Goal: Task Accomplishment & Management: Complete application form

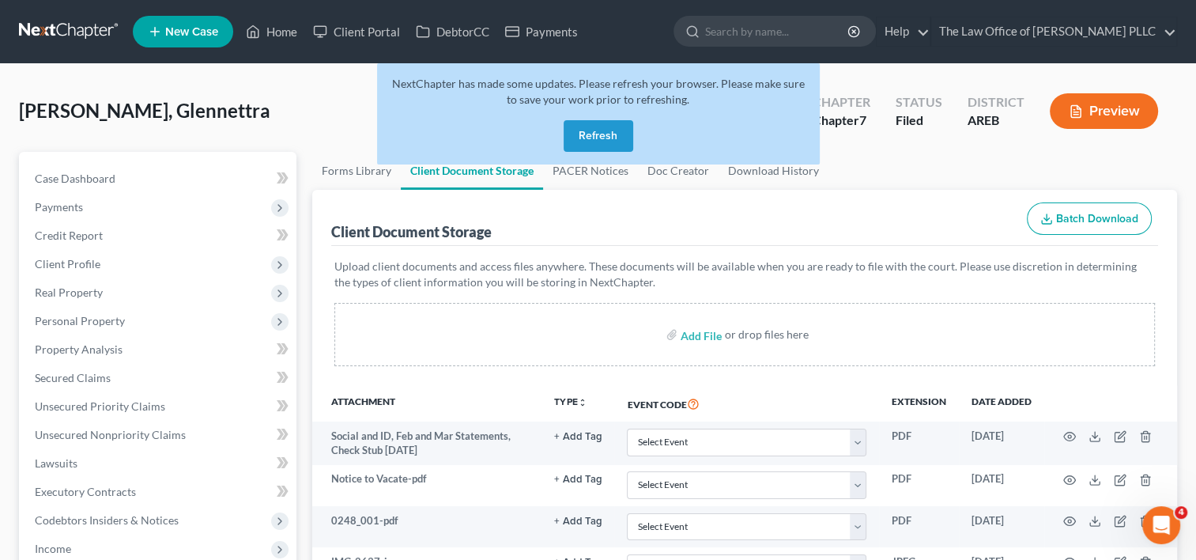
click at [583, 136] on button "Refresh" at bounding box center [599, 136] width 70 height 32
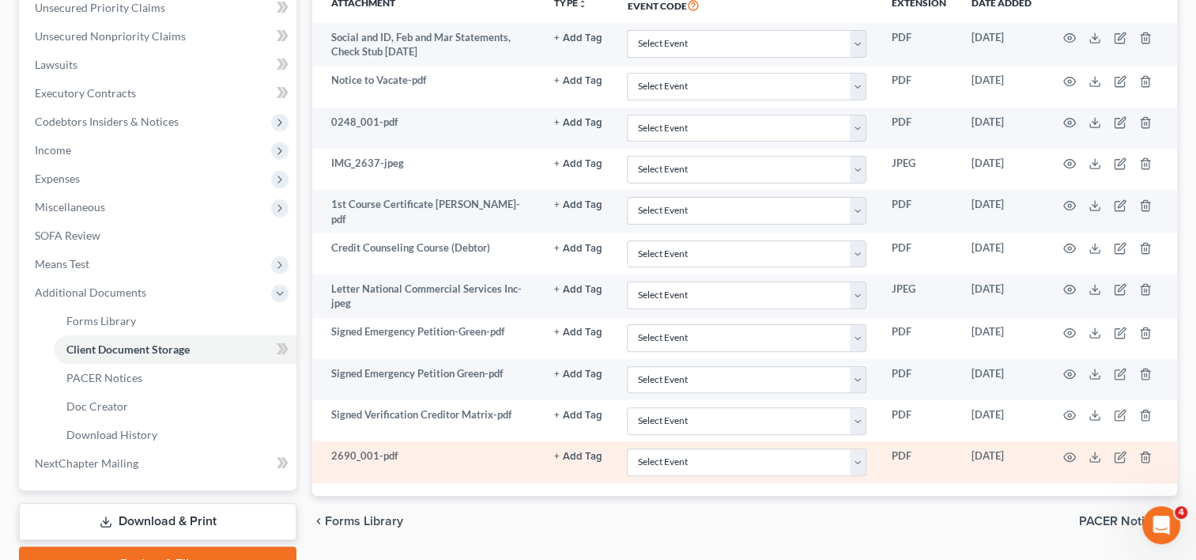
scroll to position [400, 0]
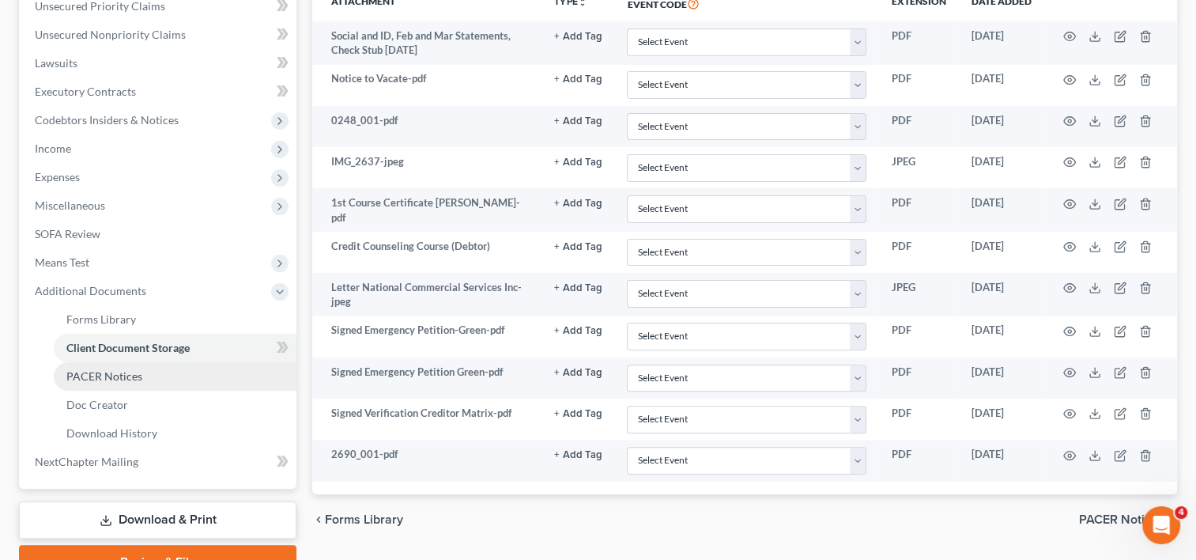
click at [155, 375] on link "PACER Notices" at bounding box center [175, 376] width 243 height 28
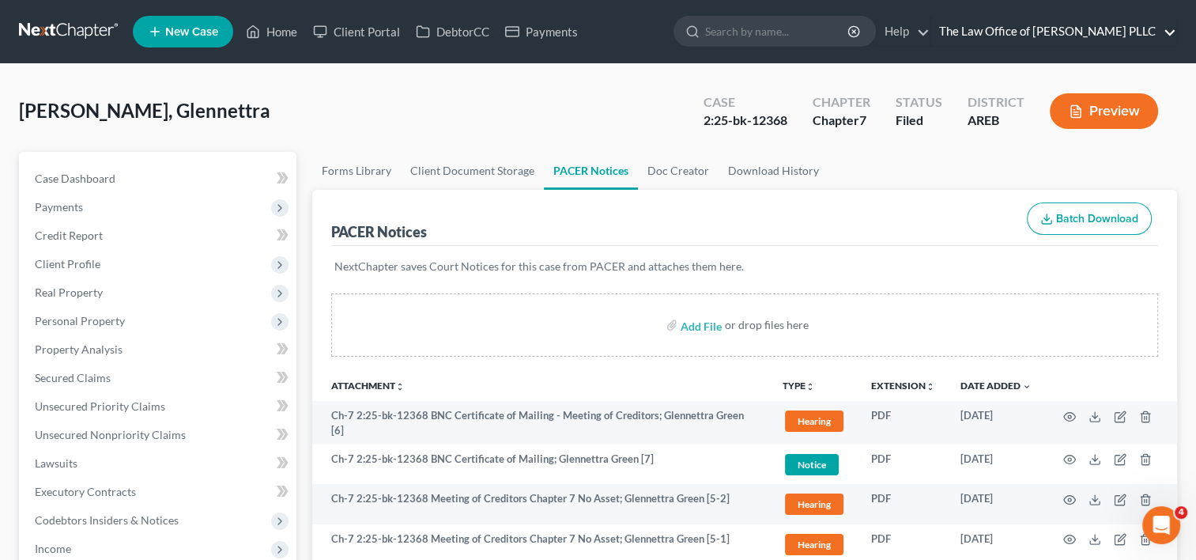
click at [1054, 40] on link "The Law Office of [PERSON_NAME] PLLC" at bounding box center [1053, 31] width 245 height 28
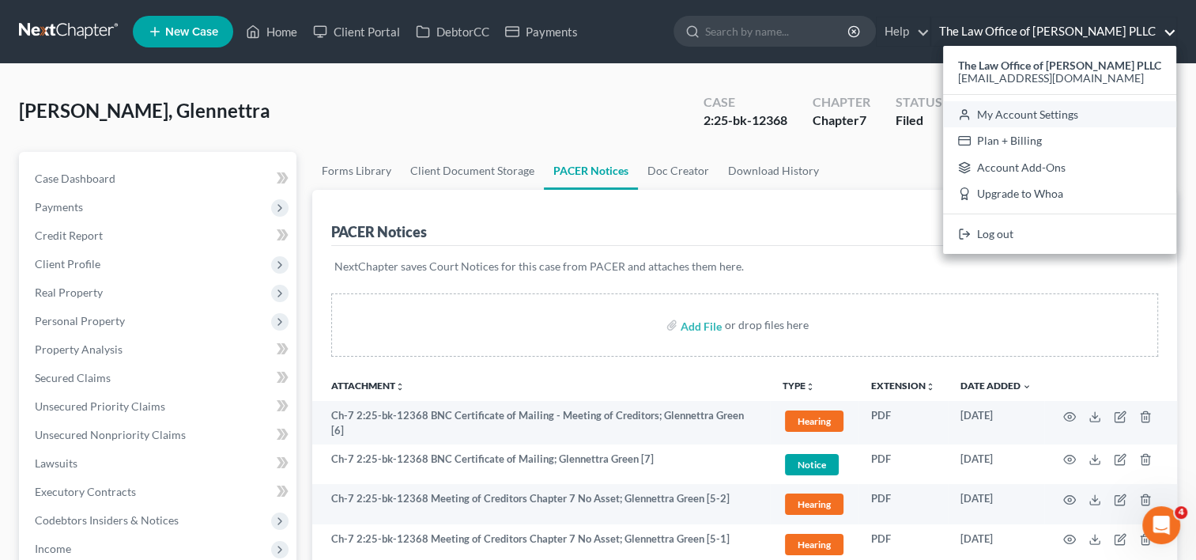
click at [988, 114] on link "My Account Settings" at bounding box center [1059, 114] width 233 height 27
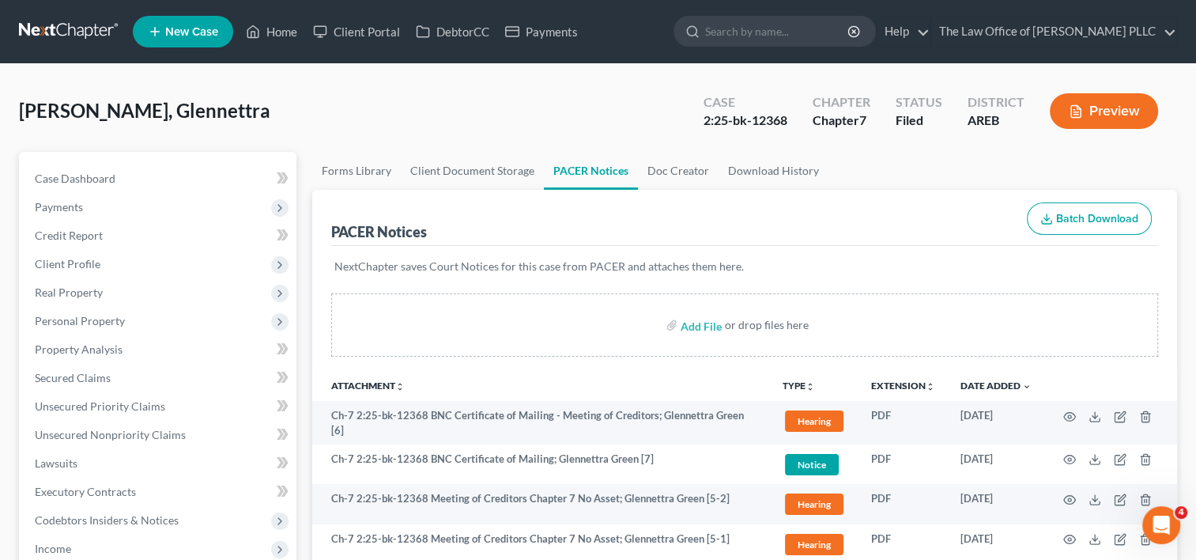
select select "24"
select select "2"
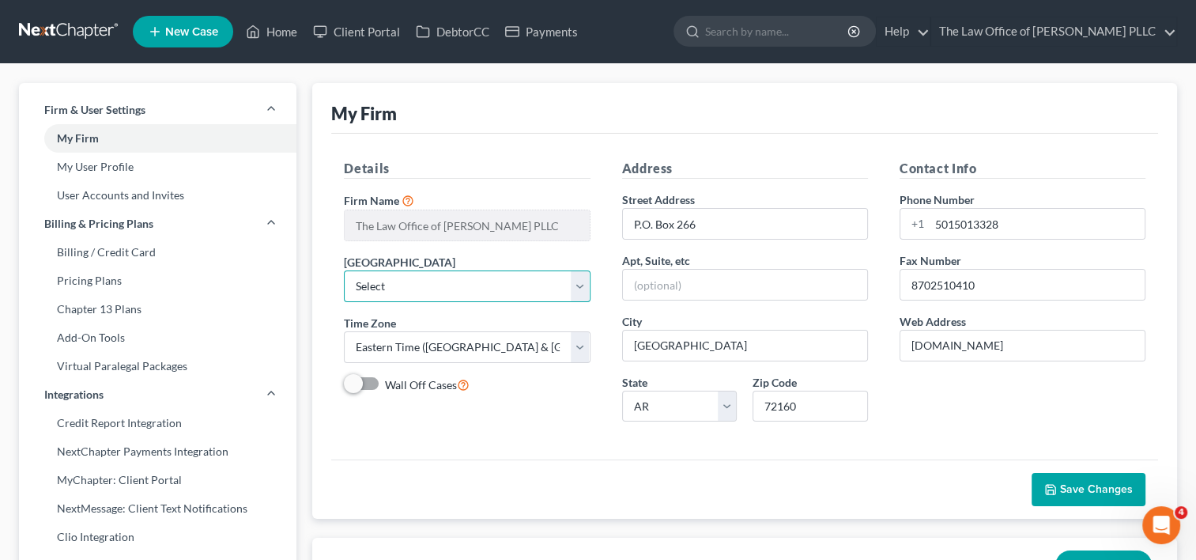
click at [572, 281] on select "Select [US_STATE] - [GEOGRAPHIC_DATA] [US_STATE] - [GEOGRAPHIC_DATA][US_STATE] …" at bounding box center [467, 286] width 246 height 32
select select "5"
click at [344, 270] on select "Select [US_STATE] - [GEOGRAPHIC_DATA] [US_STATE] - [GEOGRAPHIC_DATA][US_STATE] …" at bounding box center [467, 286] width 246 height 32
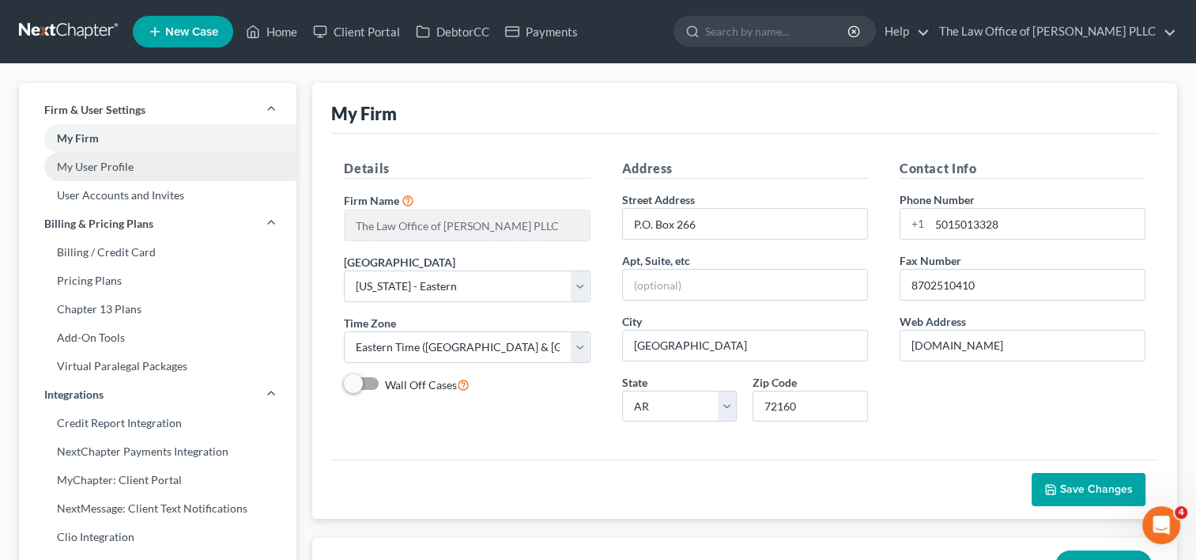
click at [99, 166] on link "My User Profile" at bounding box center [158, 167] width 278 height 28
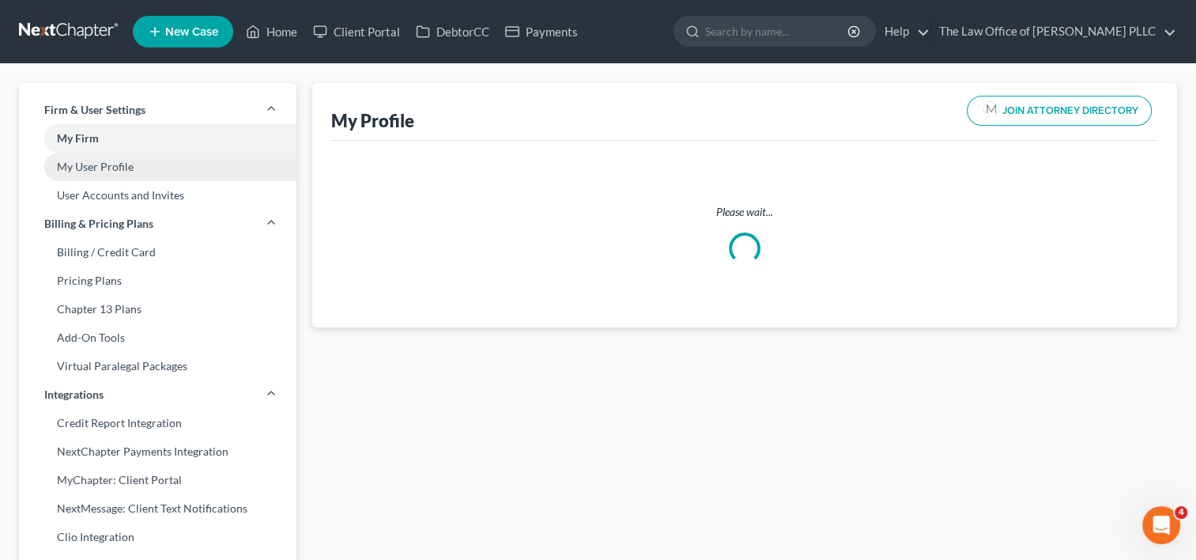
select select "2"
select select "5"
select select "attorney"
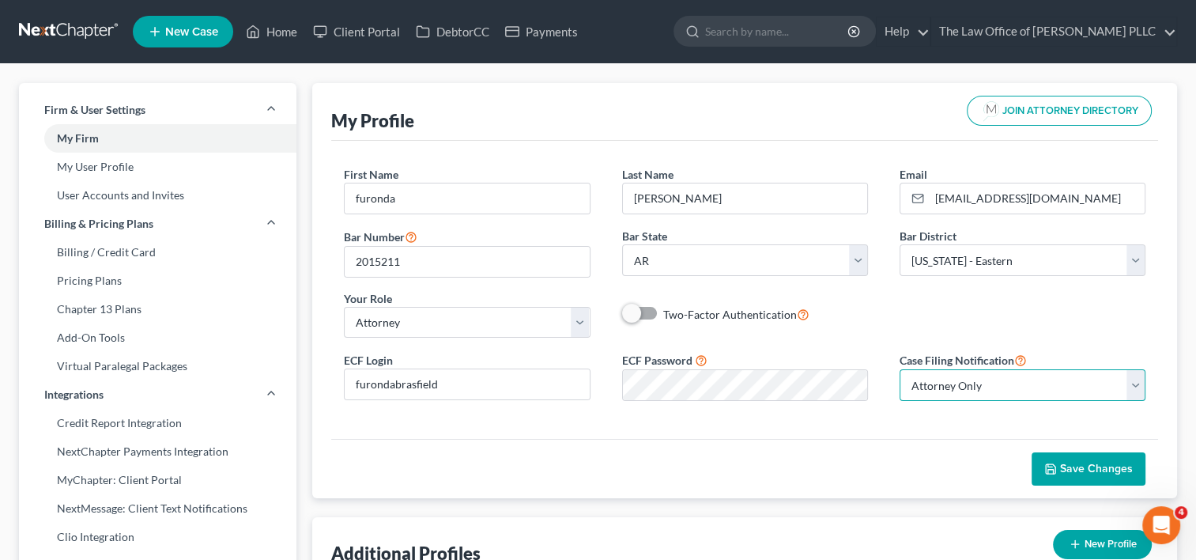
click at [1125, 395] on select "Select Attorney Only Attorney And Other Other Only" at bounding box center [1023, 385] width 246 height 32
select select "1"
click at [900, 369] on select "Select Attorney Only Attorney And Other Other Only" at bounding box center [1023, 385] width 246 height 32
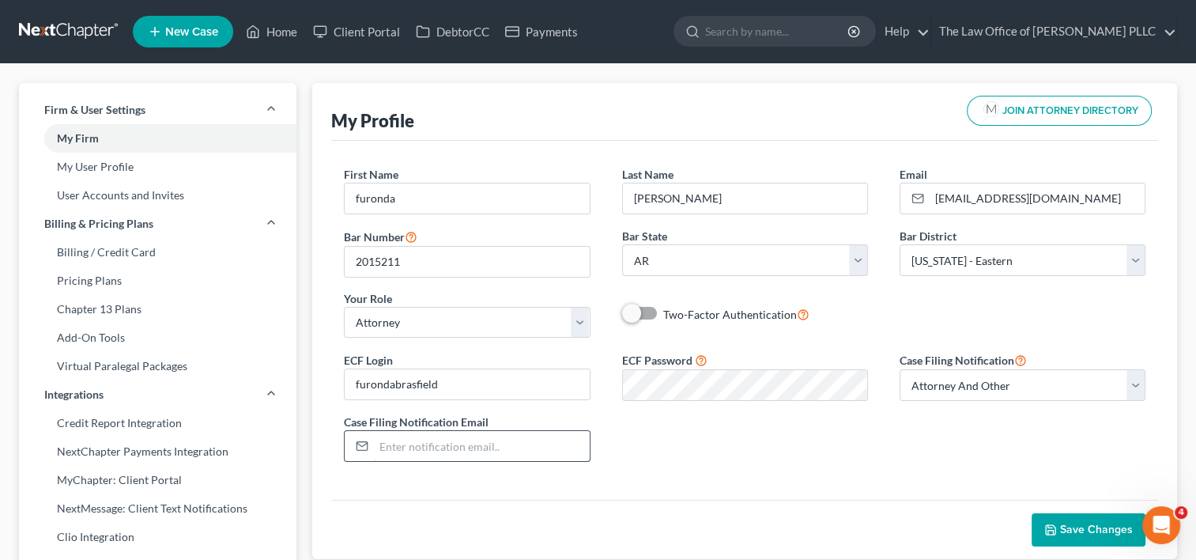
click at [411, 448] on input "email" at bounding box center [481, 446] width 215 height 30
type input "[EMAIL_ADDRESS][DOMAIN_NAME]"
click at [1071, 525] on span "Save Changes" at bounding box center [1096, 529] width 73 height 13
click at [287, 41] on link "Home" at bounding box center [271, 31] width 67 height 28
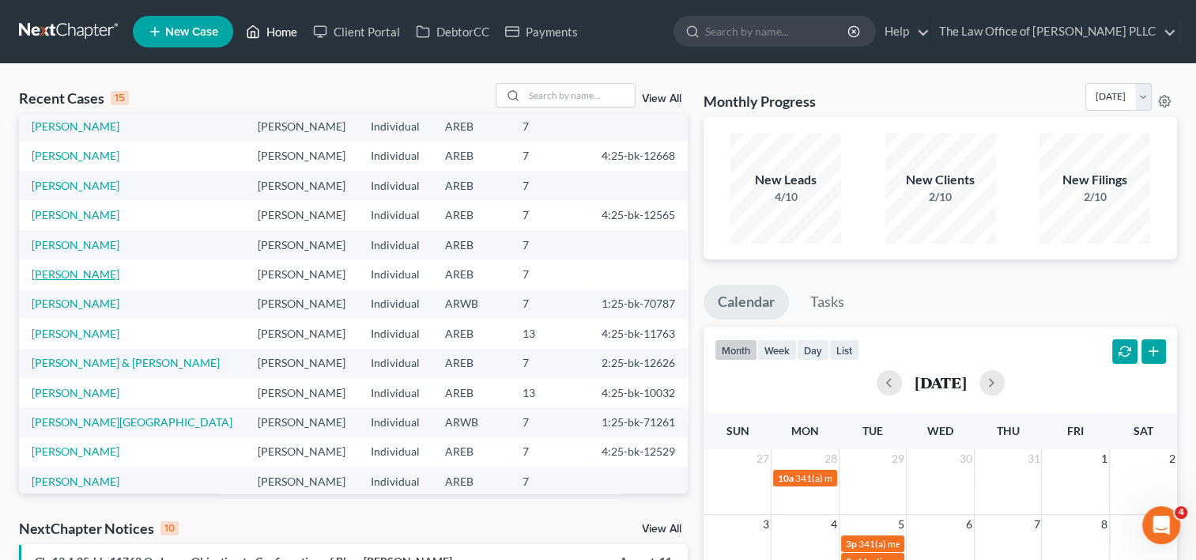
scroll to position [108, 0]
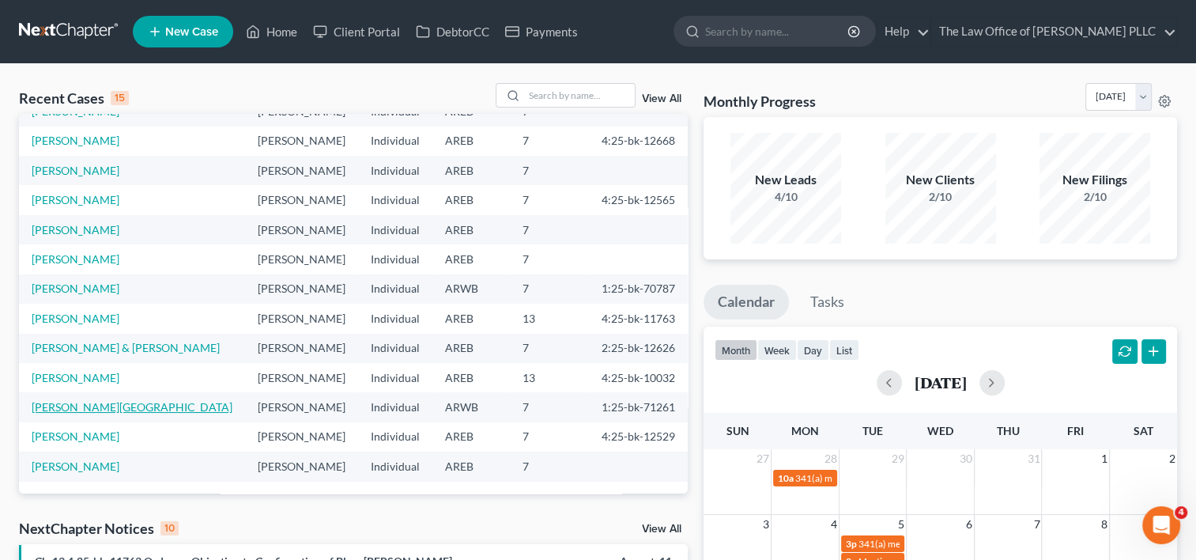
click at [75, 413] on link "[PERSON_NAME][GEOGRAPHIC_DATA]" at bounding box center [132, 406] width 201 height 13
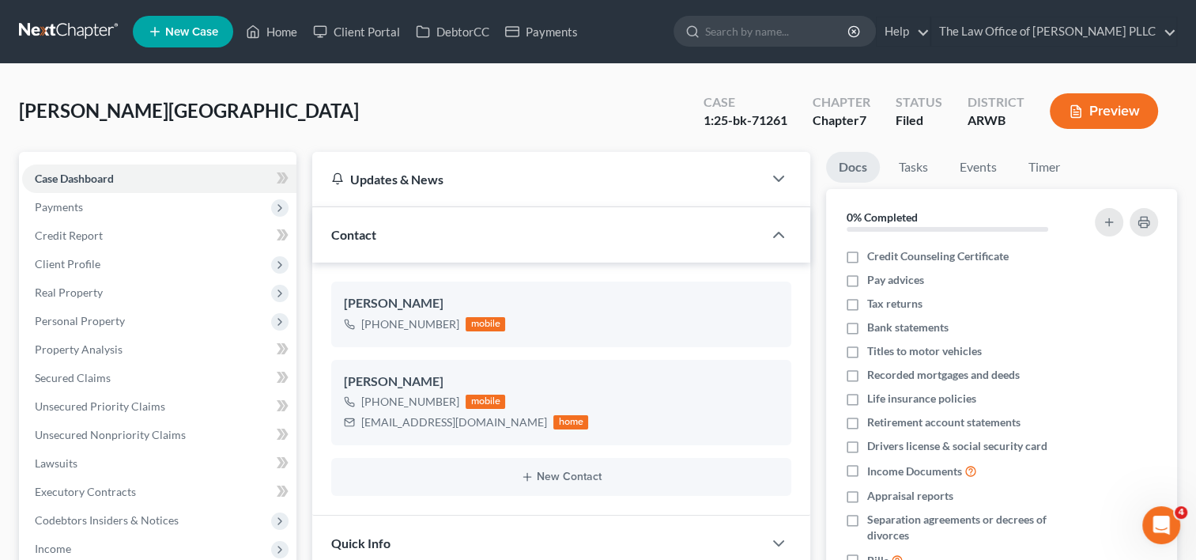
scroll to position [2917, 0]
click at [85, 221] on link "Credit Report" at bounding box center [159, 235] width 274 height 28
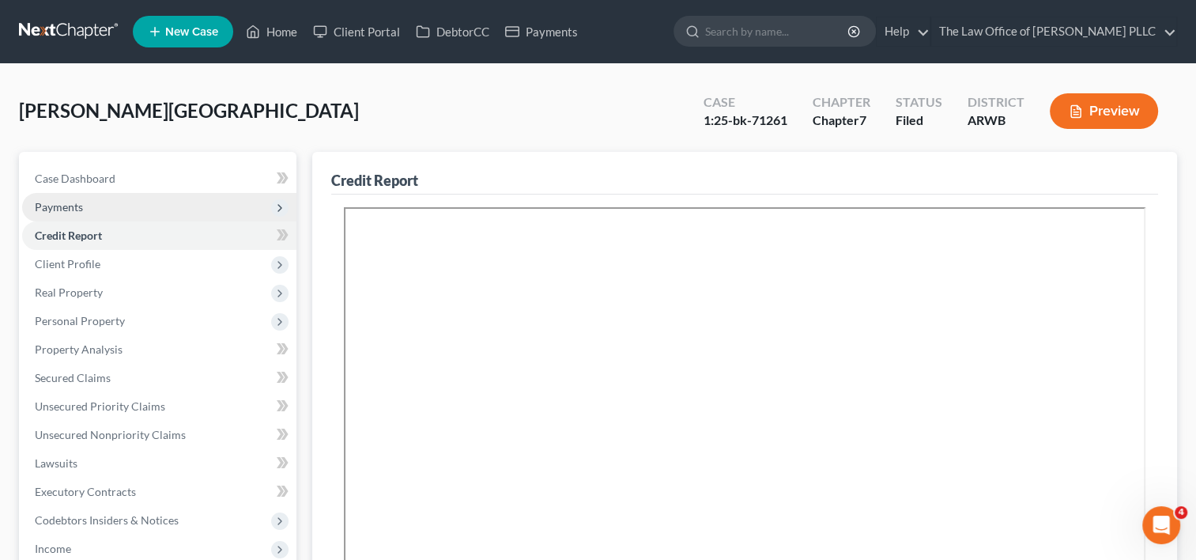
click at [94, 200] on span "Payments" at bounding box center [159, 207] width 274 height 28
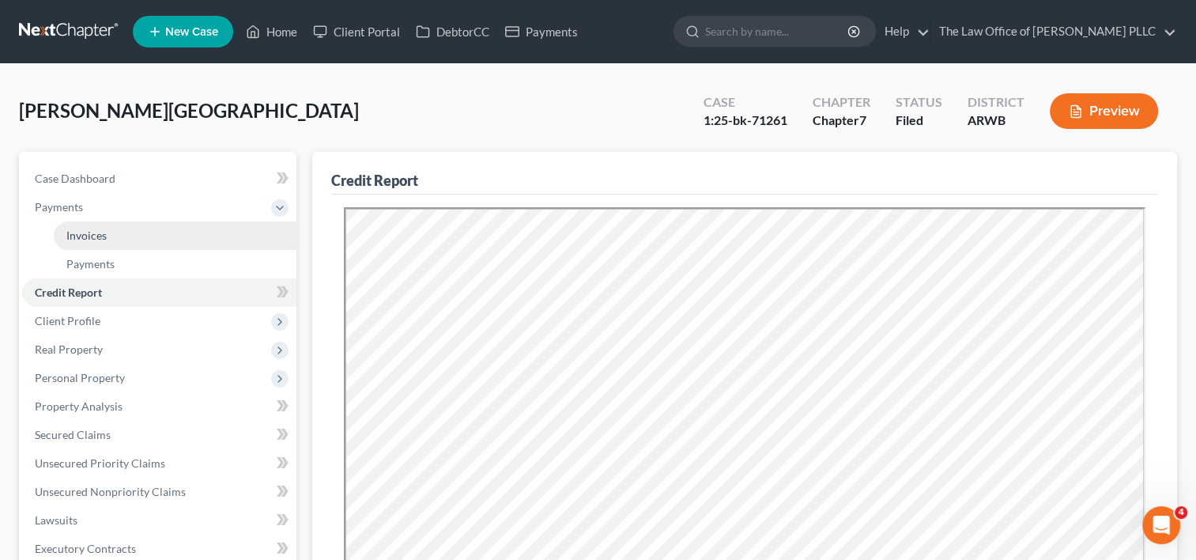
click at [117, 236] on link "Invoices" at bounding box center [175, 235] width 243 height 28
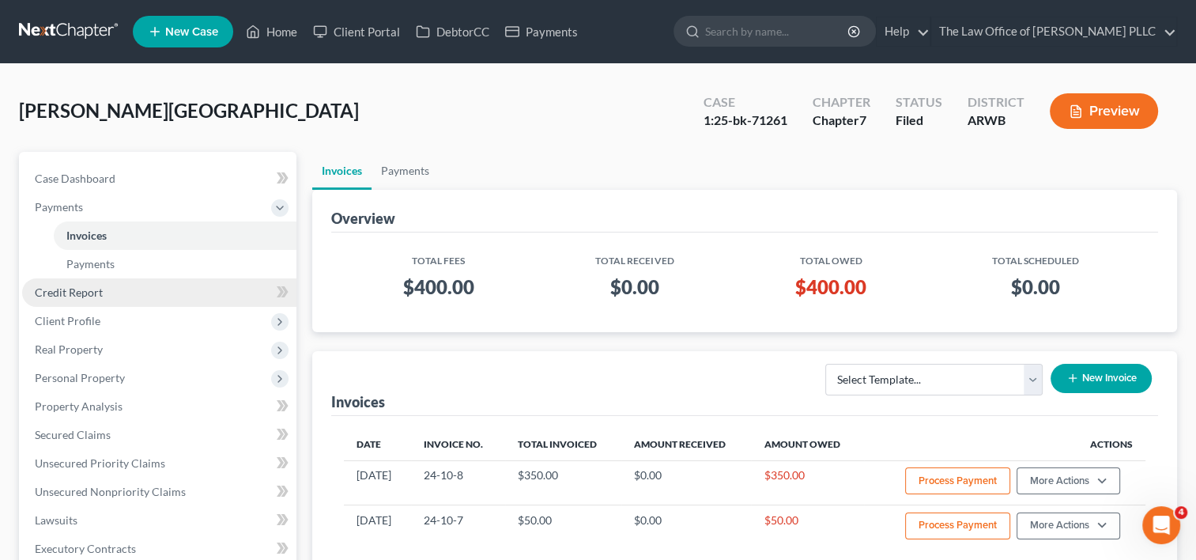
click at [116, 292] on link "Credit Report" at bounding box center [159, 292] width 274 height 28
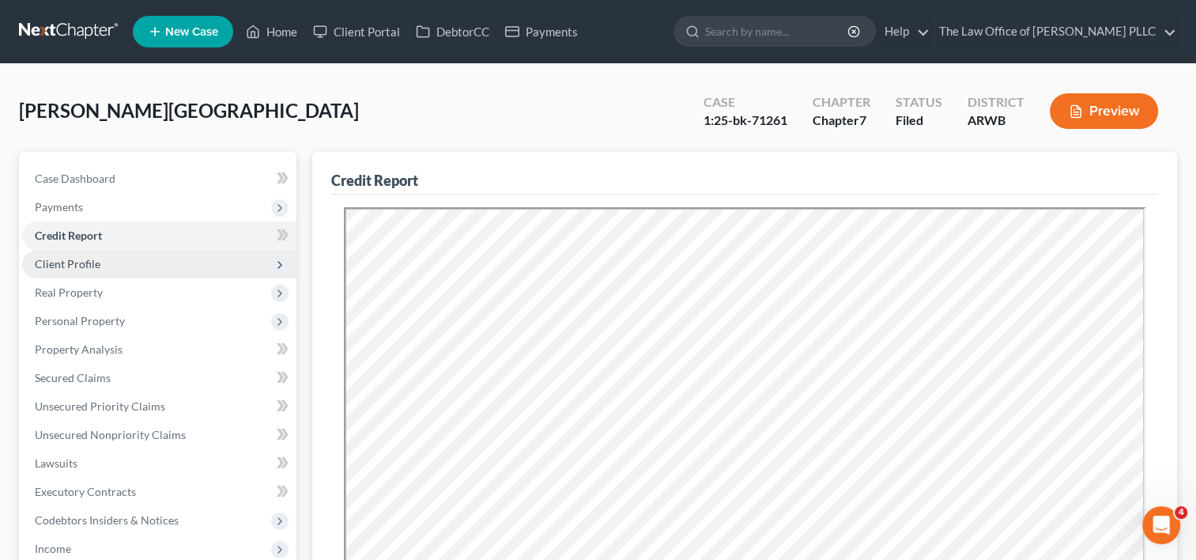
click at [121, 264] on span "Client Profile" at bounding box center [159, 264] width 274 height 28
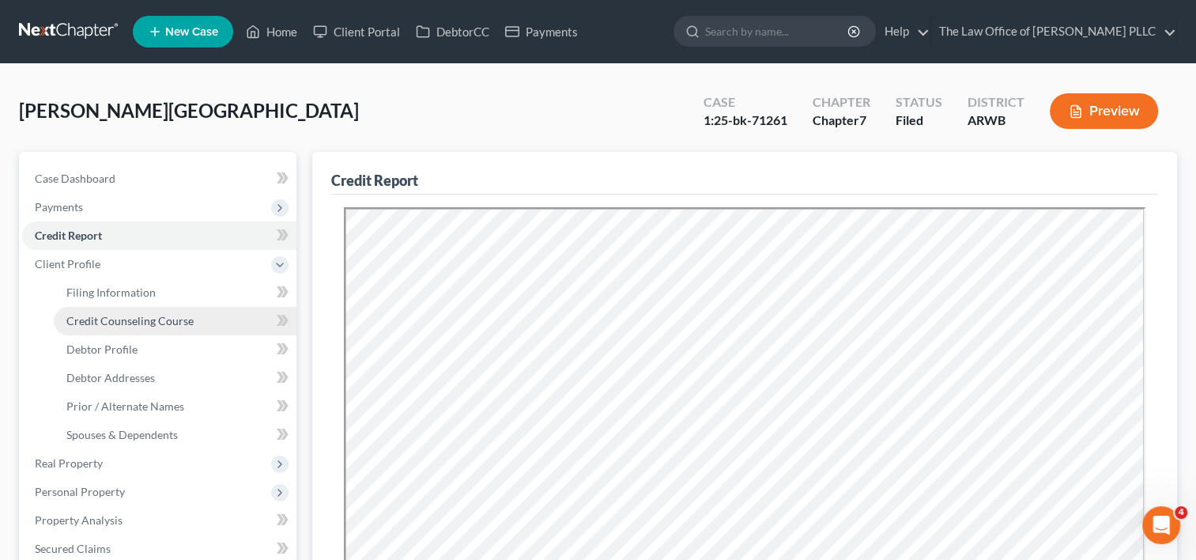
click at [119, 320] on span "Credit Counseling Course" at bounding box center [129, 320] width 127 height 13
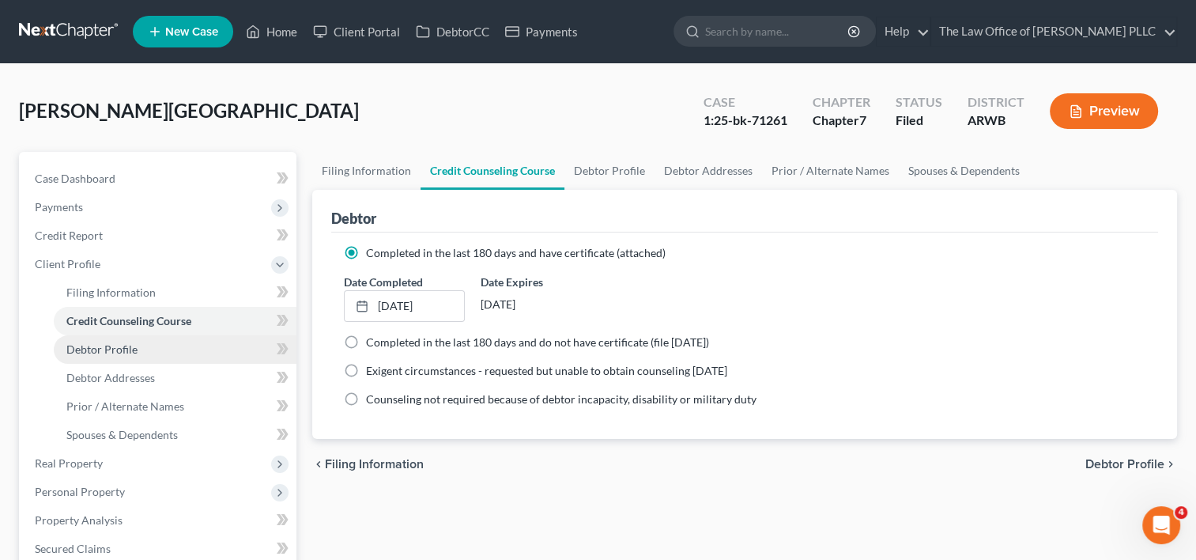
click at [118, 350] on span "Debtor Profile" at bounding box center [101, 348] width 71 height 13
select select "2"
select select "4"
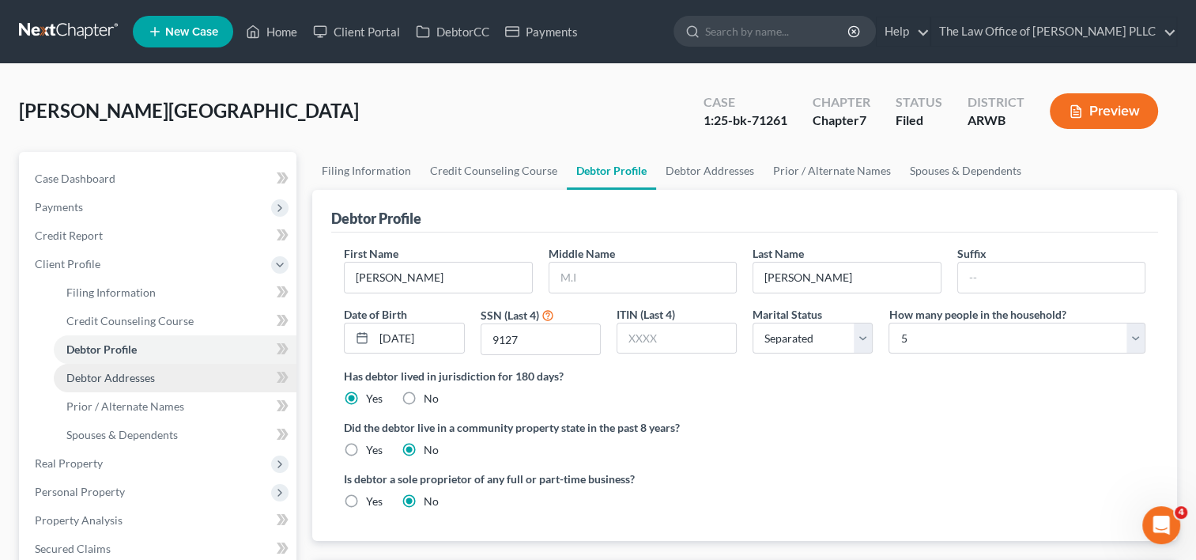
click at [127, 380] on span "Debtor Addresses" at bounding box center [110, 377] width 89 height 13
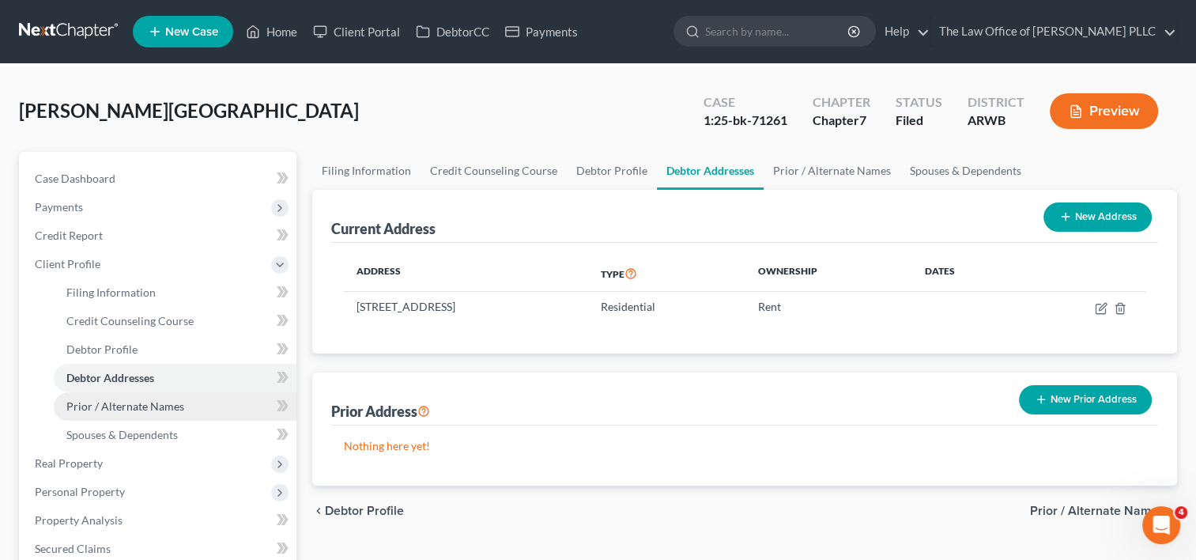
click at [134, 399] on span "Prior / Alternate Names" at bounding box center [125, 405] width 118 height 13
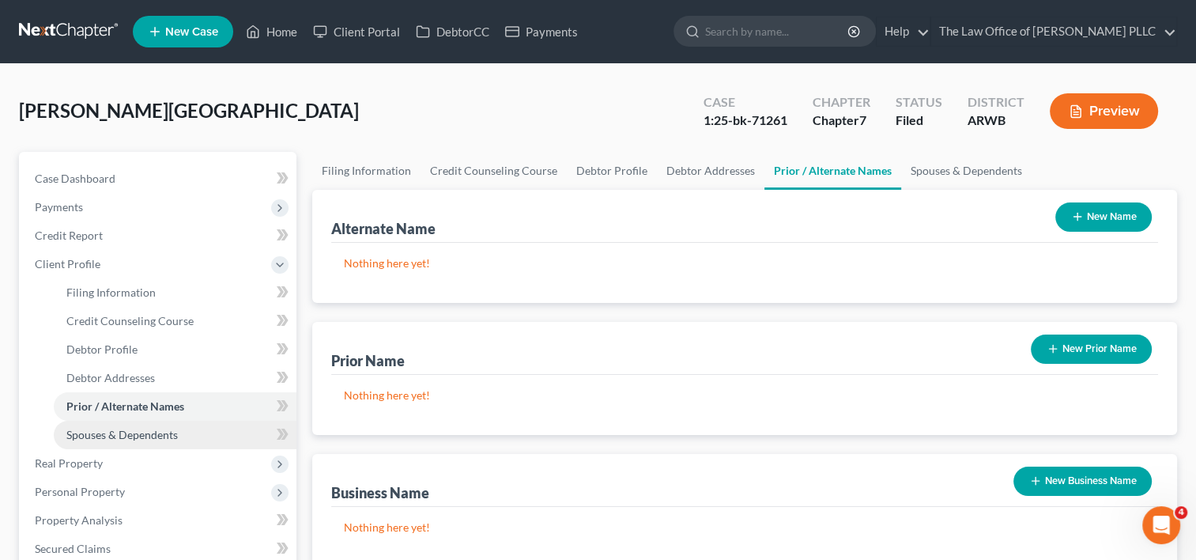
click at [144, 432] on span "Spouses & Dependents" at bounding box center [121, 434] width 111 height 13
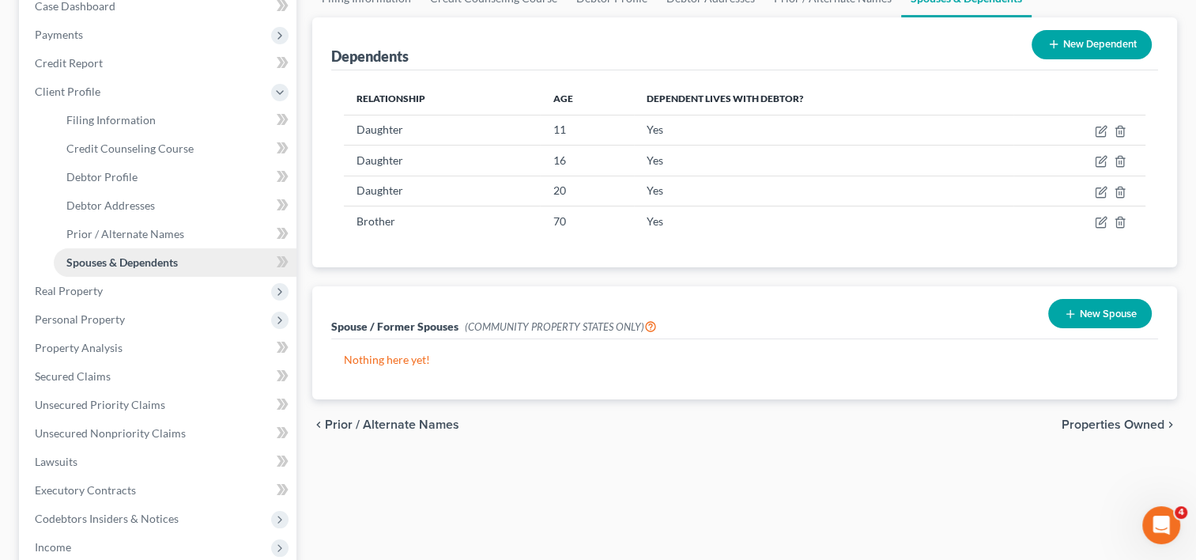
scroll to position [176, 0]
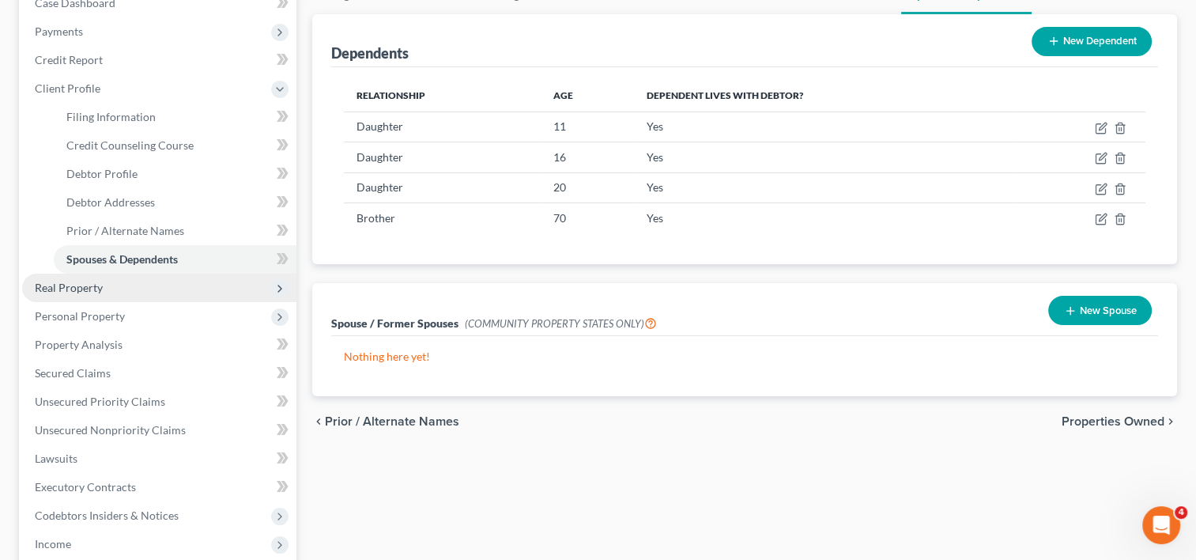
click at [152, 288] on span "Real Property" at bounding box center [159, 288] width 274 height 28
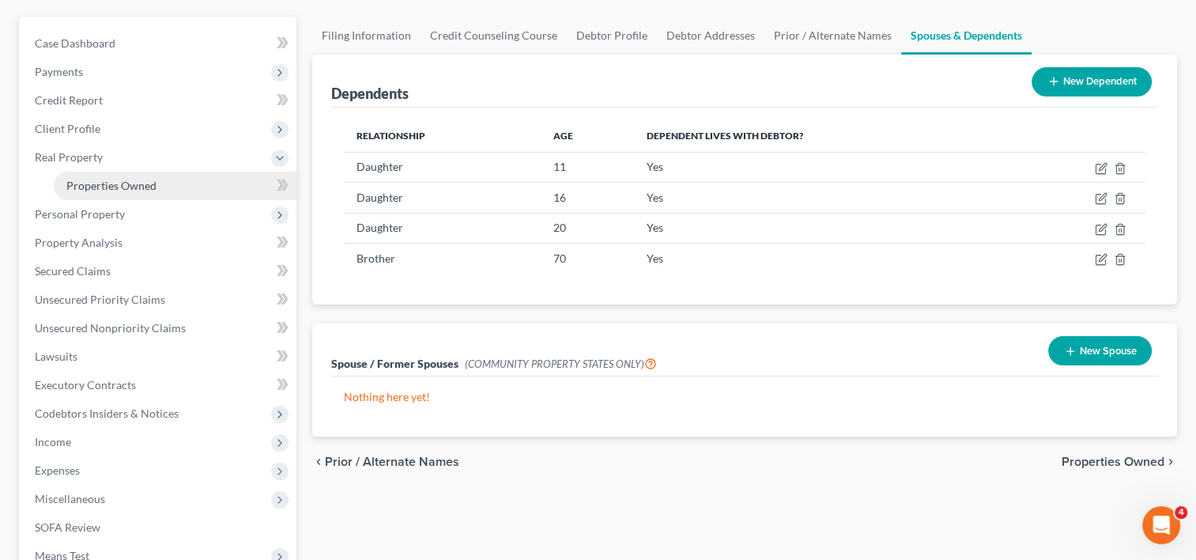
scroll to position [138, 0]
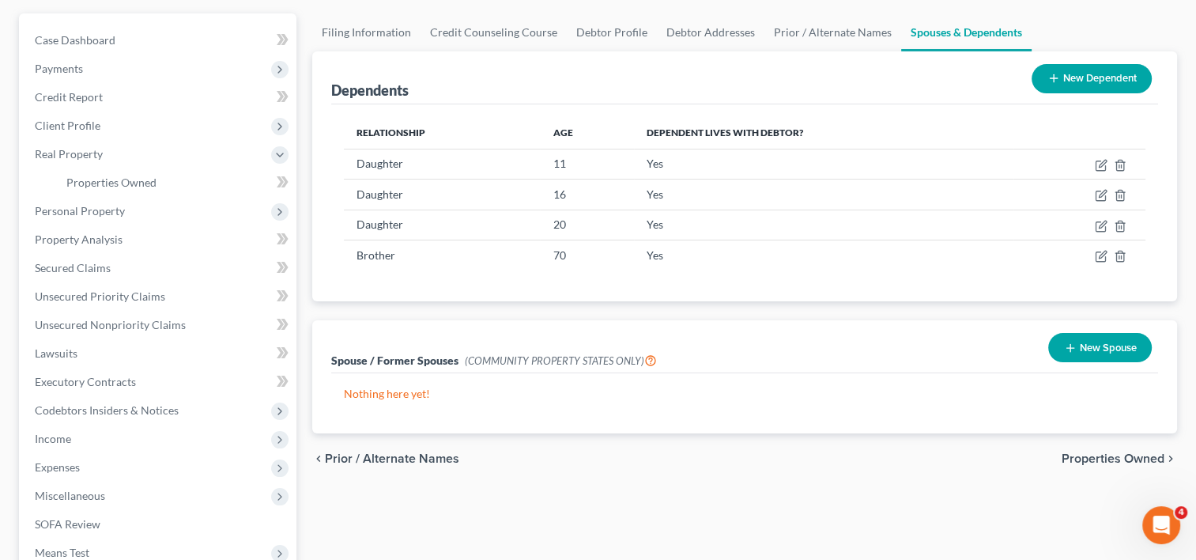
click at [1099, 452] on span "Properties Owned" at bounding box center [1113, 458] width 103 height 13
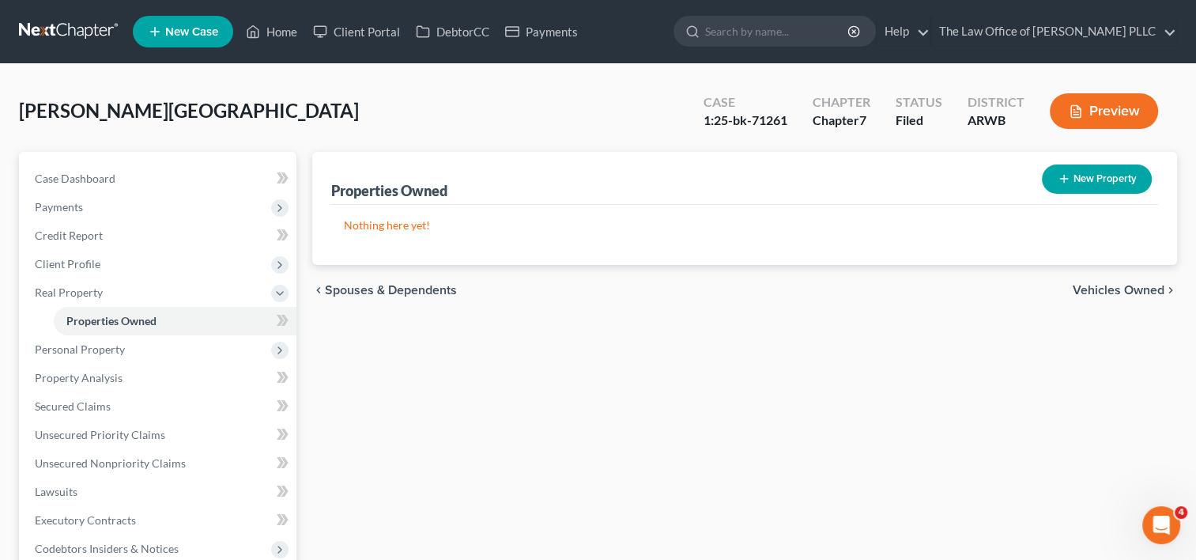
click at [1117, 288] on span "Vehicles Owned" at bounding box center [1119, 290] width 92 height 13
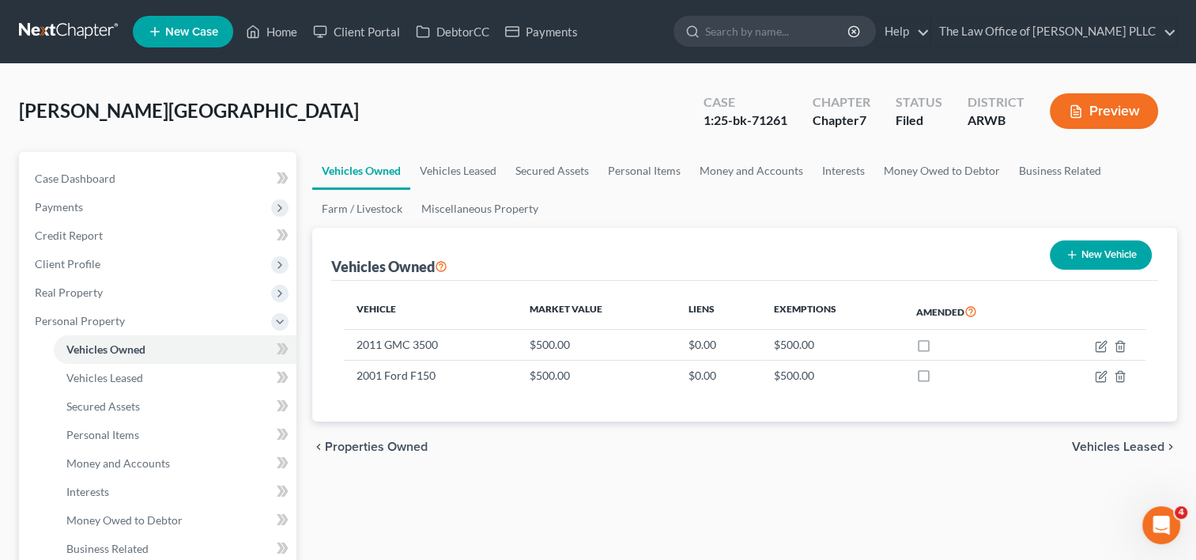
click at [1113, 444] on span "Vehicles Leased" at bounding box center [1118, 446] width 93 height 13
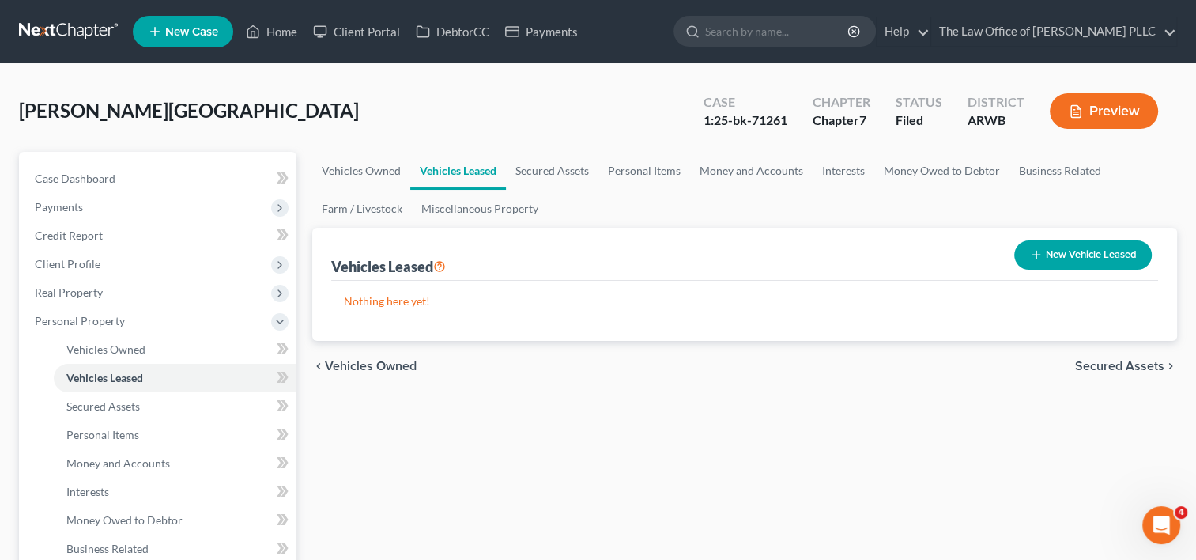
click at [383, 367] on span "Vehicles Owned" at bounding box center [371, 366] width 92 height 13
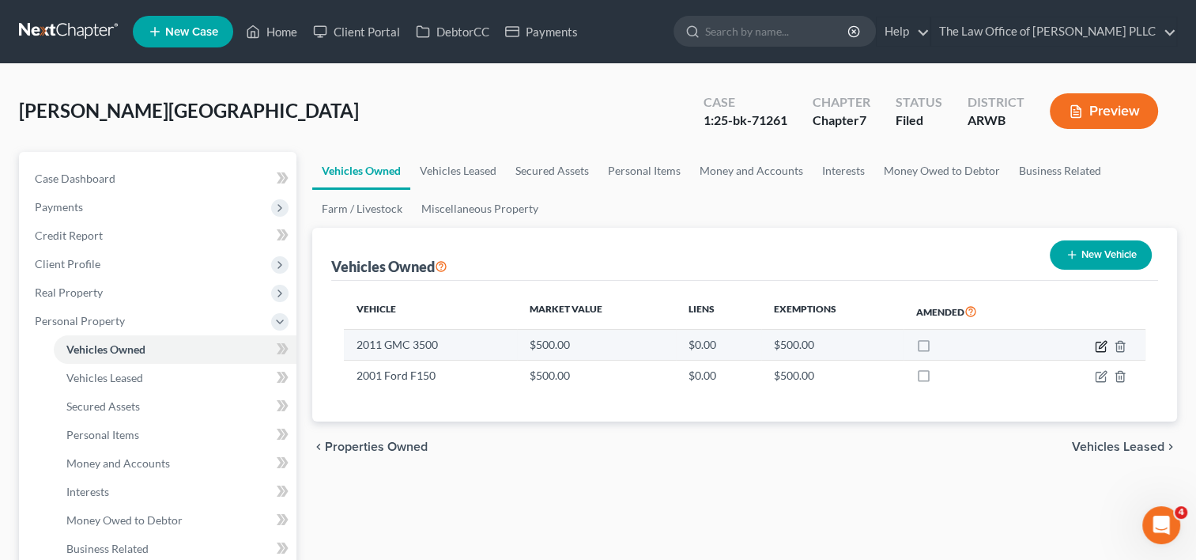
click at [1100, 346] on icon "button" at bounding box center [1102, 344] width 7 height 7
select select "0"
select select "15"
select select "4"
select select "0"
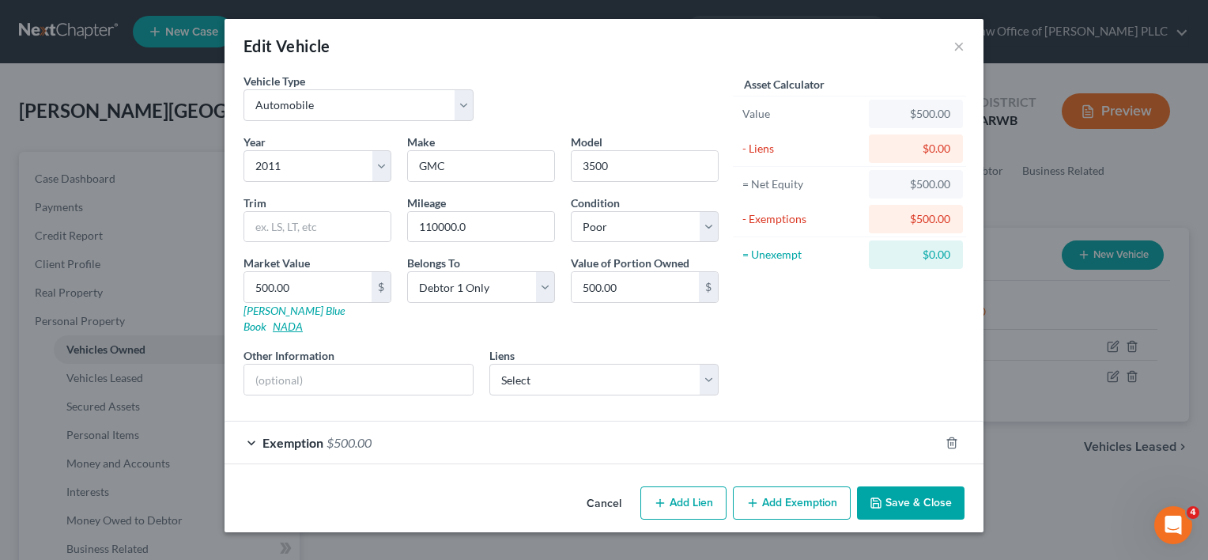
click at [303, 319] on link "NADA" at bounding box center [288, 325] width 30 height 13
type input "1"
type input "1.00"
type input "14"
type input "14.00"
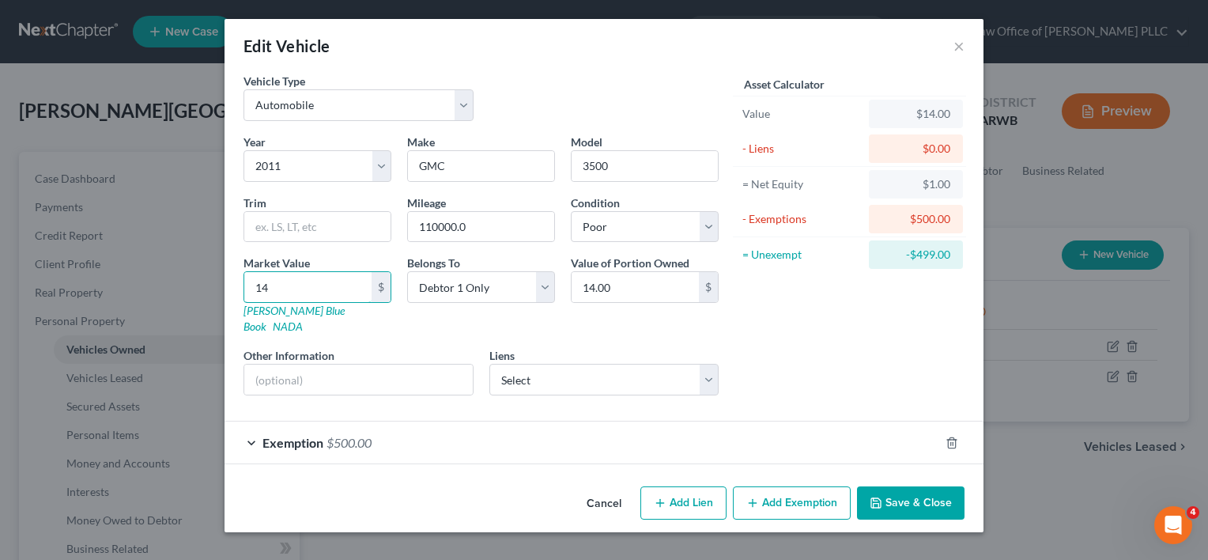
type input "140"
type input "140.00"
type input "1400"
type input "1,400.00"
type input "1,4000"
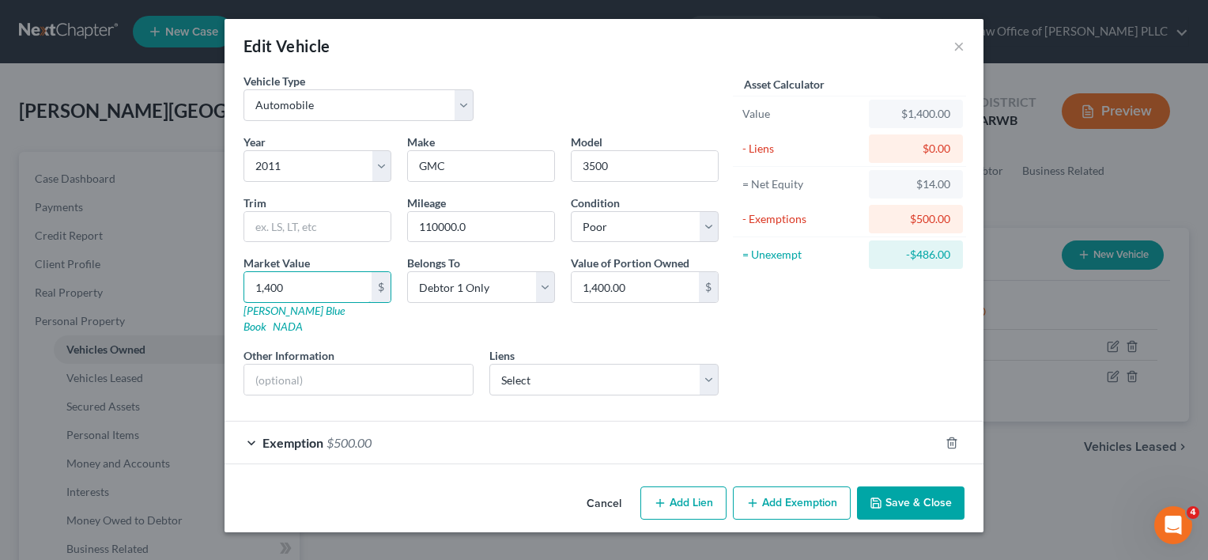
type input "14,000.00"
type input "14,000"
click at [778, 486] on button "Add Exemption" at bounding box center [792, 502] width 118 height 33
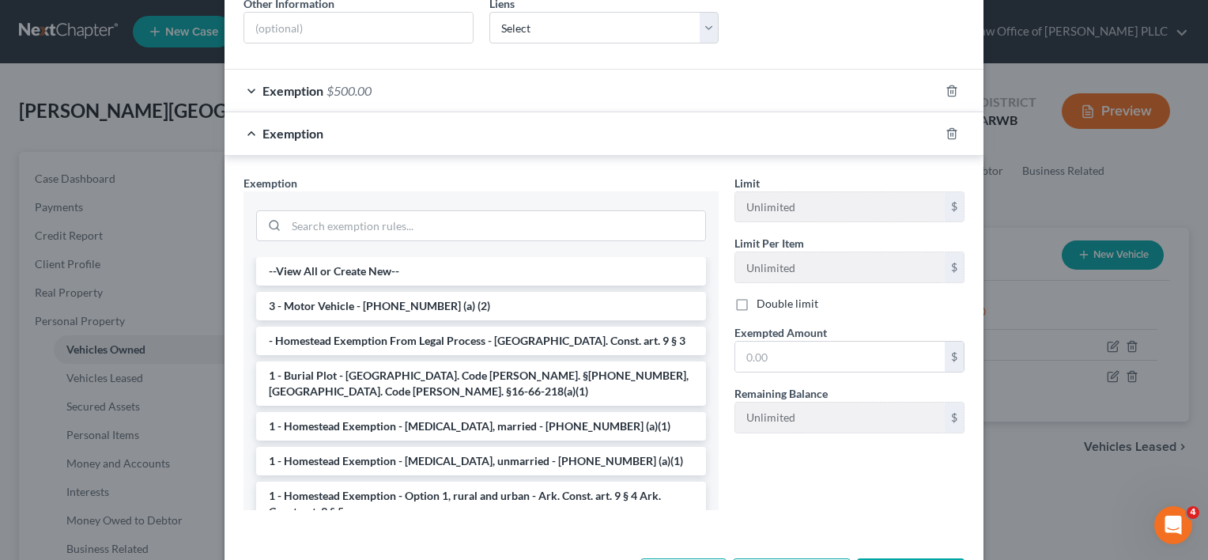
scroll to position [353, 0]
click at [504, 291] on li "3 - Motor Vehicle - [PHONE_NUMBER] (a) (2)" at bounding box center [481, 305] width 450 height 28
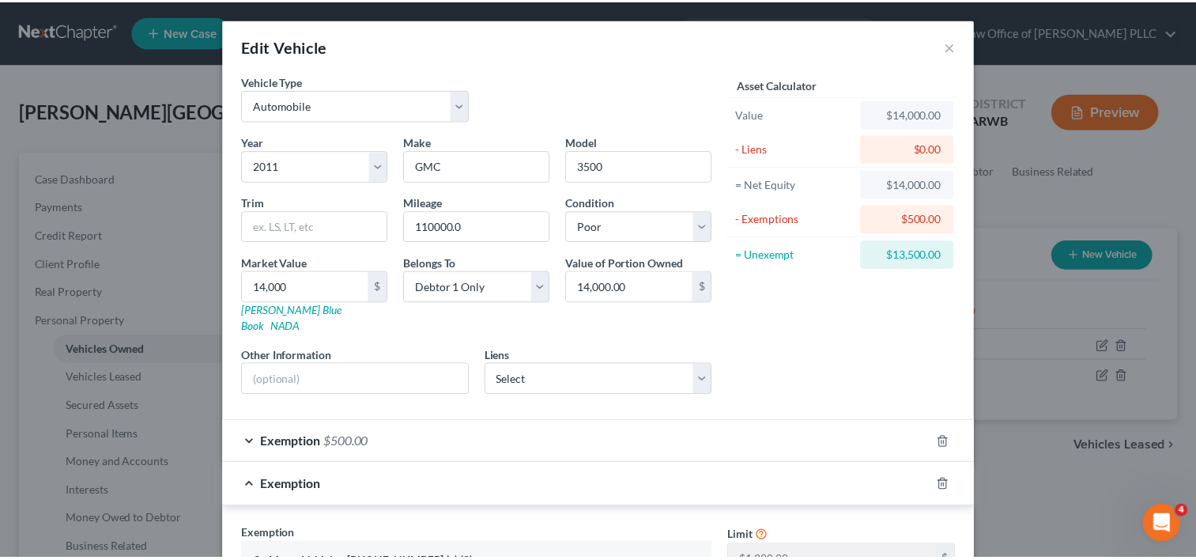
scroll to position [321, 0]
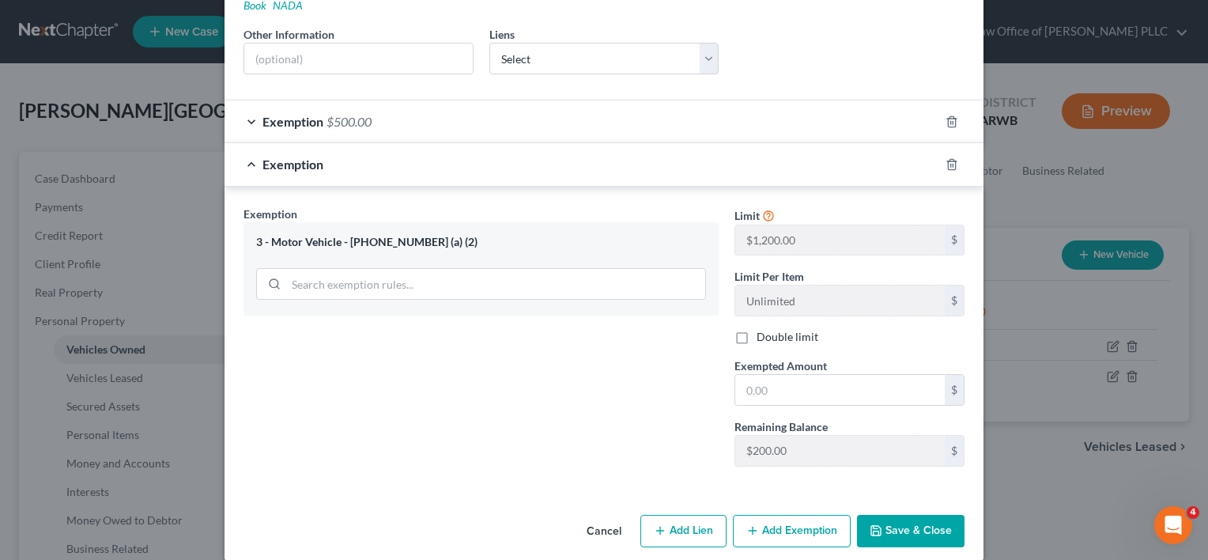
click at [600, 516] on button "Cancel" at bounding box center [604, 532] width 60 height 32
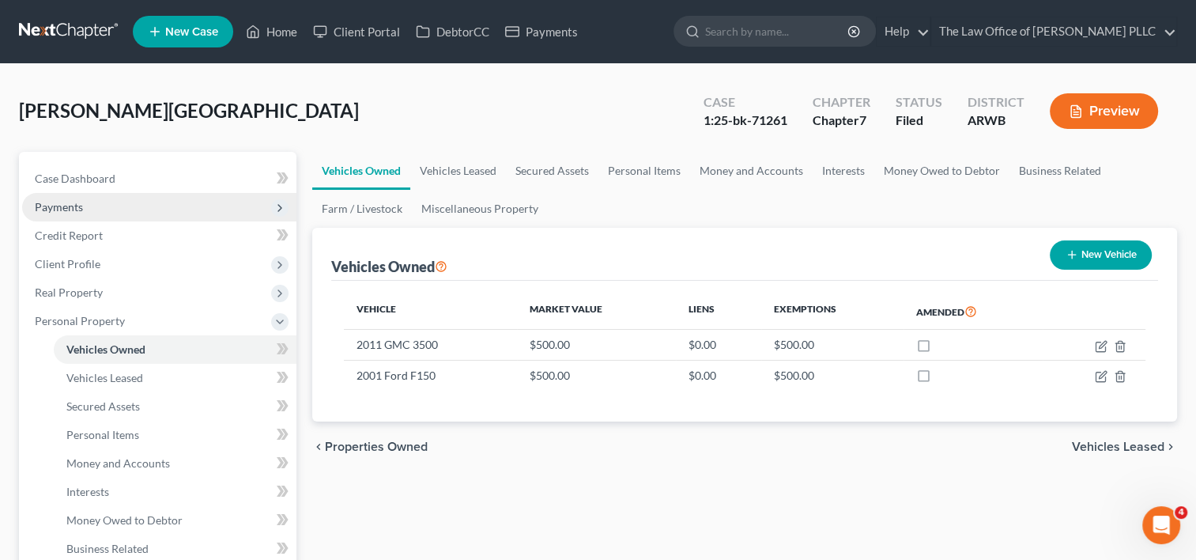
click at [116, 207] on span "Payments" at bounding box center [159, 207] width 274 height 28
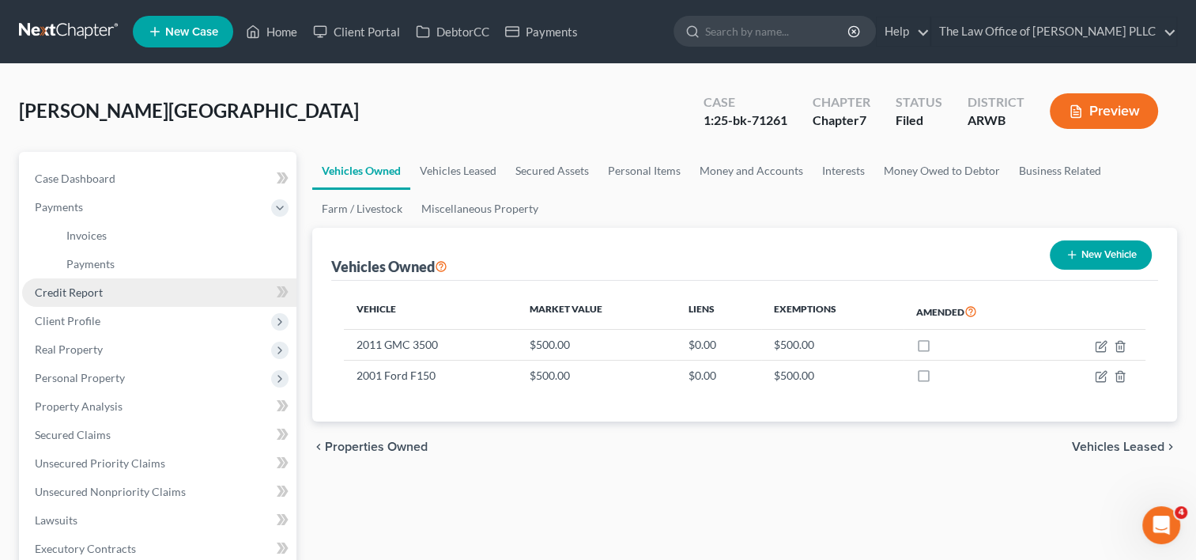
click at [105, 297] on link "Credit Report" at bounding box center [159, 292] width 274 height 28
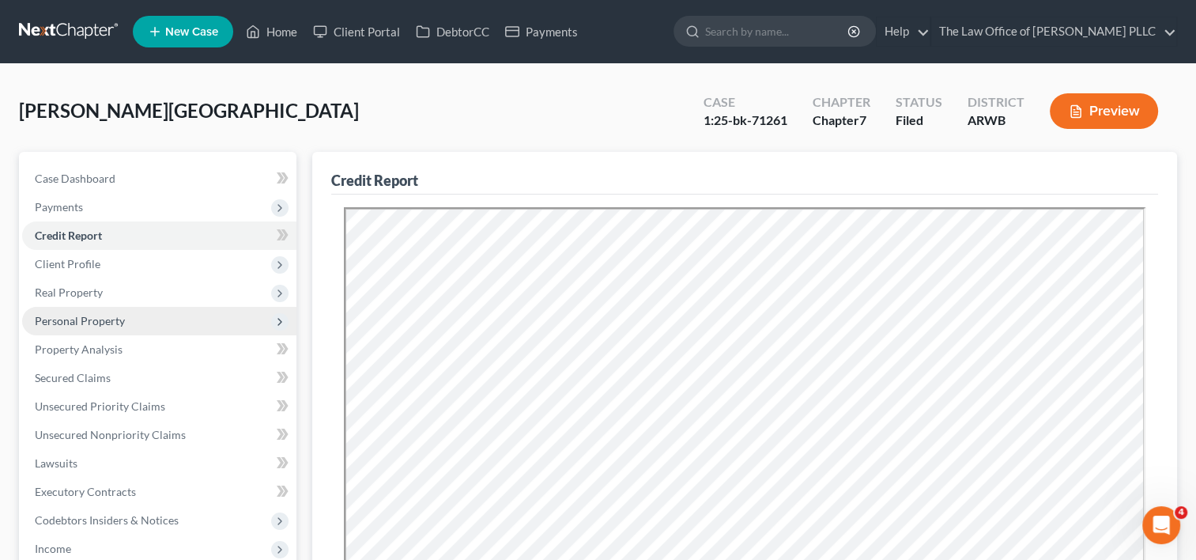
click at [111, 321] on span "Personal Property" at bounding box center [80, 320] width 90 height 13
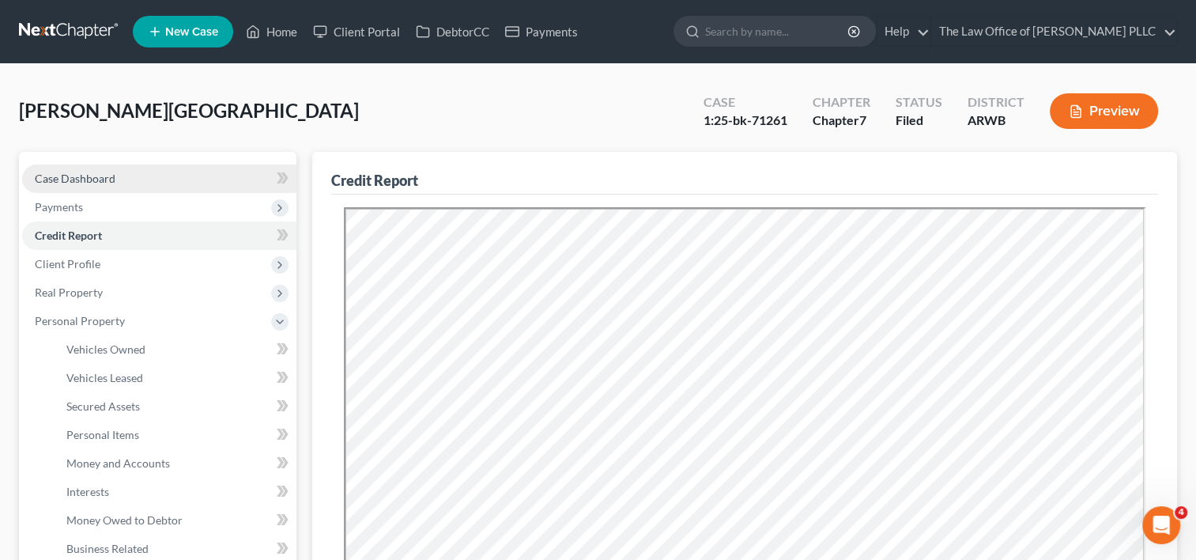
click at [167, 185] on link "Case Dashboard" at bounding box center [159, 178] width 274 height 28
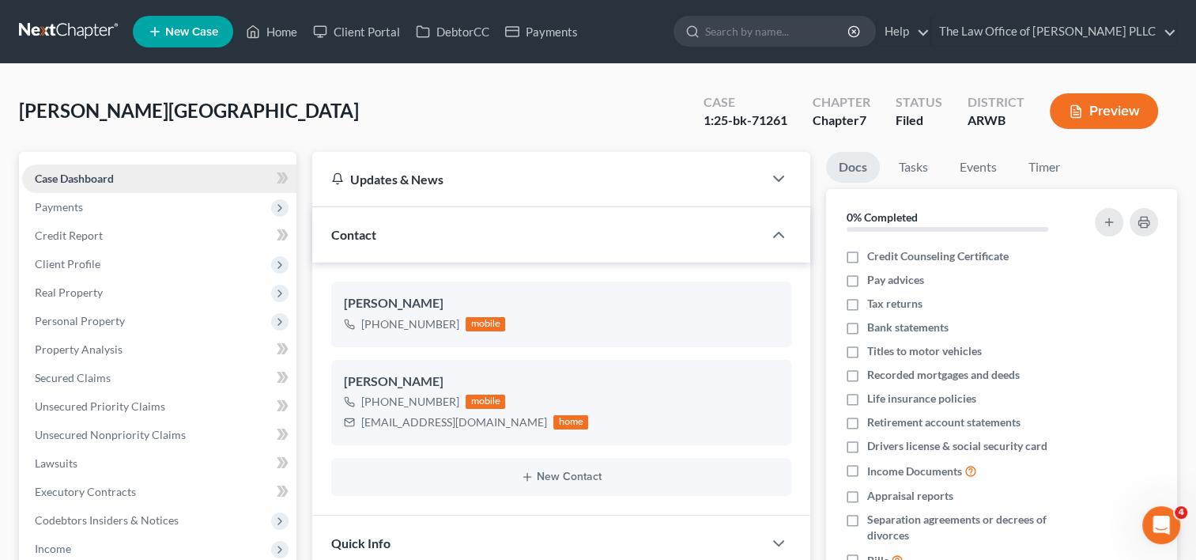
scroll to position [2917, 0]
click at [170, 204] on span "Payments" at bounding box center [159, 207] width 274 height 28
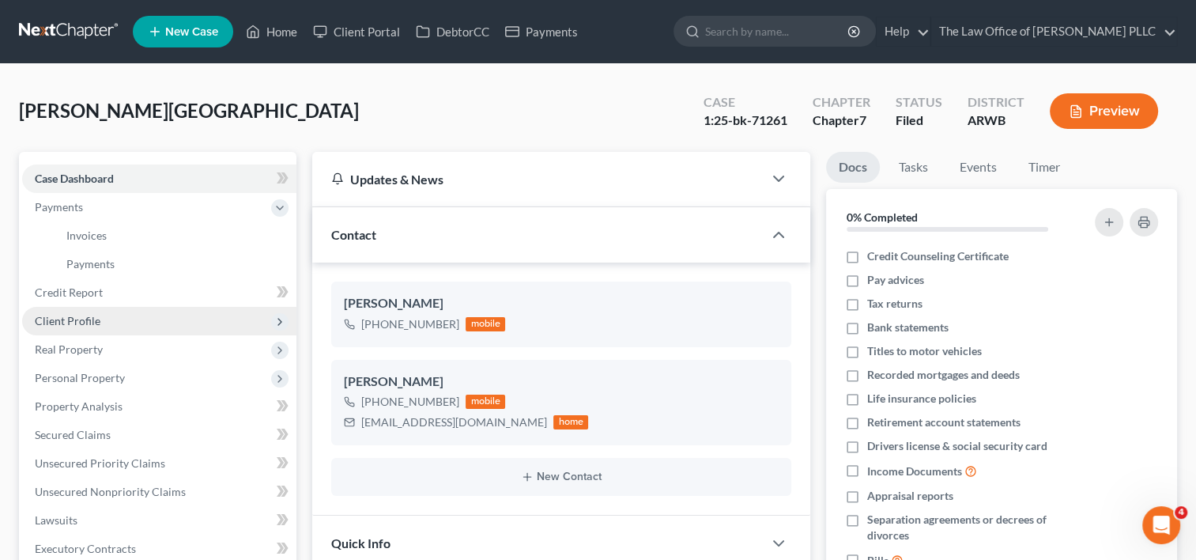
click at [128, 322] on span "Client Profile" at bounding box center [159, 321] width 274 height 28
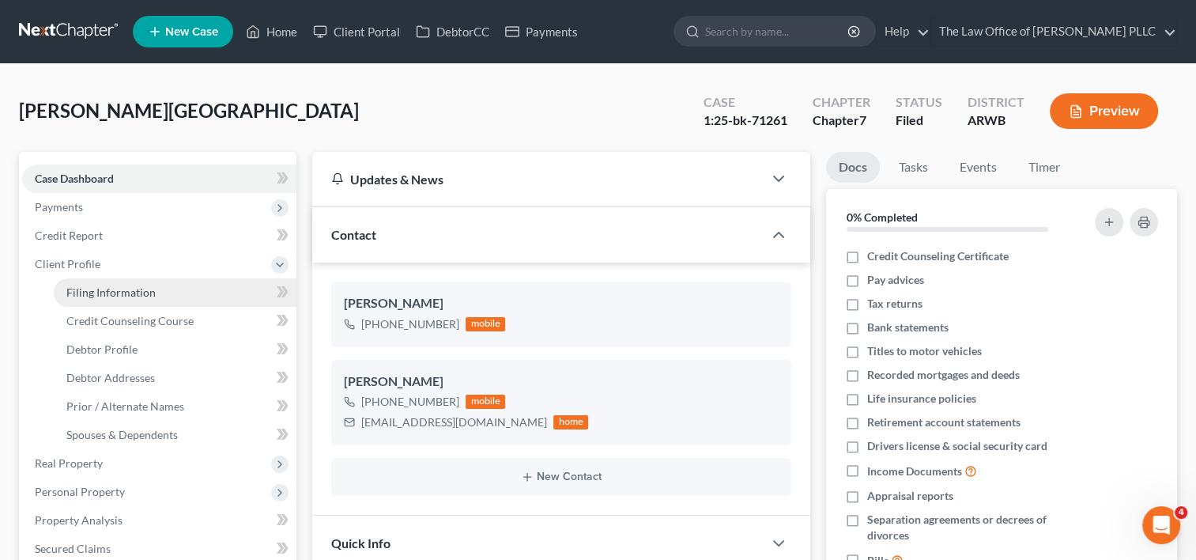
click at [229, 286] on link "Filing Information" at bounding box center [175, 292] width 243 height 28
select select "1"
select select "0"
select select "6"
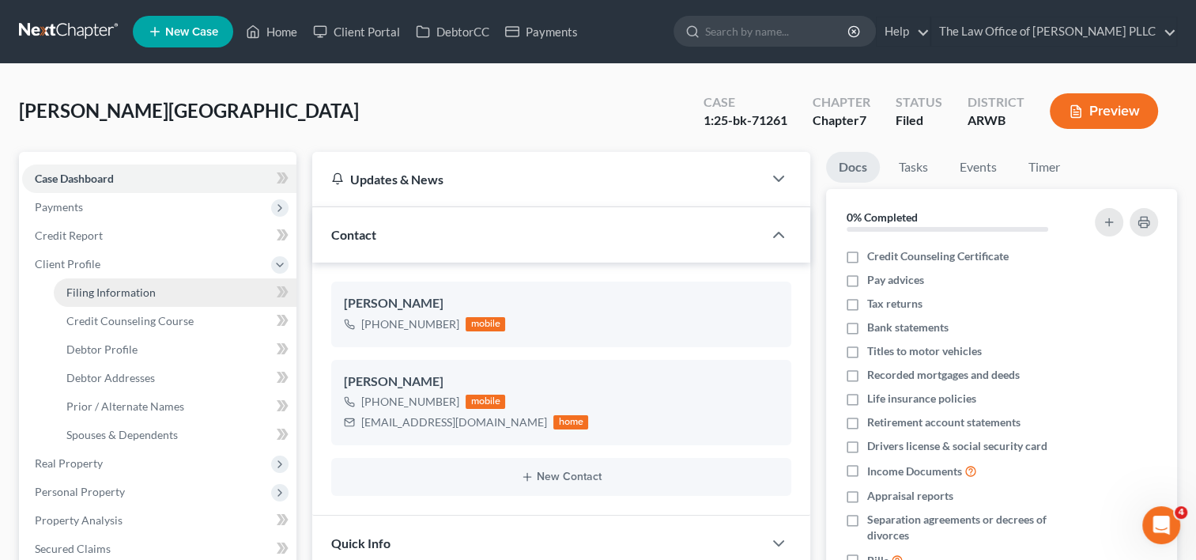
select select "2"
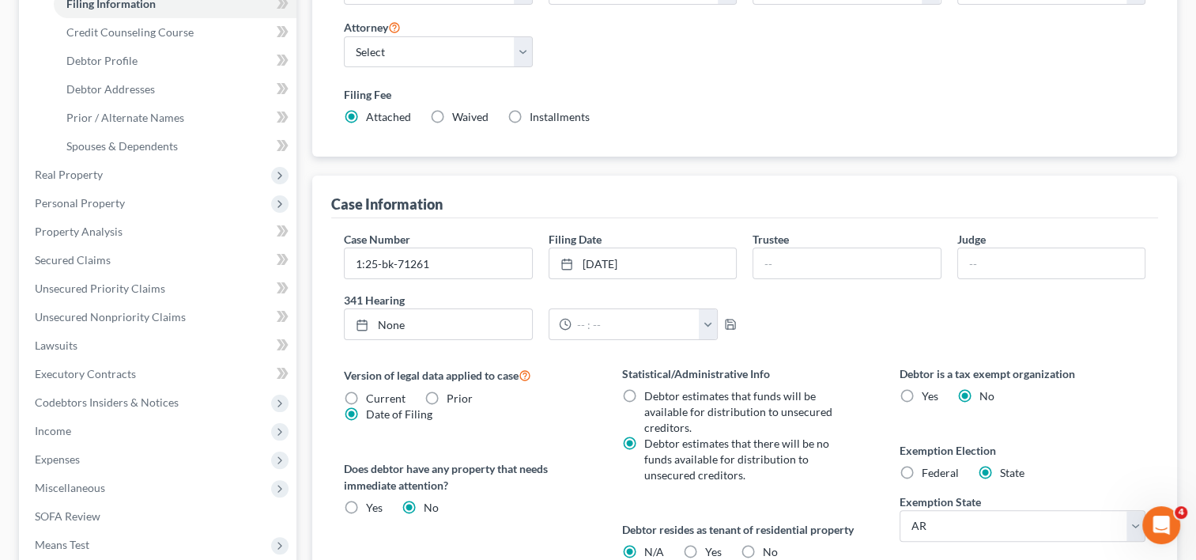
scroll to position [414, 0]
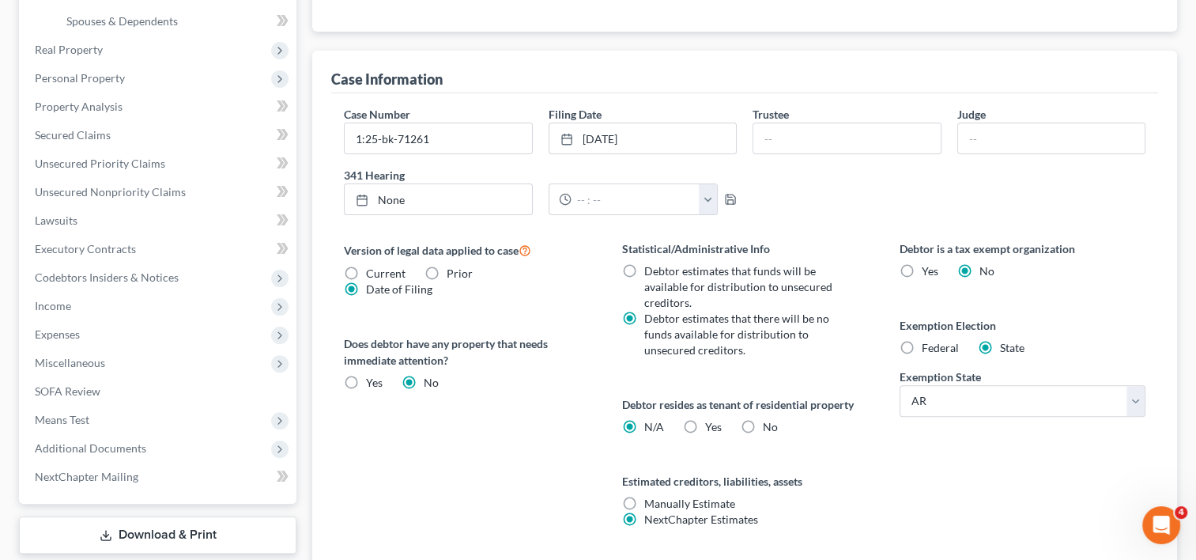
click at [922, 343] on label "Federal" at bounding box center [940, 348] width 37 height 16
click at [928, 343] on input "Federal" at bounding box center [933, 345] width 10 height 10
radio input "true"
radio input "false"
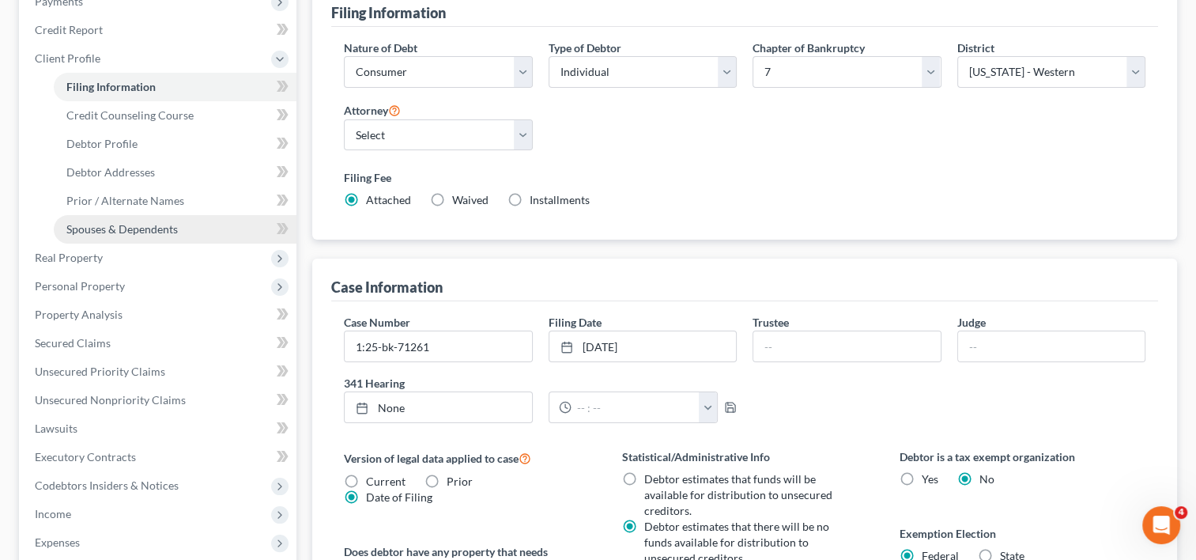
scroll to position [202, 0]
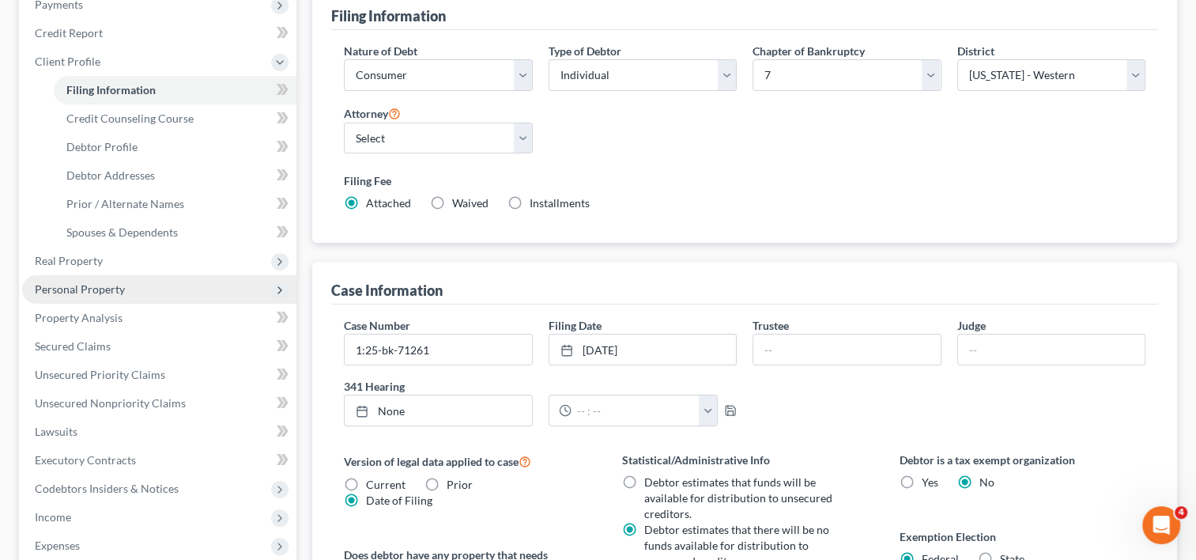
click at [88, 282] on span "Personal Property" at bounding box center [80, 288] width 90 height 13
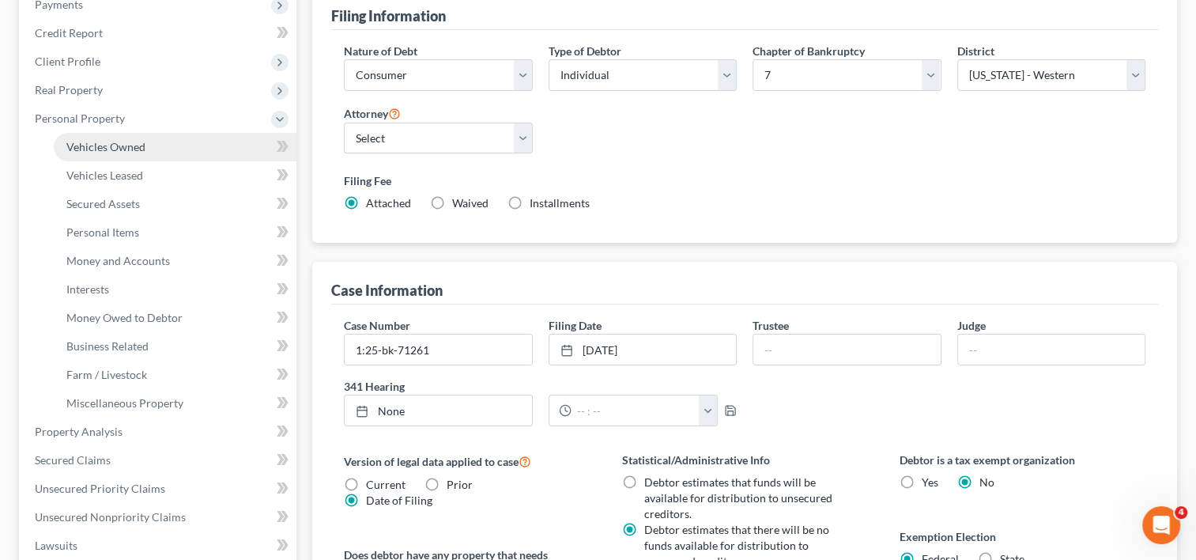
click at [124, 137] on link "Vehicles Owned" at bounding box center [175, 147] width 243 height 28
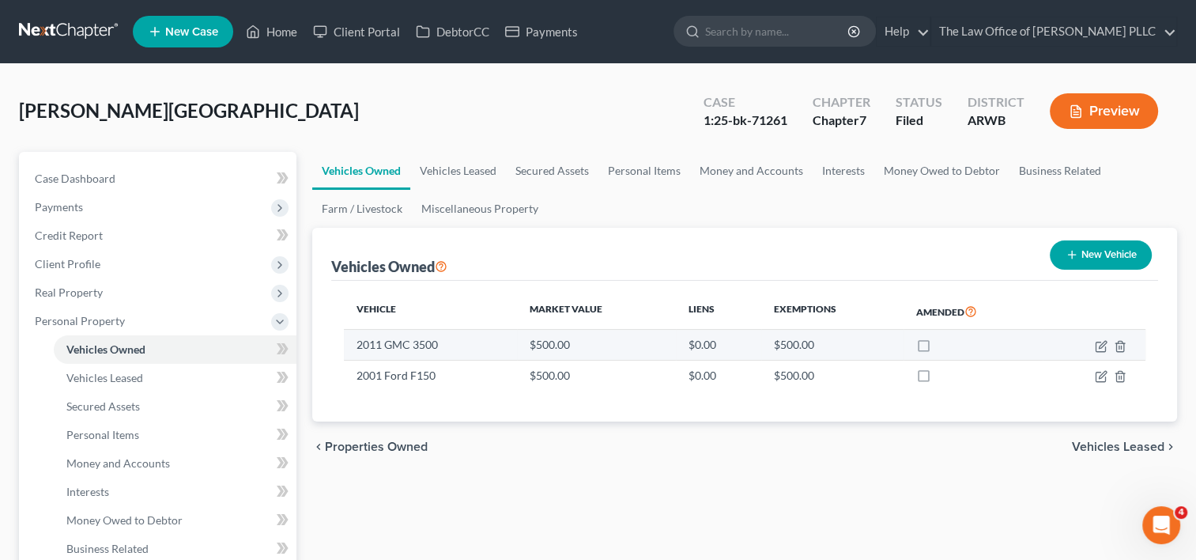
click at [1093, 343] on td at bounding box center [1094, 345] width 103 height 30
click at [1101, 345] on icon "button" at bounding box center [1101, 346] width 13 height 13
select select "0"
select select "15"
select select "4"
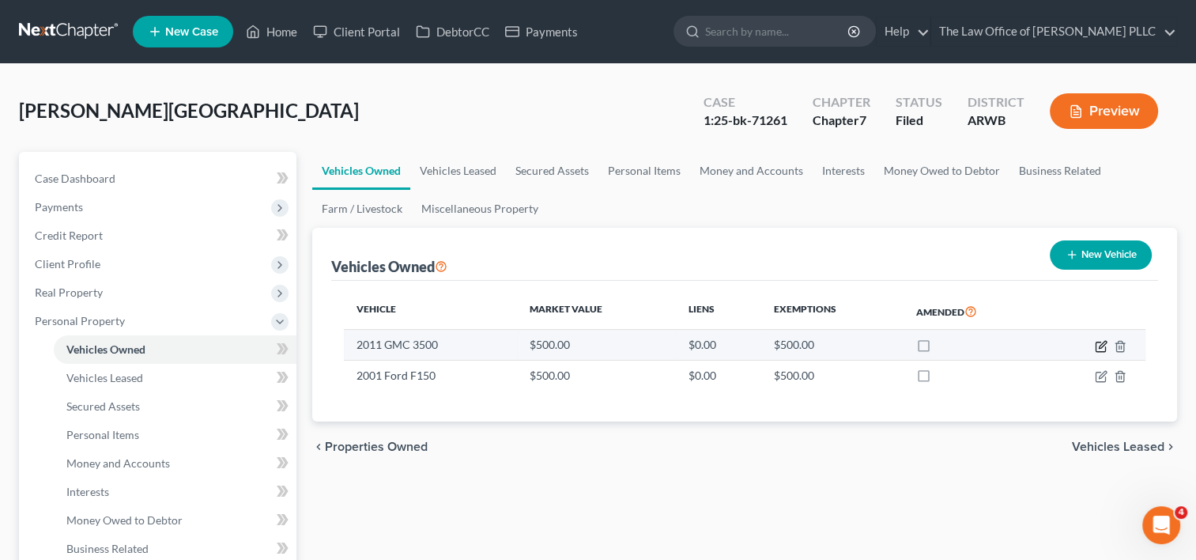
select select "0"
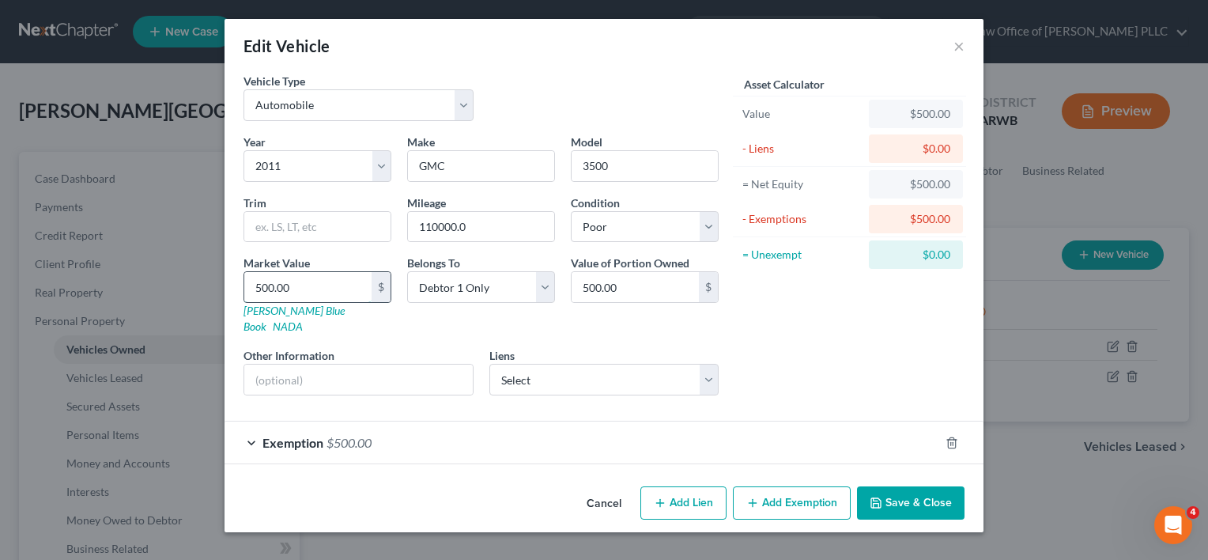
click at [300, 286] on input "500.00" at bounding box center [307, 287] width 127 height 30
type input "1"
type input "1.00"
type input "14"
type input "14.00"
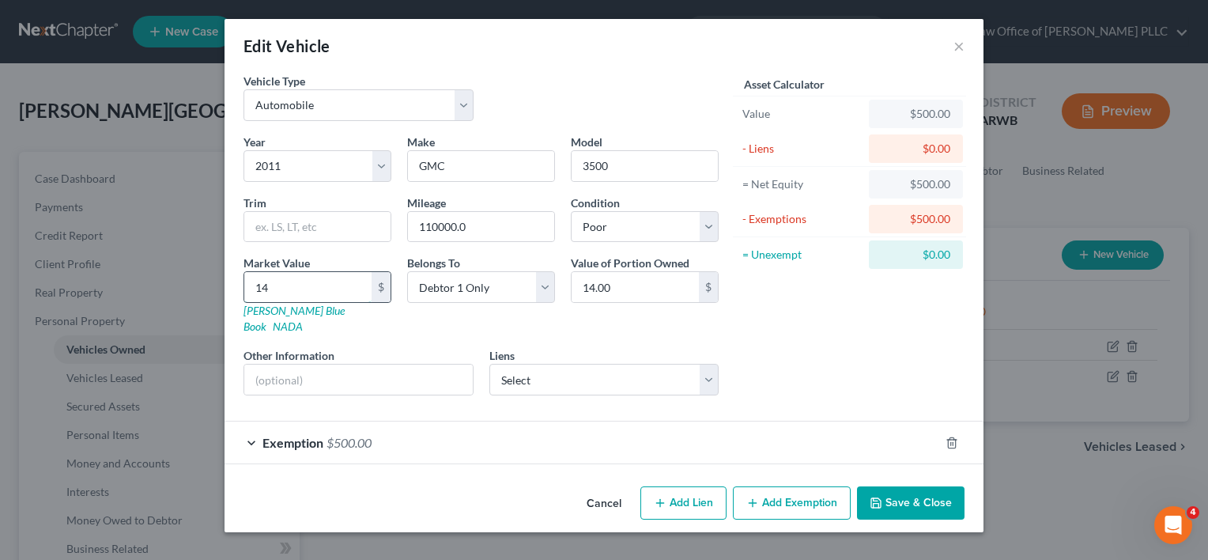
type input "140"
type input "140.00"
type input "1400"
type input "1,400.00"
type input "1,4000"
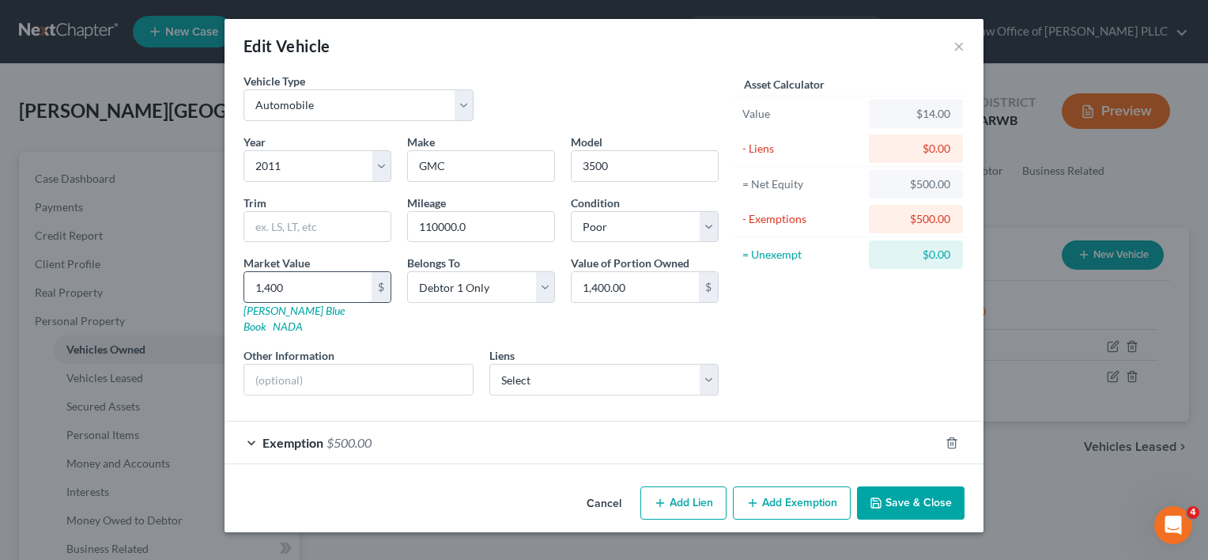
type input "14,000.00"
type input "14,000"
click at [638, 364] on select "Select Jpmcb Auto - $0.00 Td Auto Fin - $0.00" at bounding box center [604, 380] width 230 height 32
drag, startPoint x: 638, startPoint y: 359, endPoint x: 754, endPoint y: 394, distance: 121.3
click at [754, 394] on form "Vehicle Type Select Automobile Truck Trailer Watercraft Aircraft Motor Home Atv…" at bounding box center [604, 268] width 721 height 391
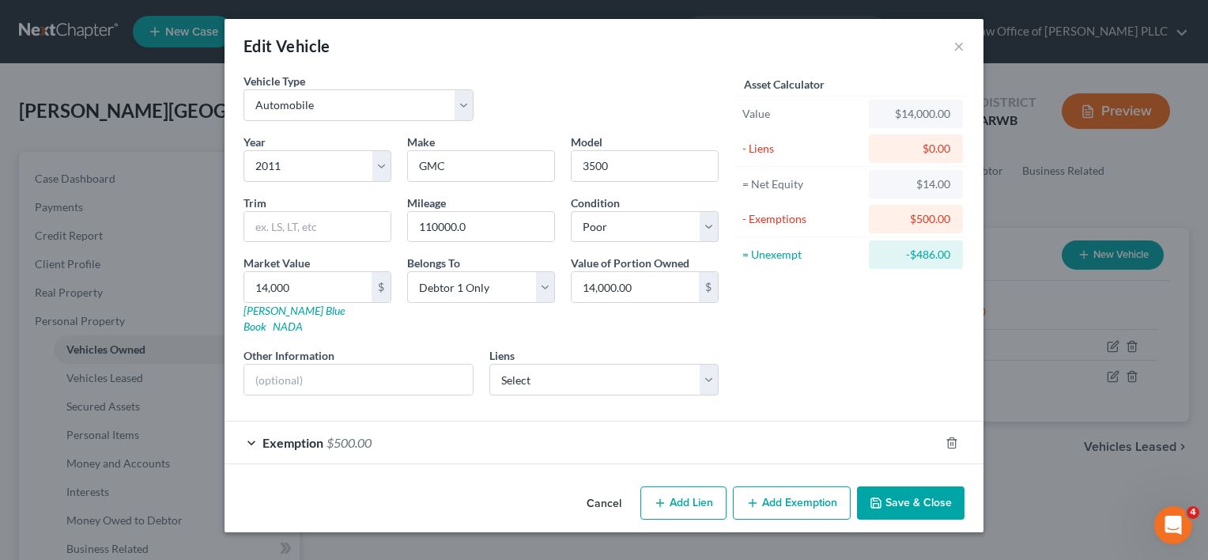
click at [772, 491] on button "Add Exemption" at bounding box center [792, 502] width 118 height 33
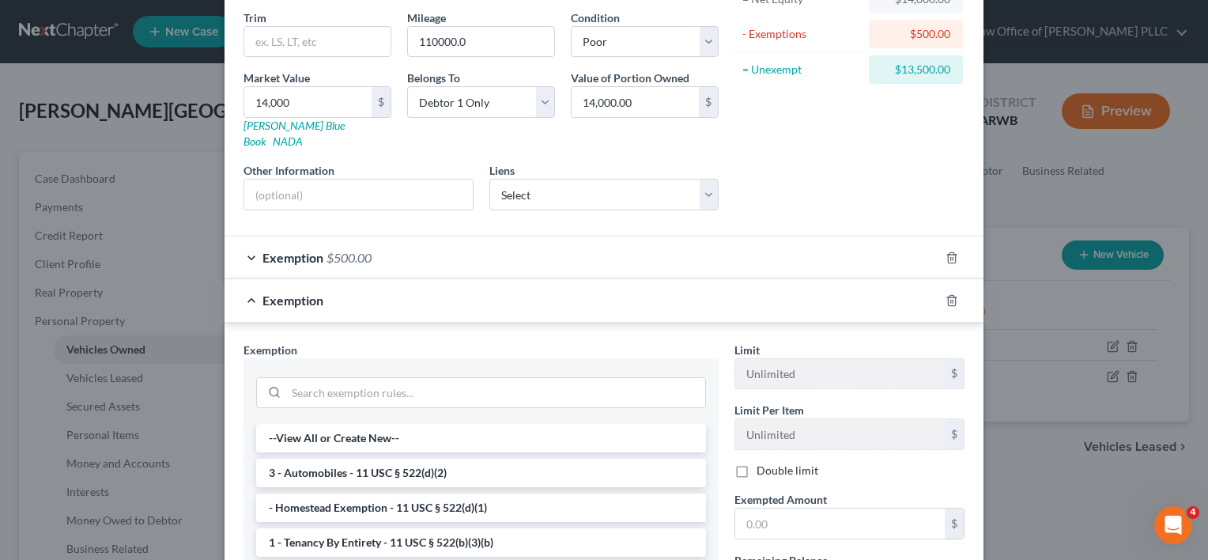
scroll to position [321, 0]
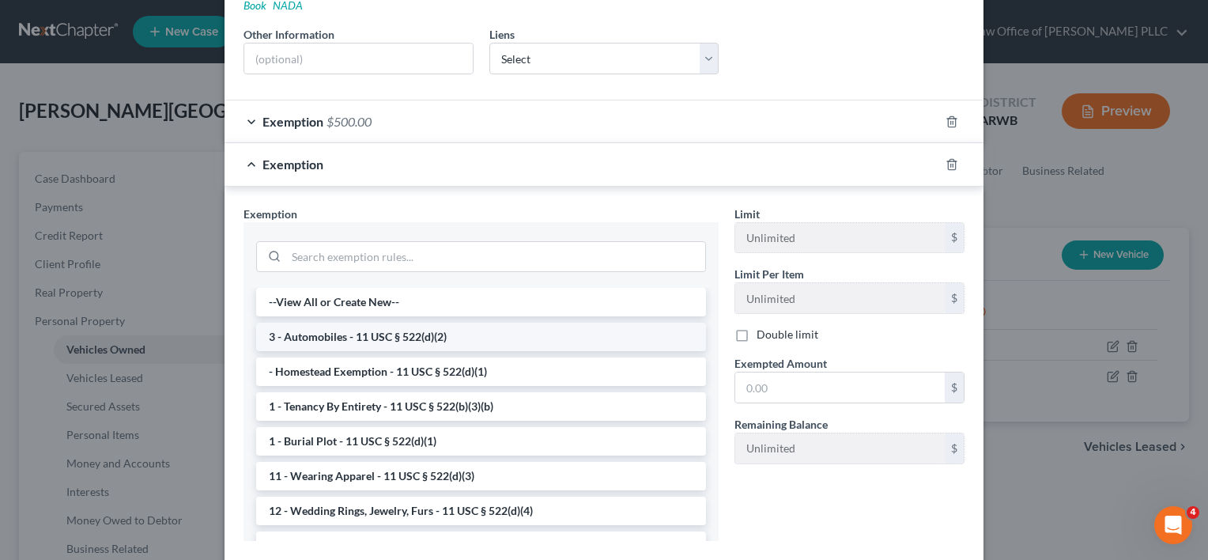
click at [396, 323] on li "3 - Automobiles - 11 USC § 522(d)(2)" at bounding box center [481, 337] width 450 height 28
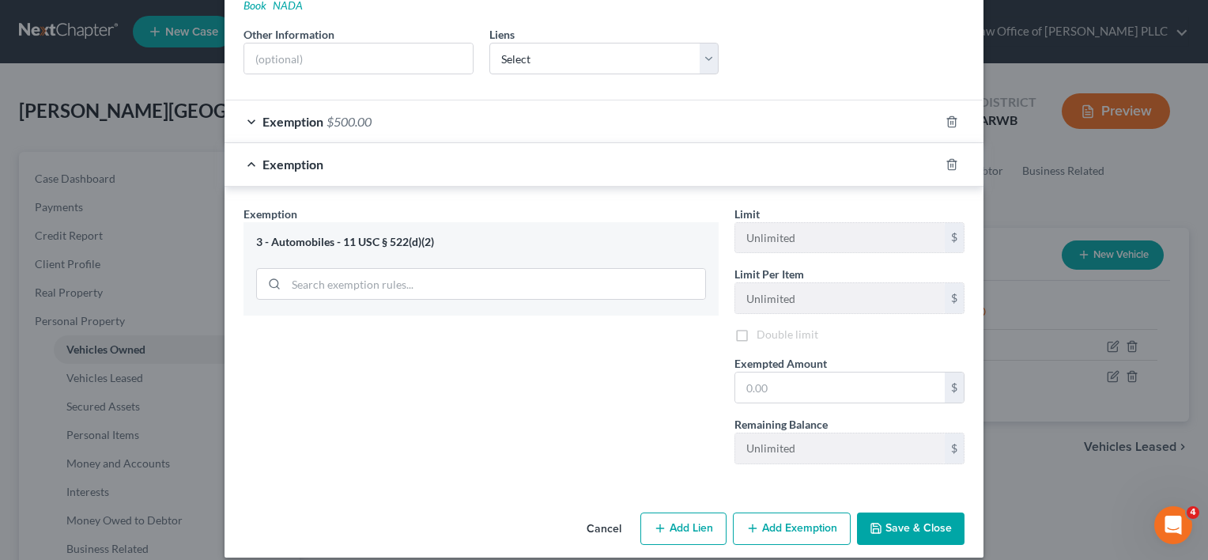
scroll to position [319, 0]
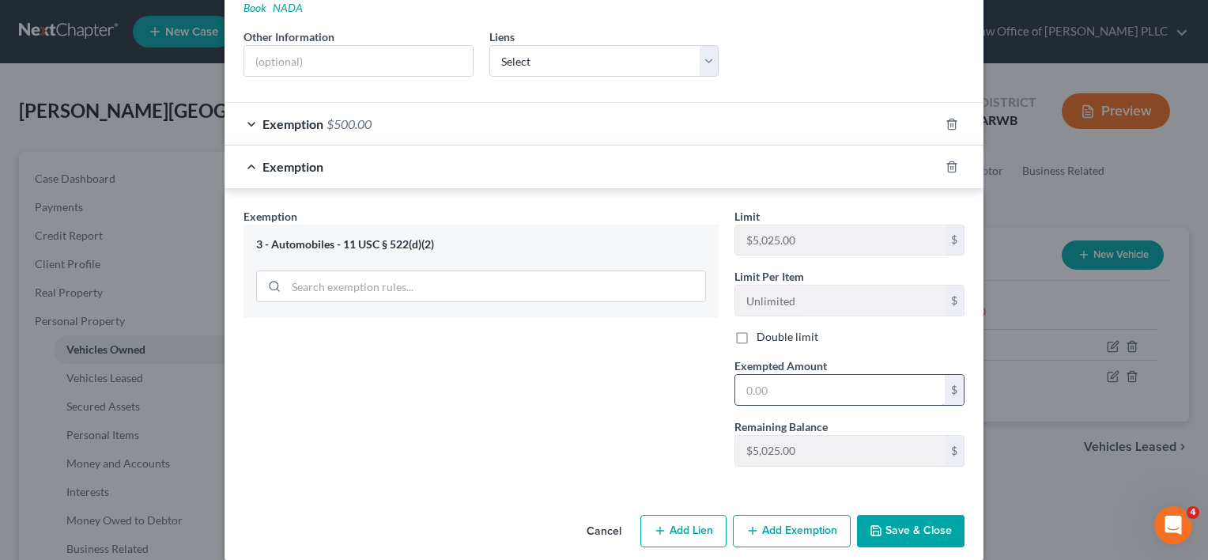
click at [761, 375] on input "text" at bounding box center [840, 390] width 210 height 30
type input "5,025"
click at [791, 515] on button "Add Exemption" at bounding box center [792, 531] width 118 height 33
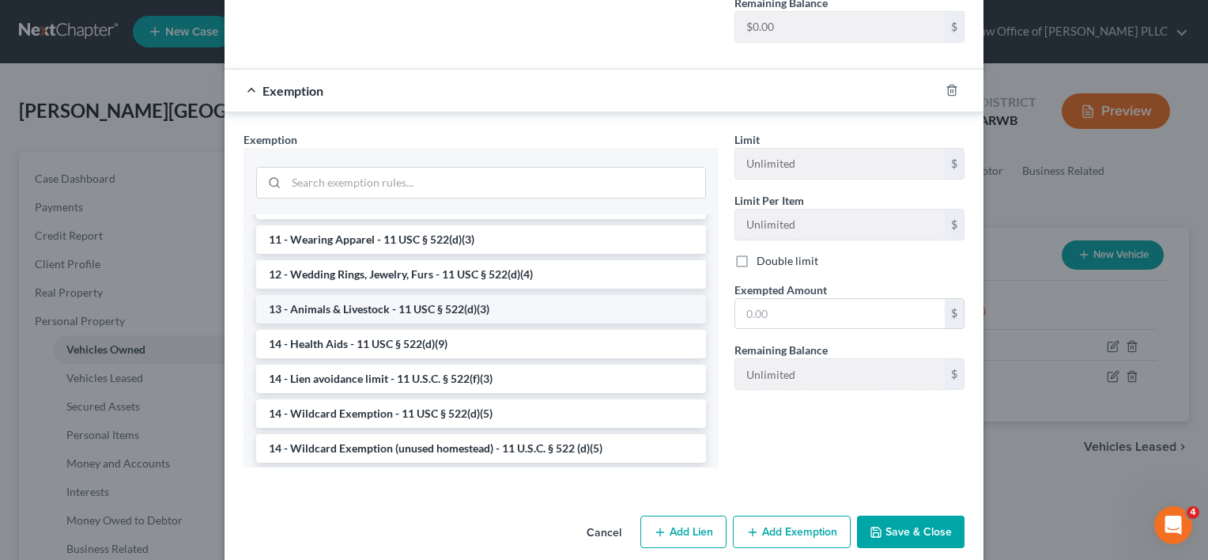
scroll to position [163, 0]
click at [431, 399] on li "14 - Wildcard Exemption - 11 USC § 522(d)(5)" at bounding box center [481, 413] width 450 height 28
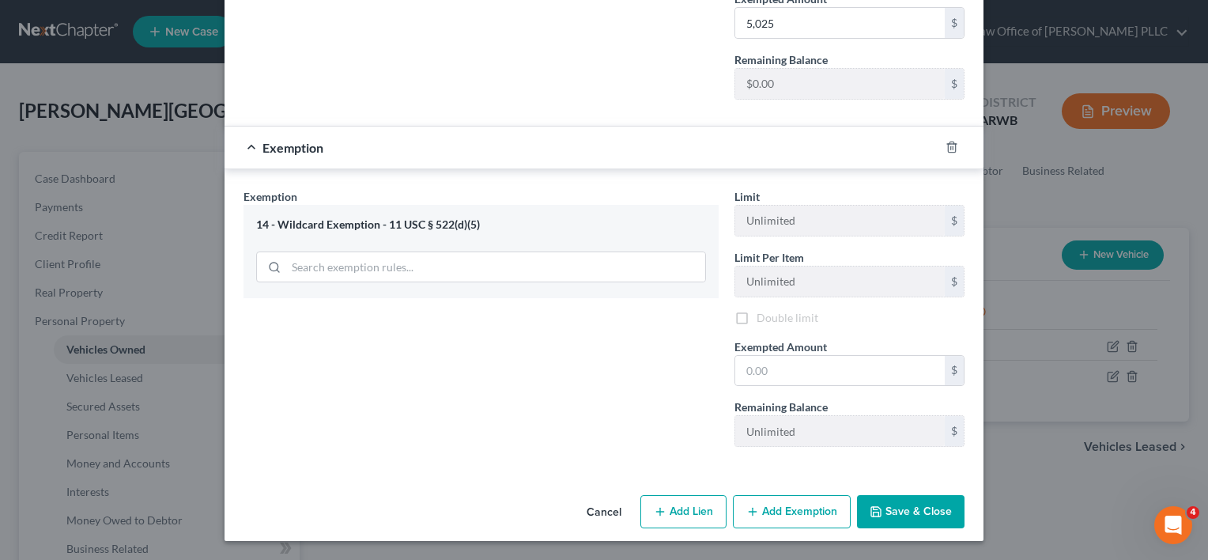
scroll to position [664, 0]
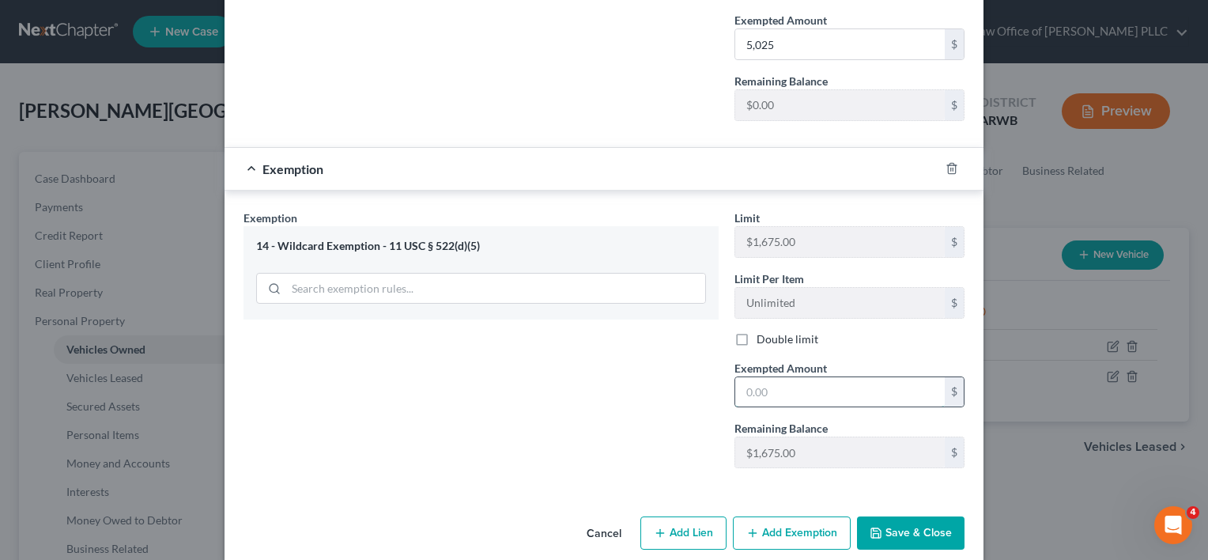
click at [771, 377] on input "text" at bounding box center [840, 392] width 210 height 30
type input "1,675"
click at [795, 516] on button "Add Exemption" at bounding box center [792, 532] width 118 height 33
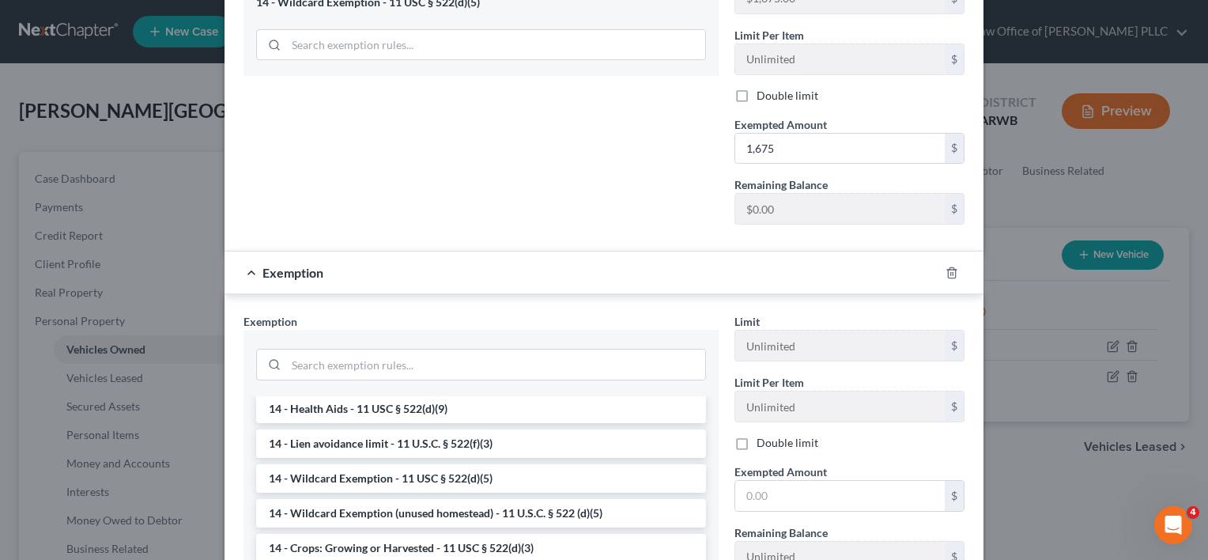
scroll to position [281, 0]
click at [477, 498] on li "14 - Wildcard Exemption (unused homestead) - 11 U.S.C. § 522 (d)(5)" at bounding box center [481, 512] width 450 height 28
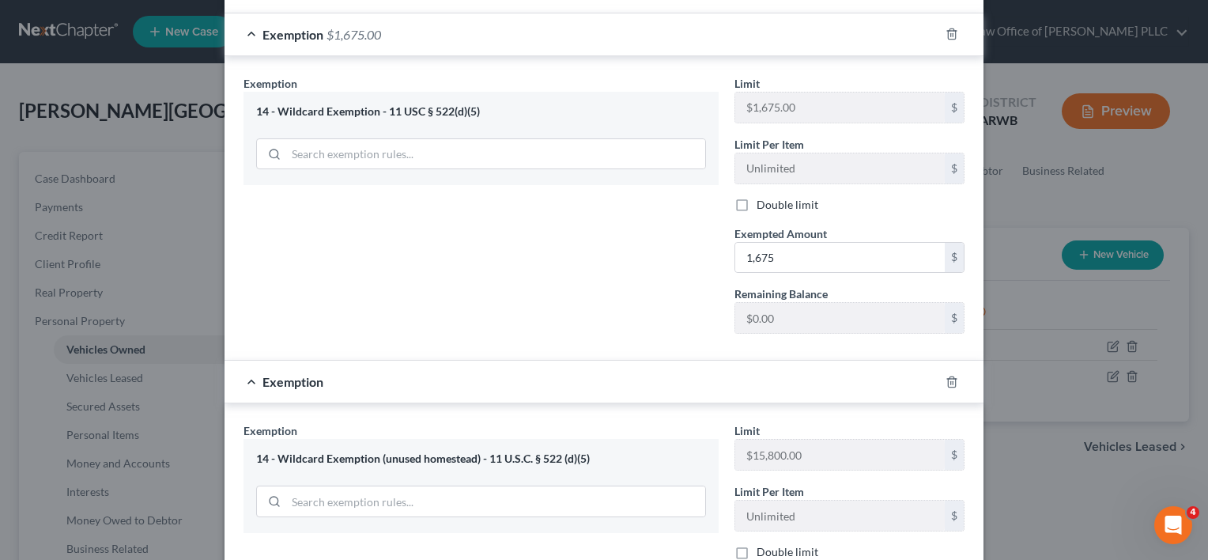
scroll to position [930, 0]
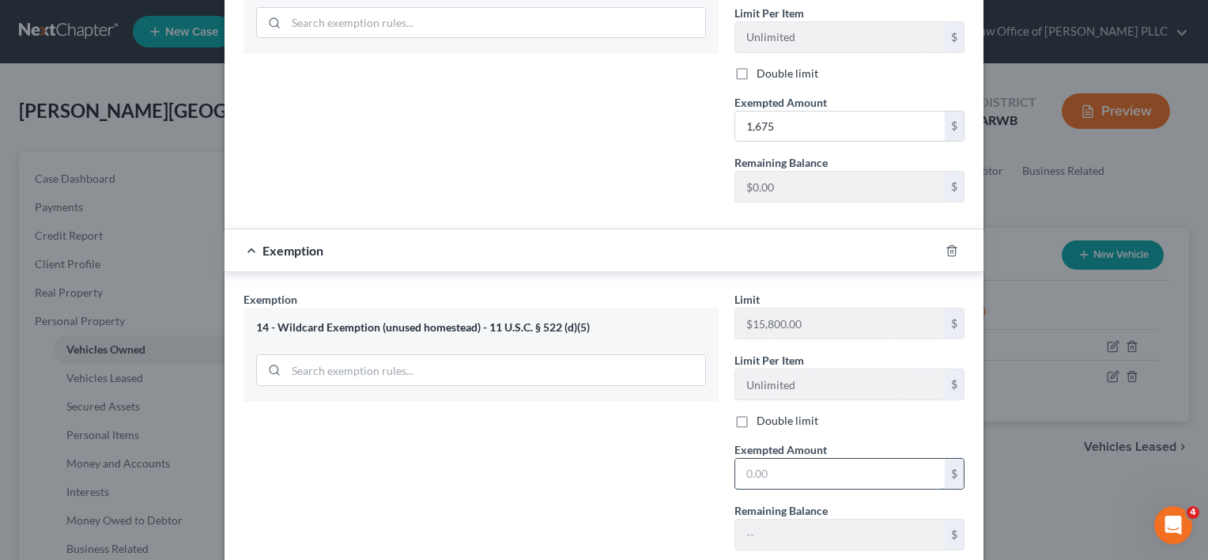
click at [769, 459] on input "text" at bounding box center [840, 474] width 210 height 30
type input "6,800"
click at [668, 469] on div "Exemption Set must be selected for CA. Exemption * 14 - Wildcard Exemption (unu…" at bounding box center [481, 426] width 491 height 271
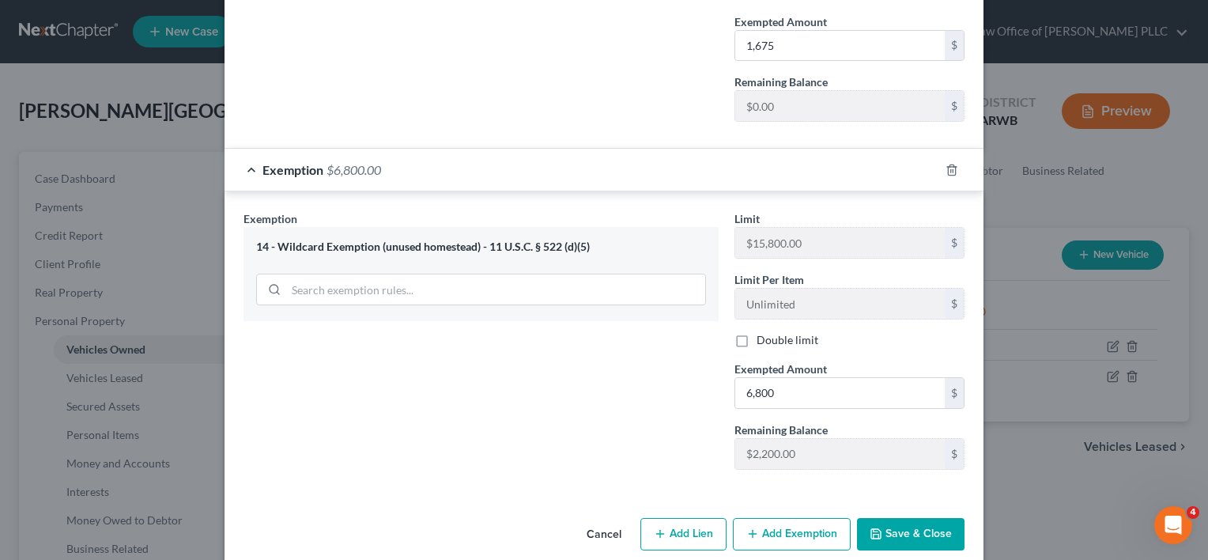
click at [890, 518] on button "Save & Close" at bounding box center [911, 534] width 108 height 33
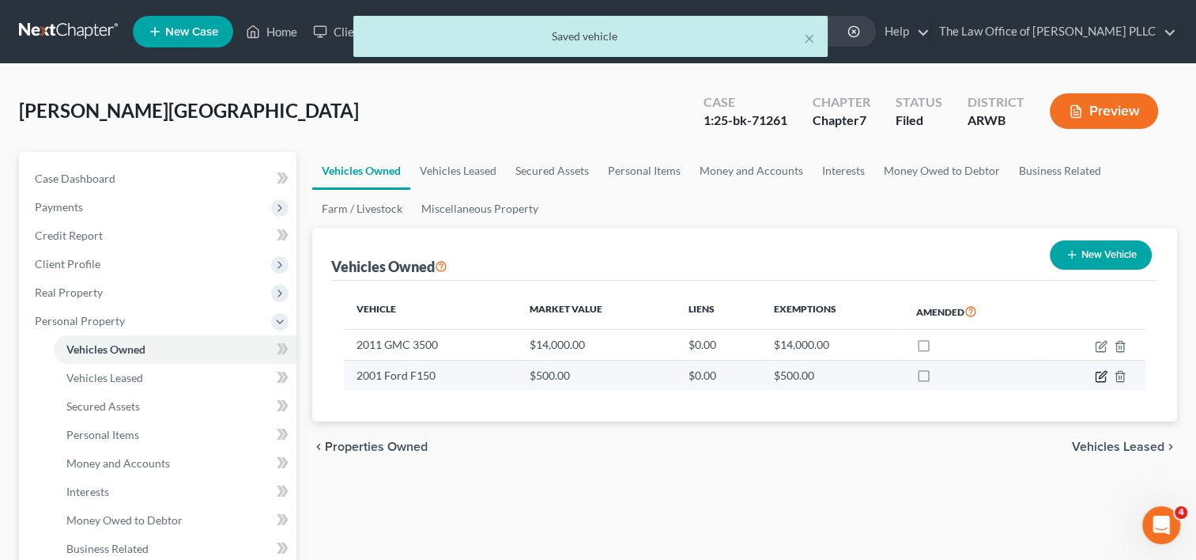
click at [1102, 372] on icon "button" at bounding box center [1102, 374] width 7 height 7
select select "0"
select select "25"
select select "3"
select select "0"
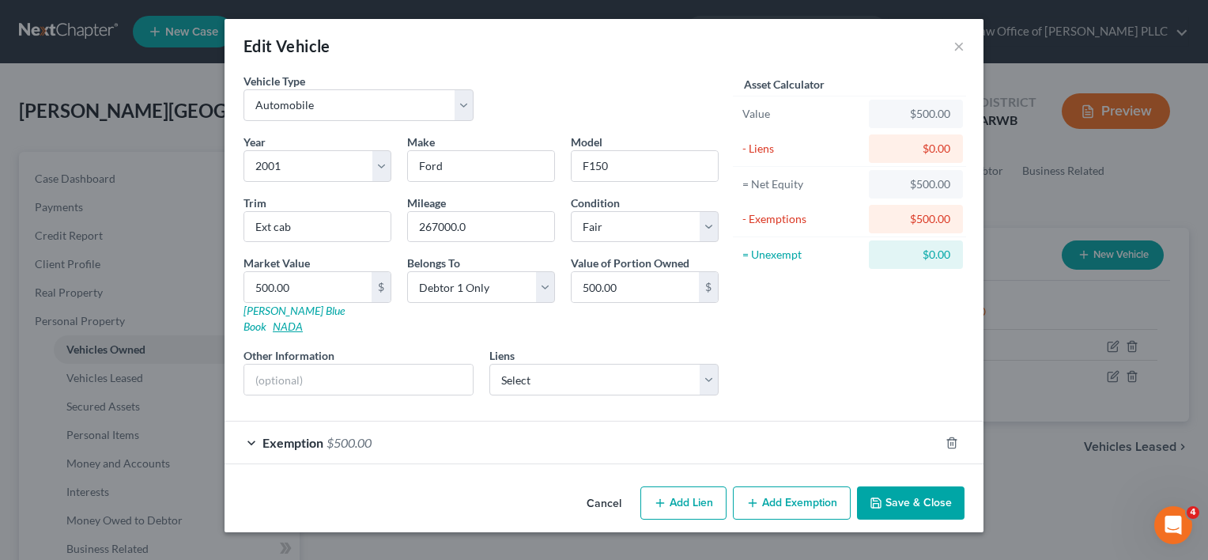
click at [303, 319] on link "NADA" at bounding box center [288, 325] width 30 height 13
click at [321, 284] on input "500.00" at bounding box center [307, 287] width 127 height 30
type input "3"
type input "3.00"
type input "34"
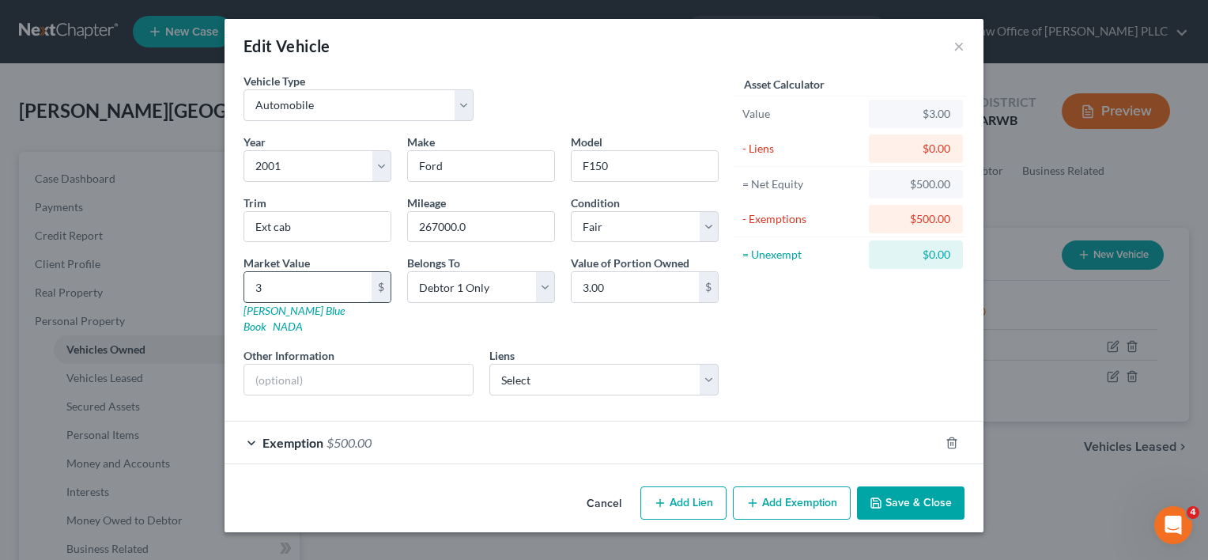
type input "34.00"
type input "345"
type input "345.00"
type input "3450"
type input "3,450.00"
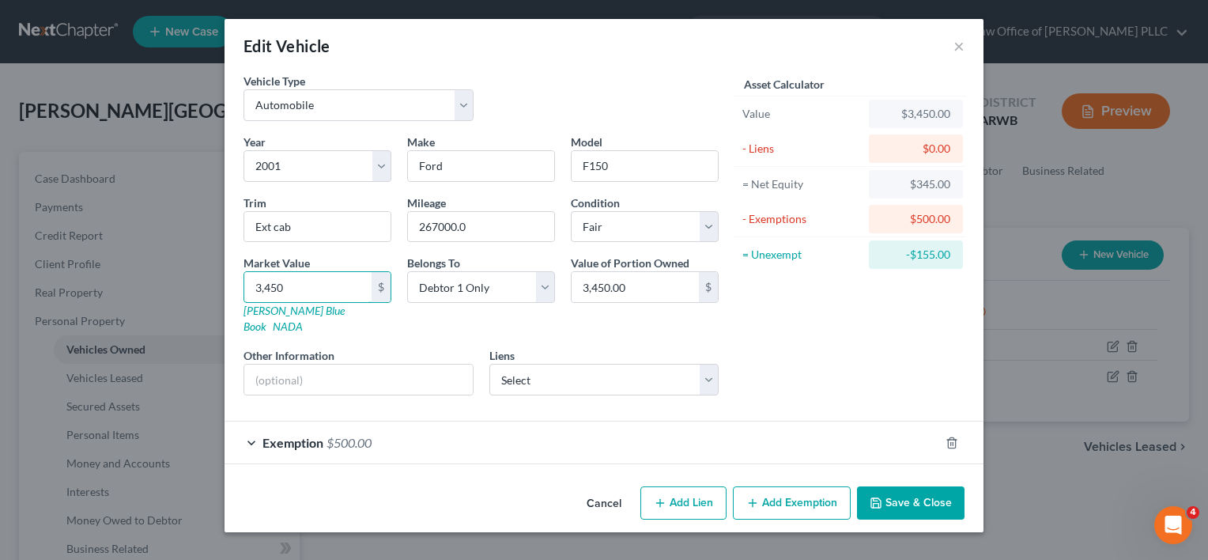
type input "3,450"
click at [783, 488] on button "Add Exemption" at bounding box center [792, 502] width 118 height 33
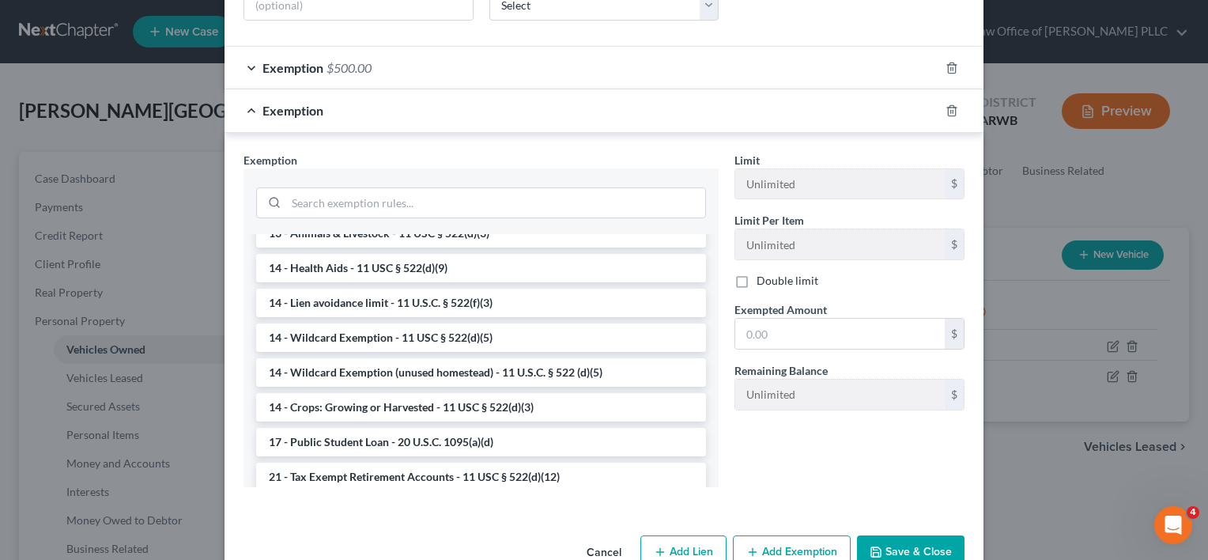
scroll to position [259, 0]
click at [504, 357] on li "14 - Wildcard Exemption (unused homestead) - 11 U.S.C. § 522 (d)(5)" at bounding box center [481, 371] width 450 height 28
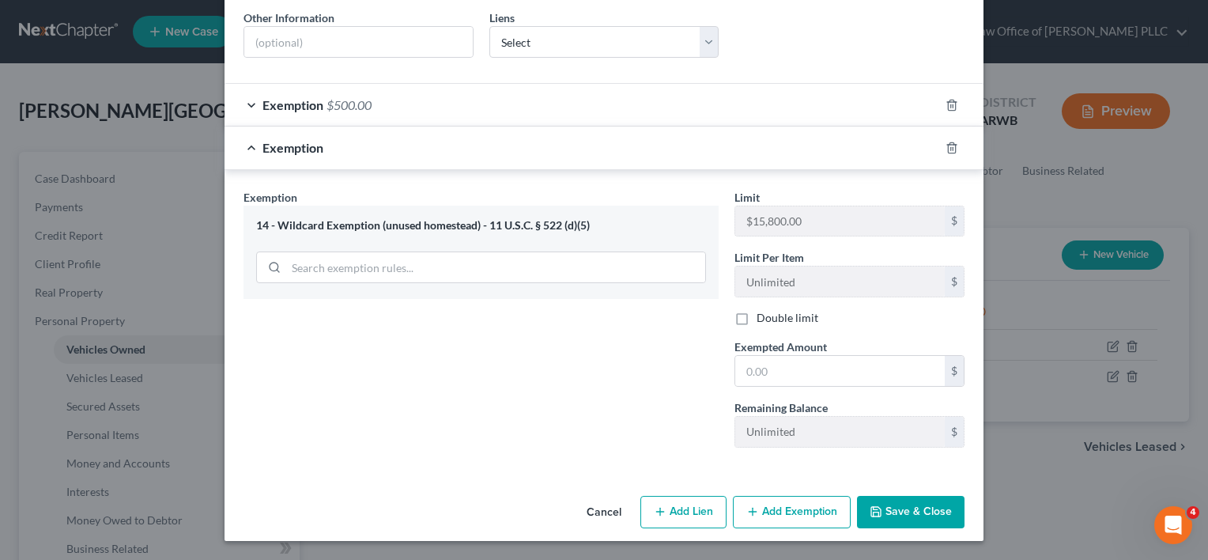
scroll to position [319, 0]
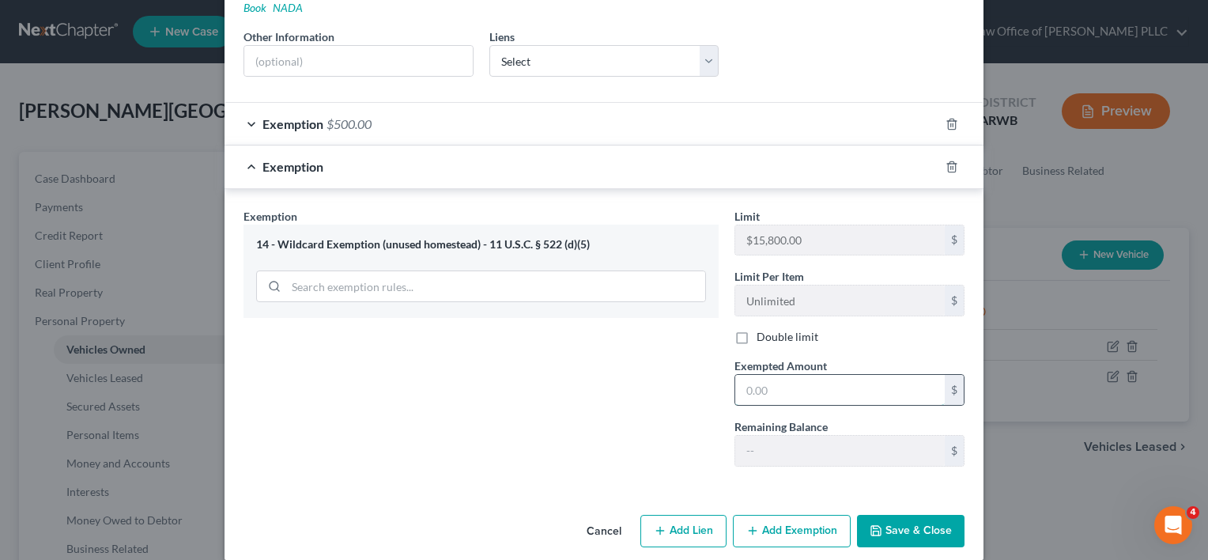
click at [786, 378] on input "text" at bounding box center [840, 390] width 210 height 30
type input "2,950"
click at [901, 515] on button "Save & Close" at bounding box center [911, 531] width 108 height 33
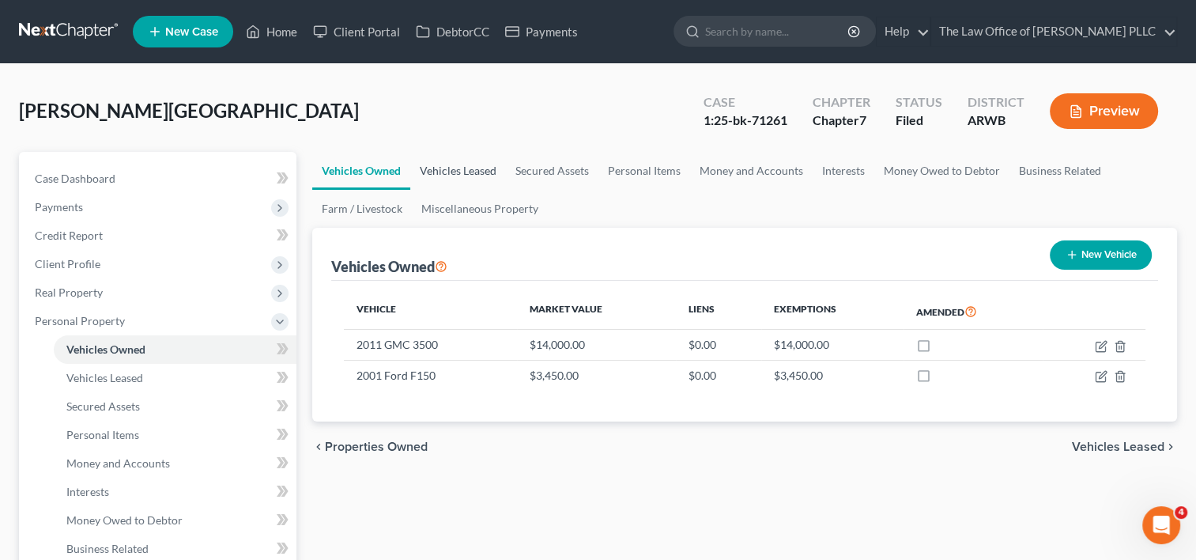
click at [468, 164] on link "Vehicles Leased" at bounding box center [458, 171] width 96 height 38
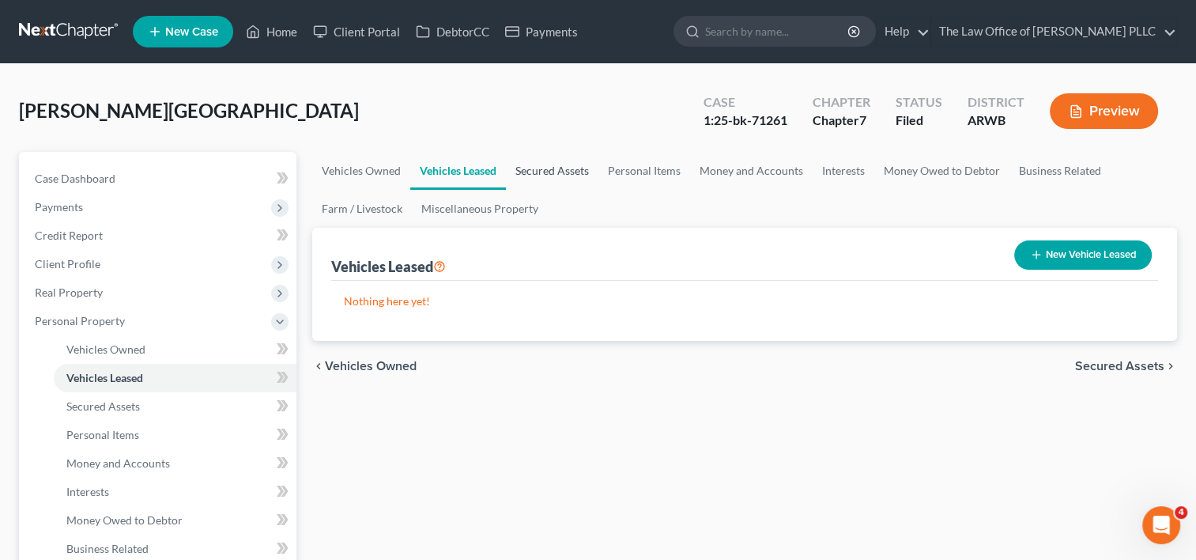
click at [553, 169] on link "Secured Assets" at bounding box center [552, 171] width 93 height 38
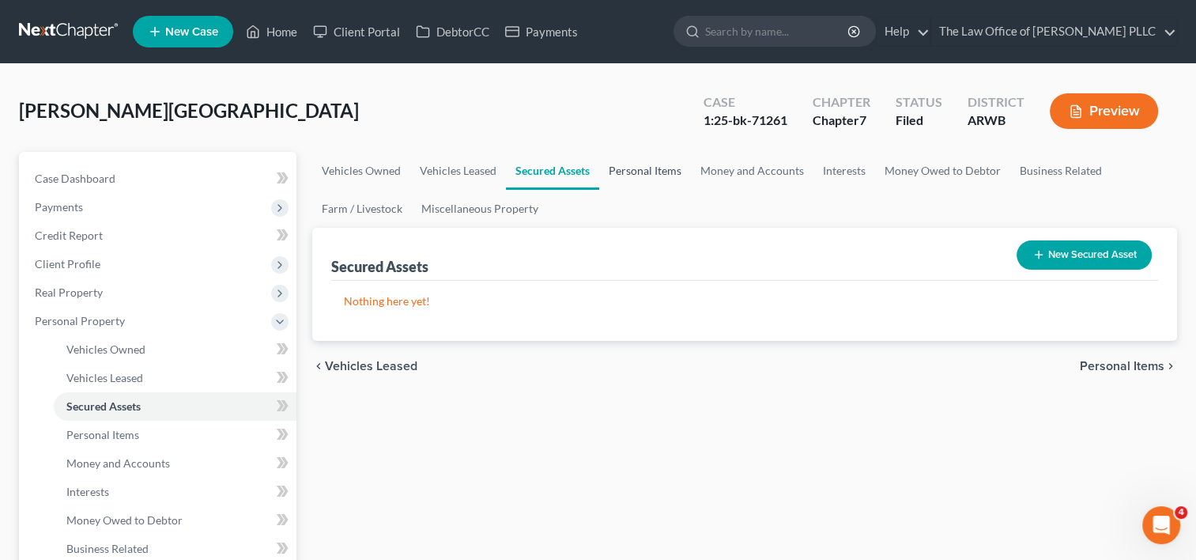
click at [631, 174] on link "Personal Items" at bounding box center [645, 171] width 92 height 38
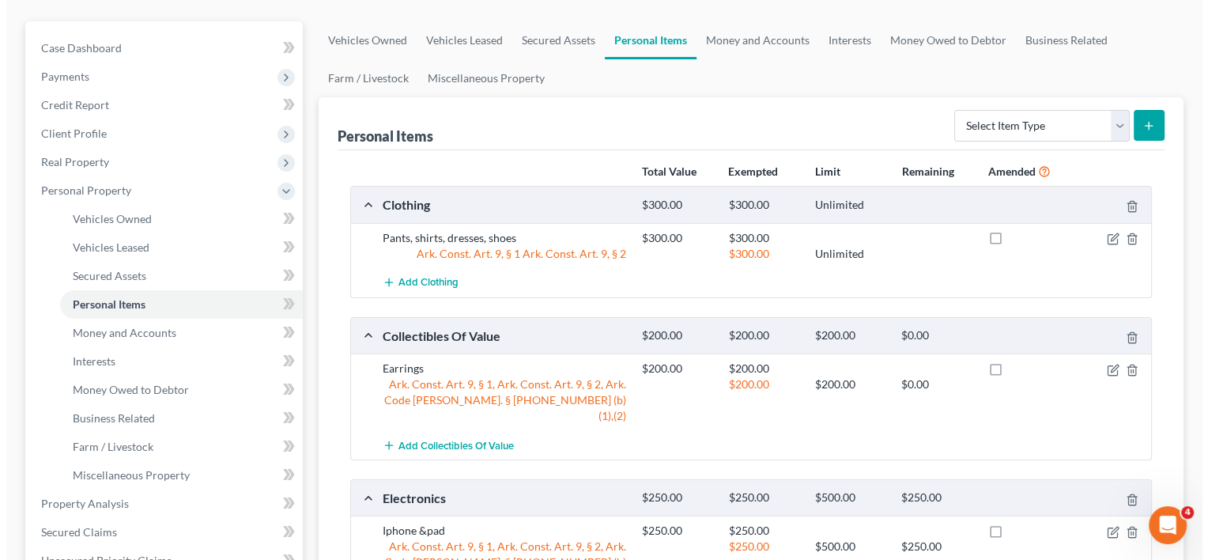
scroll to position [95, 0]
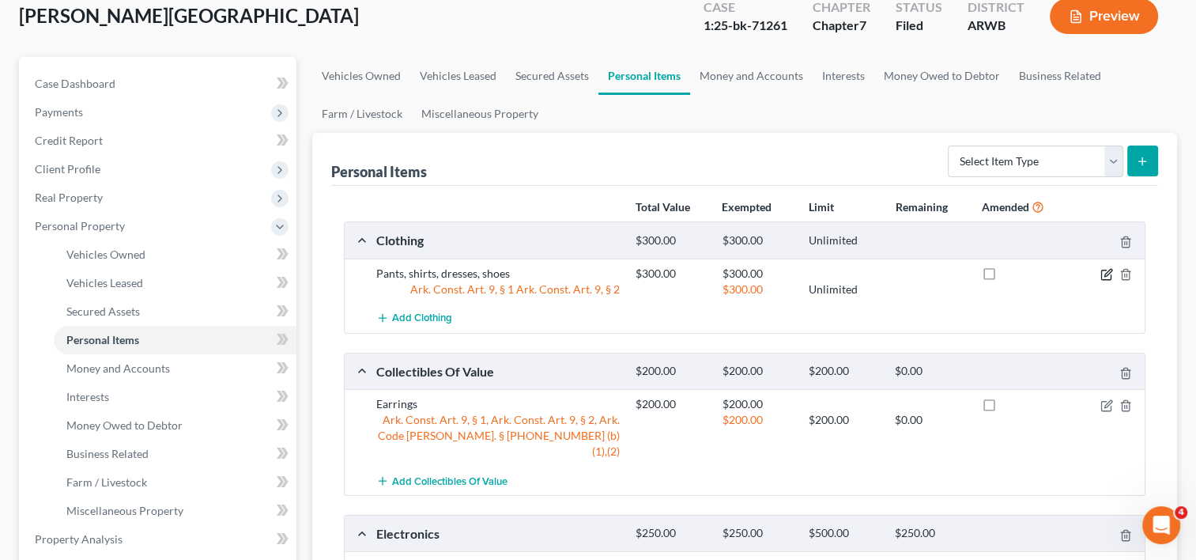
click at [1105, 270] on icon "button" at bounding box center [1107, 274] width 13 height 13
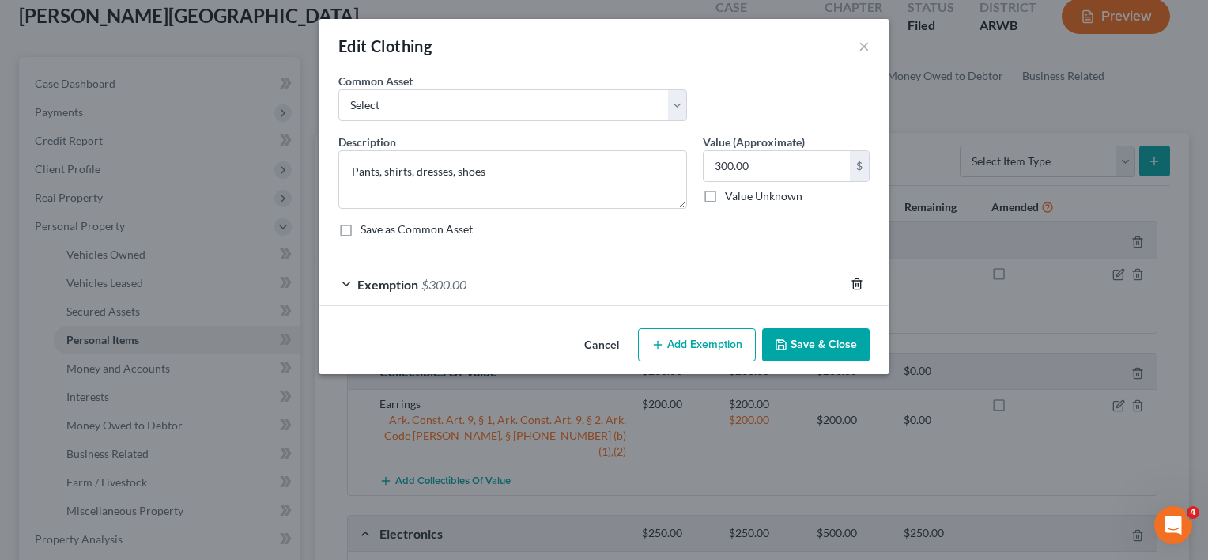
click at [854, 285] on icon "button" at bounding box center [857, 284] width 13 height 13
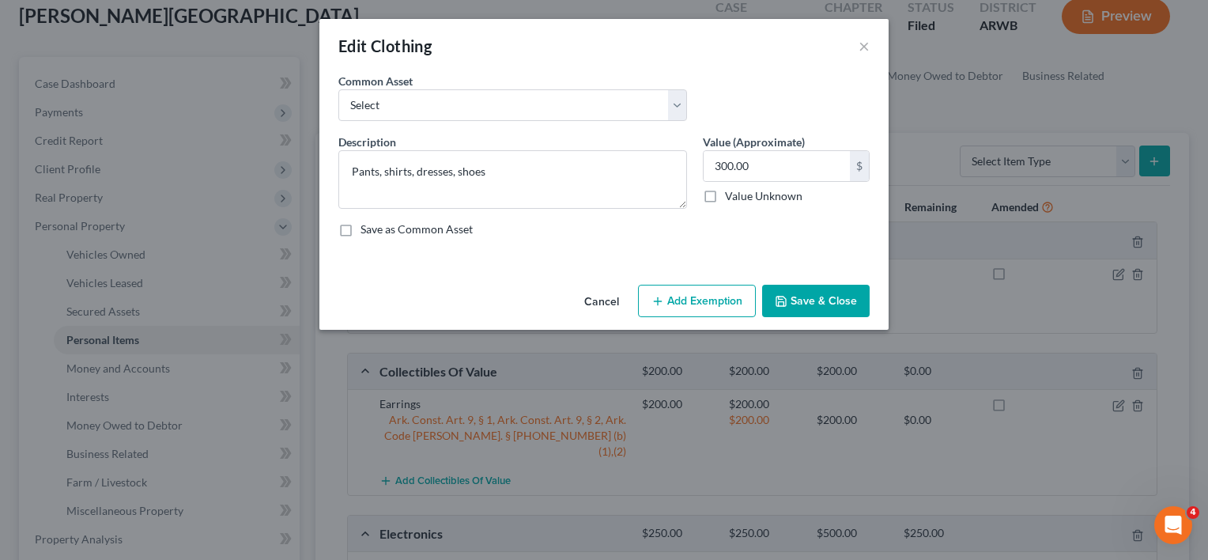
click at [674, 301] on button "Add Exemption" at bounding box center [697, 301] width 118 height 33
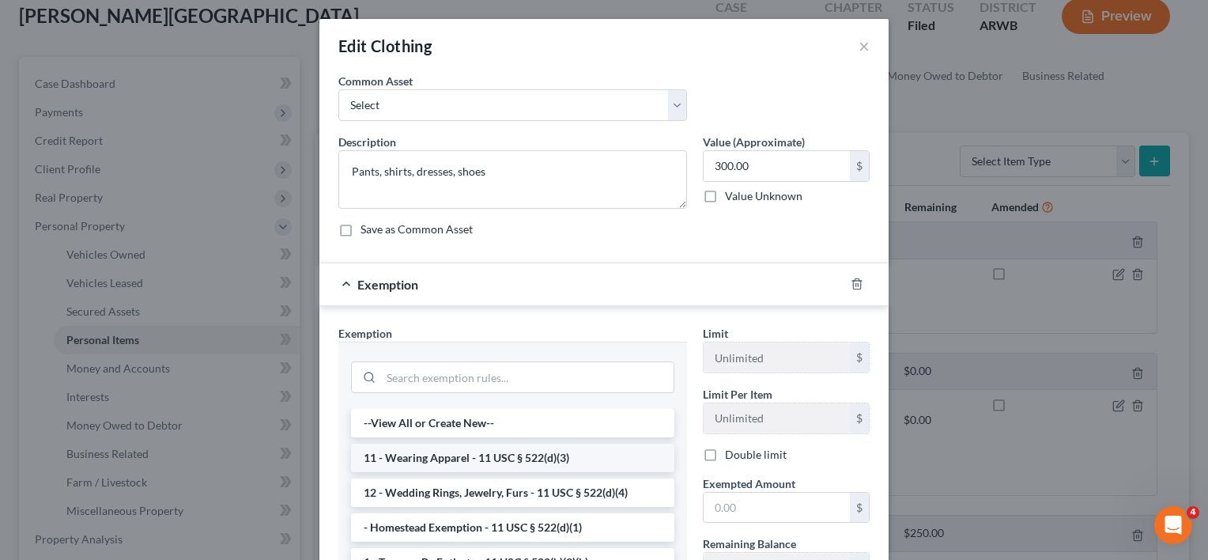
click at [541, 460] on li "11 - Wearing Apparel - 11 USC § 522(d)(3)" at bounding box center [512, 458] width 323 height 28
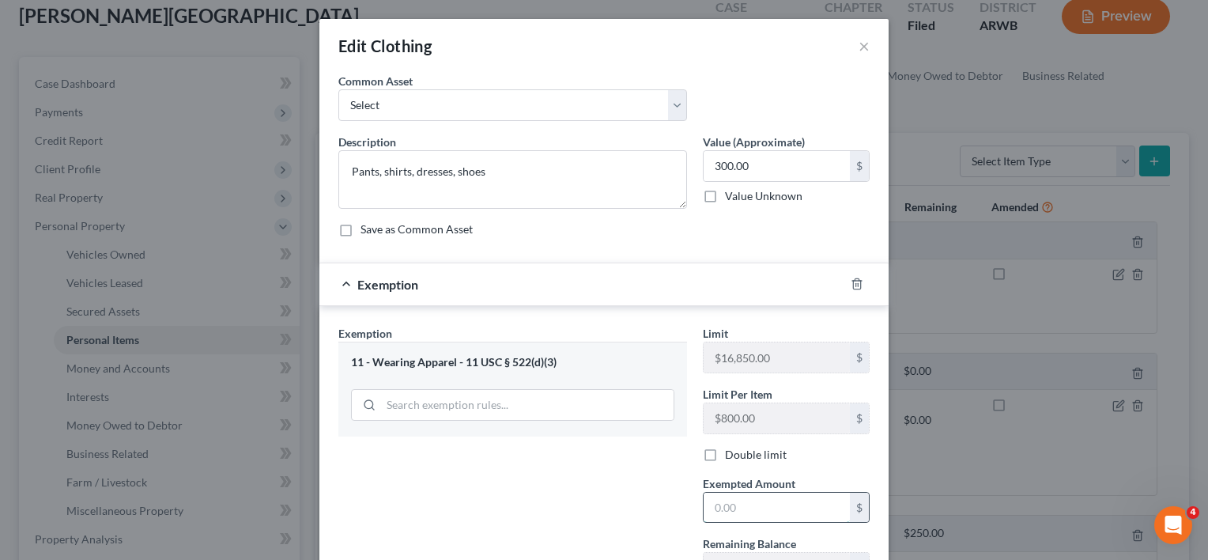
click at [728, 503] on input "text" at bounding box center [777, 508] width 146 height 30
type input "300"
click at [650, 500] on div "Exemption Set must be selected for CA. Exemption * 11 - Wearing Apparel - 11 US…" at bounding box center [513, 460] width 365 height 271
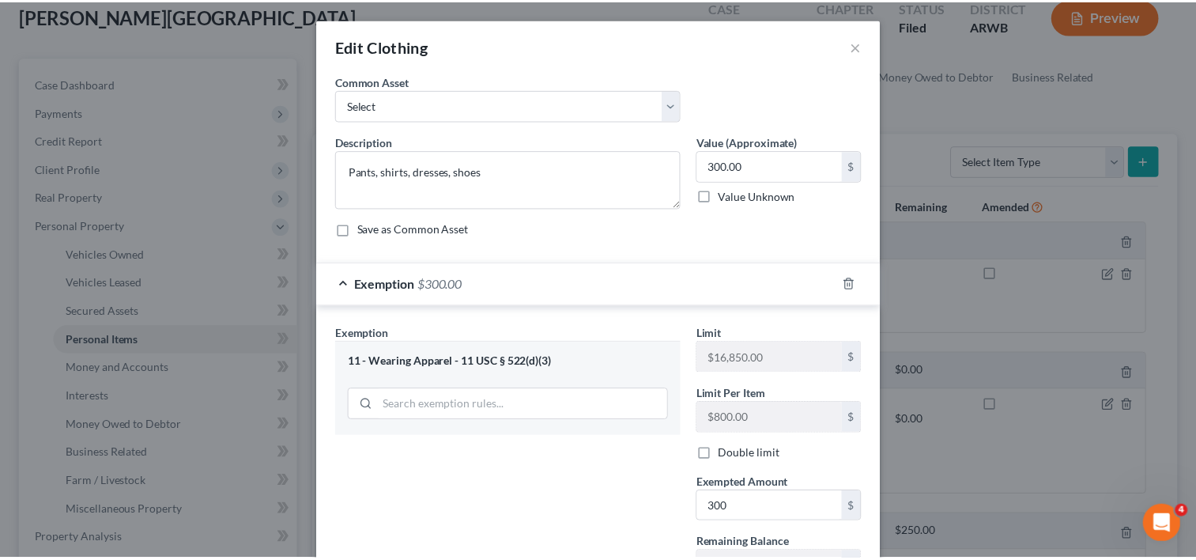
scroll to position [134, 0]
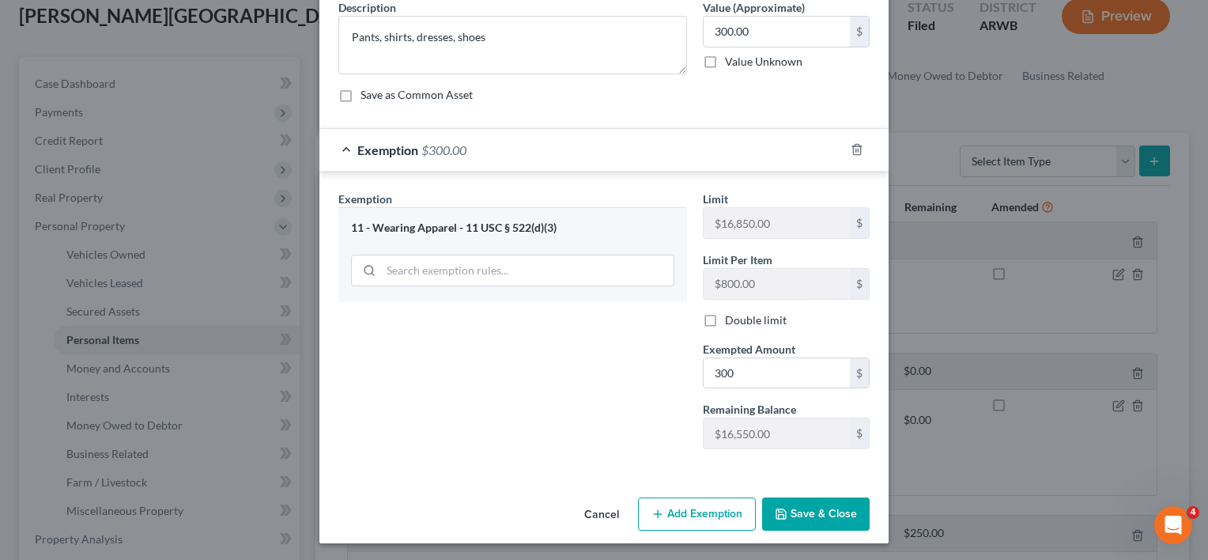
click at [819, 508] on button "Save & Close" at bounding box center [816, 513] width 108 height 33
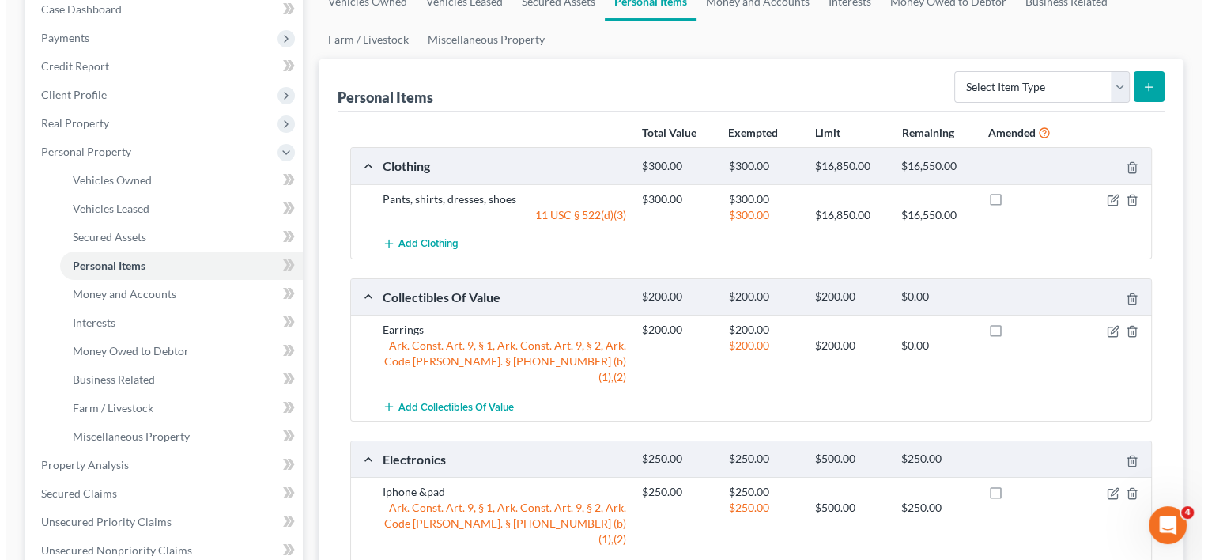
scroll to position [217, 0]
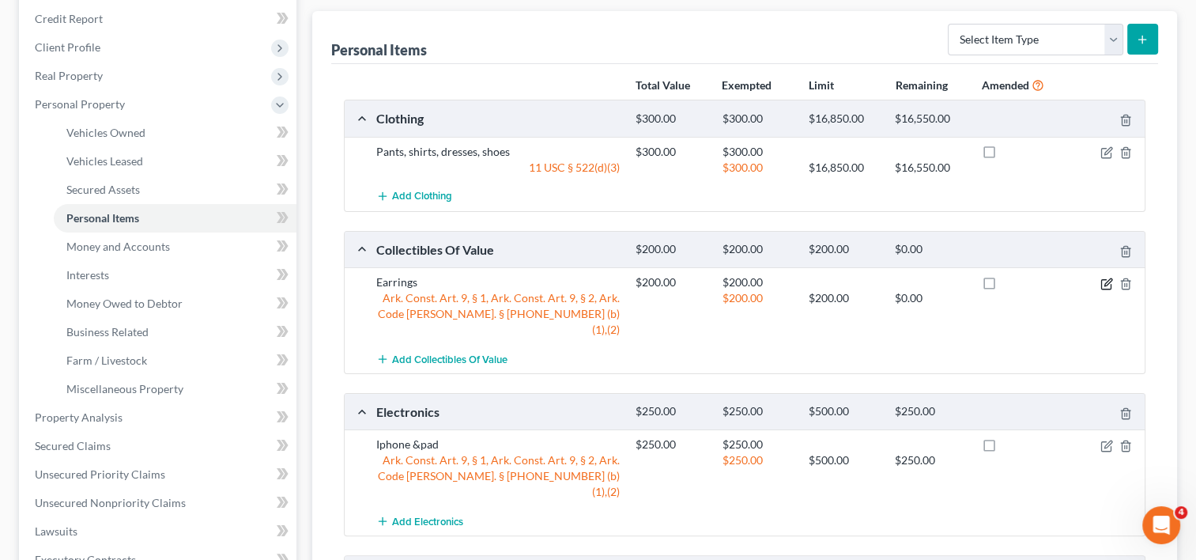
click at [1103, 282] on icon "button" at bounding box center [1107, 284] width 13 height 13
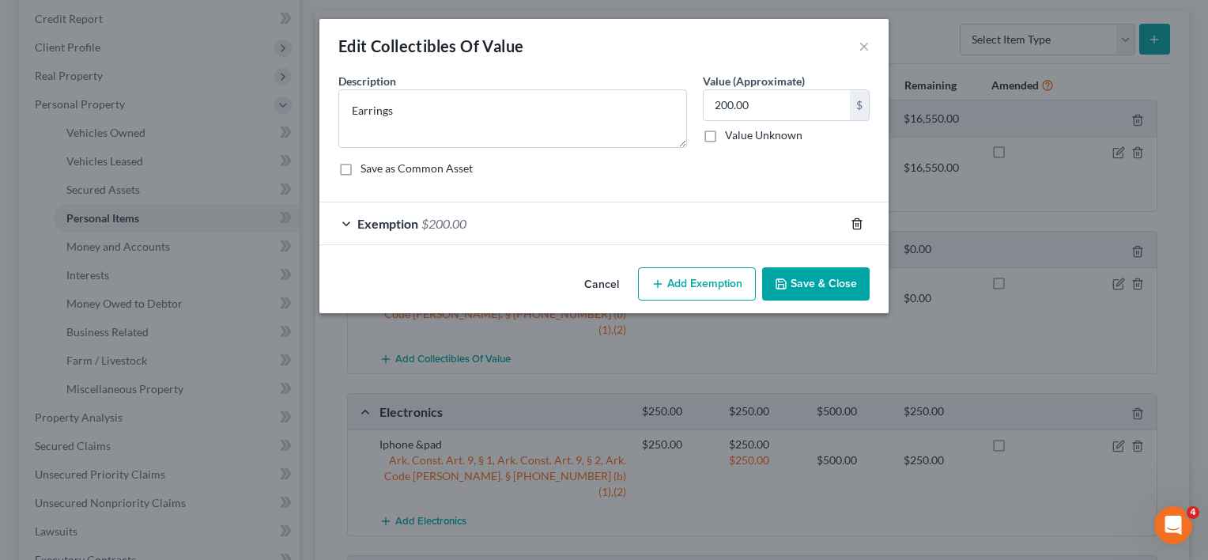
click at [853, 224] on icon "button" at bounding box center [856, 223] width 7 height 10
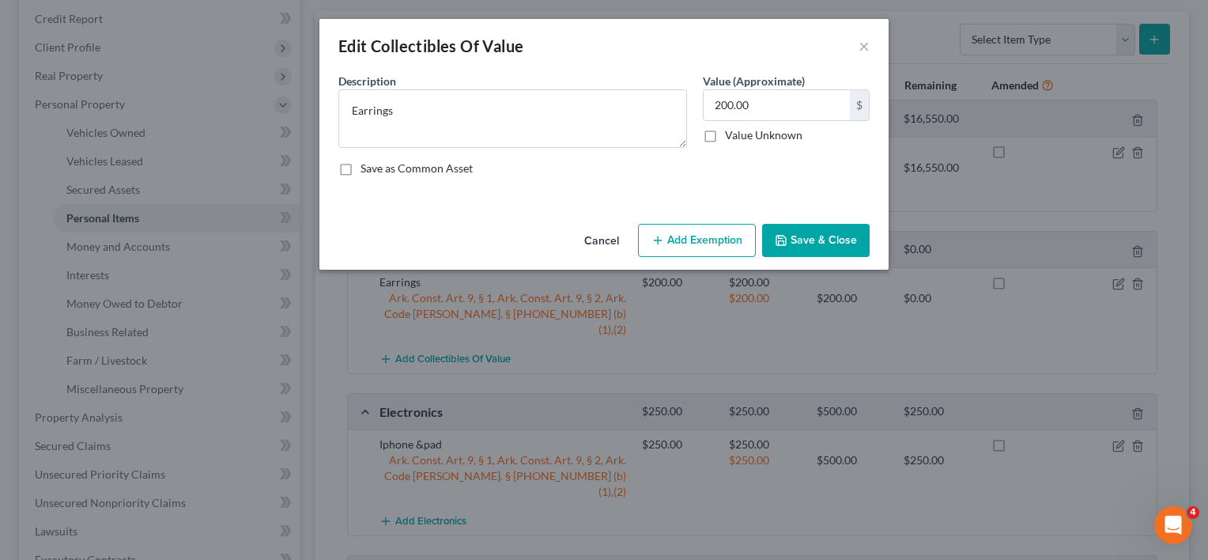
click at [716, 243] on button "Add Exemption" at bounding box center [697, 240] width 118 height 33
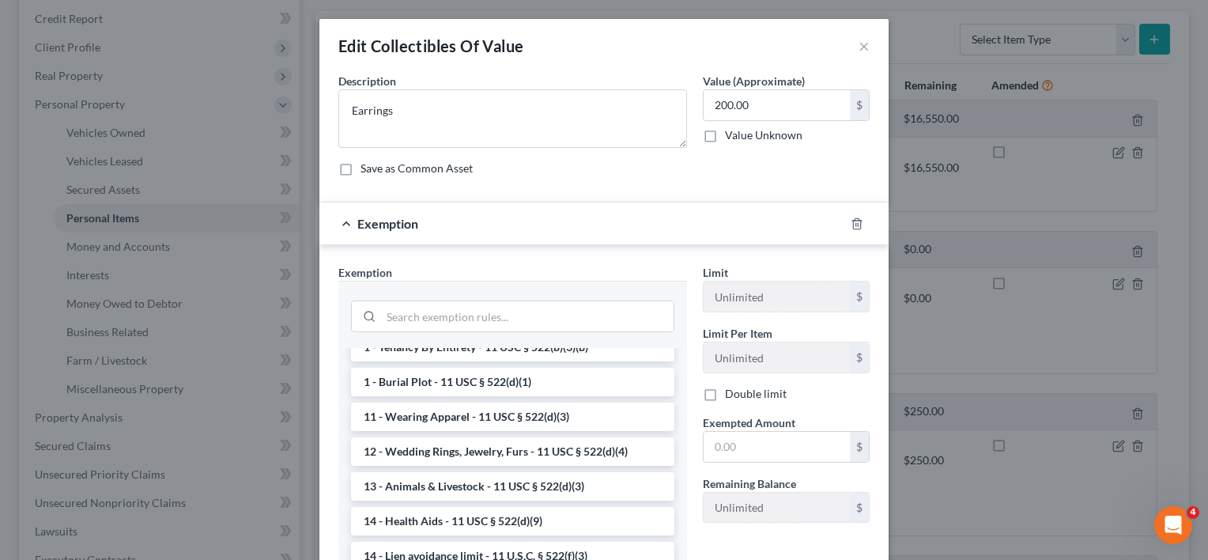
scroll to position [157, 0]
click at [537, 452] on li "12 - Wedding Rings, Jewelry, Furs - 11 USC § 522(d)(4)" at bounding box center [512, 449] width 323 height 28
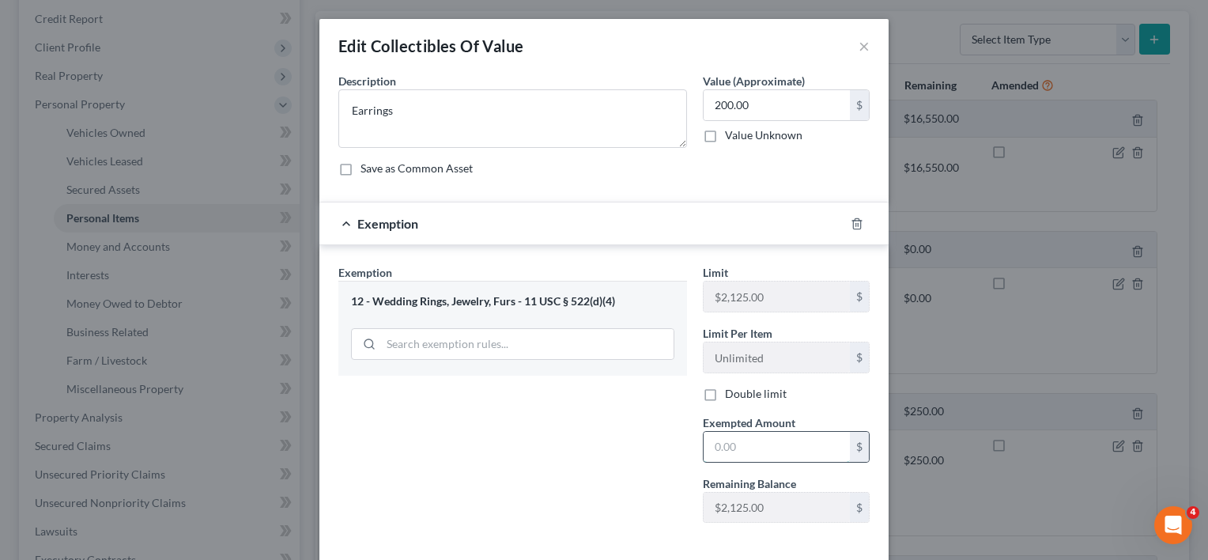
click at [746, 450] on input "text" at bounding box center [777, 447] width 146 height 30
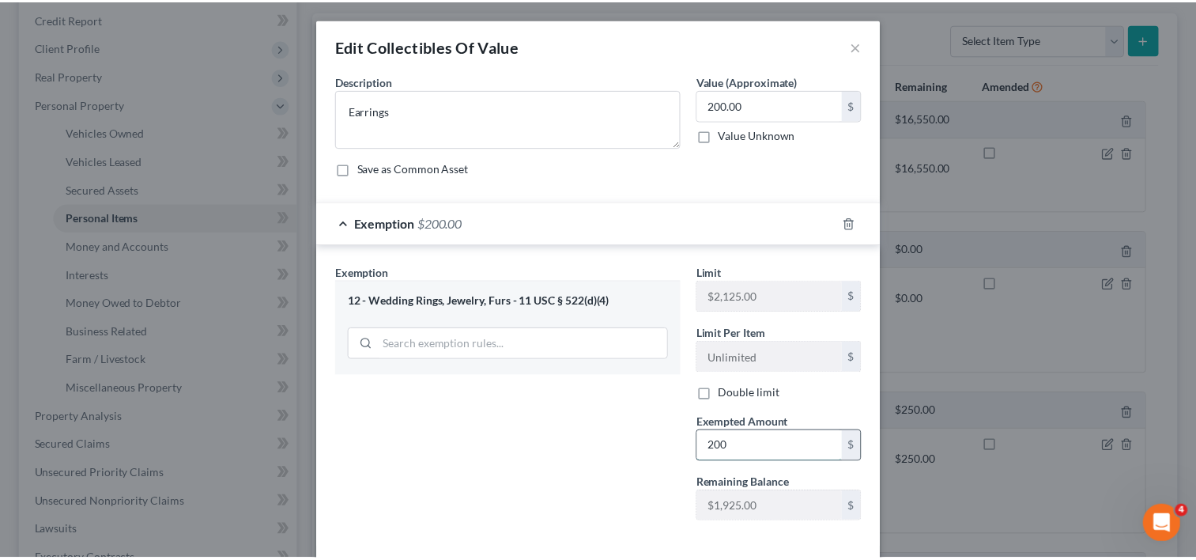
scroll to position [74, 0]
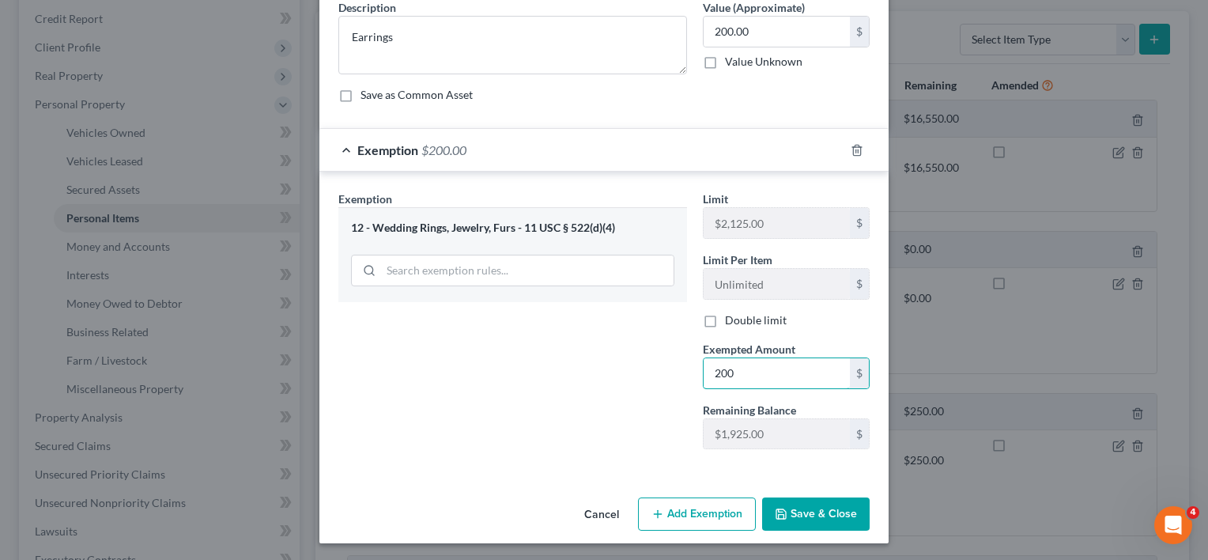
type input "200"
click at [797, 511] on button "Save & Close" at bounding box center [816, 513] width 108 height 33
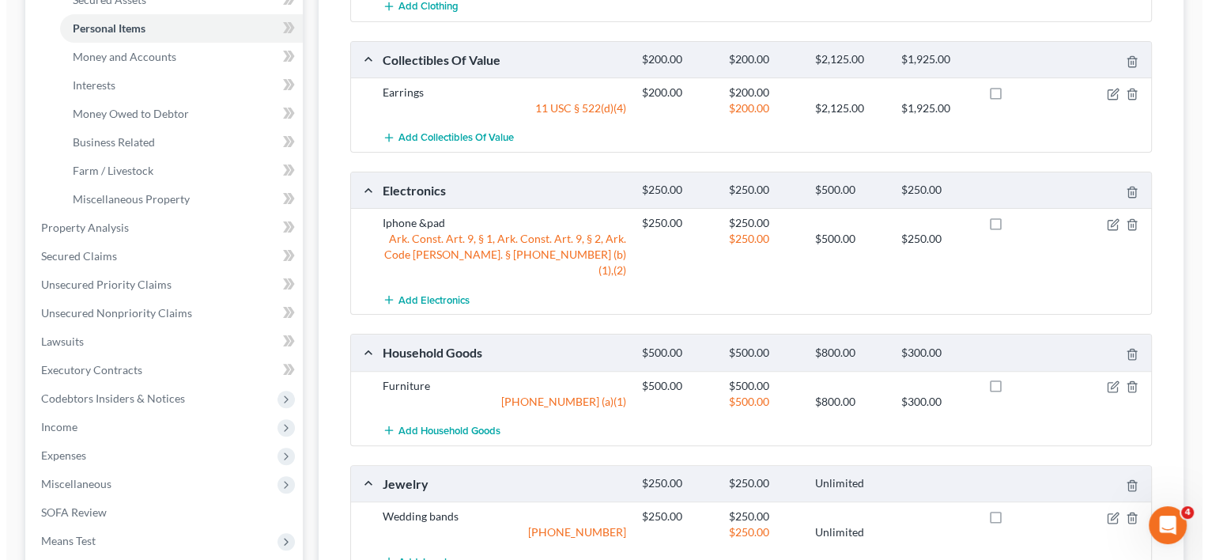
scroll to position [409, 0]
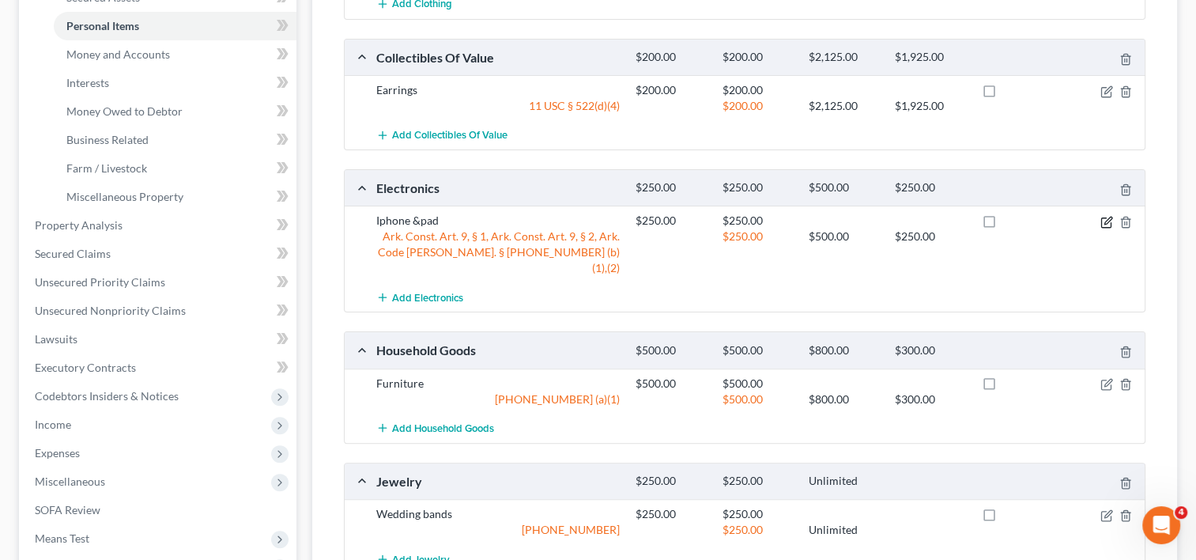
click at [1105, 218] on icon "button" at bounding box center [1107, 222] width 13 height 13
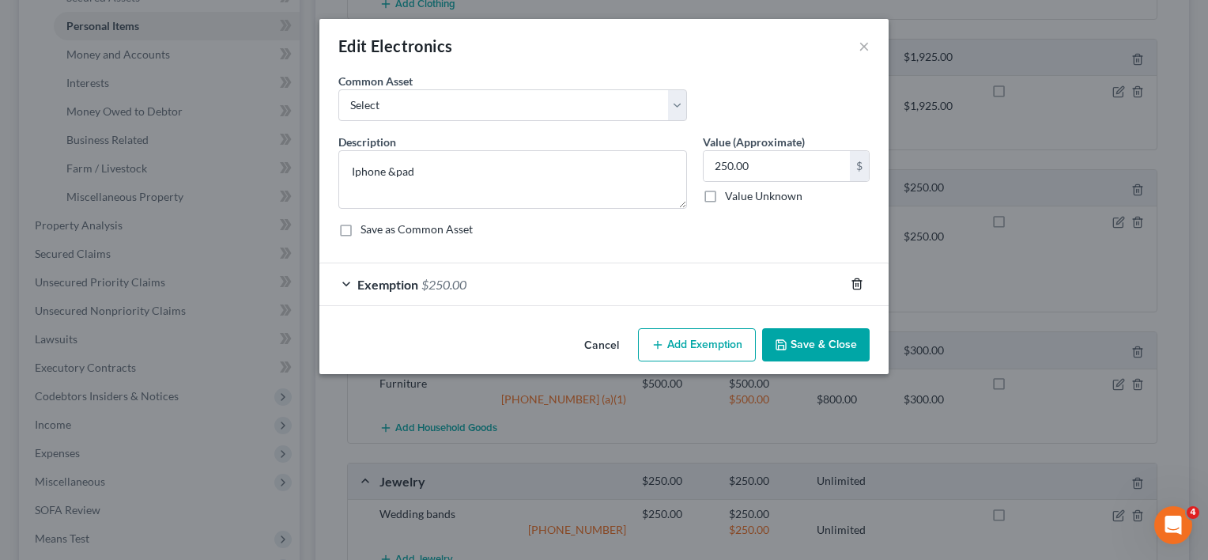
click at [859, 284] on icon "button" at bounding box center [857, 284] width 13 height 13
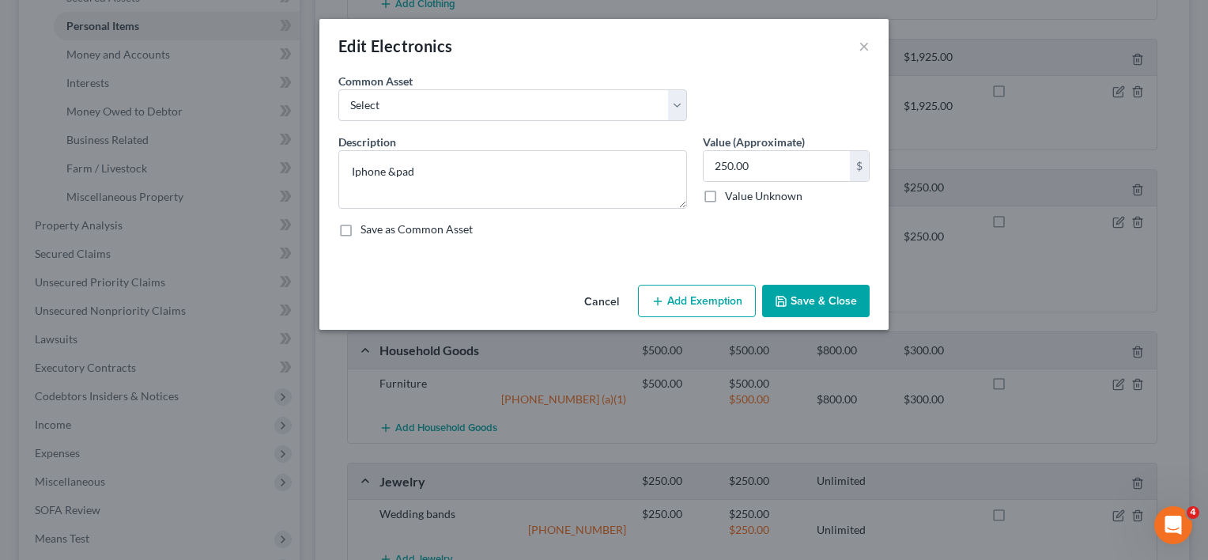
click at [713, 294] on button "Add Exemption" at bounding box center [697, 301] width 118 height 33
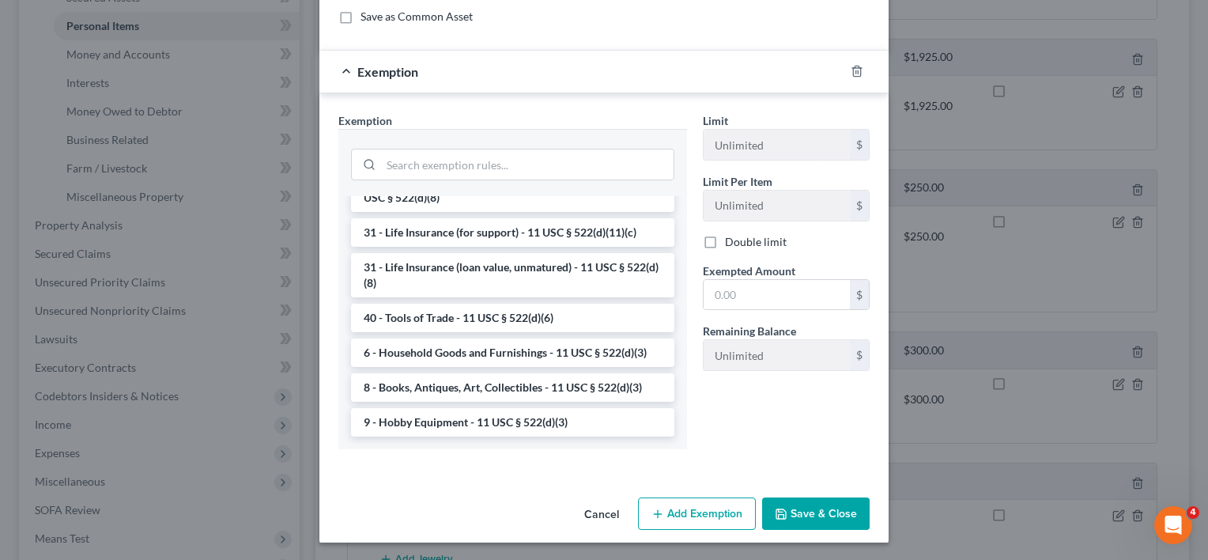
scroll to position [1271, 0]
click at [567, 347] on li "6 - Household Goods and Furnishings - 11 USC § 522(d)(3)" at bounding box center [512, 352] width 323 height 28
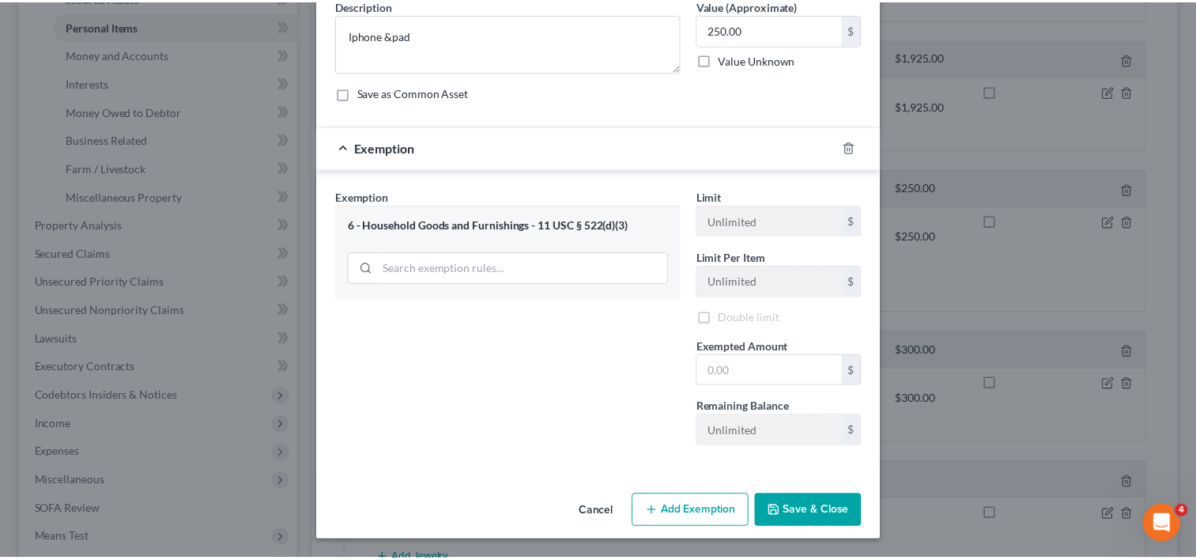
scroll to position [134, 0]
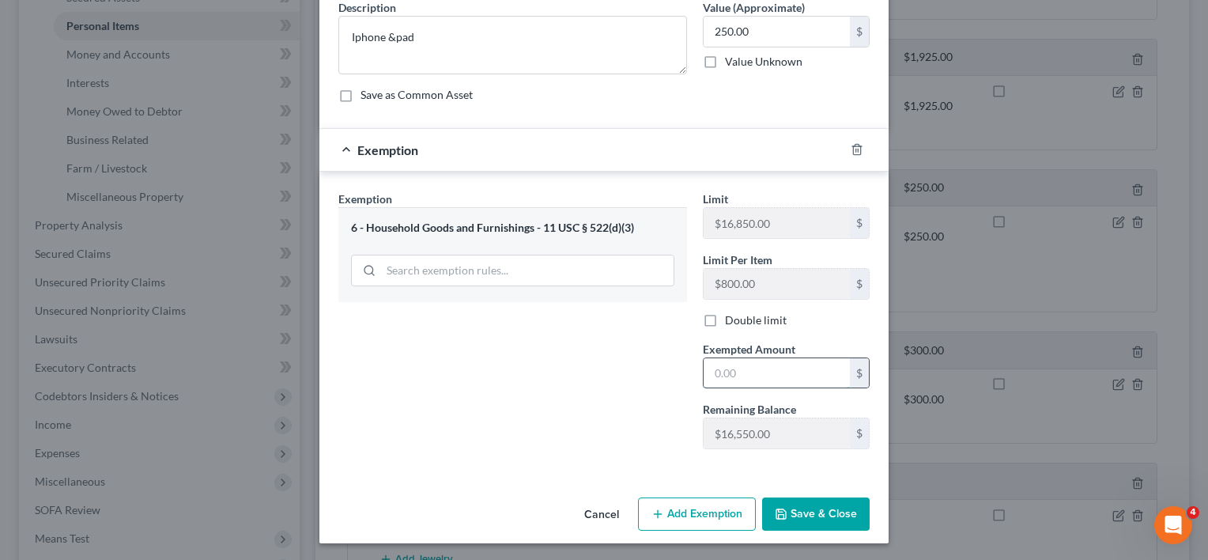
click at [754, 365] on input "text" at bounding box center [777, 373] width 146 height 30
type input "250"
click at [788, 510] on button "Save & Close" at bounding box center [816, 513] width 108 height 33
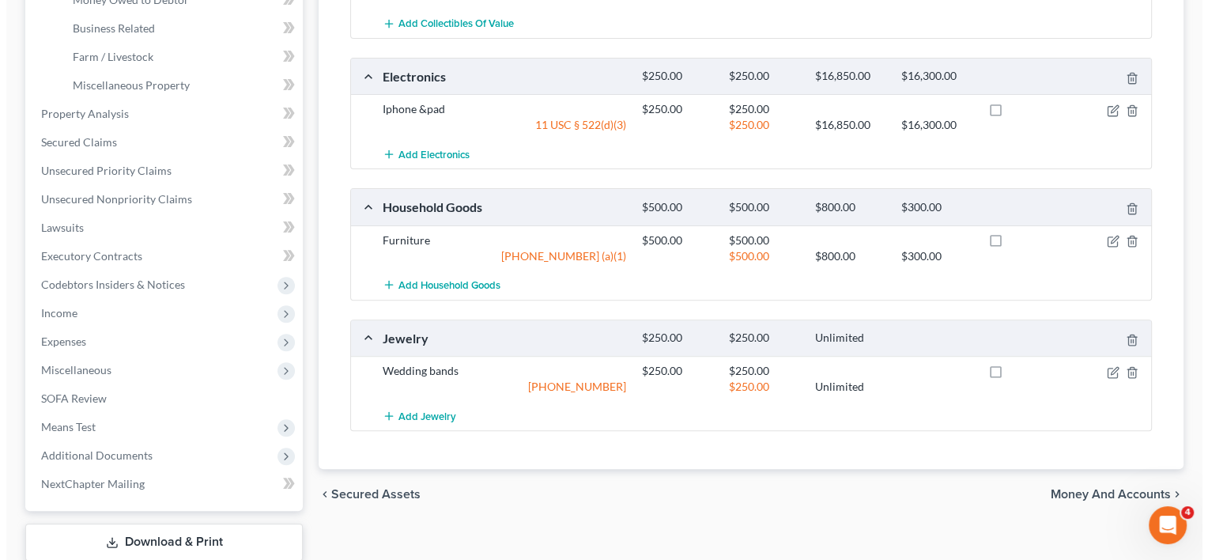
scroll to position [523, 0]
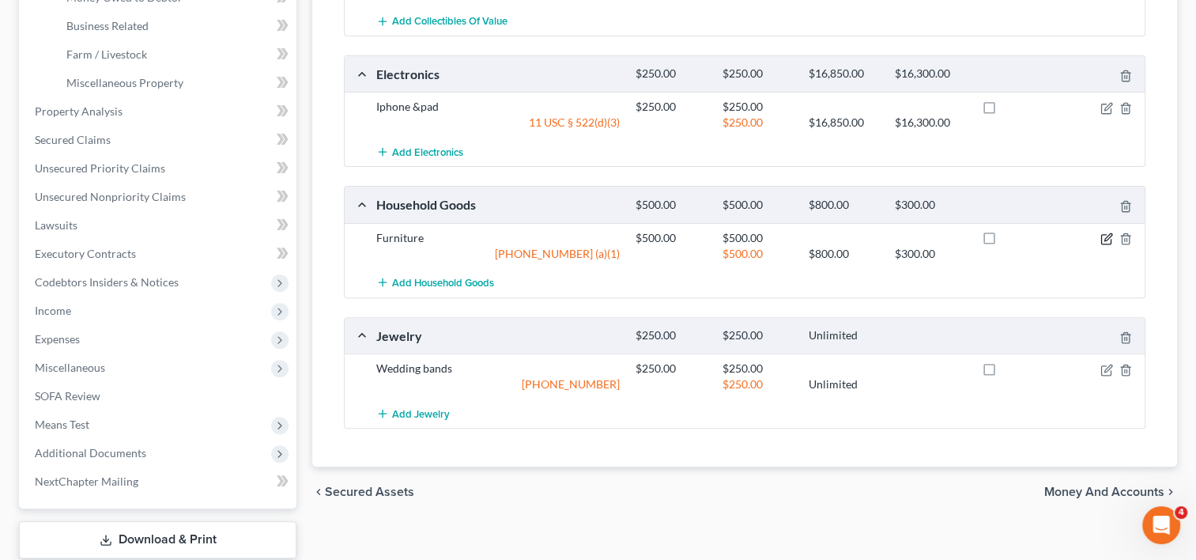
click at [1105, 238] on icon "button" at bounding box center [1108, 236] width 7 height 7
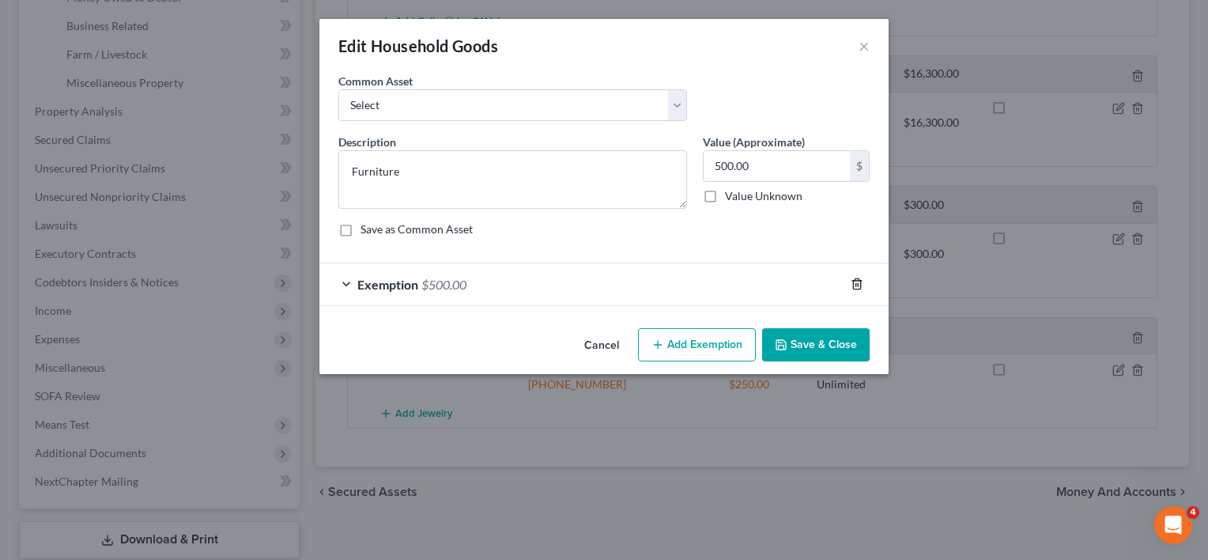
click at [854, 281] on icon "button" at bounding box center [857, 284] width 13 height 13
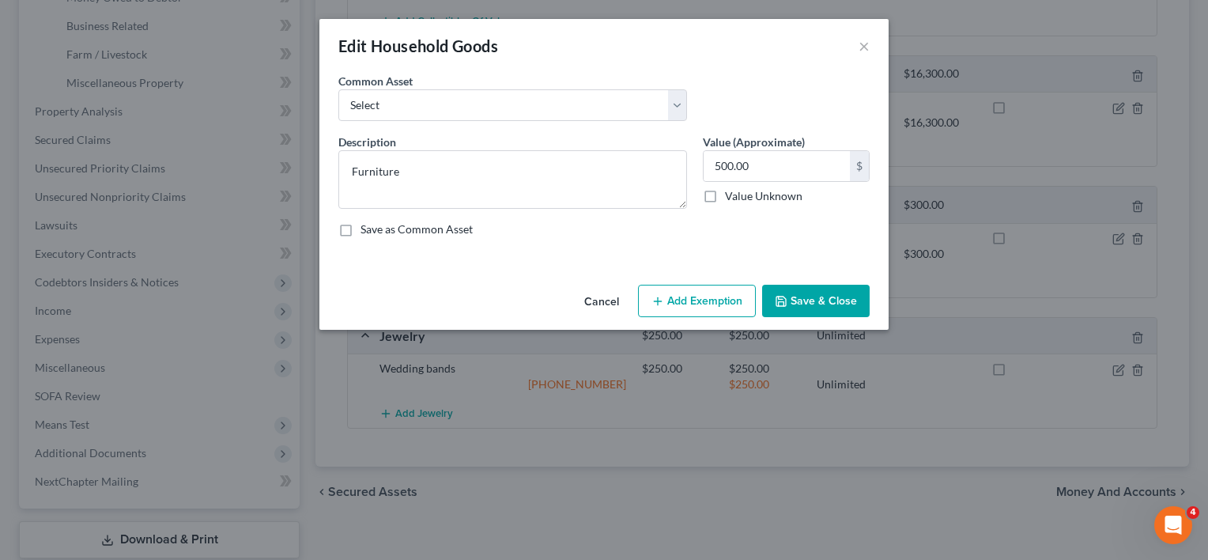
click at [731, 297] on button "Add Exemption" at bounding box center [697, 301] width 118 height 33
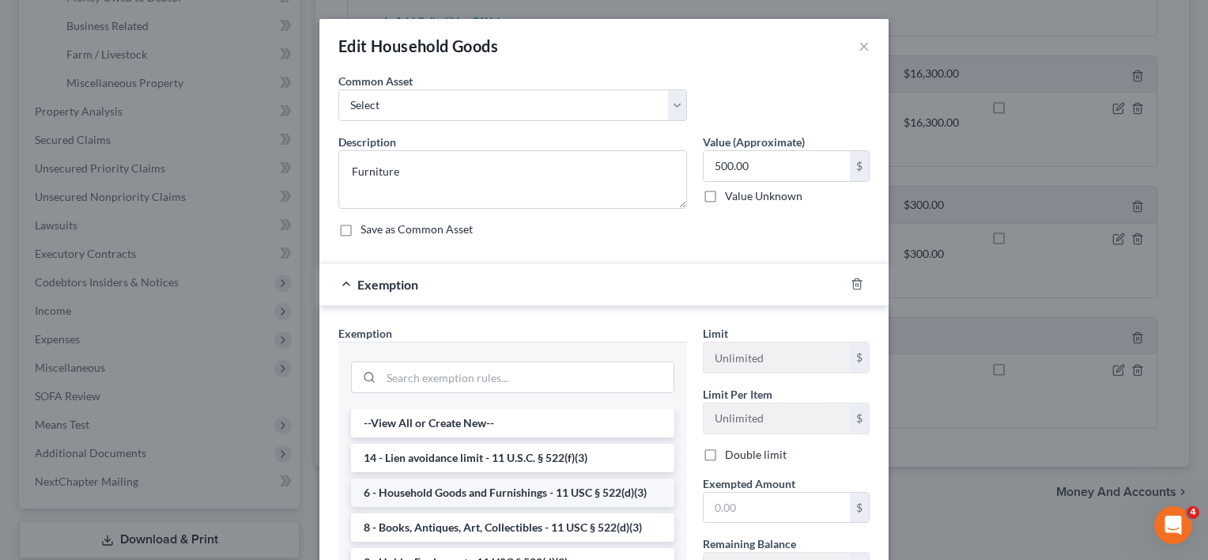
click at [544, 487] on li "6 - Household Goods and Furnishings - 11 USC § 522(d)(3)" at bounding box center [512, 492] width 323 height 28
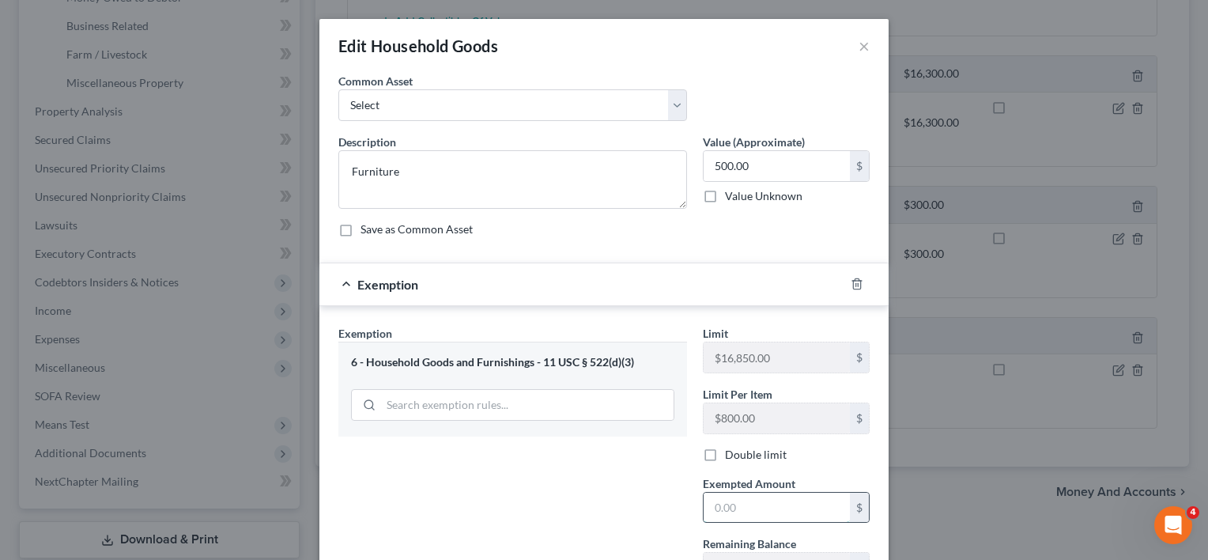
click at [739, 504] on input "text" at bounding box center [777, 508] width 146 height 30
type input "500"
click at [652, 491] on div "Exemption Set must be selected for CA. Exemption * 6 - Household Goods and Furn…" at bounding box center [513, 460] width 365 height 271
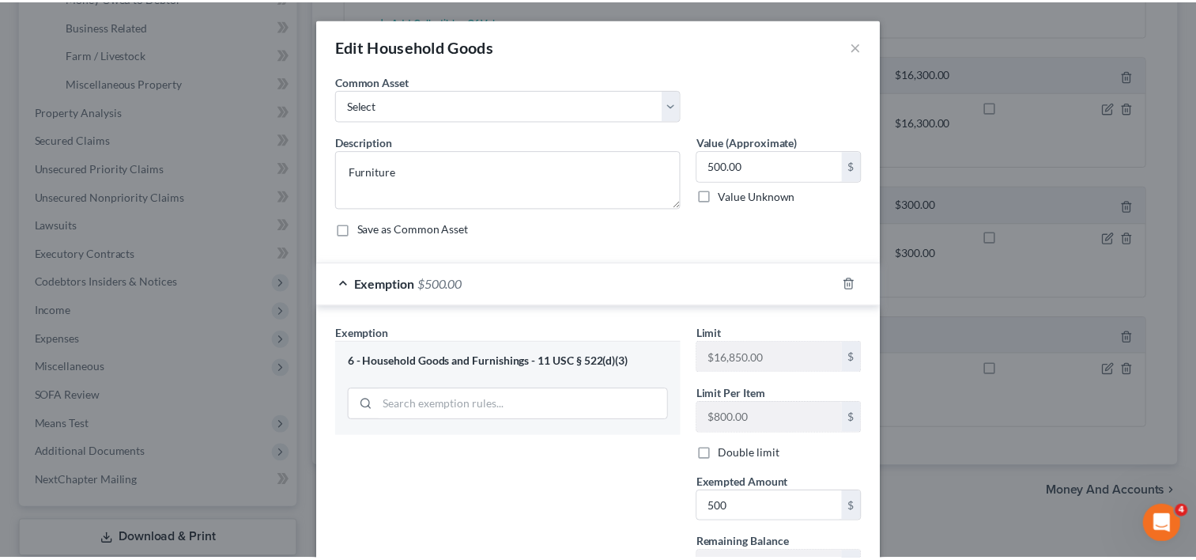
scroll to position [134, 0]
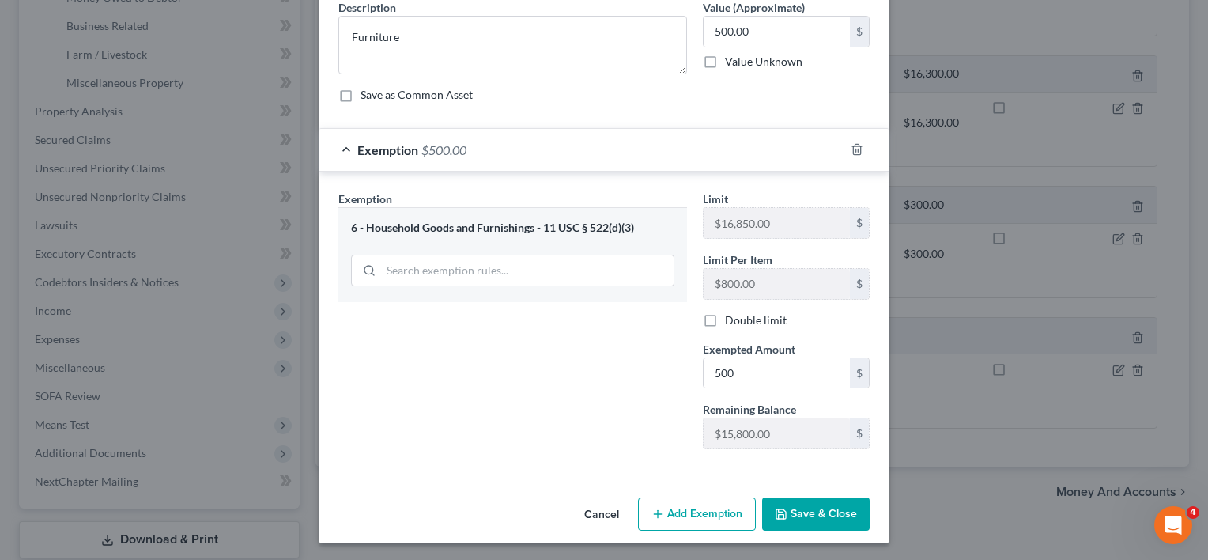
click at [789, 506] on button "Save & Close" at bounding box center [816, 513] width 108 height 33
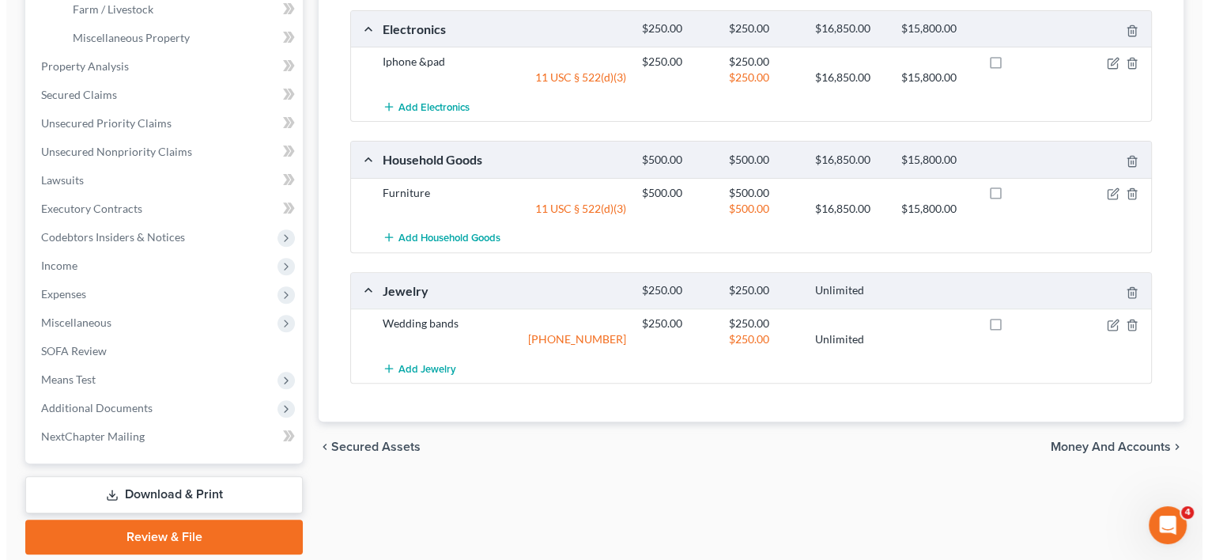
scroll to position [569, 0]
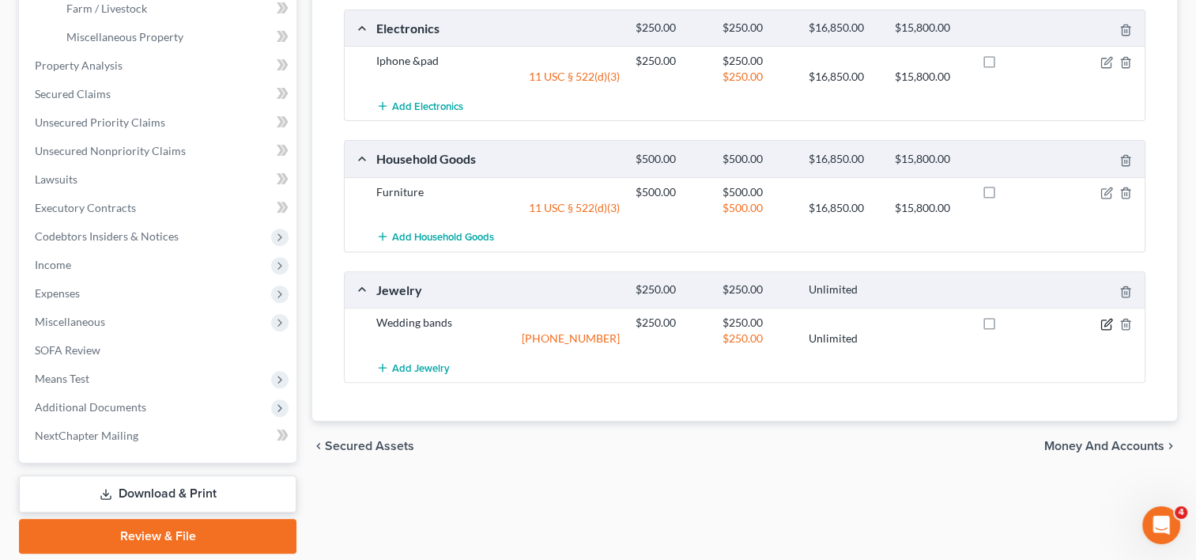
click at [1105, 319] on icon "button" at bounding box center [1107, 324] width 13 height 13
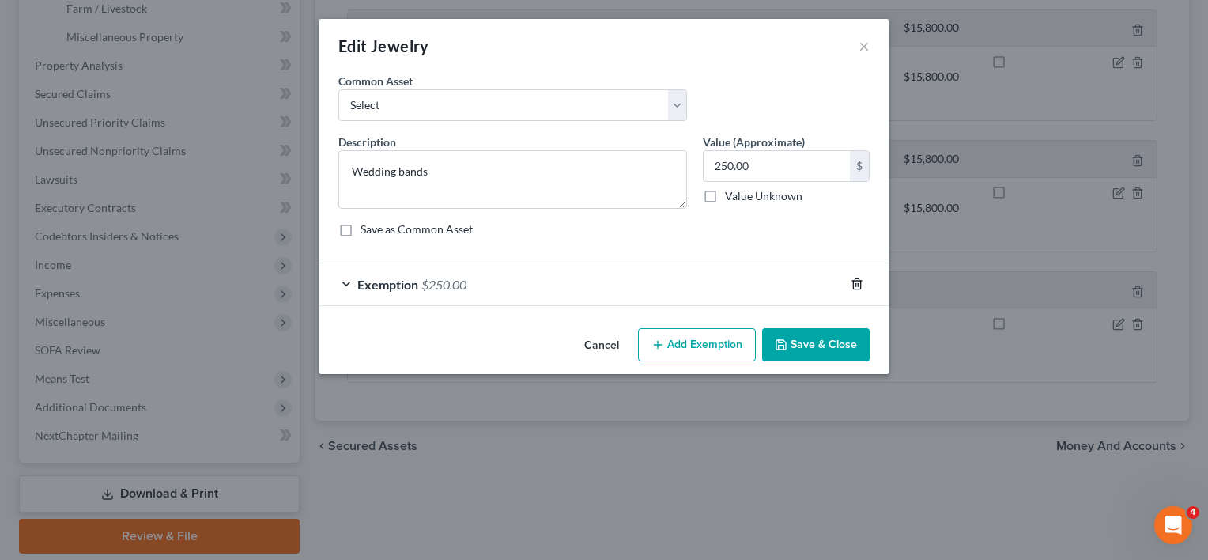
click at [860, 287] on icon "button" at bounding box center [856, 284] width 7 height 10
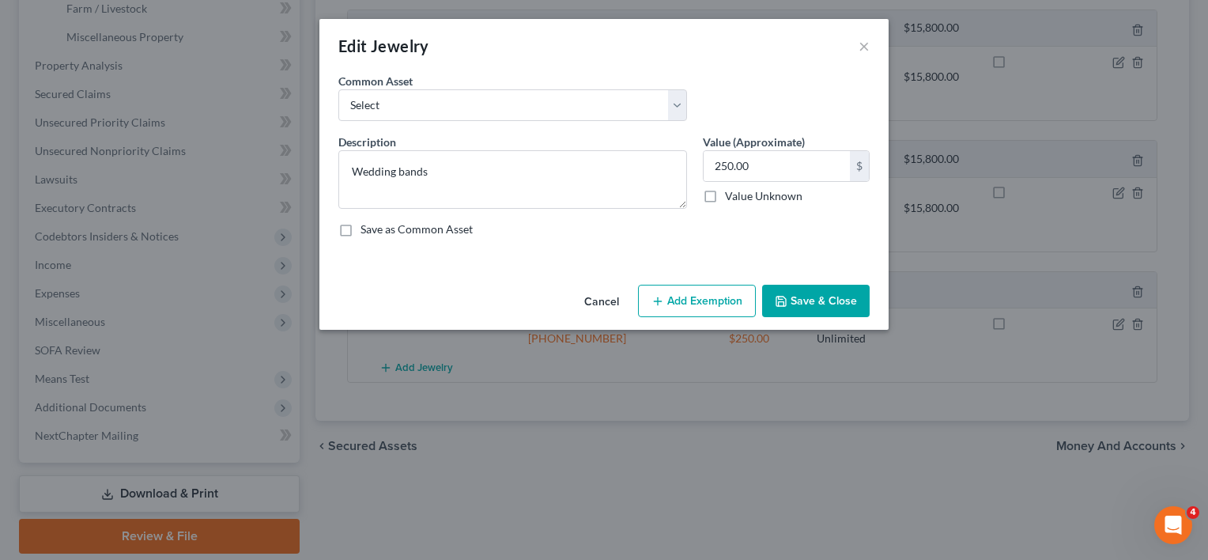
click at [694, 294] on button "Add Exemption" at bounding box center [697, 301] width 118 height 33
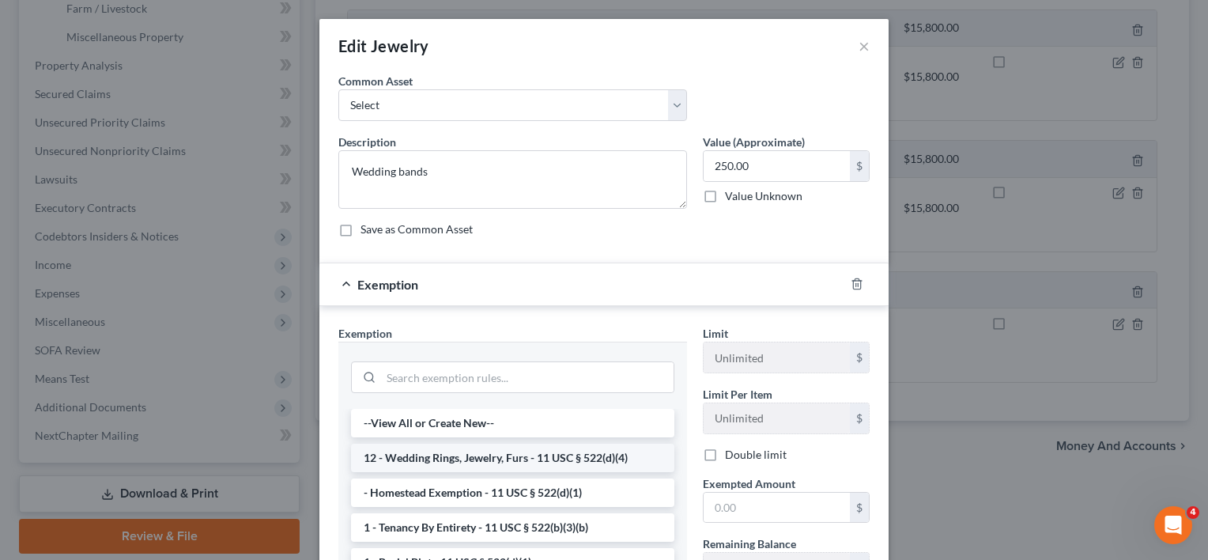
click at [583, 453] on li "12 - Wedding Rings, Jewelry, Furs - 11 USC § 522(d)(4)" at bounding box center [512, 458] width 323 height 28
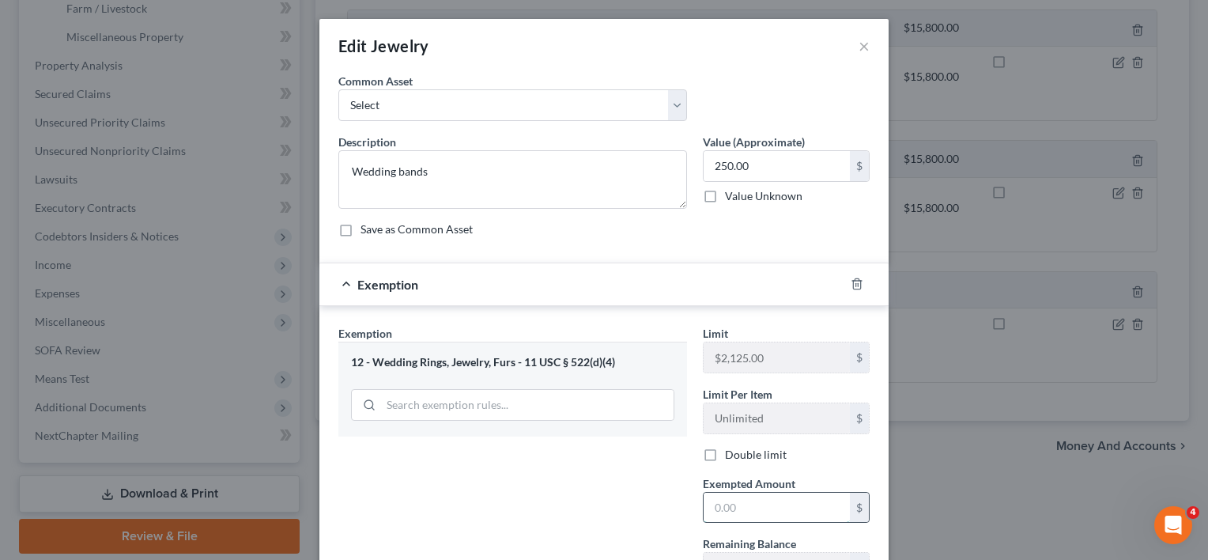
click at [735, 504] on input "text" at bounding box center [777, 508] width 146 height 30
type input "250"
click at [613, 517] on div "Exemption Set must be selected for CA. Exemption * 12 - Wedding Rings, Jewelry,…" at bounding box center [513, 460] width 365 height 271
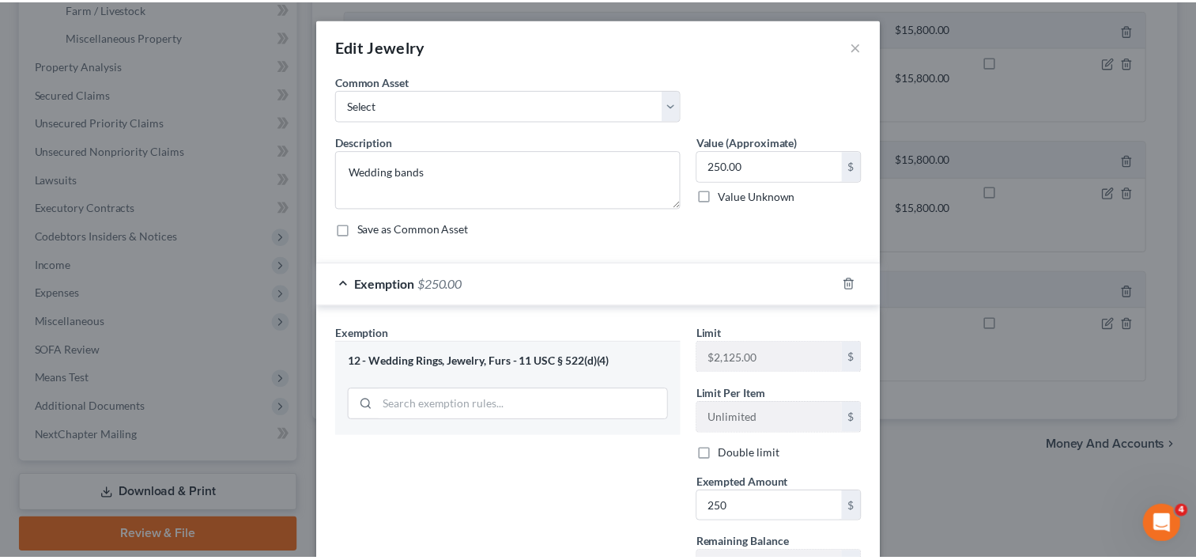
scroll to position [134, 0]
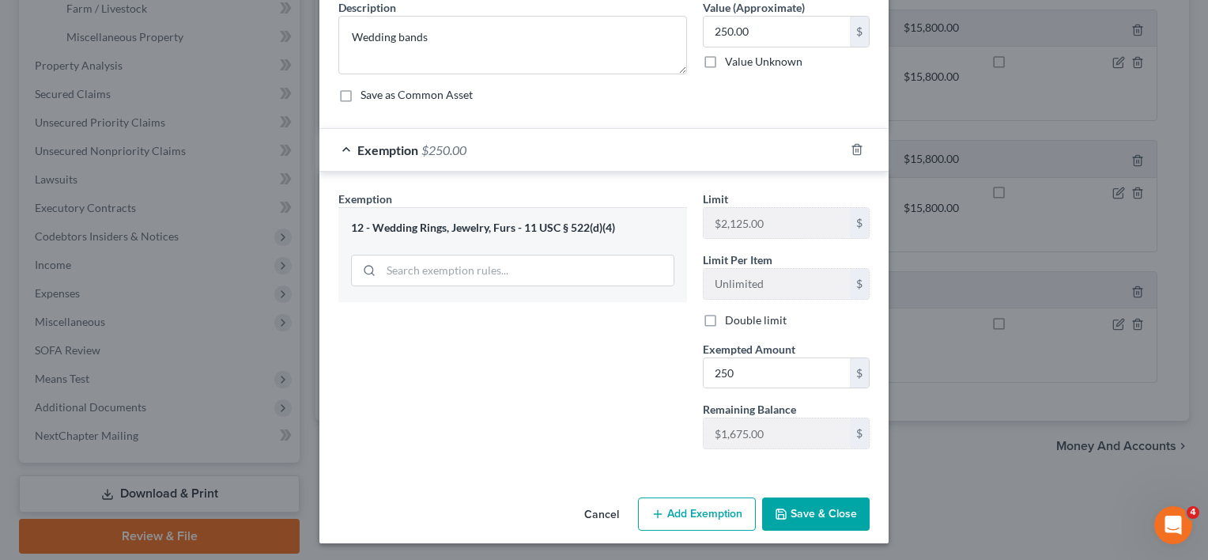
click at [808, 519] on button "Save & Close" at bounding box center [816, 513] width 108 height 33
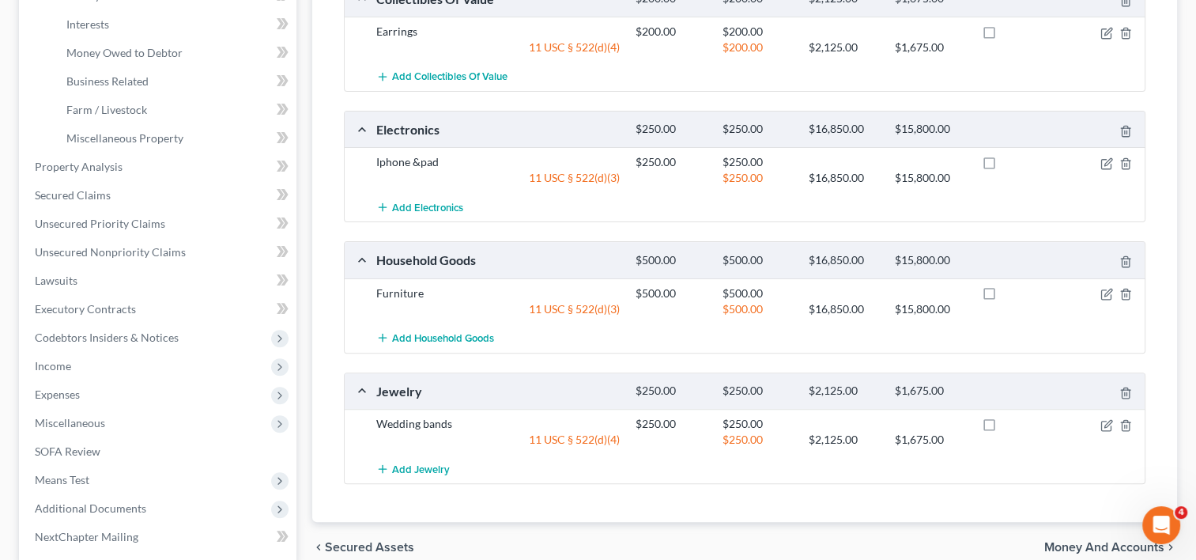
scroll to position [621, 0]
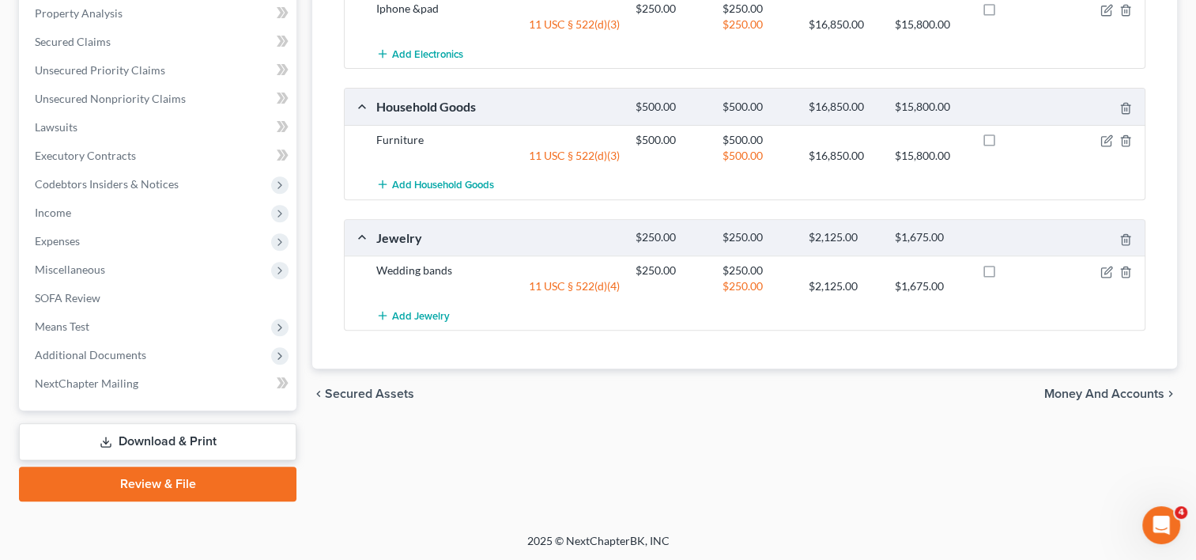
click at [1086, 388] on span "Money and Accounts" at bounding box center [1104, 393] width 120 height 13
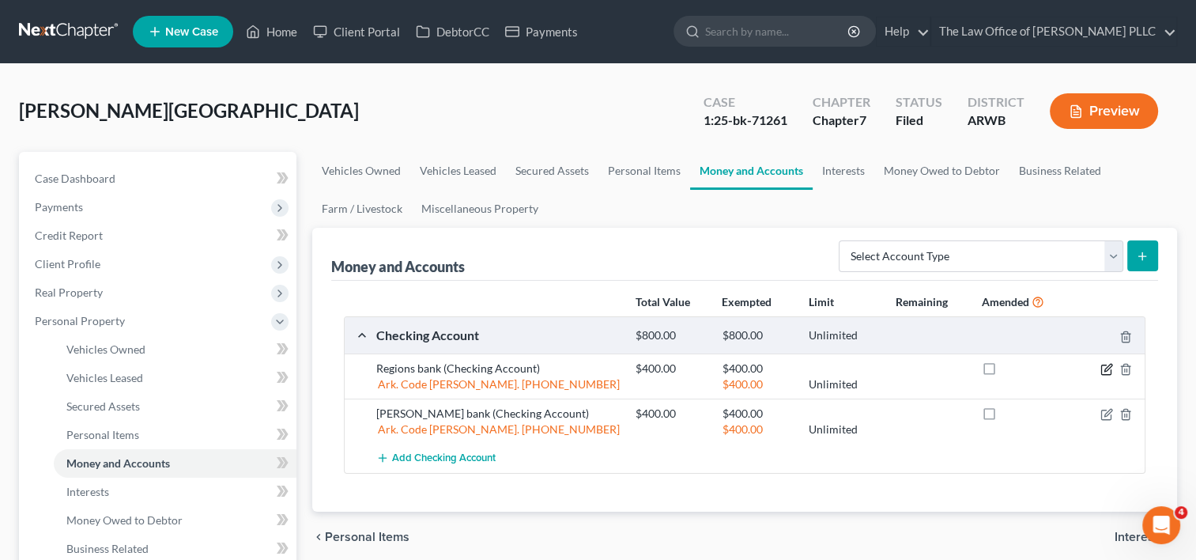
click at [1102, 367] on icon "button" at bounding box center [1107, 369] width 13 height 13
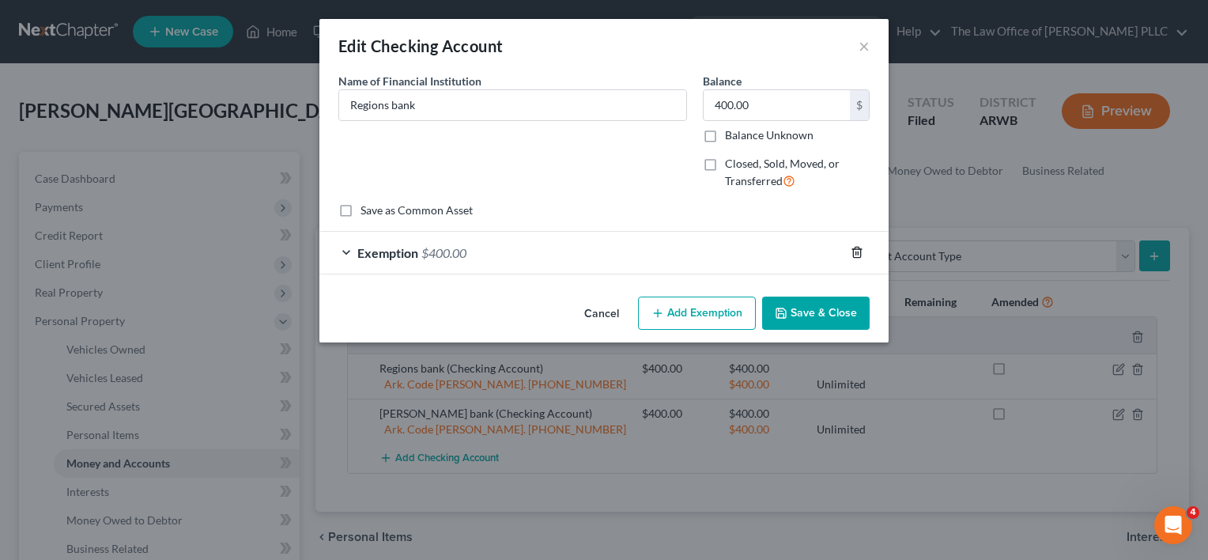
click at [858, 255] on icon "button" at bounding box center [857, 252] width 13 height 13
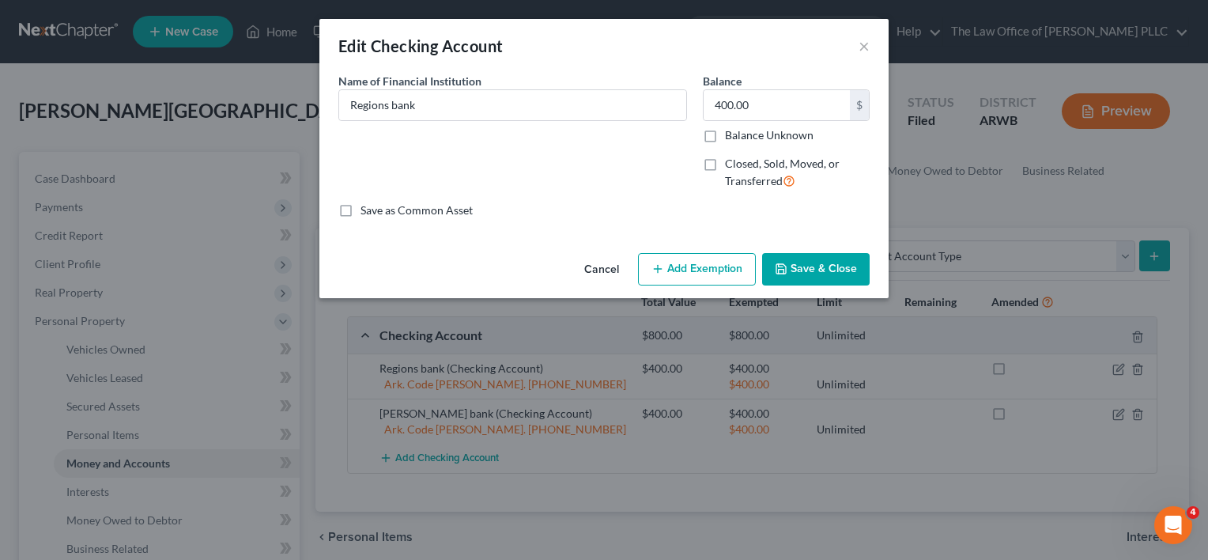
click at [684, 263] on button "Add Exemption" at bounding box center [697, 269] width 118 height 33
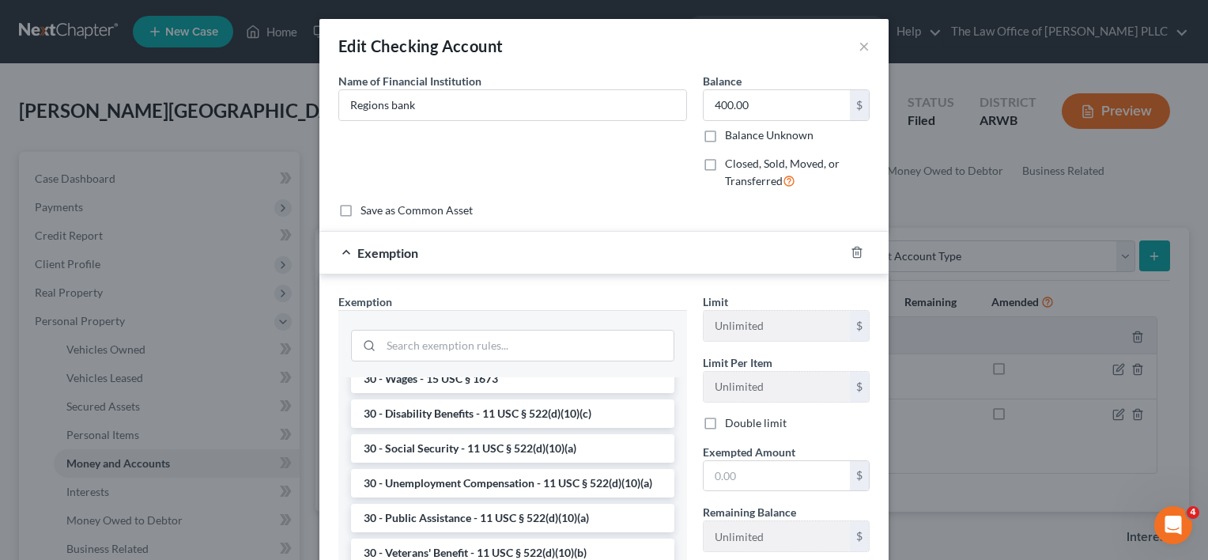
scroll to position [826, 0]
click at [560, 462] on li "30 - Social Security - 11 USC § 522(d)(10)(a)" at bounding box center [512, 447] width 323 height 28
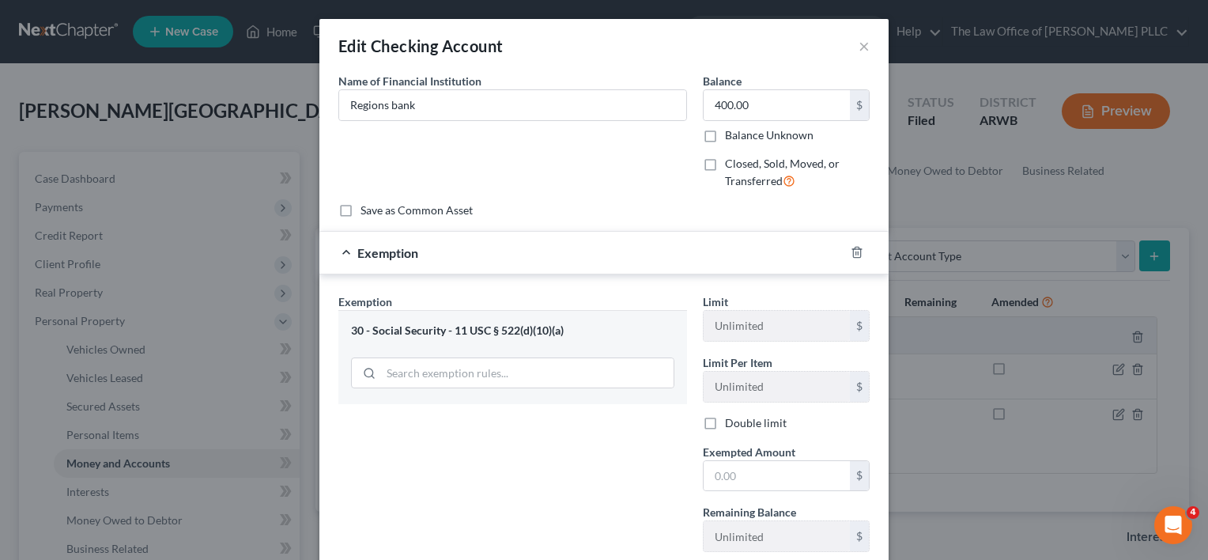
click at [672, 338] on div "30 - Social Security - 11 USC § 522(d)(10)(a)" at bounding box center [512, 357] width 349 height 94
click at [853, 252] on icon "button" at bounding box center [856, 252] width 7 height 10
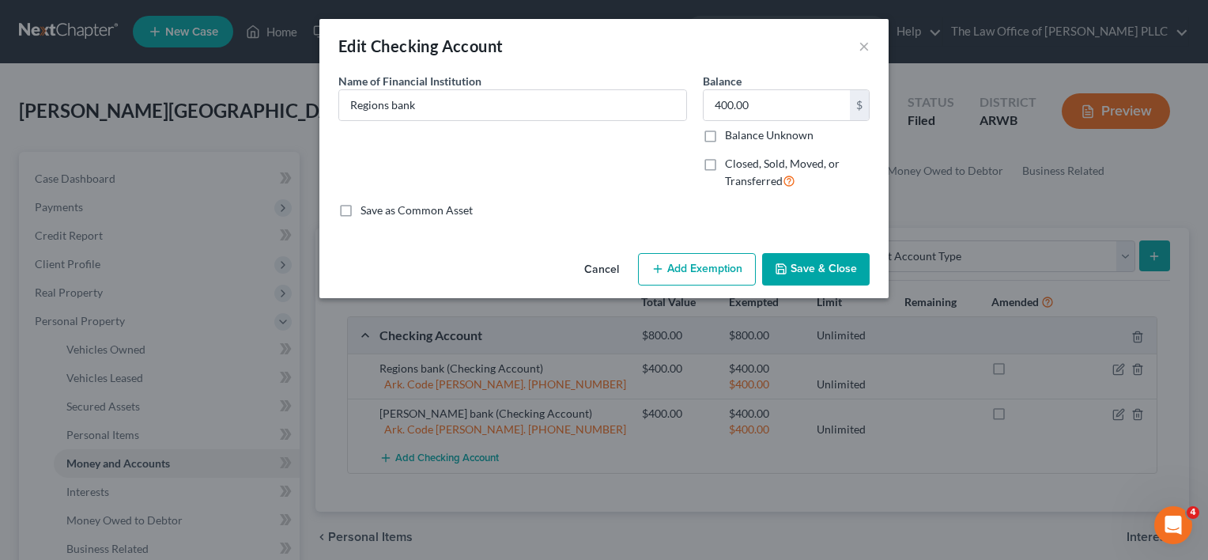
click at [693, 275] on button "Add Exemption" at bounding box center [697, 269] width 118 height 33
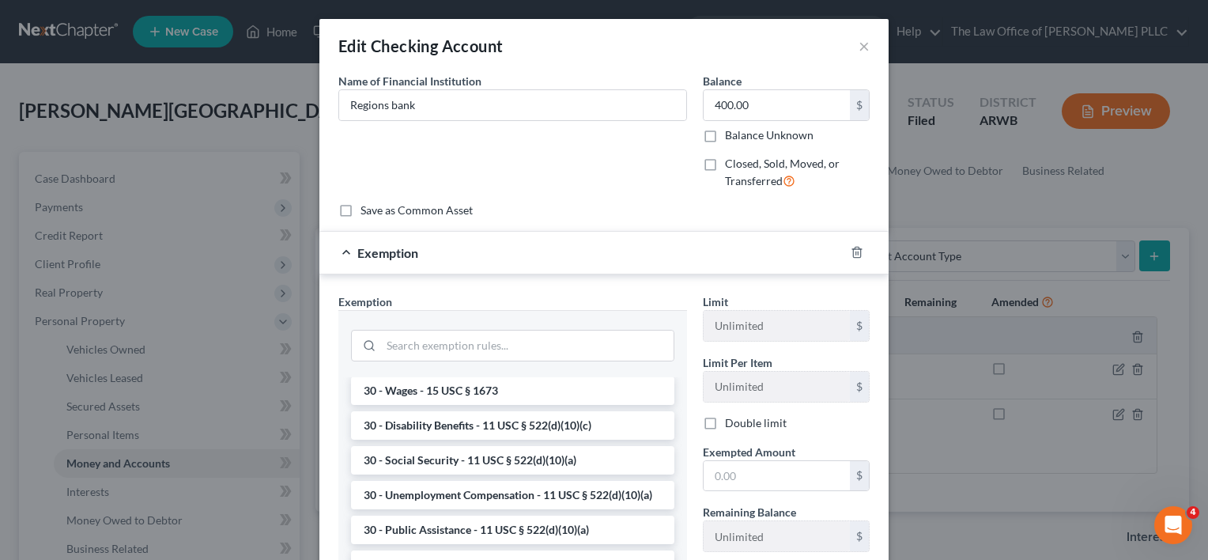
scroll to position [819, 0]
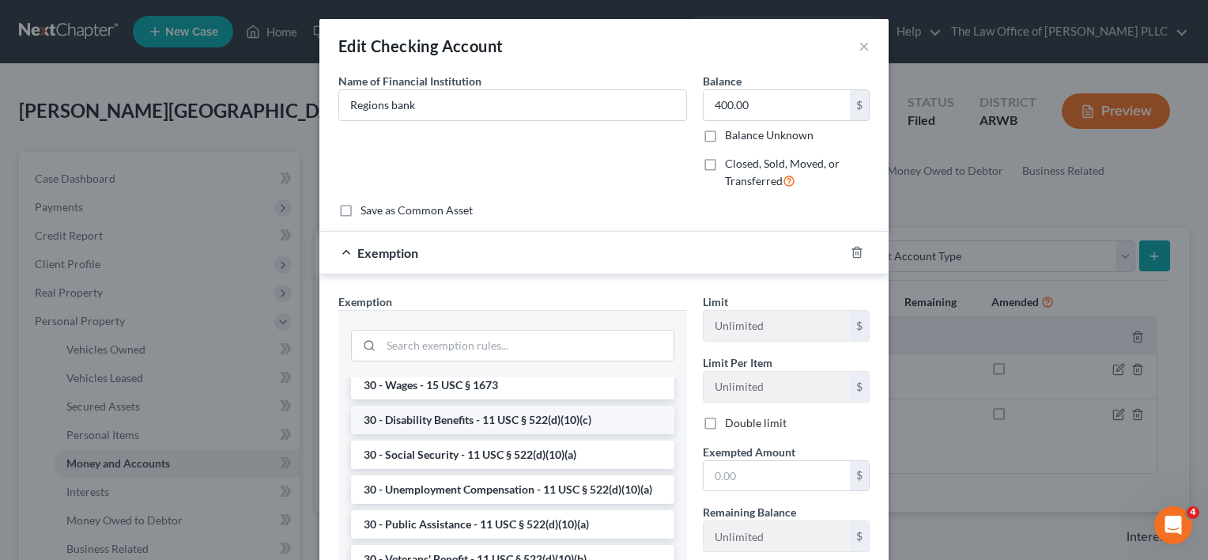
click at [514, 434] on li "30 - Disability Benefits - 11 USC § 522(d)(10)(c)" at bounding box center [512, 420] width 323 height 28
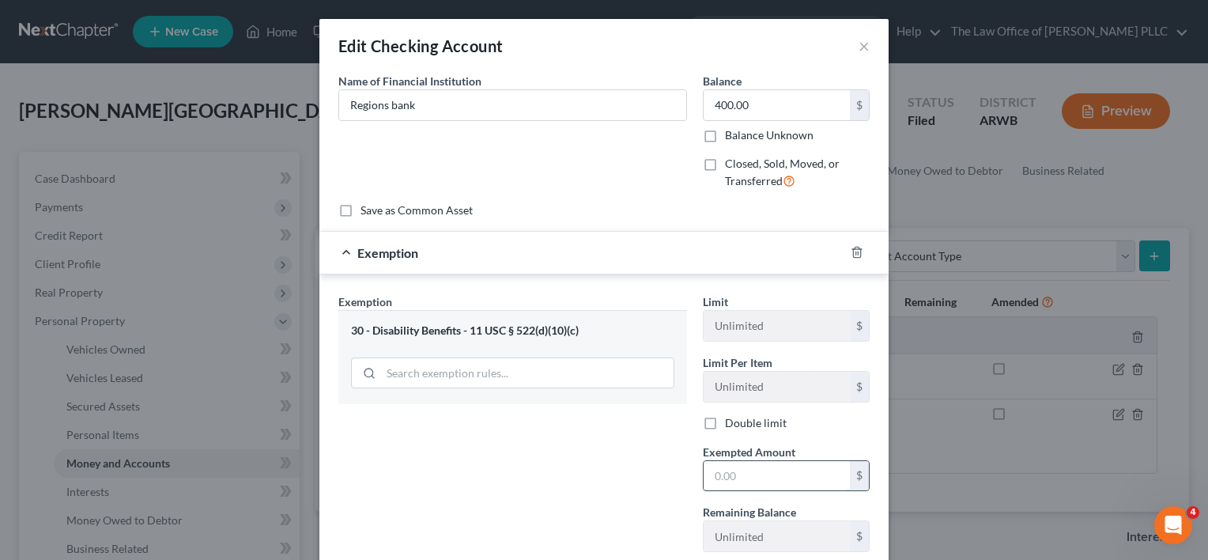
click at [741, 482] on input "text" at bounding box center [777, 476] width 146 height 30
type input "400"
click at [625, 470] on div "Exemption Set must be selected for CA. Exemption * 30 - Disability Benefits - 1…" at bounding box center [513, 428] width 365 height 271
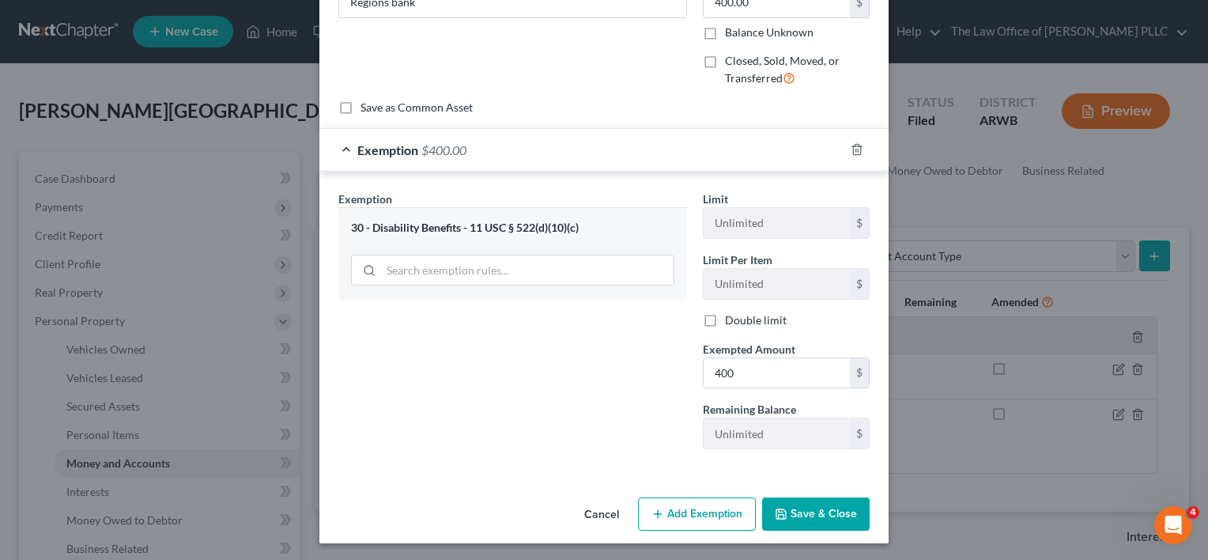
click at [796, 512] on button "Save & Close" at bounding box center [816, 513] width 108 height 33
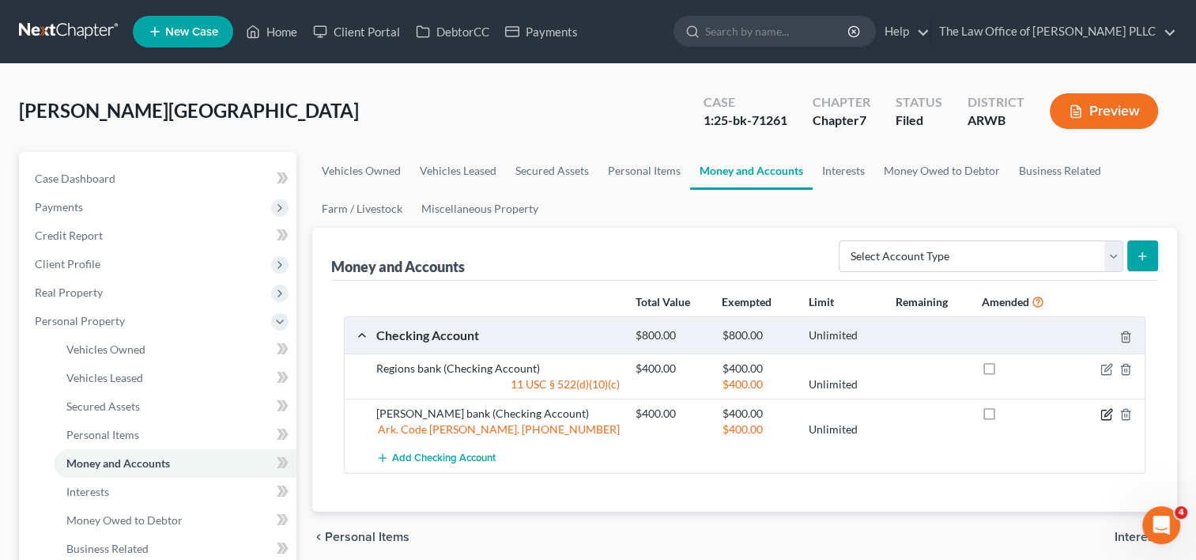
click at [1107, 412] on icon "button" at bounding box center [1107, 414] width 13 height 13
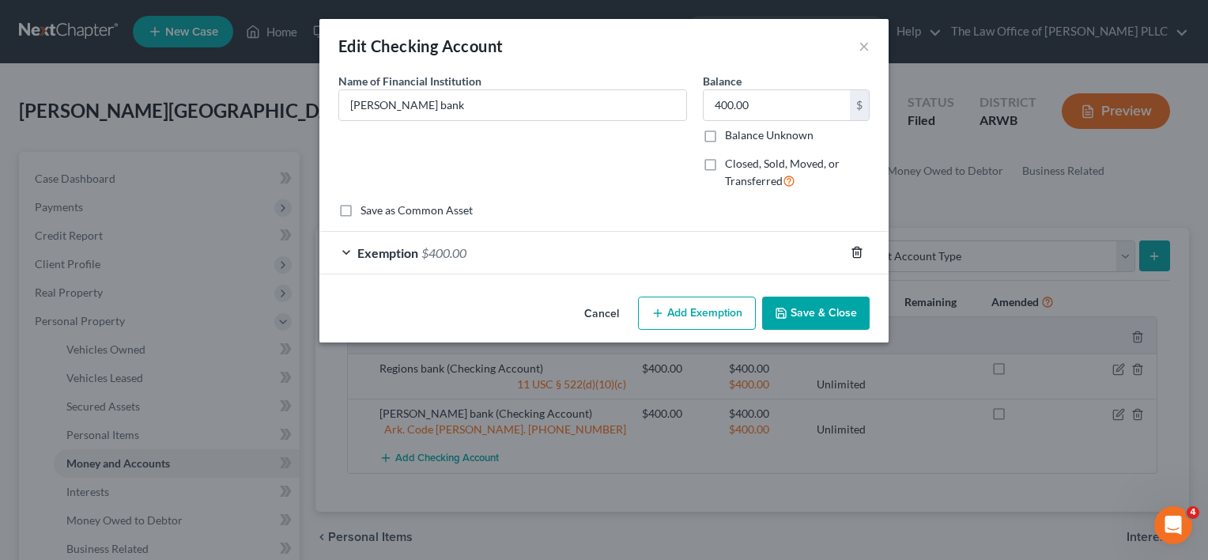
click at [855, 246] on icon "button" at bounding box center [857, 252] width 13 height 13
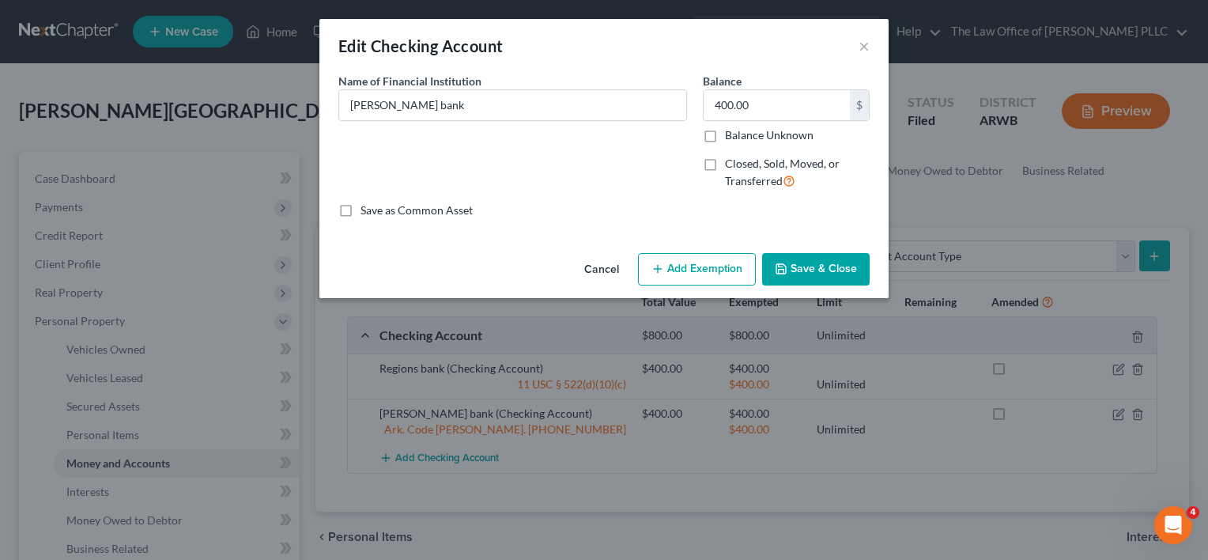
click at [696, 276] on button "Add Exemption" at bounding box center [697, 269] width 118 height 33
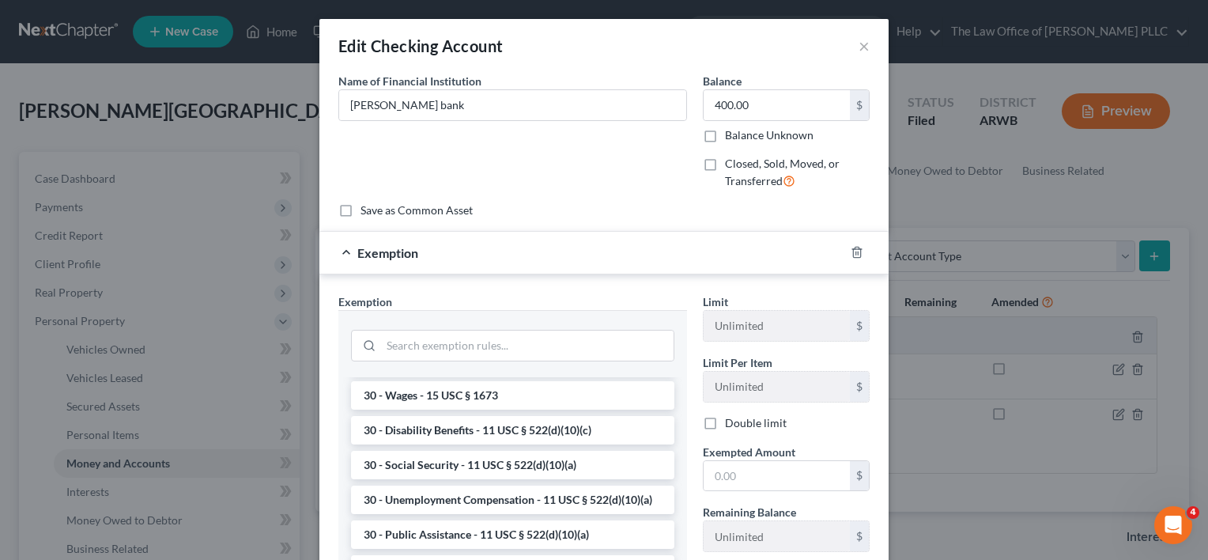
scroll to position [814, 0]
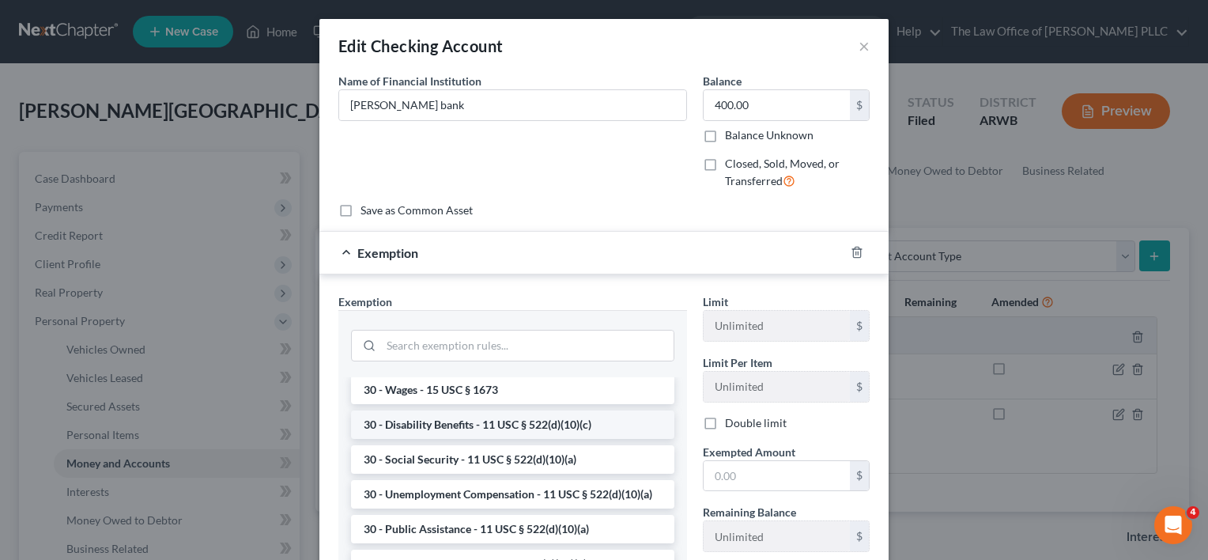
click at [572, 439] on li "30 - Disability Benefits - 11 USC § 522(d)(10)(c)" at bounding box center [512, 424] width 323 height 28
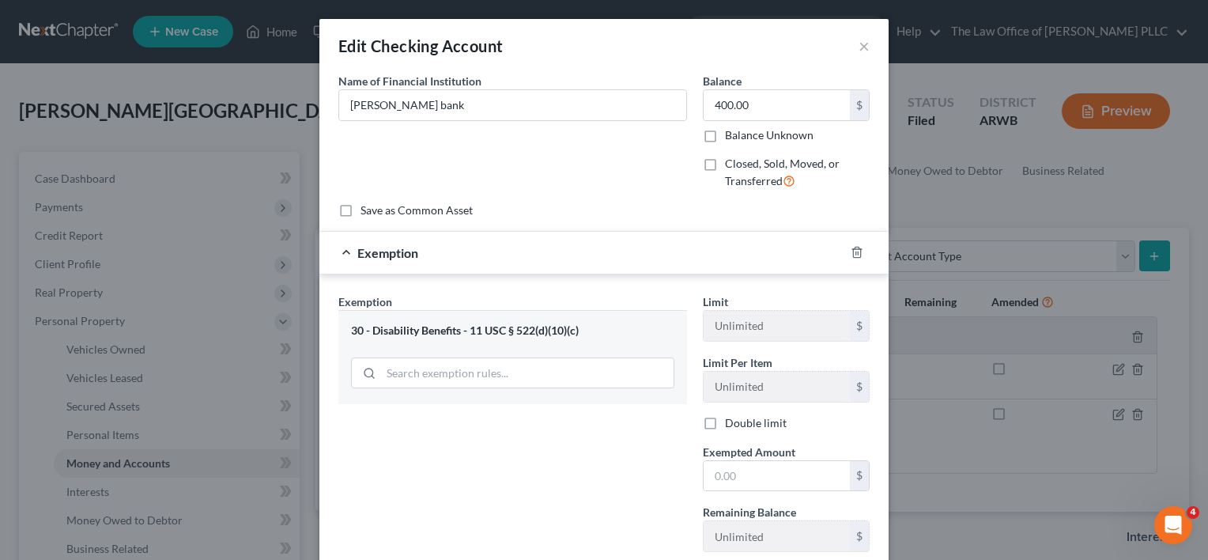
click at [646, 470] on div "Exemption Set must be selected for CA. Exemption * 30 - Disability Benefits - 1…" at bounding box center [513, 428] width 365 height 271
click at [776, 474] on input "text" at bounding box center [777, 476] width 146 height 30
type input "400"
click at [689, 462] on div "Exemption Set must be selected for CA. Exemption * 30 - Disability Benefits - 1…" at bounding box center [513, 428] width 365 height 271
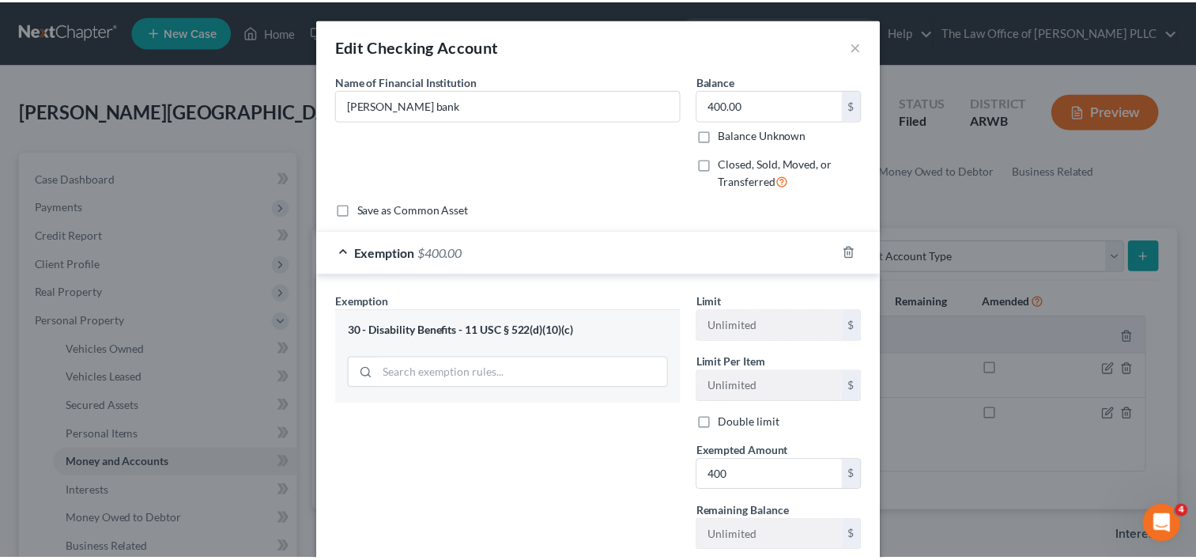
scroll to position [103, 0]
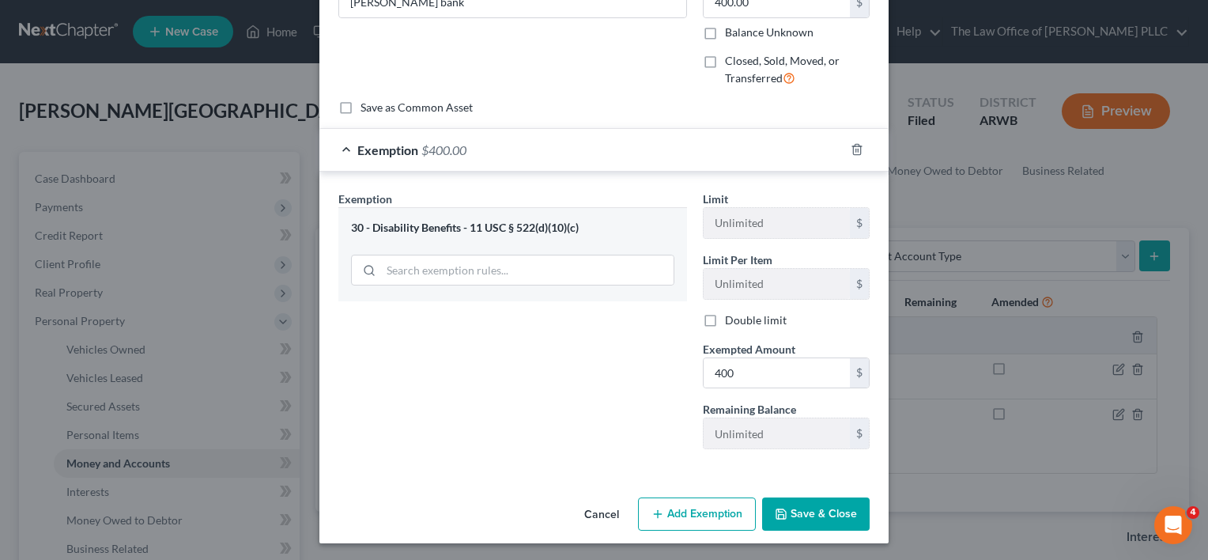
click at [792, 516] on button "Save & Close" at bounding box center [816, 513] width 108 height 33
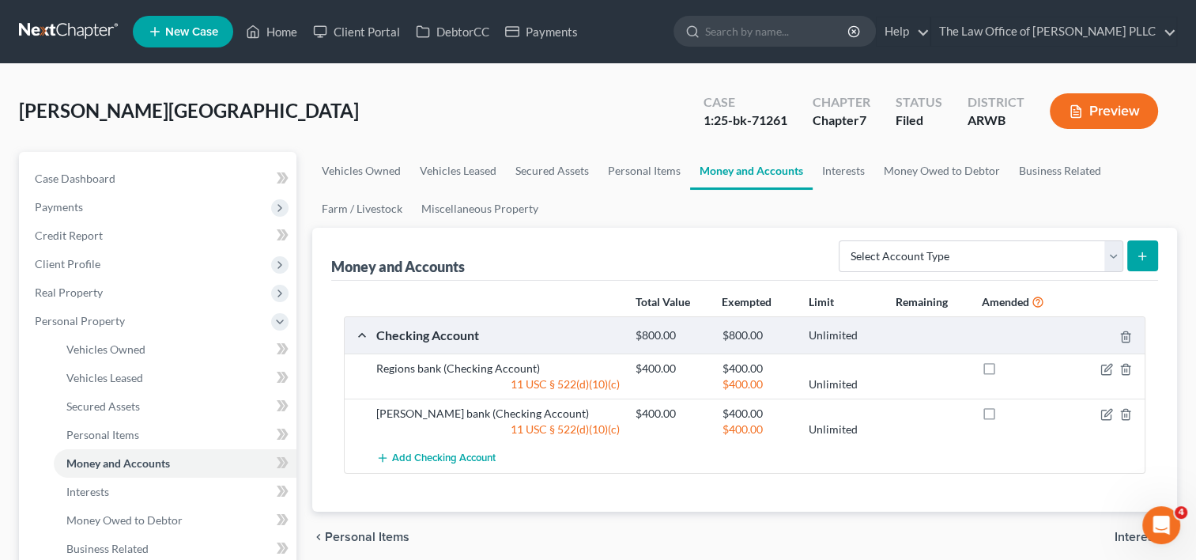
click at [919, 468] on div "Add Checking Account" at bounding box center [757, 458] width 778 height 29
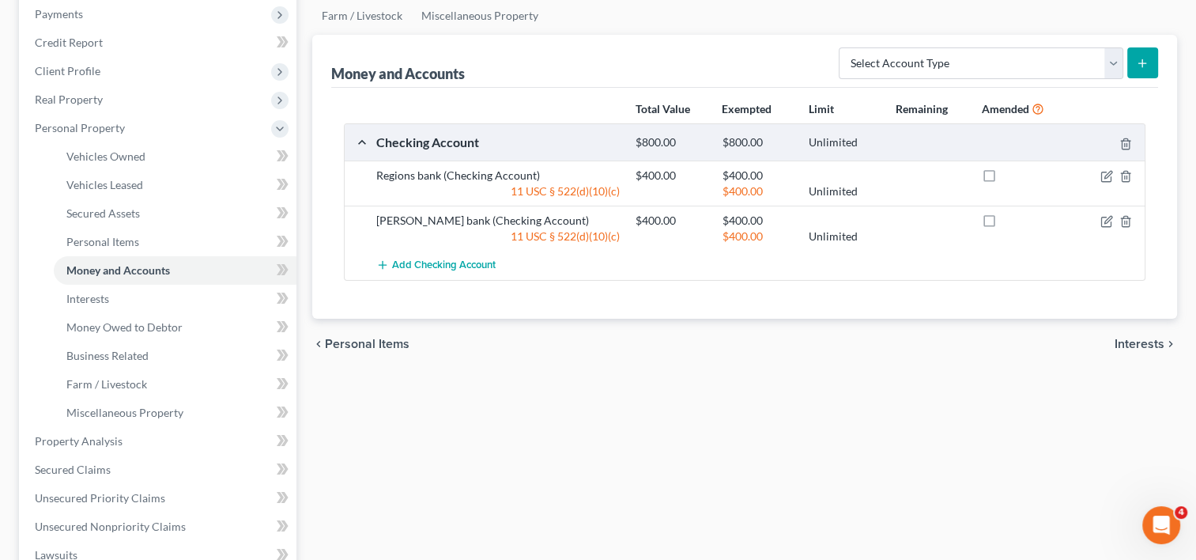
click at [1150, 338] on span "Interests" at bounding box center [1140, 344] width 50 height 13
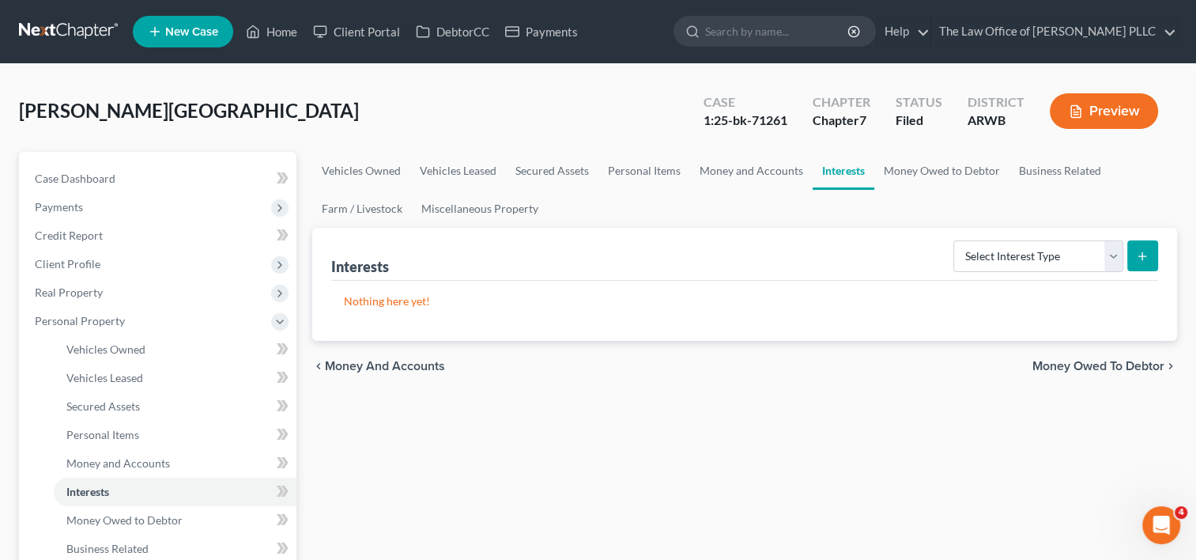
click at [1090, 364] on span "Money Owed to Debtor" at bounding box center [1099, 366] width 132 height 13
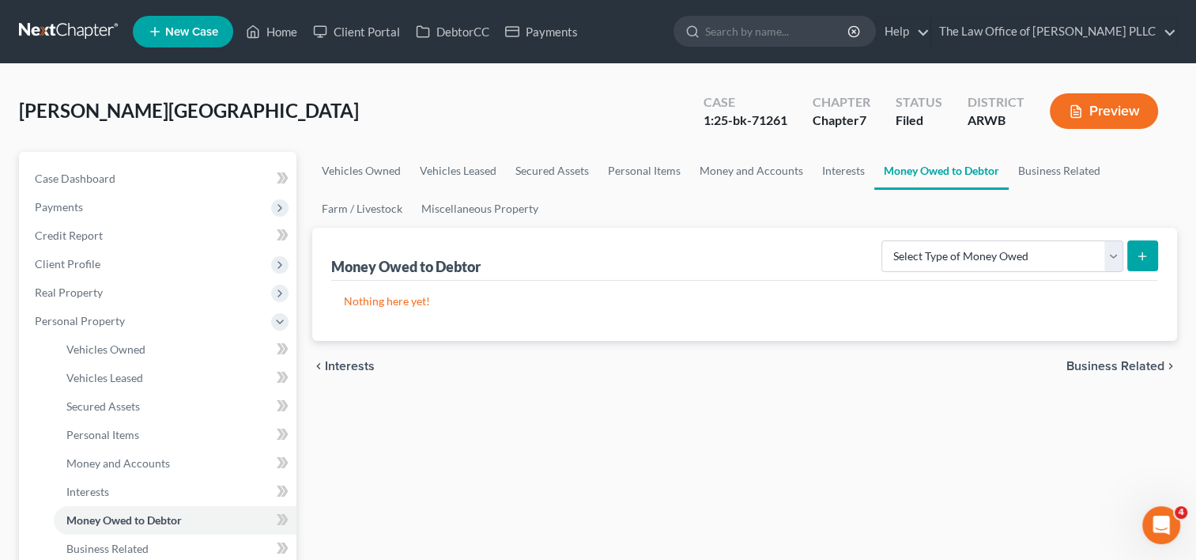
click at [1090, 360] on span "Business Related" at bounding box center [1116, 366] width 98 height 13
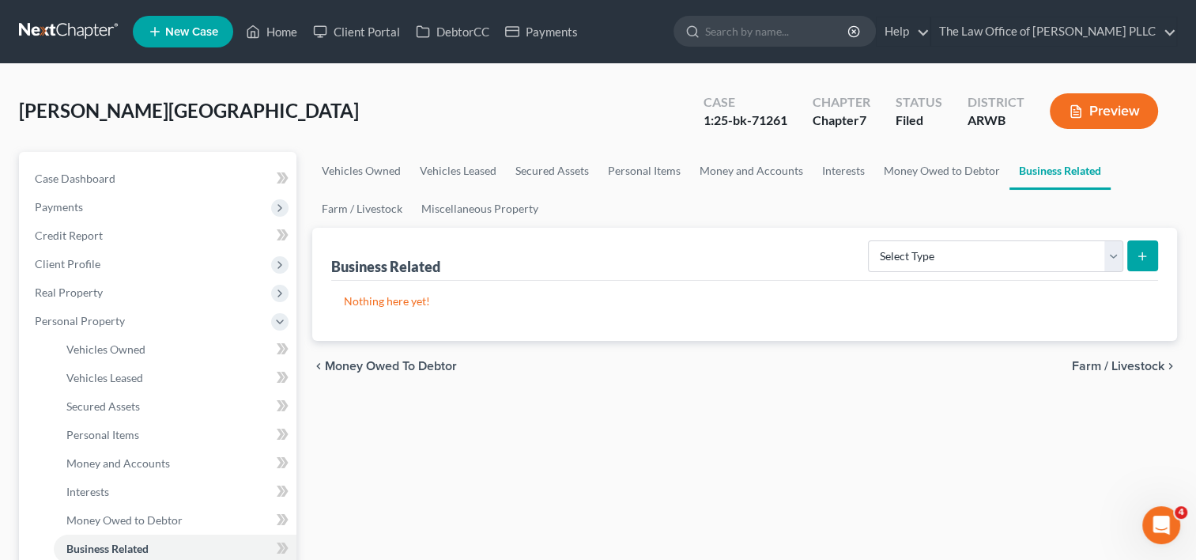
click at [1090, 360] on span "Farm / Livestock" at bounding box center [1118, 366] width 93 height 13
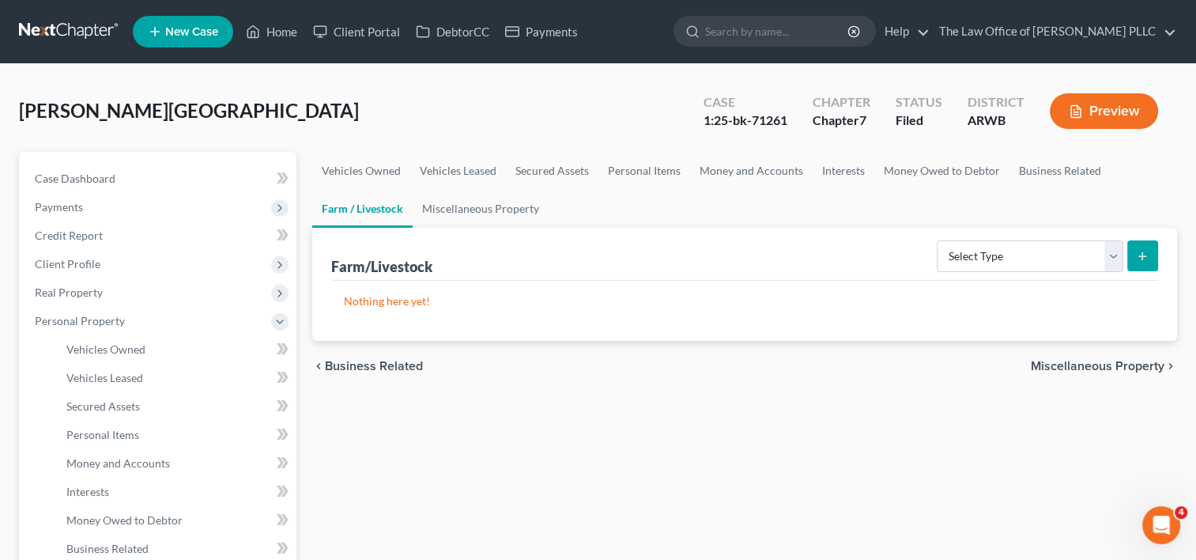
click at [1090, 360] on span "Miscellaneous Property" at bounding box center [1098, 366] width 134 height 13
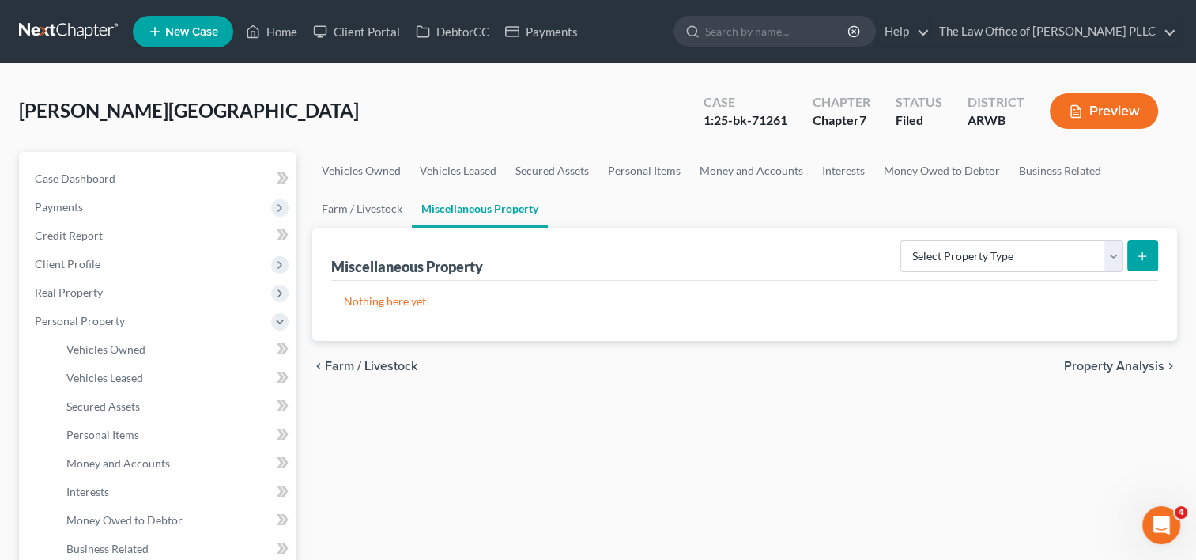
click at [1090, 360] on span "Property Analysis" at bounding box center [1114, 366] width 100 height 13
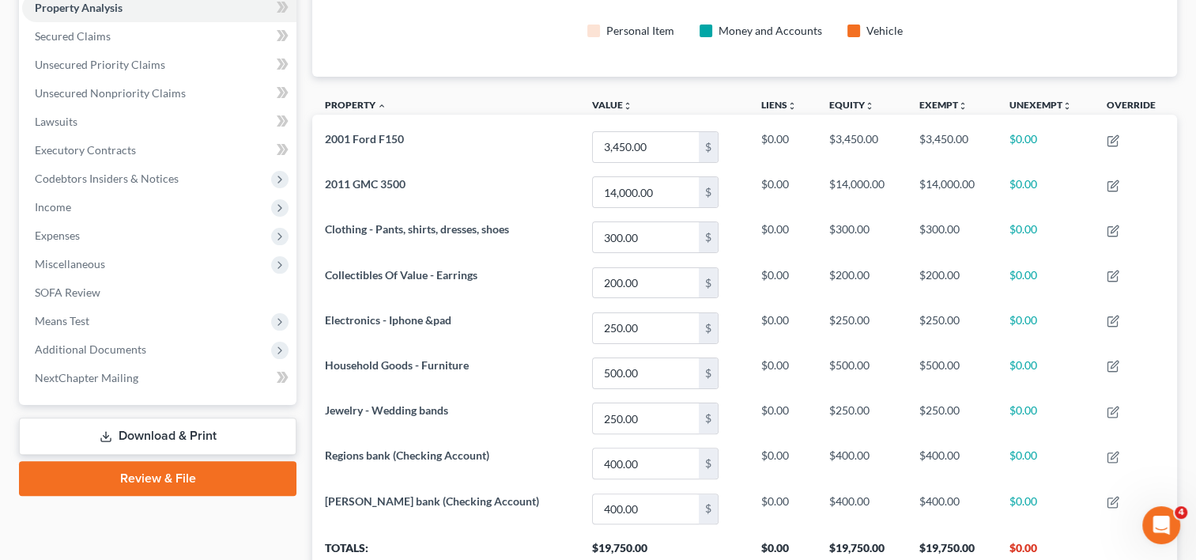
scroll to position [464, 0]
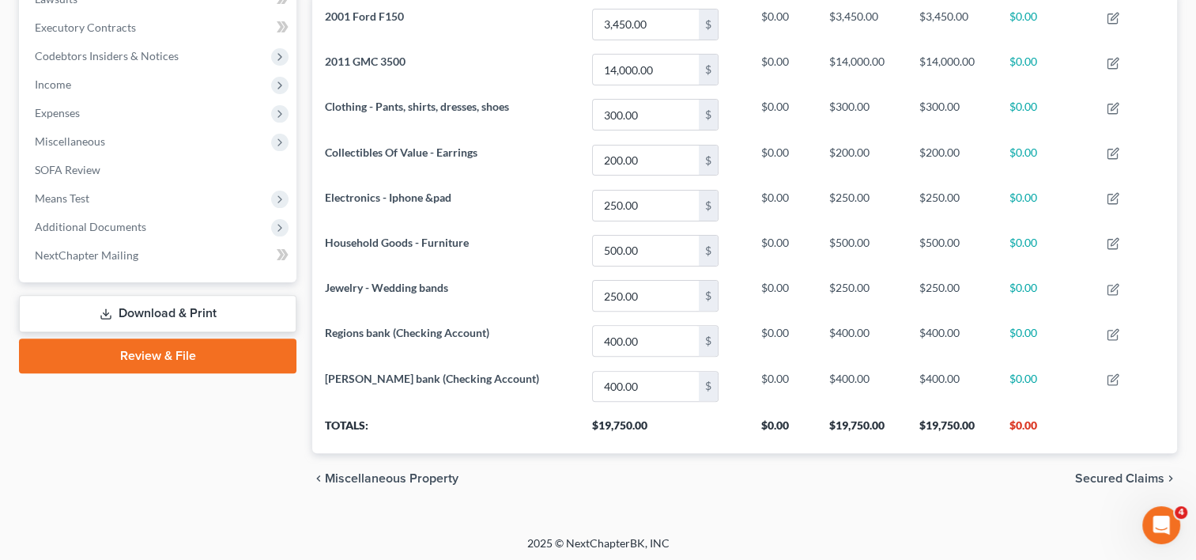
click at [1115, 475] on span "Secured Claims" at bounding box center [1119, 478] width 89 height 13
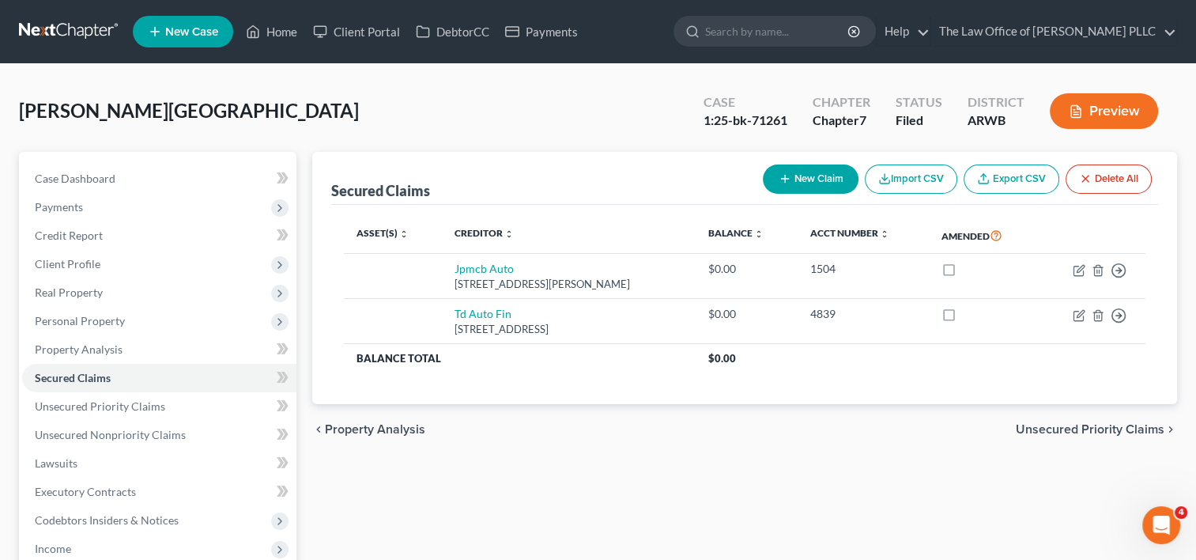
click at [1137, 429] on span "Unsecured Priority Claims" at bounding box center [1090, 429] width 149 height 13
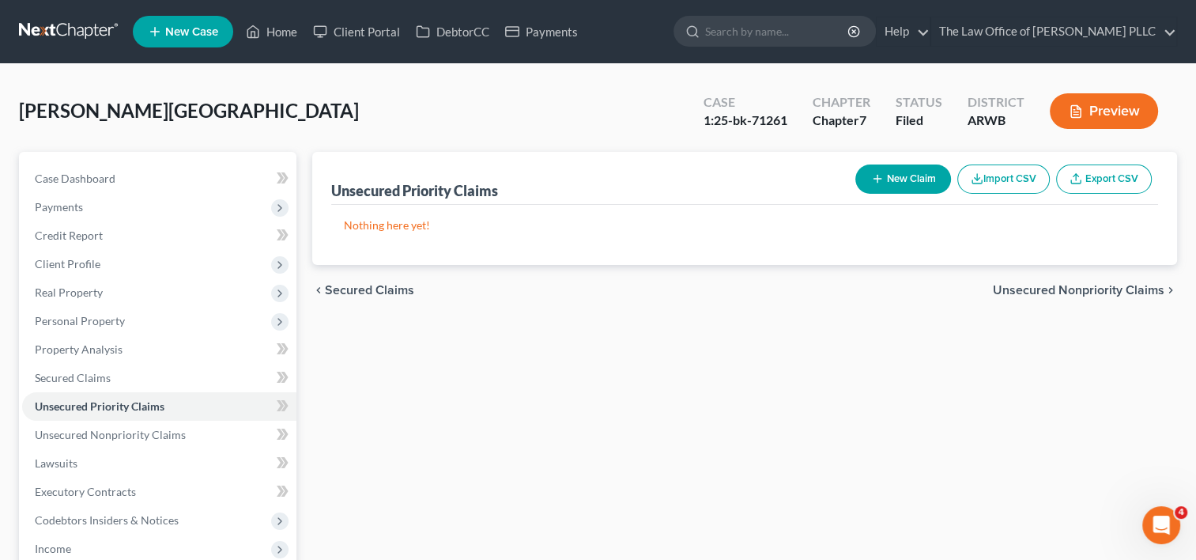
click at [1123, 287] on span "Unsecured Nonpriority Claims" at bounding box center [1079, 290] width 172 height 13
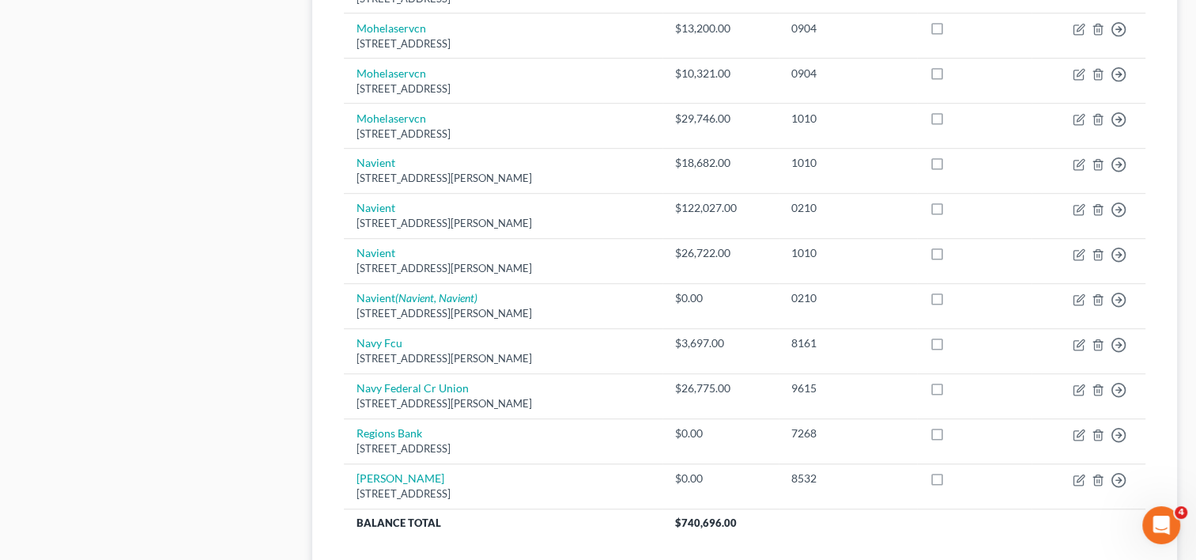
scroll to position [1264, 0]
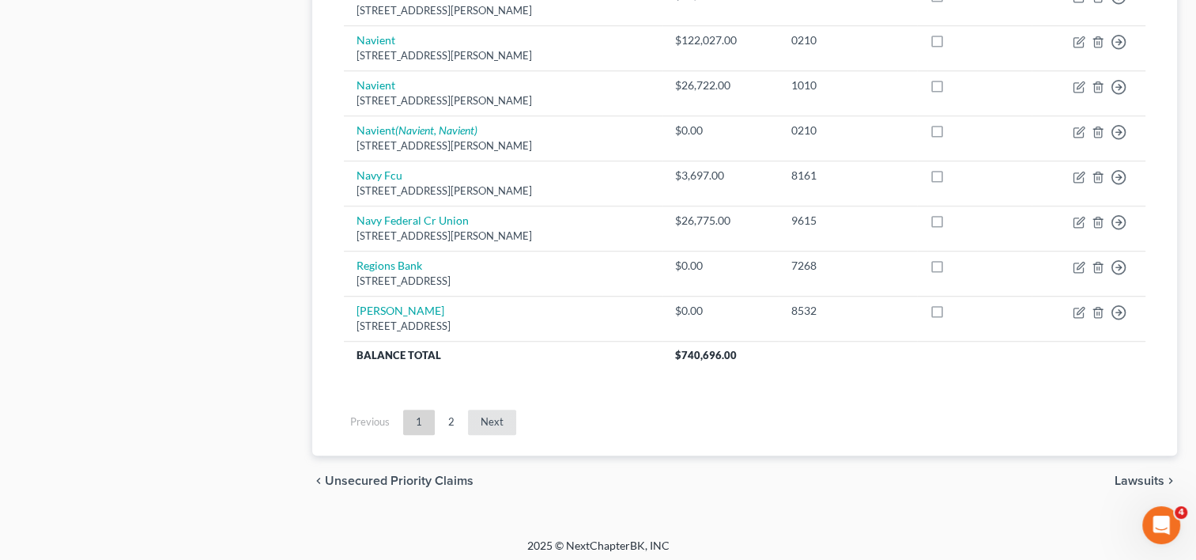
click at [482, 411] on link "Next" at bounding box center [492, 422] width 48 height 25
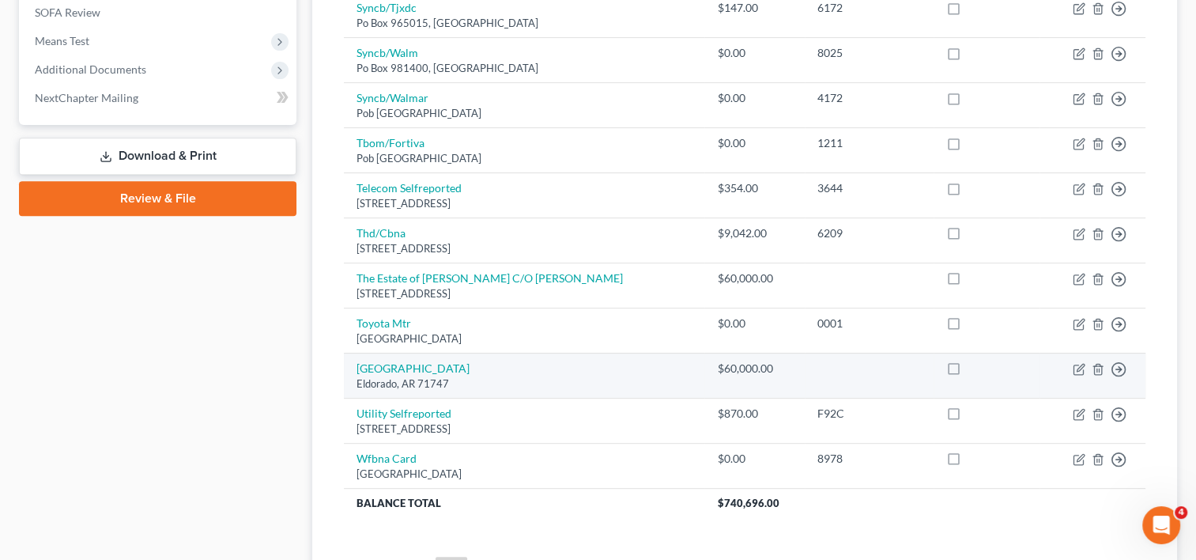
scroll to position [625, 0]
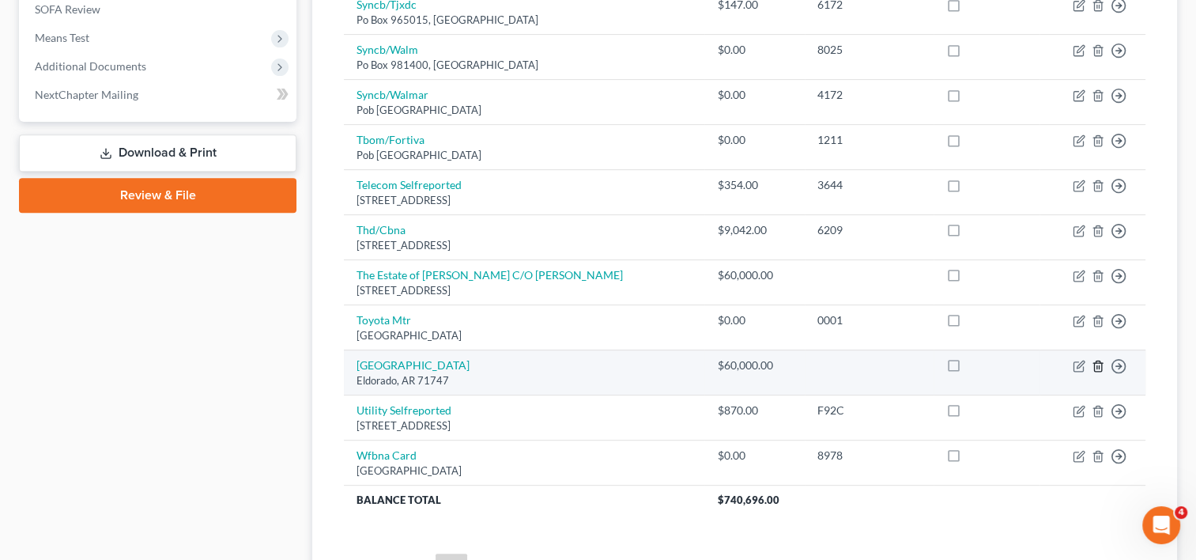
click at [1098, 363] on polyline "button" at bounding box center [1098, 363] width 9 height 0
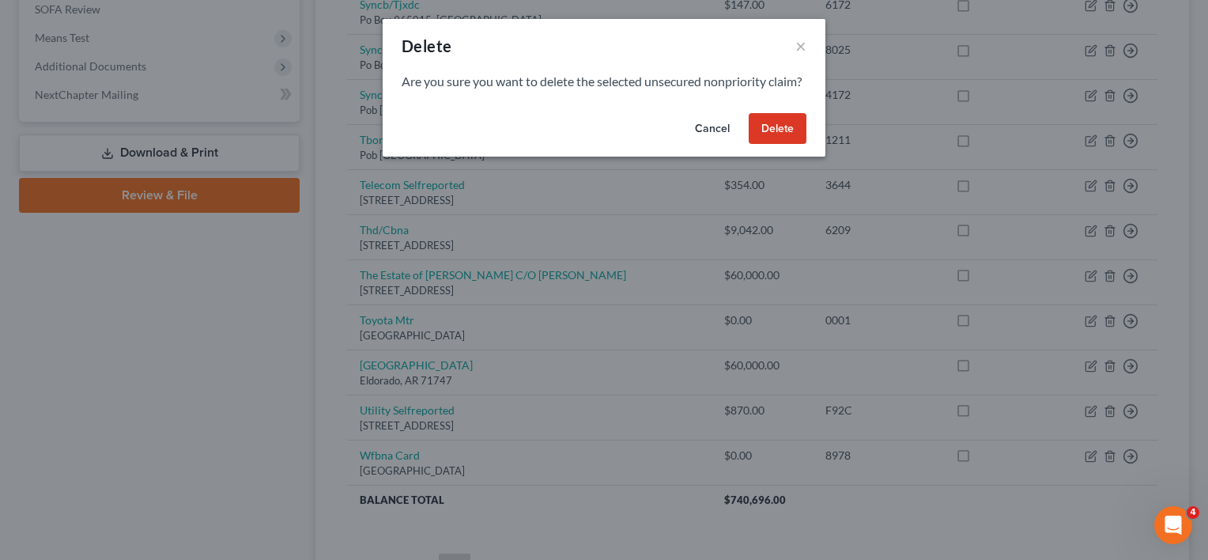
click at [770, 142] on button "Delete" at bounding box center [778, 129] width 58 height 32
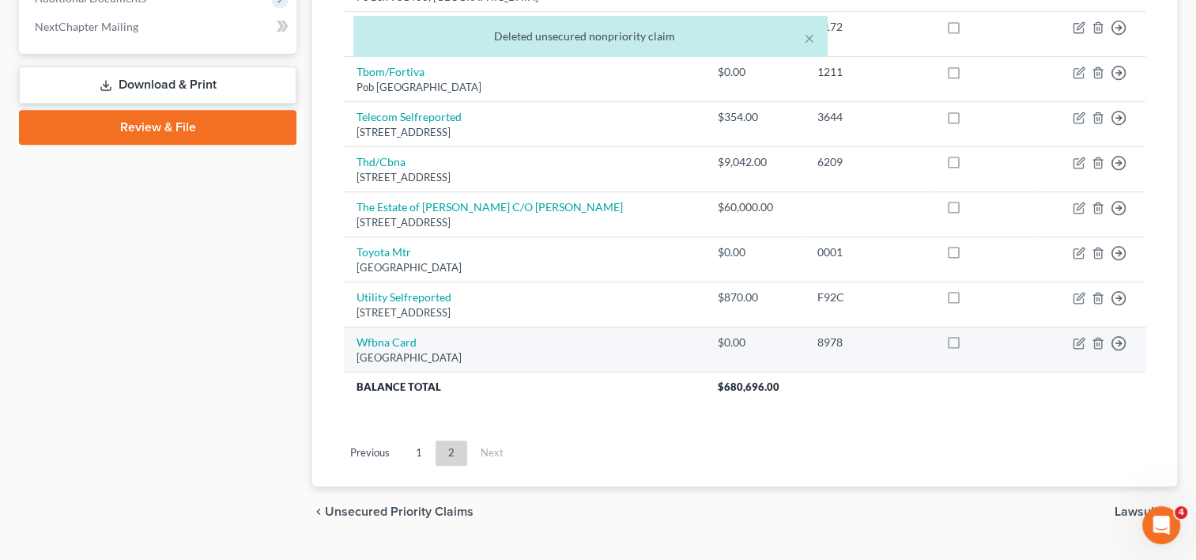
scroll to position [726, 0]
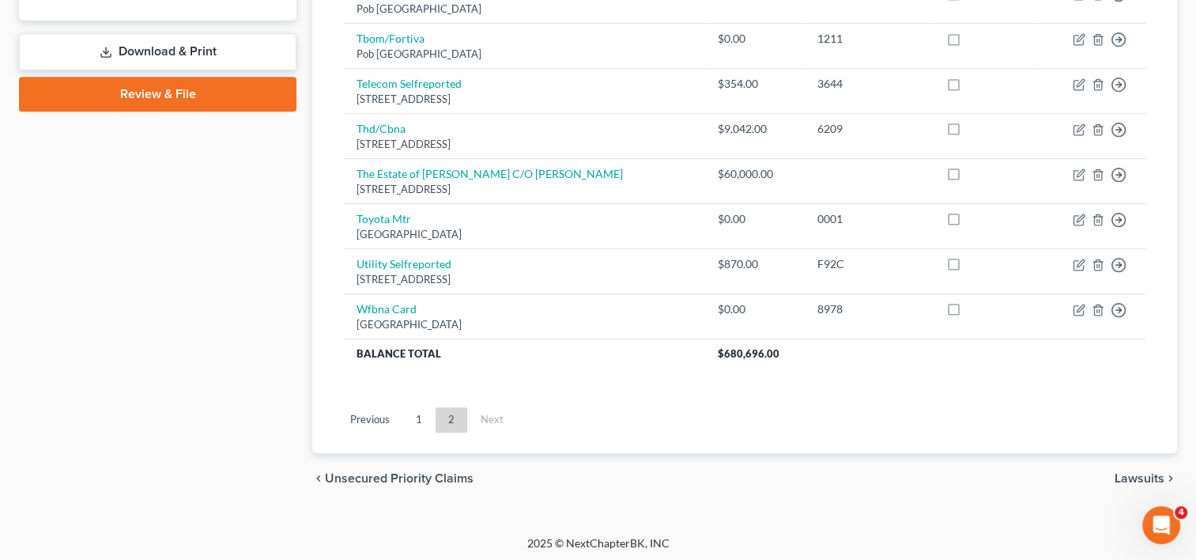
click at [1146, 472] on span "Lawsuits" at bounding box center [1140, 478] width 50 height 13
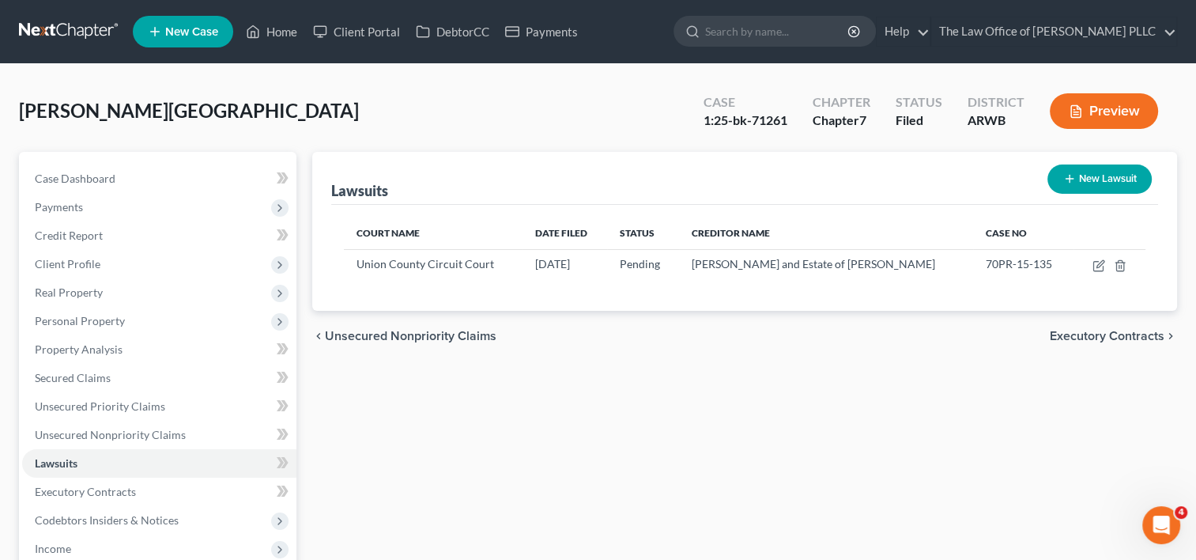
click at [1116, 334] on span "Executory Contracts" at bounding box center [1107, 336] width 115 height 13
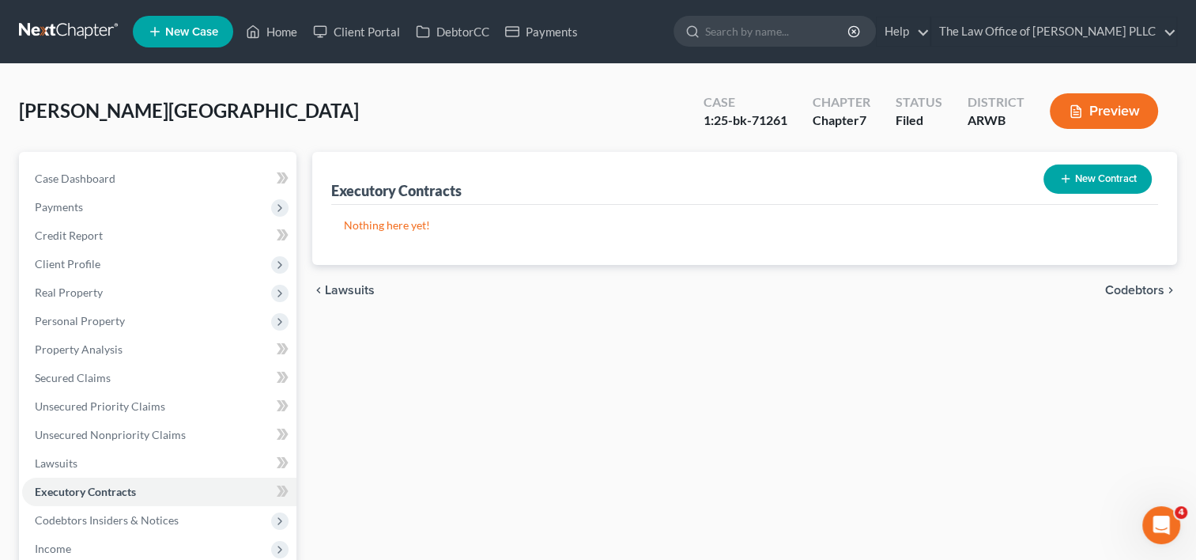
click at [1138, 287] on span "Codebtors" at bounding box center [1134, 290] width 59 height 13
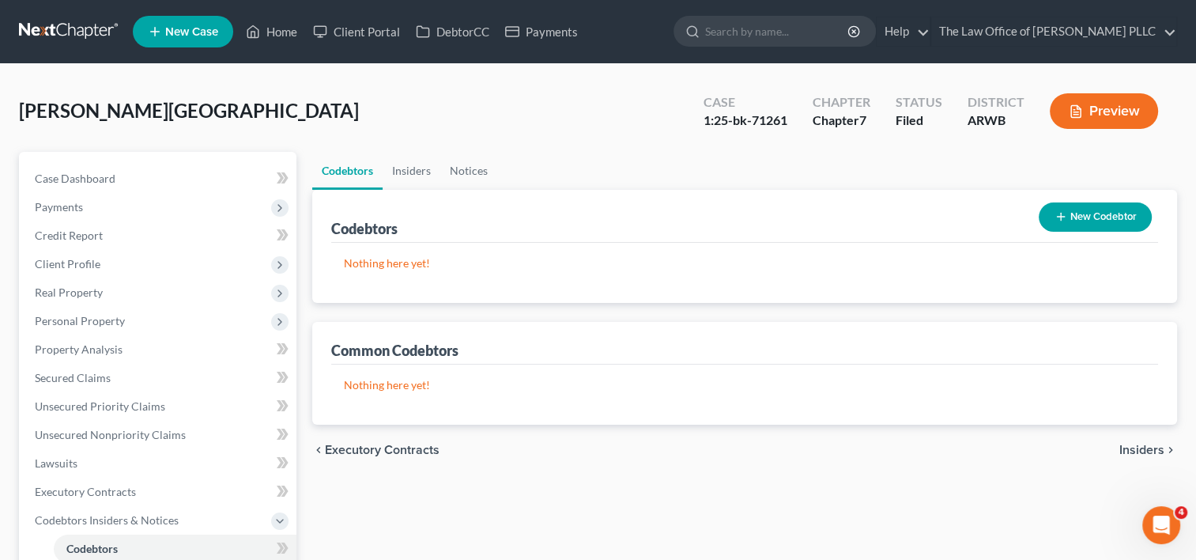
click at [1131, 447] on span "Insiders" at bounding box center [1142, 450] width 45 height 13
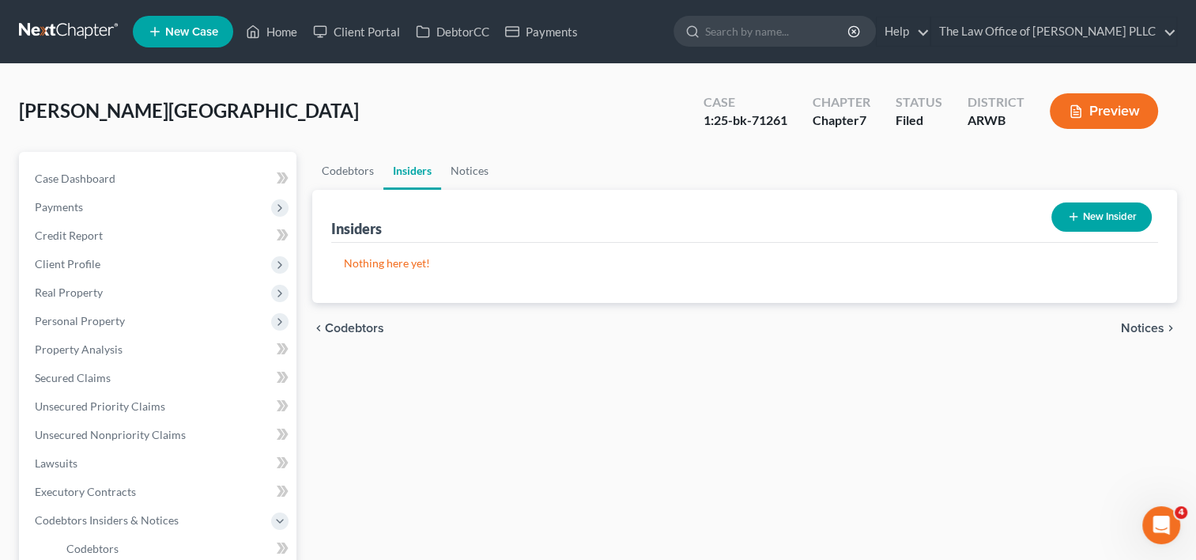
click at [1139, 327] on span "Notices" at bounding box center [1142, 328] width 43 height 13
drag, startPoint x: 1139, startPoint y: 327, endPoint x: 1109, endPoint y: 368, distance: 51.6
click at [1109, 368] on div "Codebtors Insiders Notices Notices New Notice Address Nothing here yet! Name ch…" at bounding box center [744, 537] width 881 height 771
click at [1115, 325] on span "Employment Income" at bounding box center [1108, 328] width 114 height 13
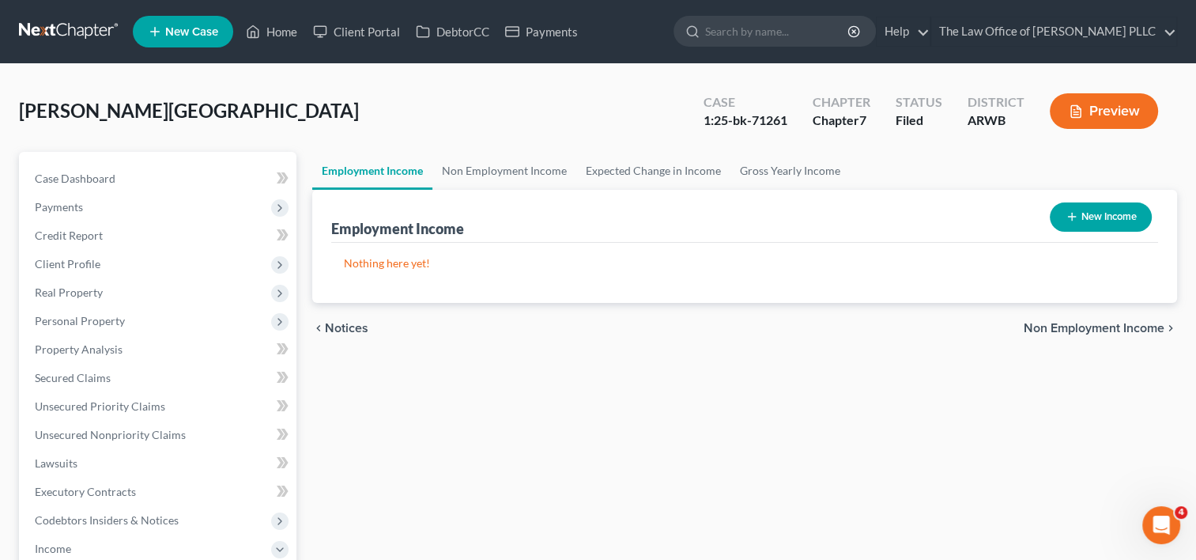
drag, startPoint x: 1113, startPoint y: 331, endPoint x: 1105, endPoint y: 334, distance: 8.5
click at [1105, 334] on span "Non Employment Income" at bounding box center [1094, 328] width 141 height 13
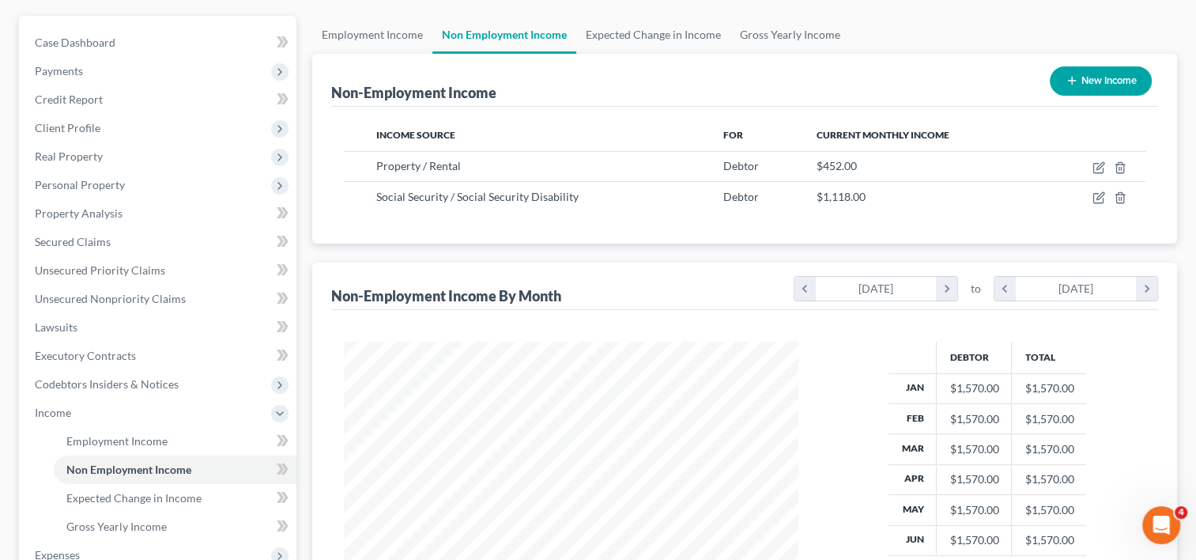
scroll to position [387, 0]
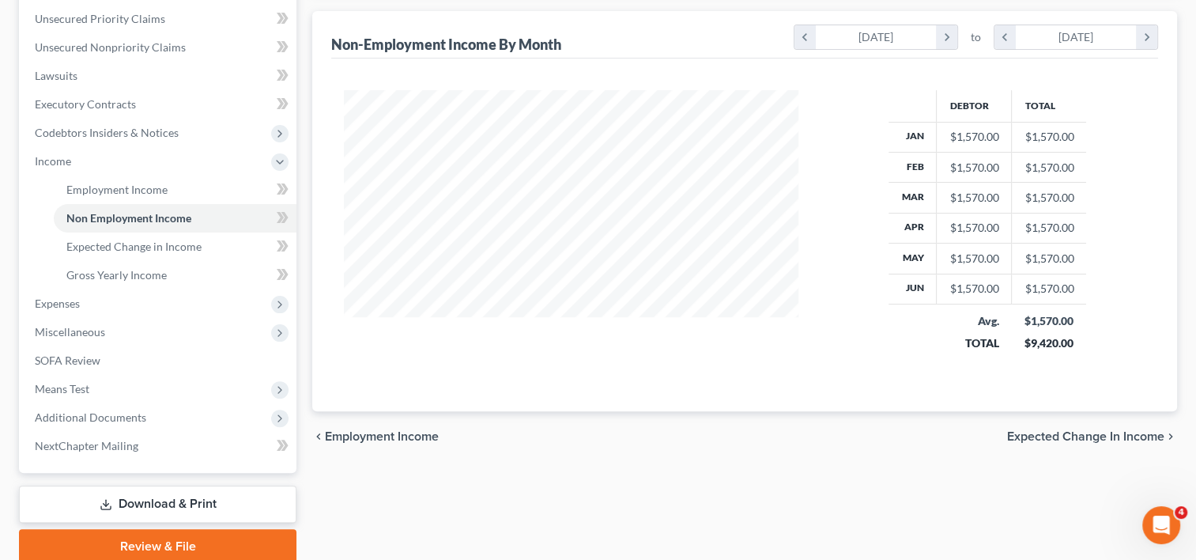
click at [1077, 434] on span "Expected Change in Income" at bounding box center [1085, 436] width 157 height 13
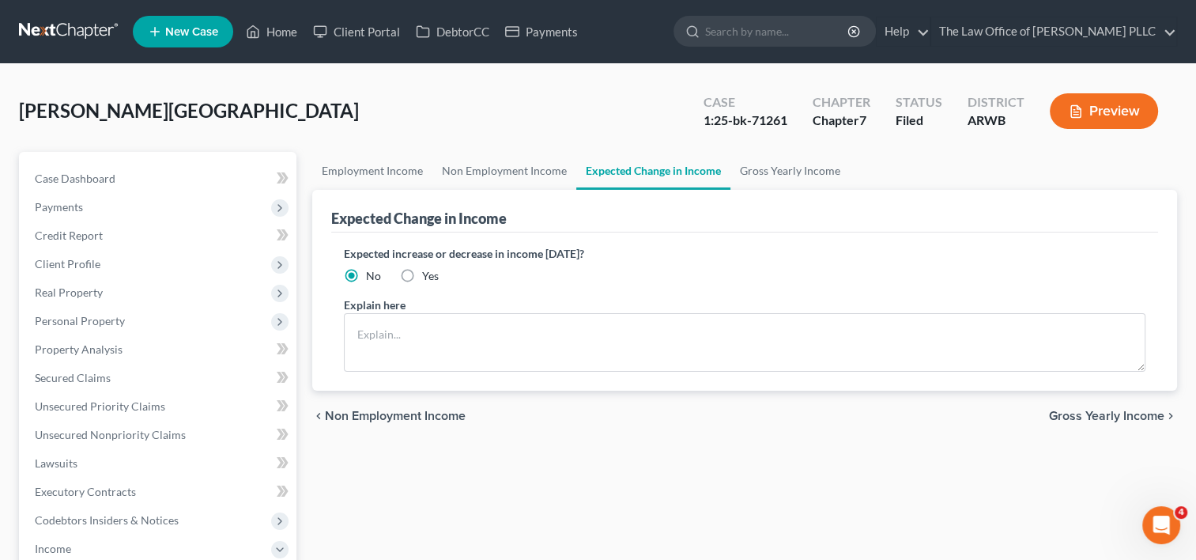
click at [1075, 411] on span "Gross Yearly Income" at bounding box center [1106, 416] width 115 height 13
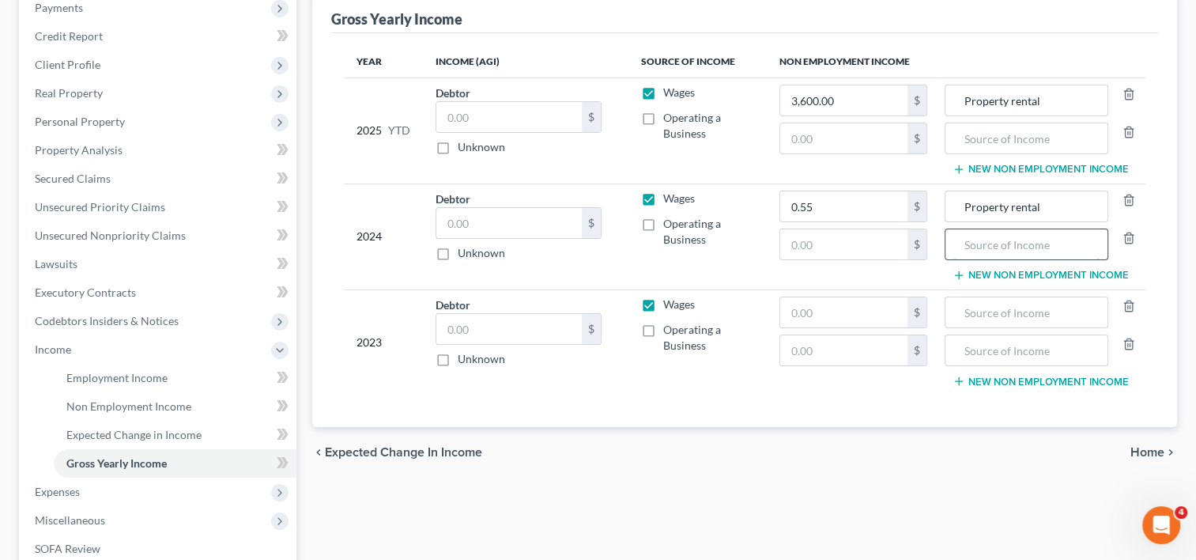
scroll to position [200, 0]
click at [1146, 445] on span "Home" at bounding box center [1148, 451] width 34 height 13
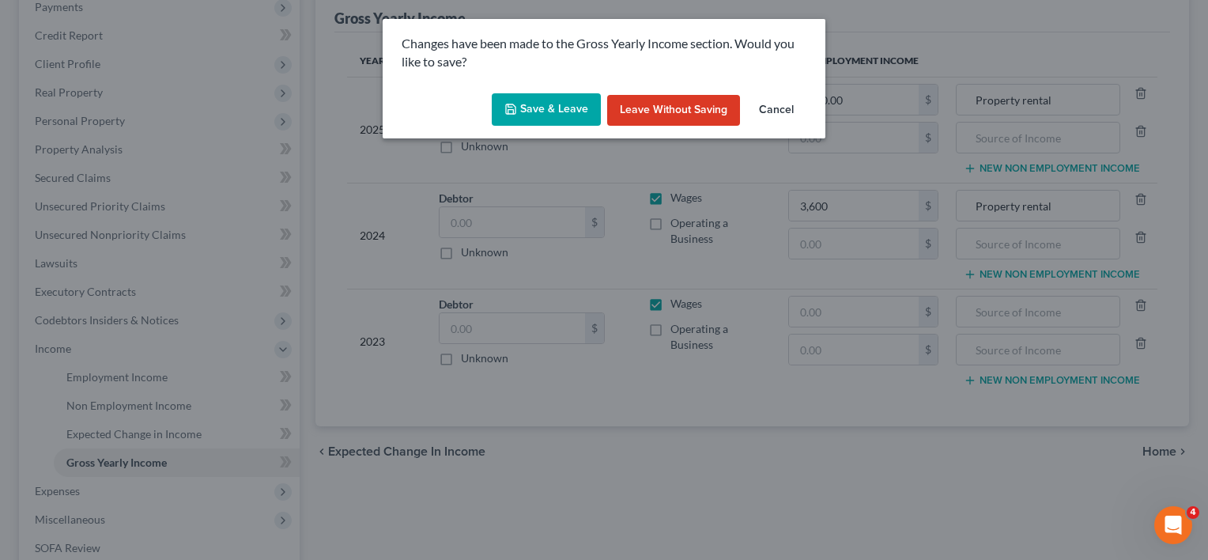
click at [569, 109] on button "Save & Leave" at bounding box center [546, 109] width 109 height 33
type input "3,600.00"
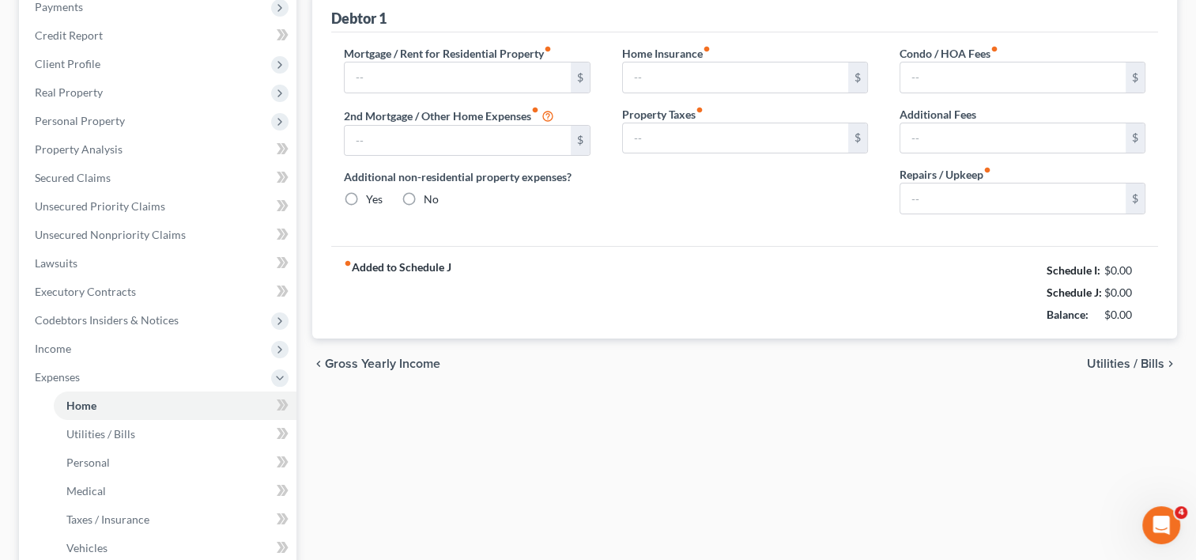
type input "0.00"
radio input "true"
type input "1,500.00"
type input "1,200.00"
type input "0.00"
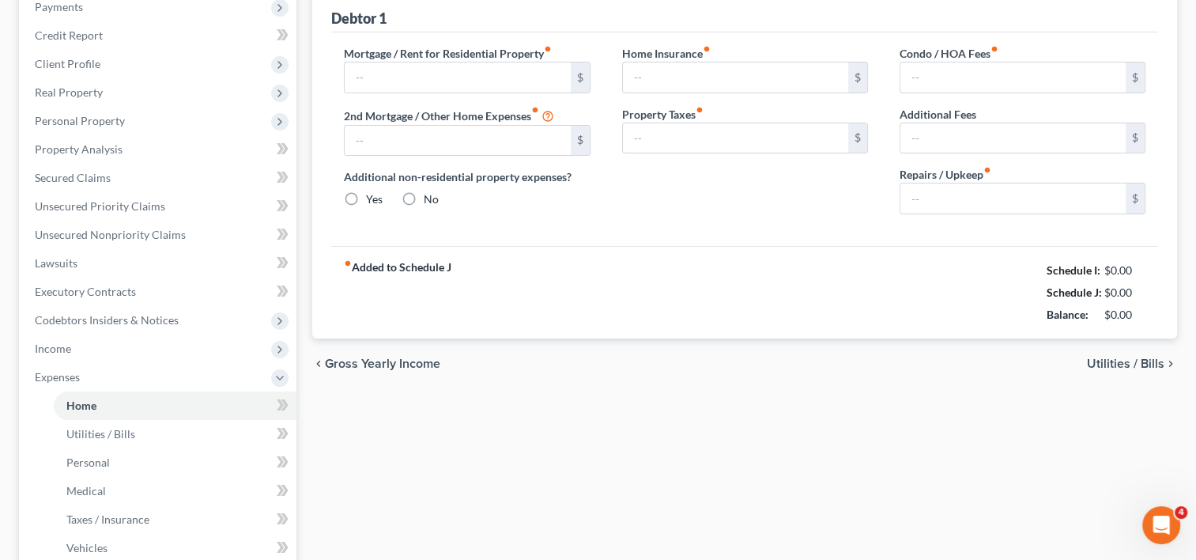
type input "0.00"
type input "2,000.00"
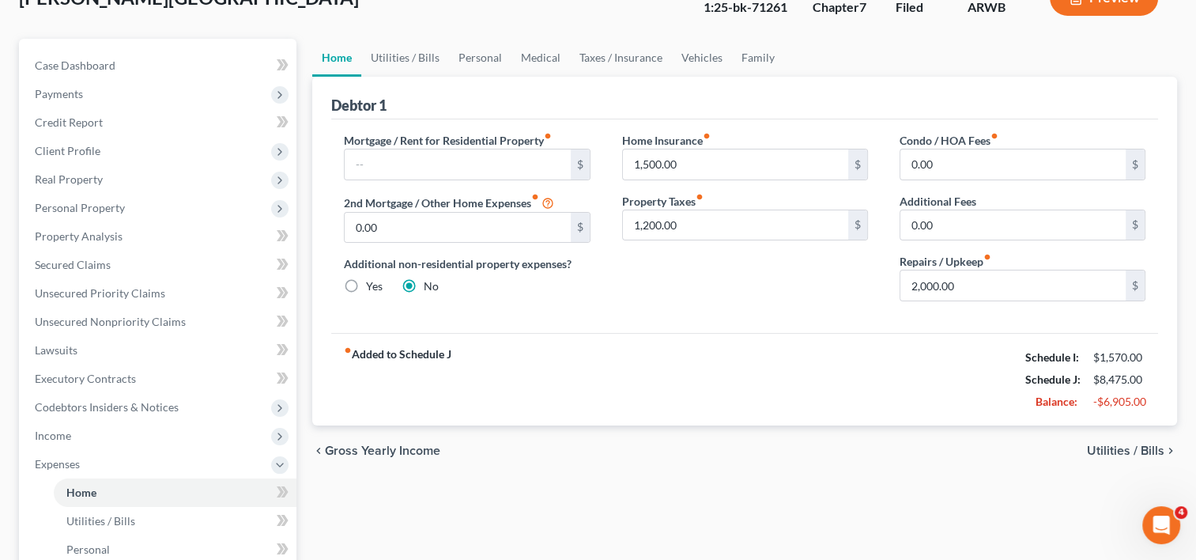
scroll to position [114, 0]
click at [756, 159] on input "1,500.00" at bounding box center [735, 164] width 225 height 30
click at [720, 213] on input "1,200.00" at bounding box center [735, 225] width 225 height 30
type input "100"
click at [792, 157] on input "1,500.00" at bounding box center [735, 164] width 225 height 30
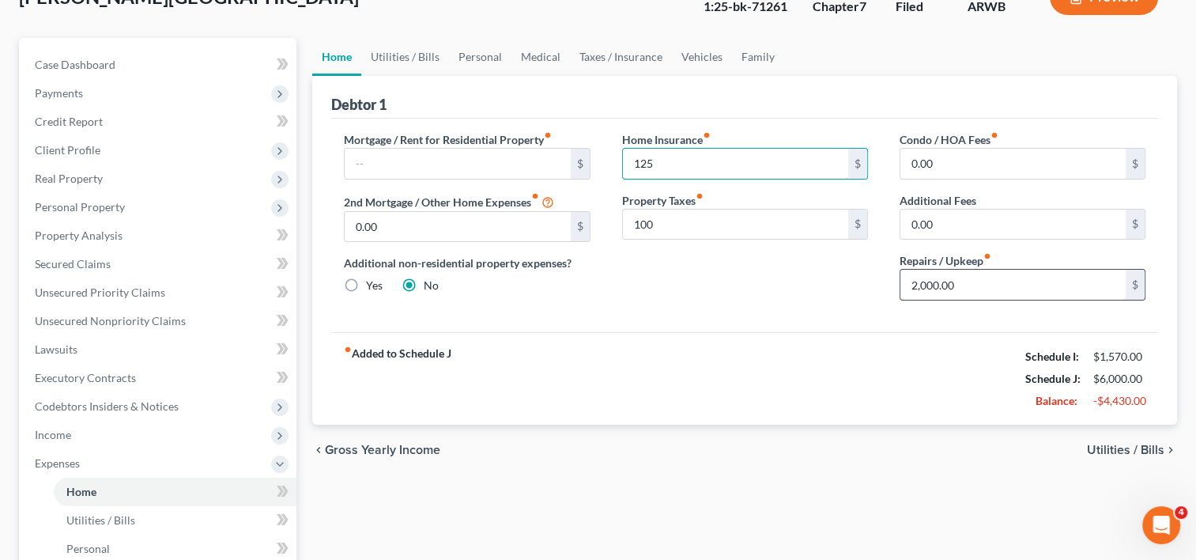
type input "125"
click at [988, 286] on input "2,000.00" at bounding box center [1013, 285] width 225 height 30
type input "166.67"
click at [1132, 444] on span "Utilities / Bills" at bounding box center [1125, 450] width 77 height 13
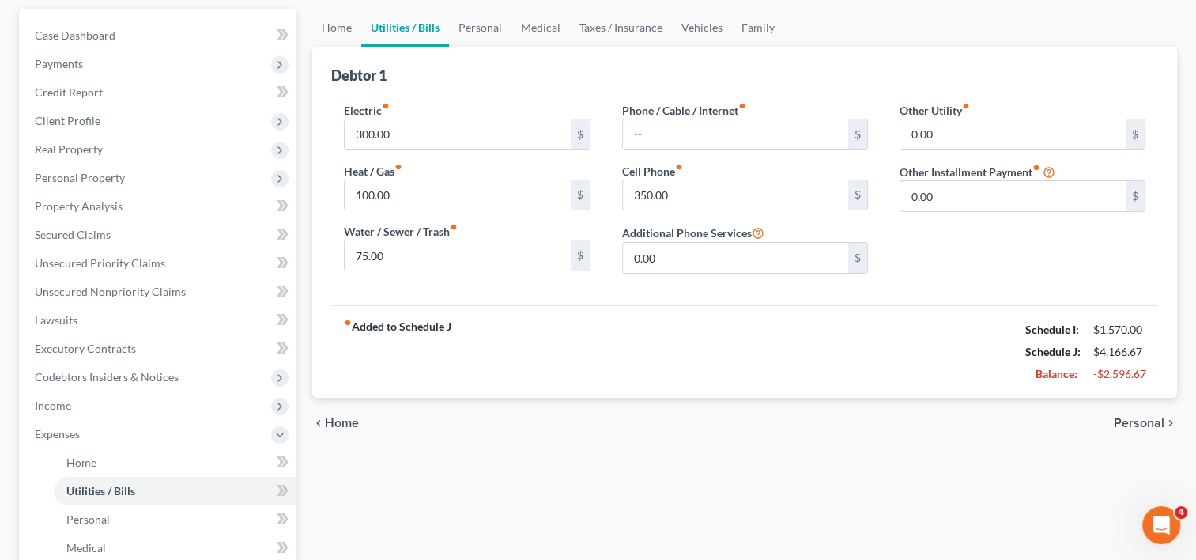
scroll to position [144, 0]
click at [1126, 425] on span "Personal" at bounding box center [1139, 422] width 51 height 13
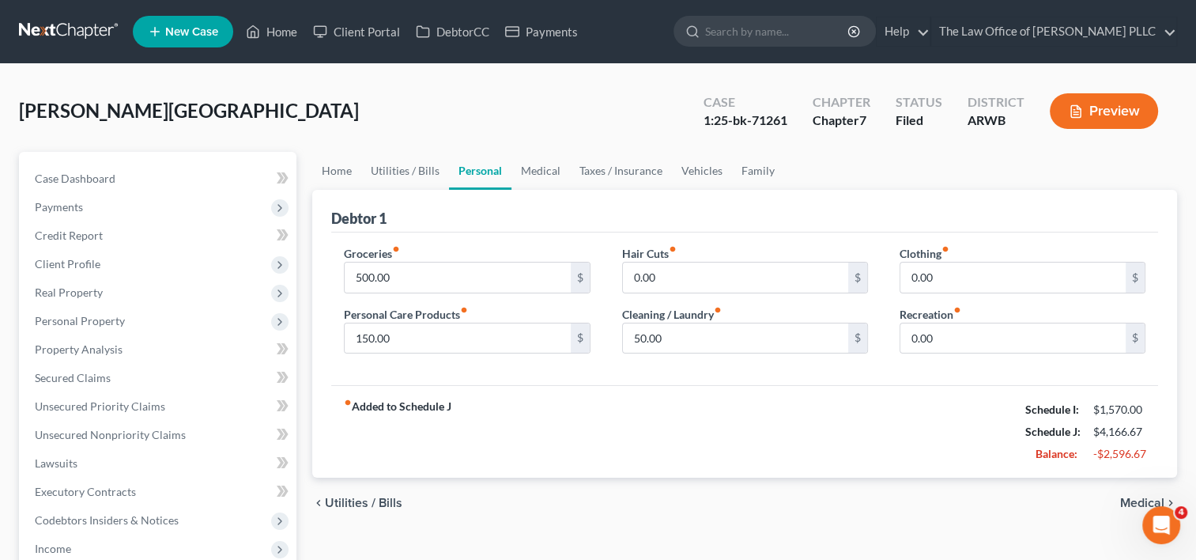
click at [1134, 502] on span "Medical" at bounding box center [1142, 503] width 44 height 13
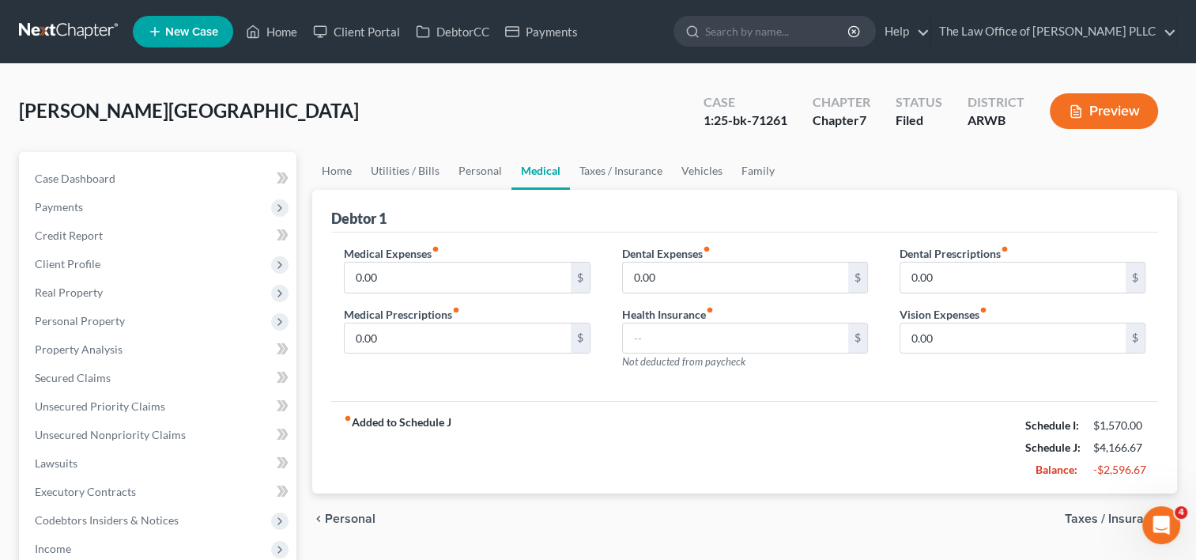
click at [1101, 516] on span "Taxes / Insurance" at bounding box center [1115, 518] width 100 height 13
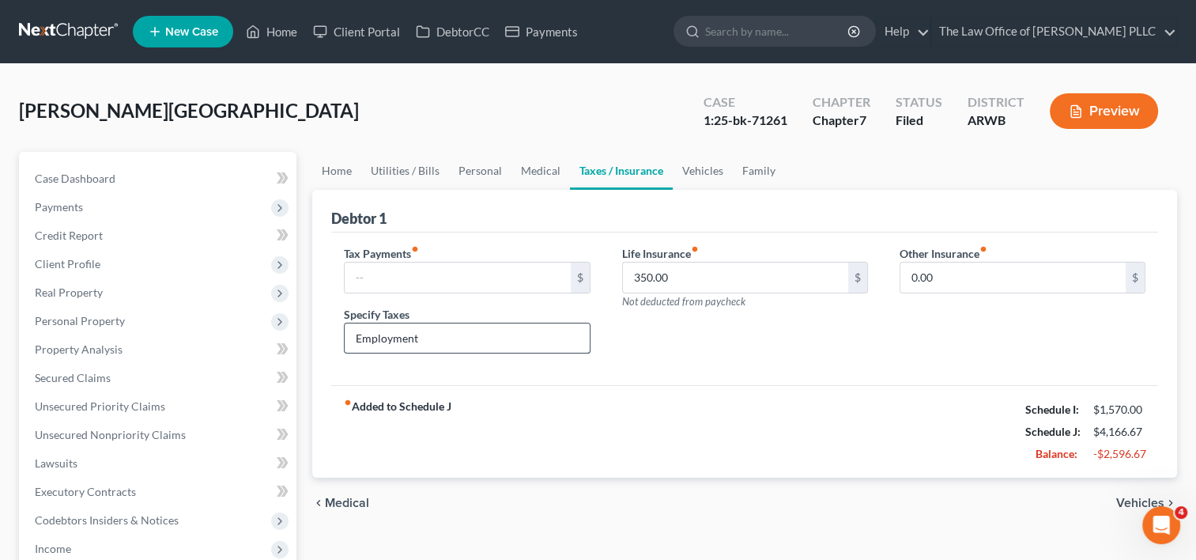
click at [498, 338] on input "Employment" at bounding box center [467, 338] width 244 height 30
type input "E"
click at [1131, 501] on span "Vehicles" at bounding box center [1140, 503] width 48 height 13
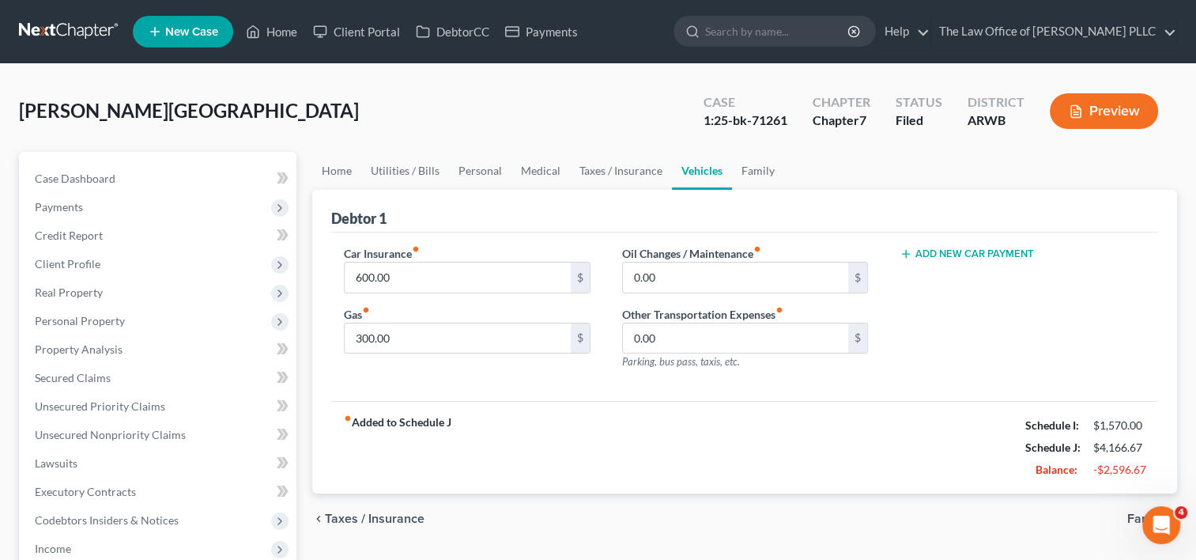
click at [1138, 514] on span "Family" at bounding box center [1146, 518] width 37 height 13
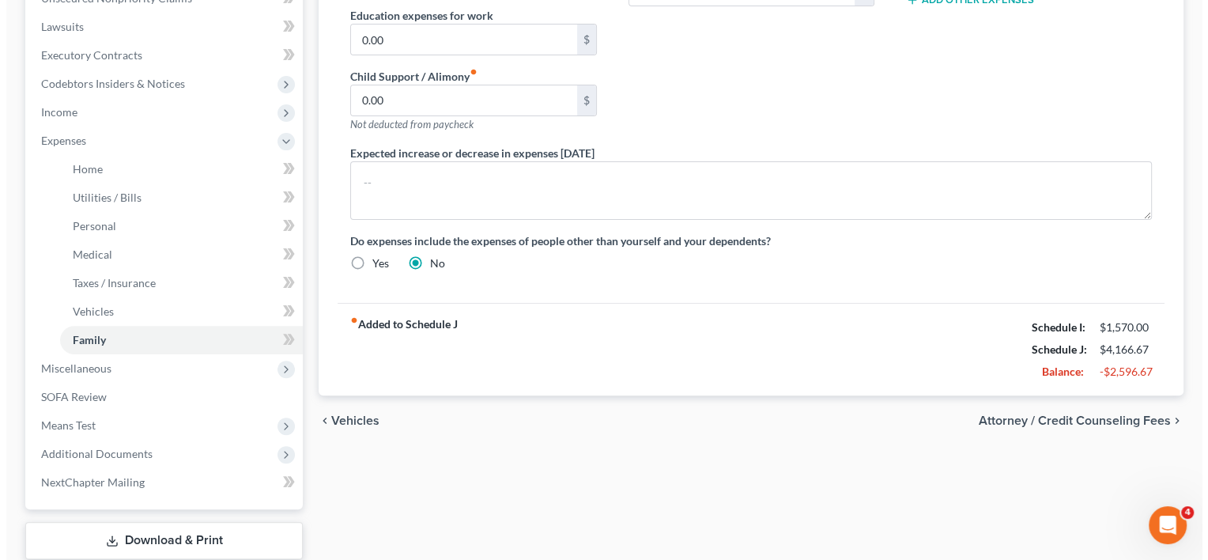
scroll to position [437, 0]
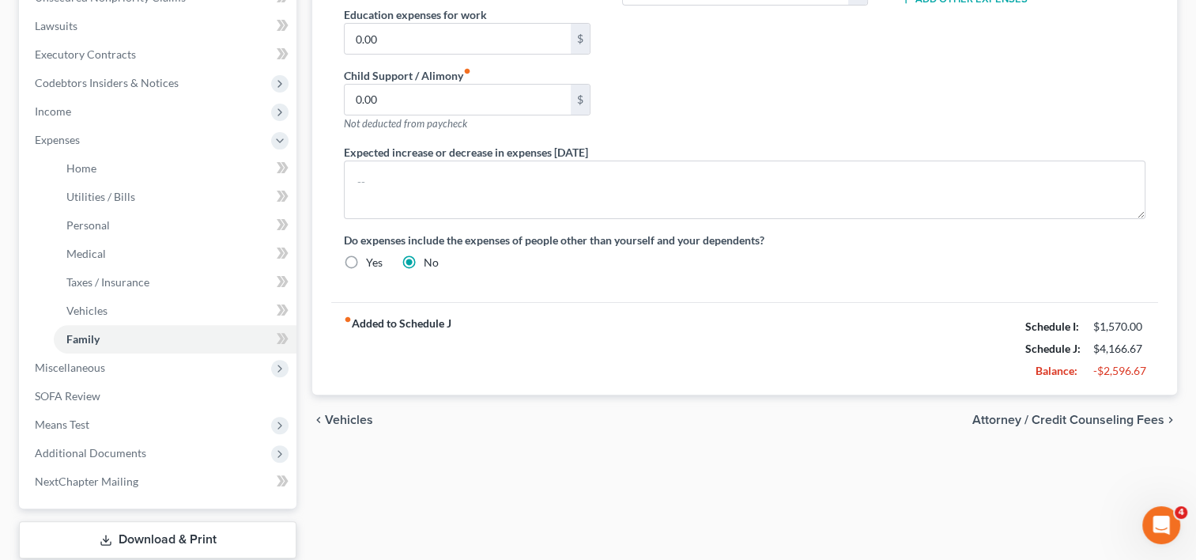
click at [1105, 417] on span "Attorney / Credit Counseling Fees" at bounding box center [1069, 420] width 192 height 13
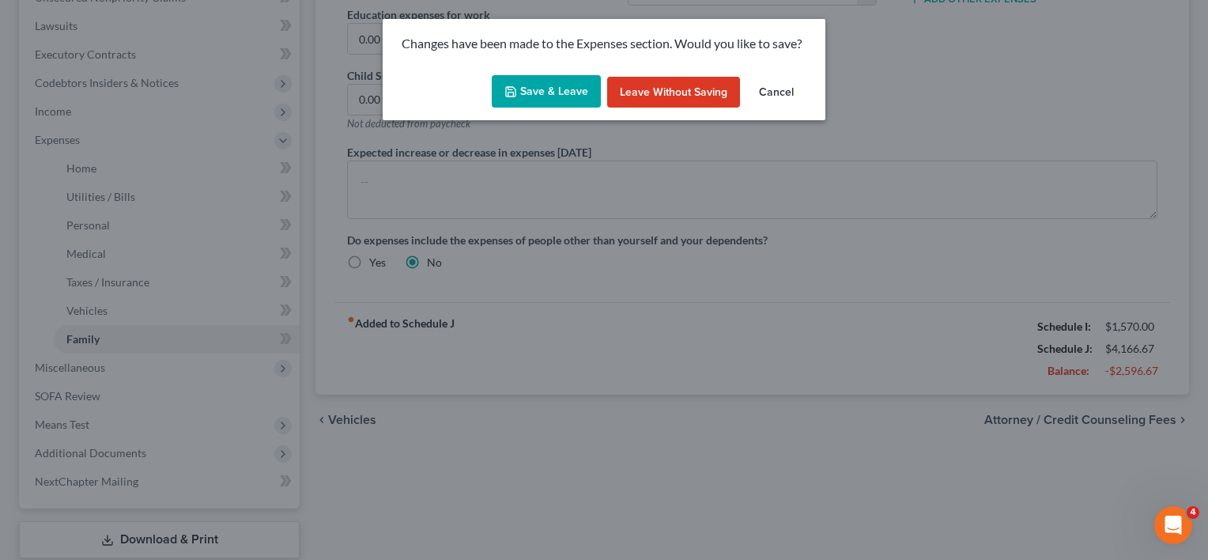
click at [546, 85] on button "Save & Leave" at bounding box center [546, 91] width 109 height 33
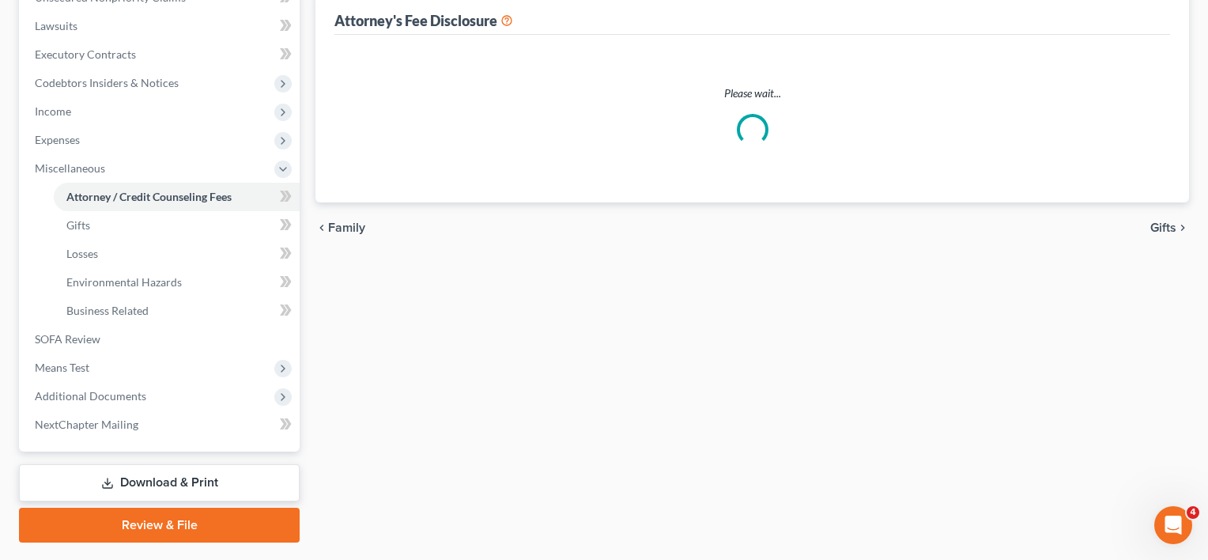
select select "5"
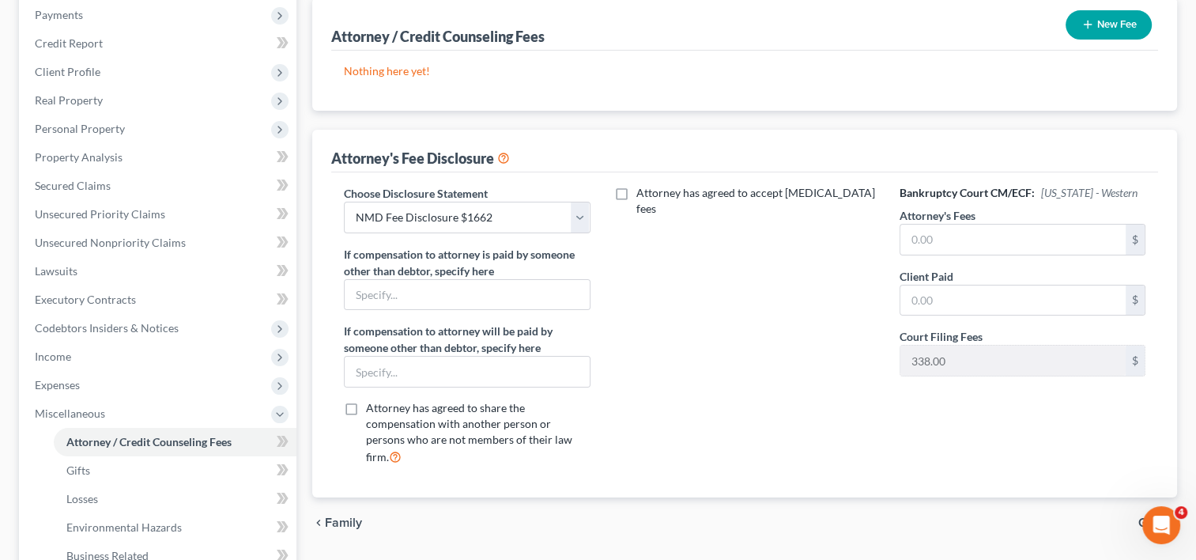
scroll to position [206, 0]
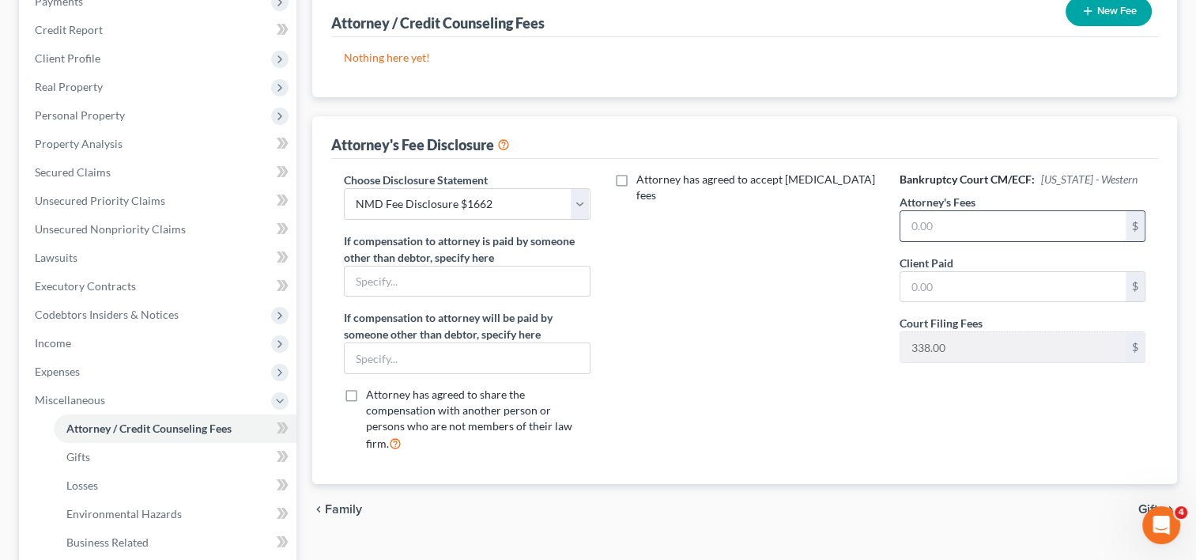
click at [937, 229] on input "text" at bounding box center [1013, 226] width 225 height 30
type input "1,662"
click at [806, 356] on div "Attorney has agreed to accept [MEDICAL_DATA] fees" at bounding box center [745, 318] width 278 height 293
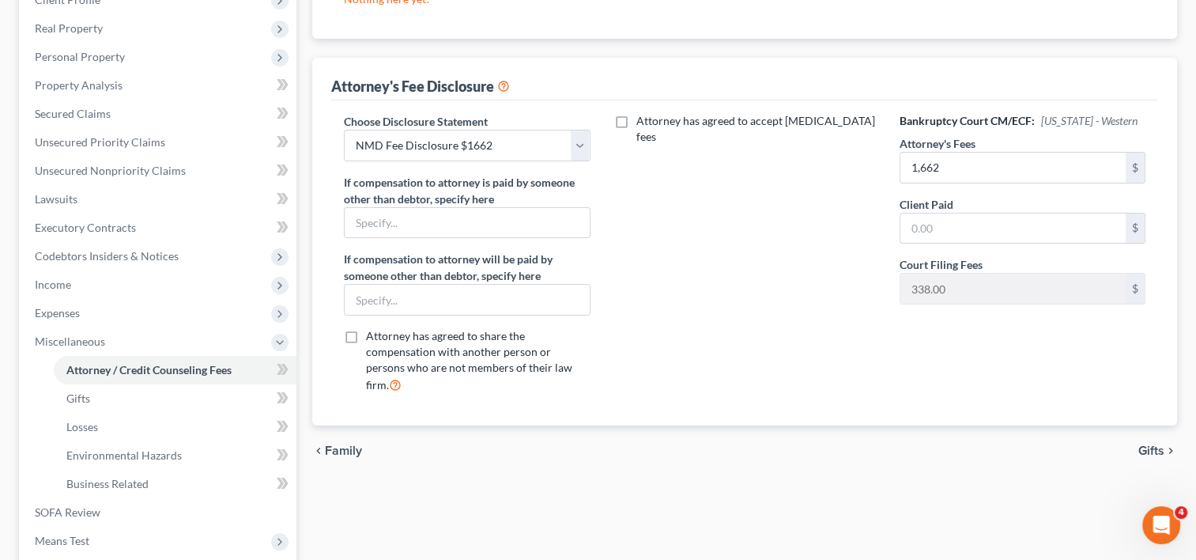
scroll to position [265, 0]
click at [1149, 444] on span "Gifts" at bounding box center [1152, 450] width 26 height 13
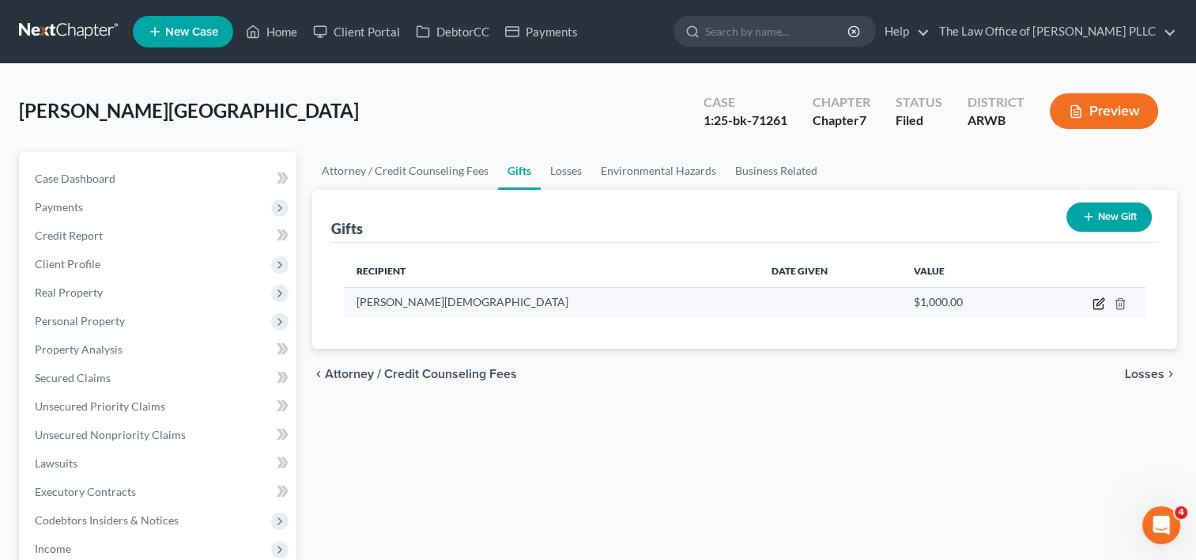
click at [1097, 304] on icon "button" at bounding box center [1100, 301] width 7 height 7
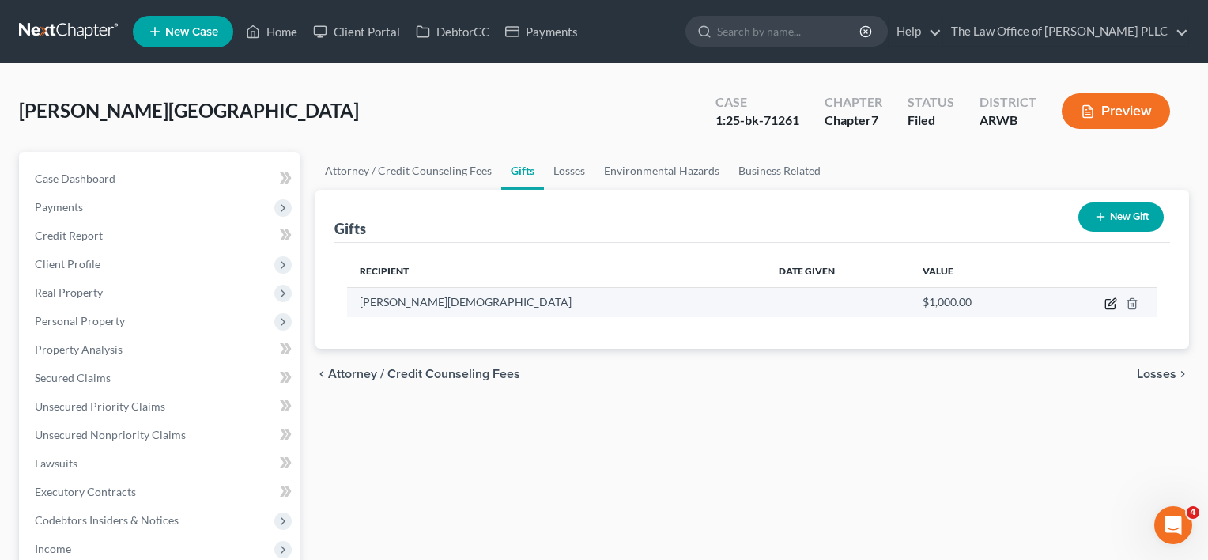
select select "2"
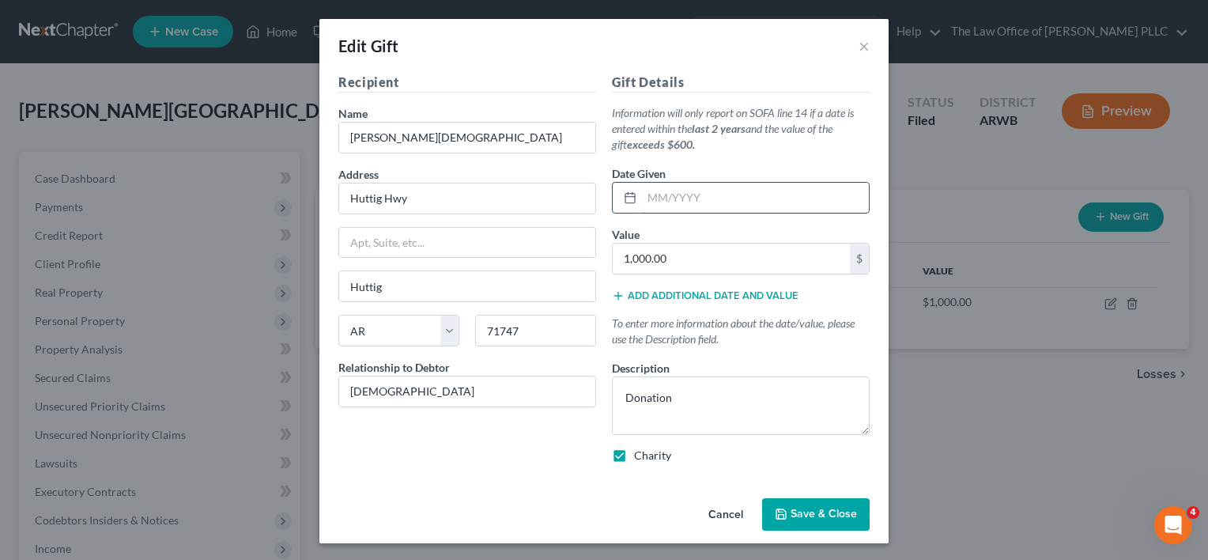
drag, startPoint x: 757, startPoint y: 201, endPoint x: 710, endPoint y: 196, distance: 46.9
click at [710, 196] on input "text" at bounding box center [755, 198] width 227 height 30
click at [625, 199] on rect at bounding box center [629, 198] width 9 height 9
click at [624, 198] on icon at bounding box center [630, 197] width 13 height 13
click at [655, 196] on input "text" at bounding box center [755, 198] width 227 height 30
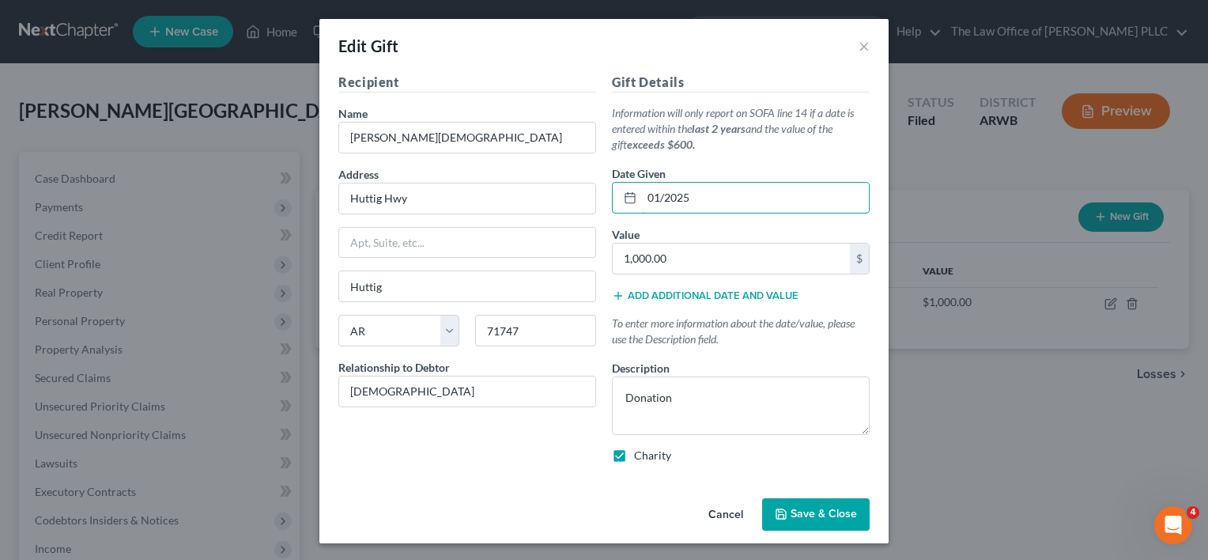
type input "01/2025"
click at [799, 516] on span "Save & Close" at bounding box center [824, 514] width 66 height 13
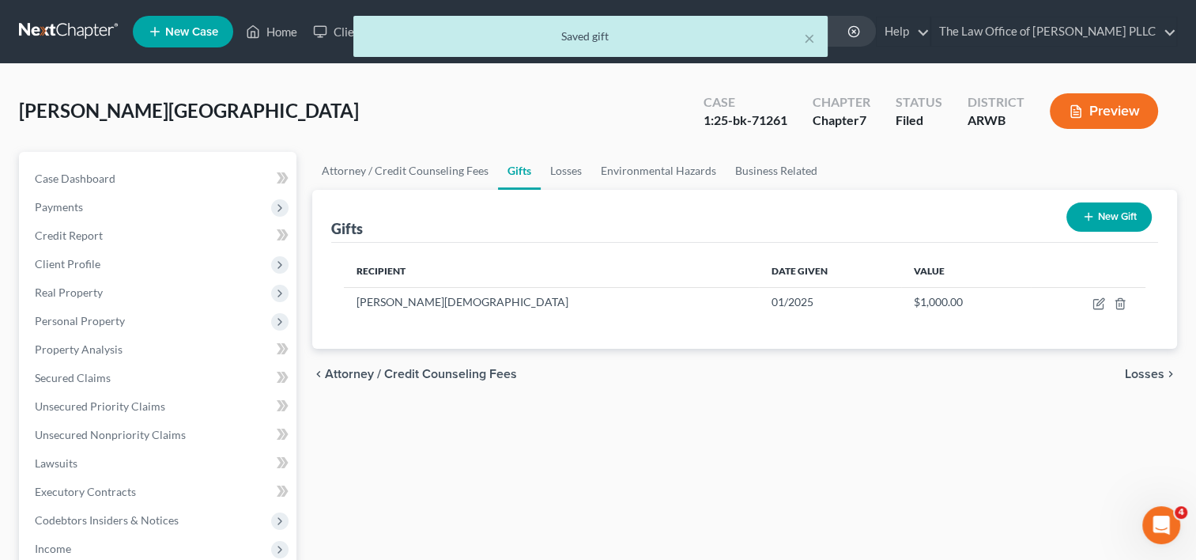
click at [1156, 368] on span "Losses" at bounding box center [1145, 374] width 40 height 13
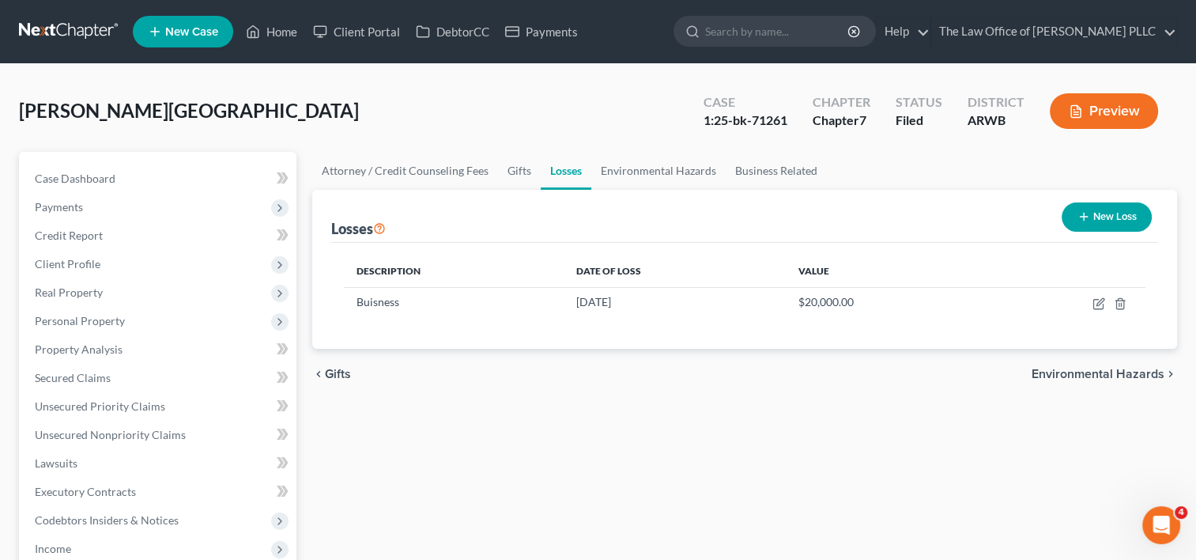
click at [1116, 373] on span "Environmental Hazards" at bounding box center [1098, 374] width 133 height 13
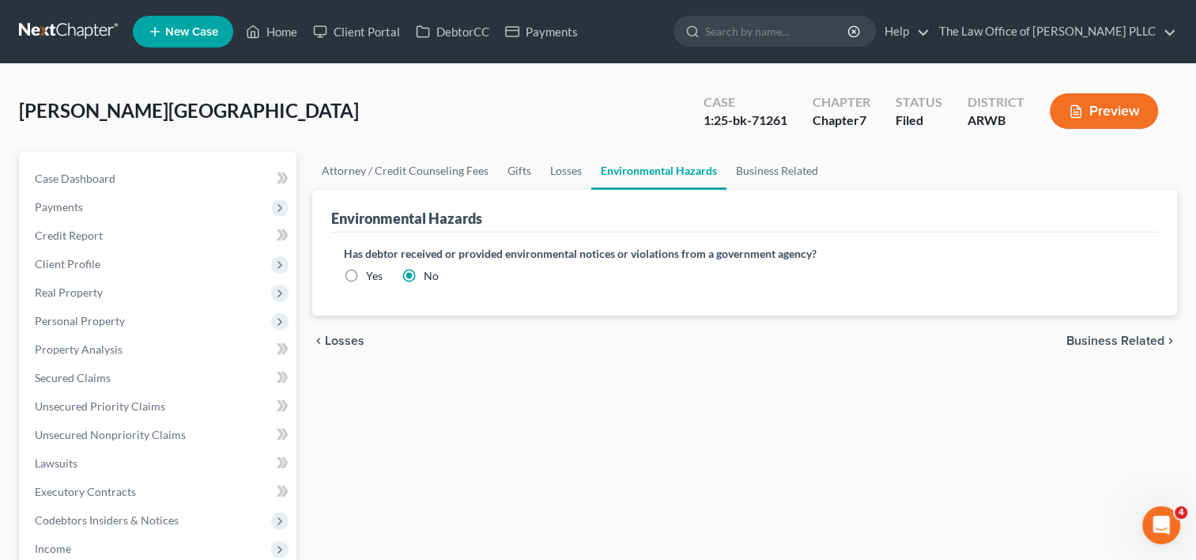
click at [1116, 340] on span "Business Related" at bounding box center [1116, 340] width 98 height 13
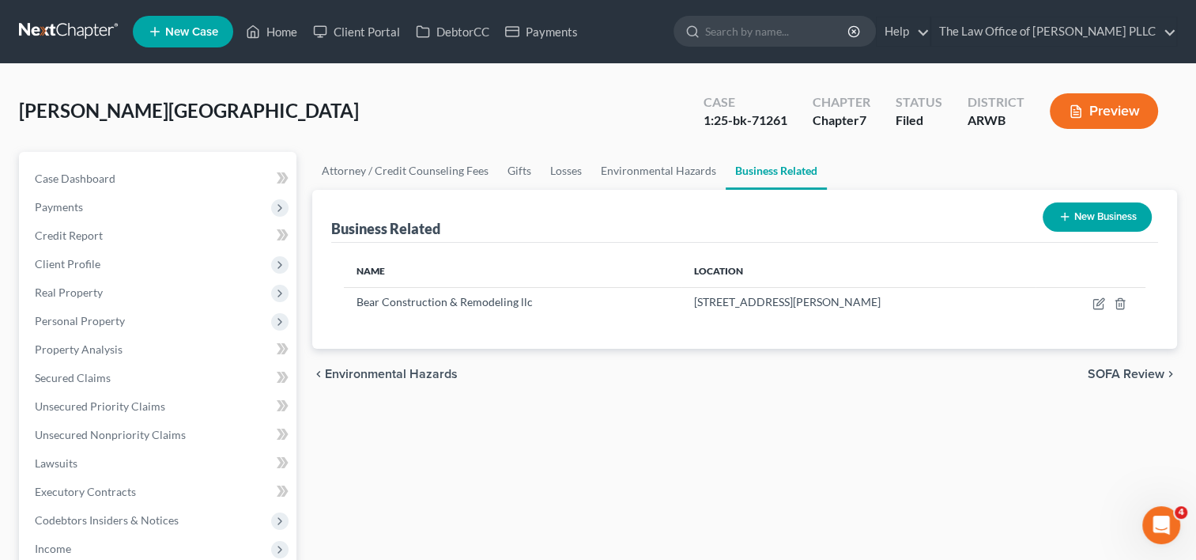
click at [1106, 375] on span "SOFA Review" at bounding box center [1126, 374] width 77 height 13
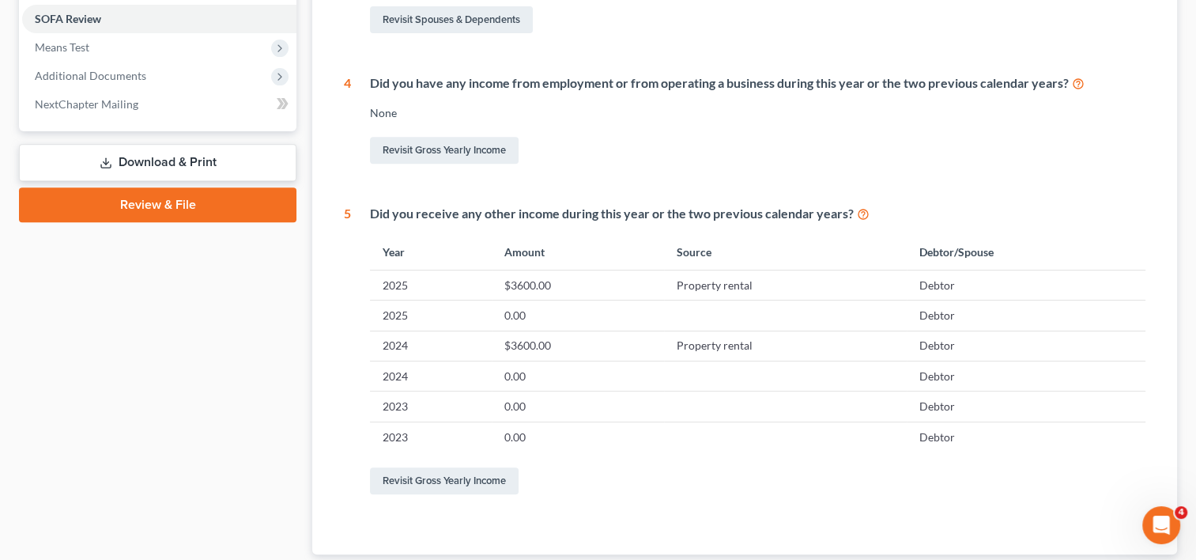
scroll to position [718, 0]
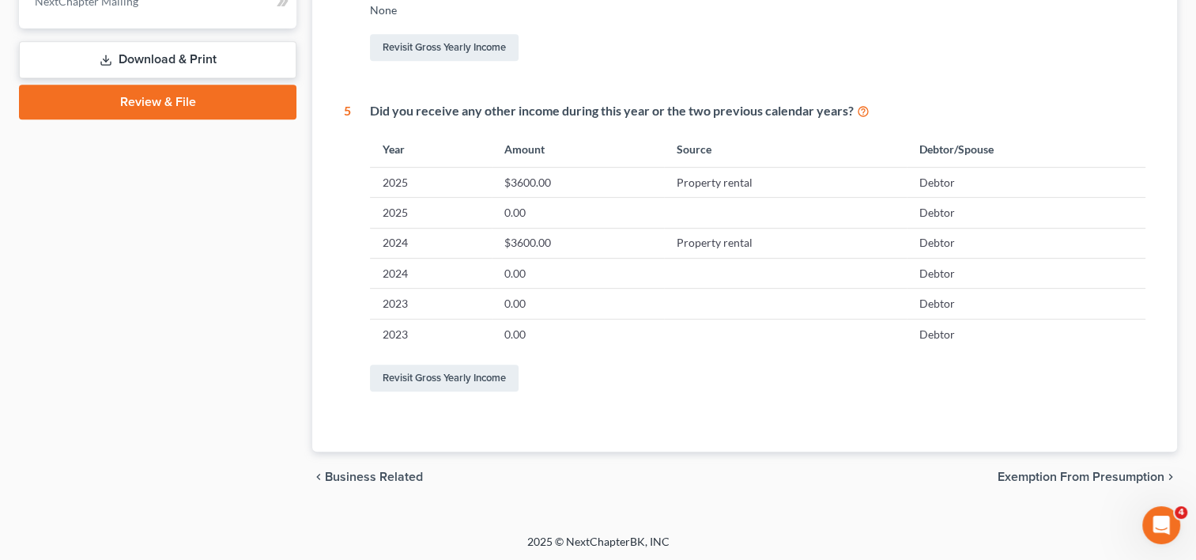
drag, startPoint x: 1090, startPoint y: 472, endPoint x: 1060, endPoint y: 474, distance: 30.1
click at [1060, 474] on span "Exemption from Presumption" at bounding box center [1081, 476] width 167 height 13
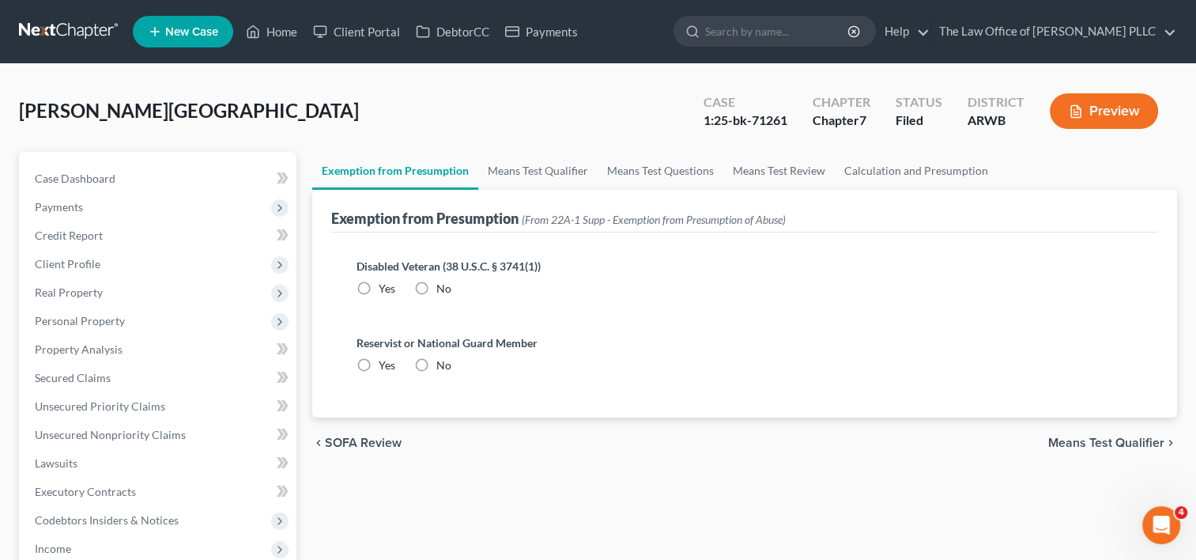
click at [436, 285] on label "No" at bounding box center [443, 289] width 15 height 16
click at [443, 285] on input "No" at bounding box center [448, 286] width 10 height 10
radio input "true"
click at [436, 361] on label "No" at bounding box center [443, 365] width 15 height 16
click at [443, 361] on input "No" at bounding box center [448, 362] width 10 height 10
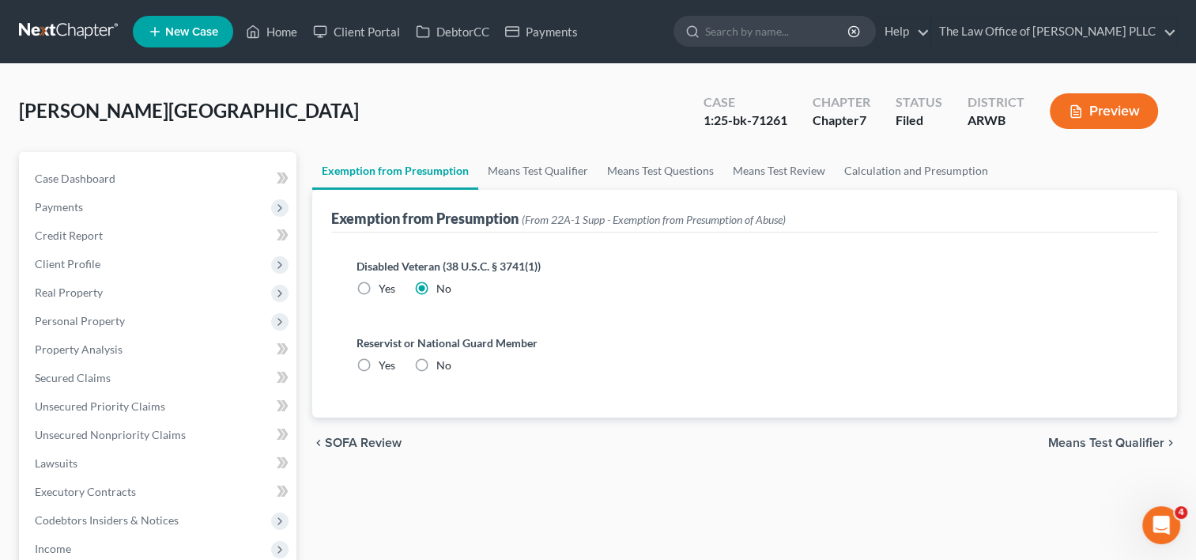
radio input "true"
click at [1100, 439] on span "Means Test Qualifier" at bounding box center [1106, 442] width 116 height 13
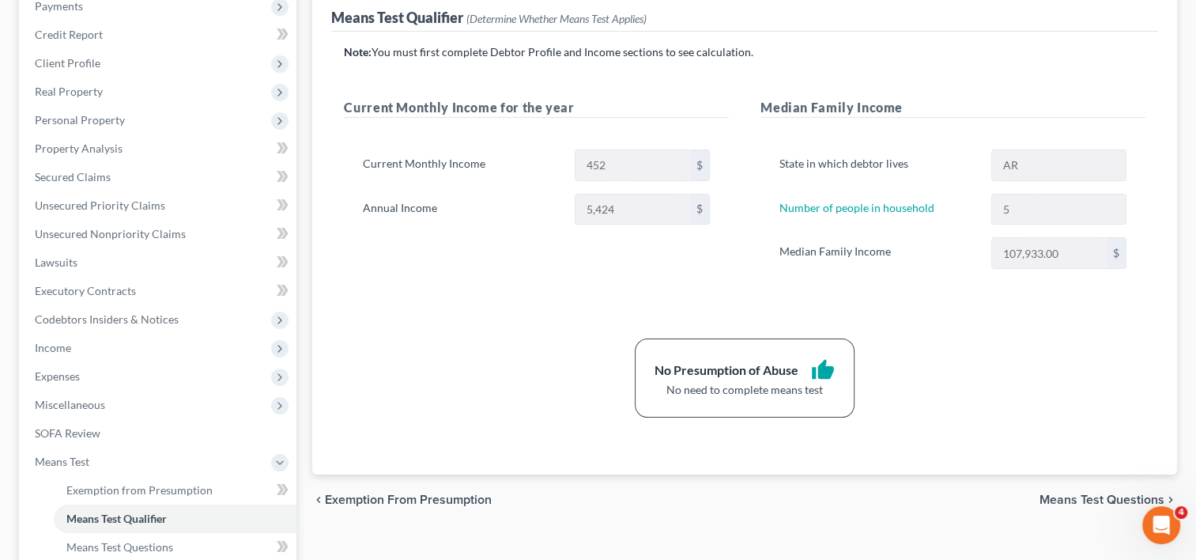
scroll to position [205, 0]
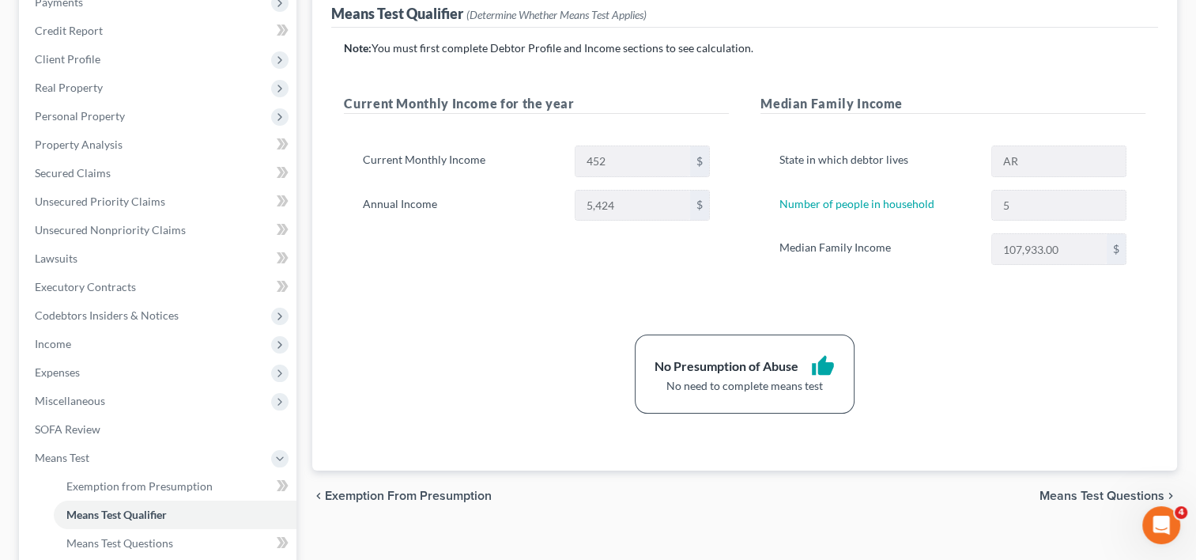
click at [1078, 493] on span "Means Test Questions" at bounding box center [1102, 495] width 125 height 13
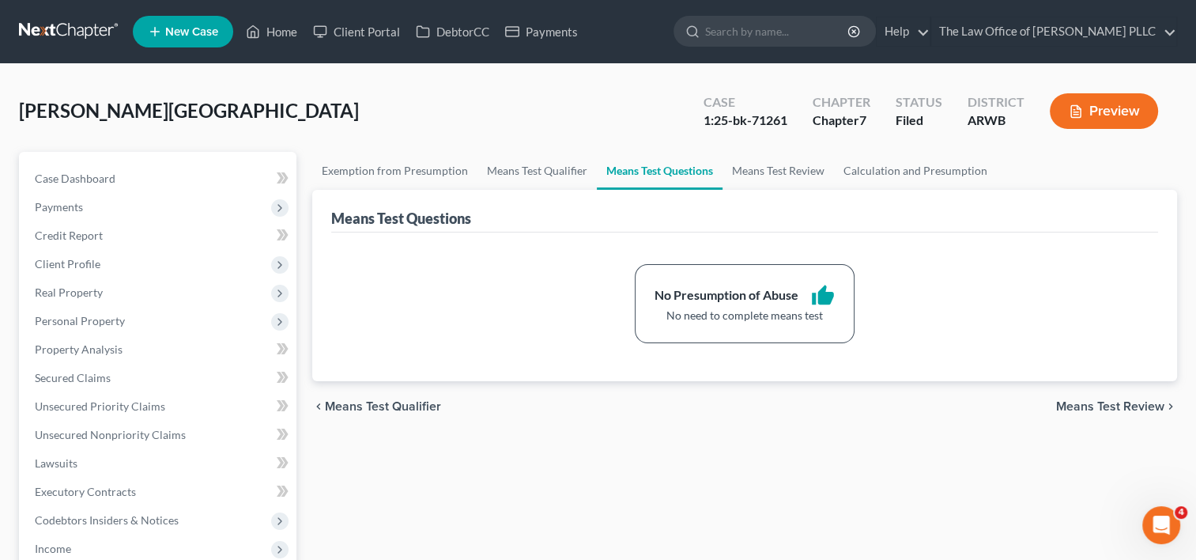
click at [1105, 403] on span "Means Test Review" at bounding box center [1110, 406] width 108 height 13
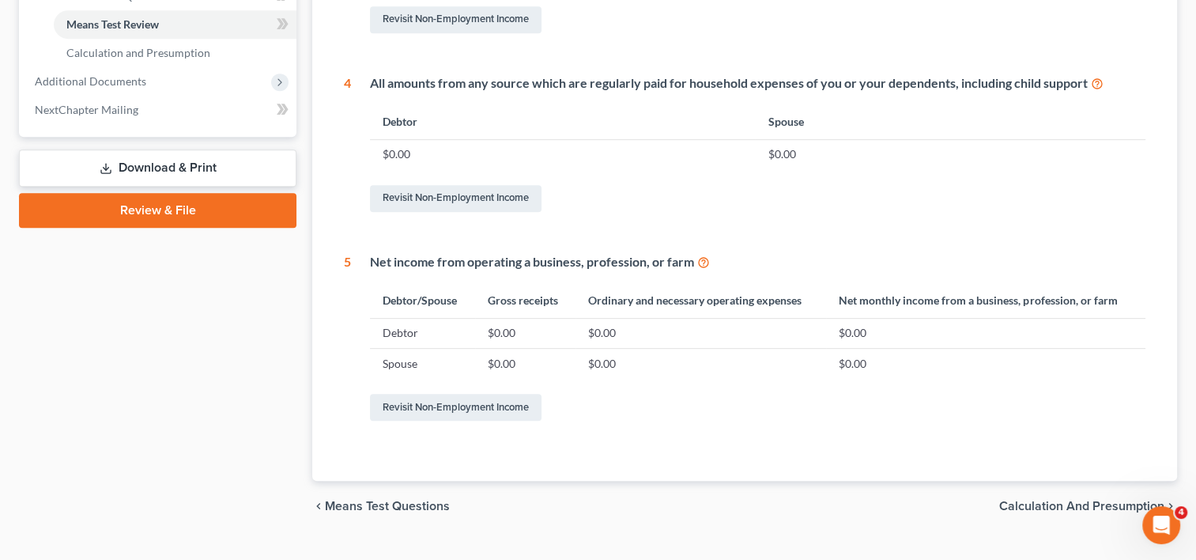
scroll to position [782, 0]
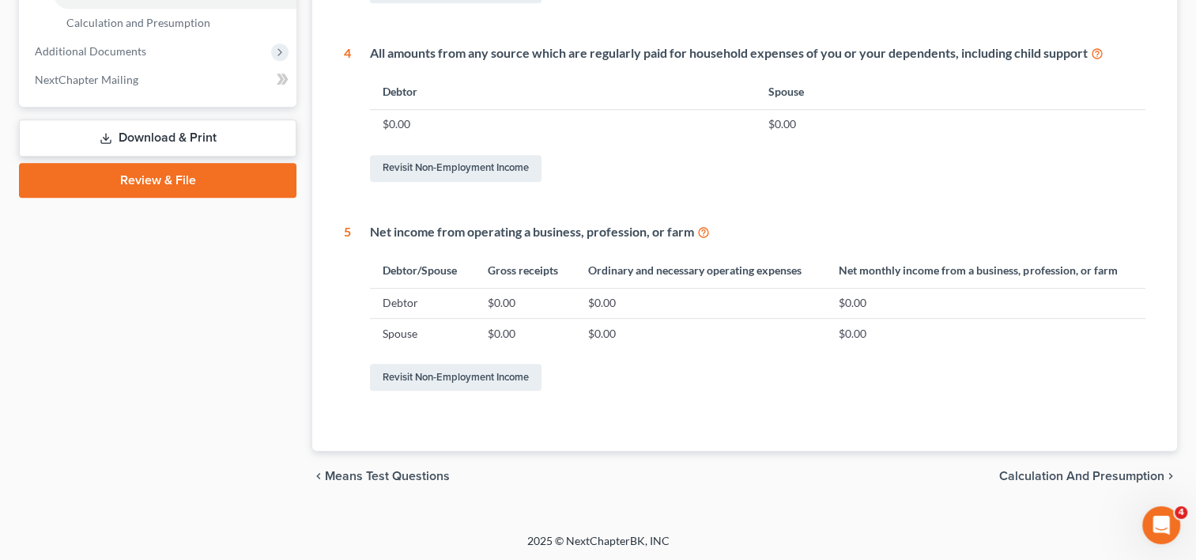
click at [1041, 470] on span "Calculation and Presumption" at bounding box center [1081, 476] width 165 height 13
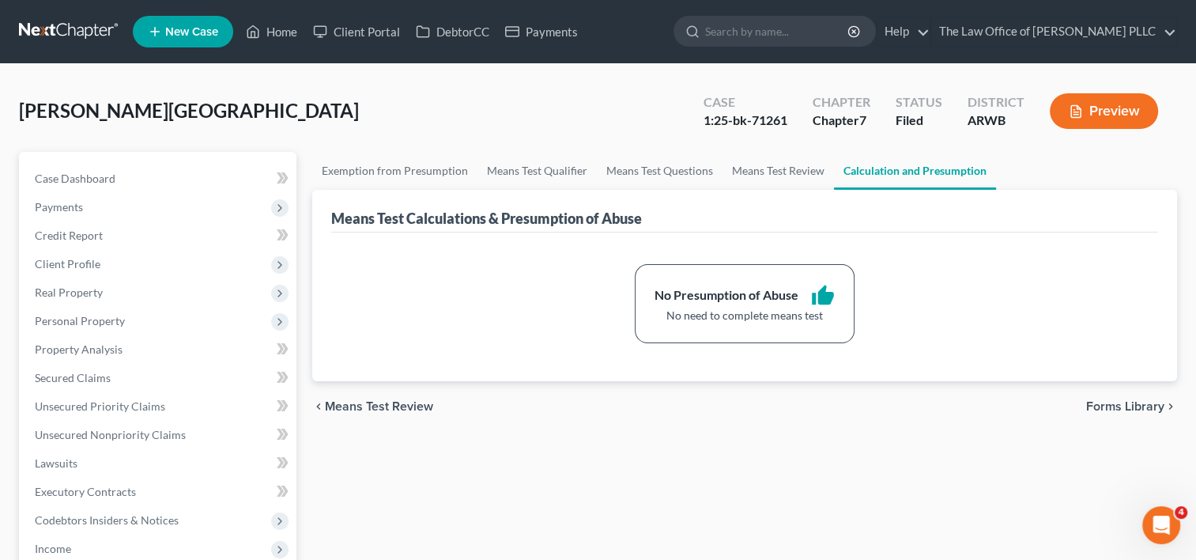
click at [1098, 400] on span "Forms Library" at bounding box center [1125, 406] width 78 height 13
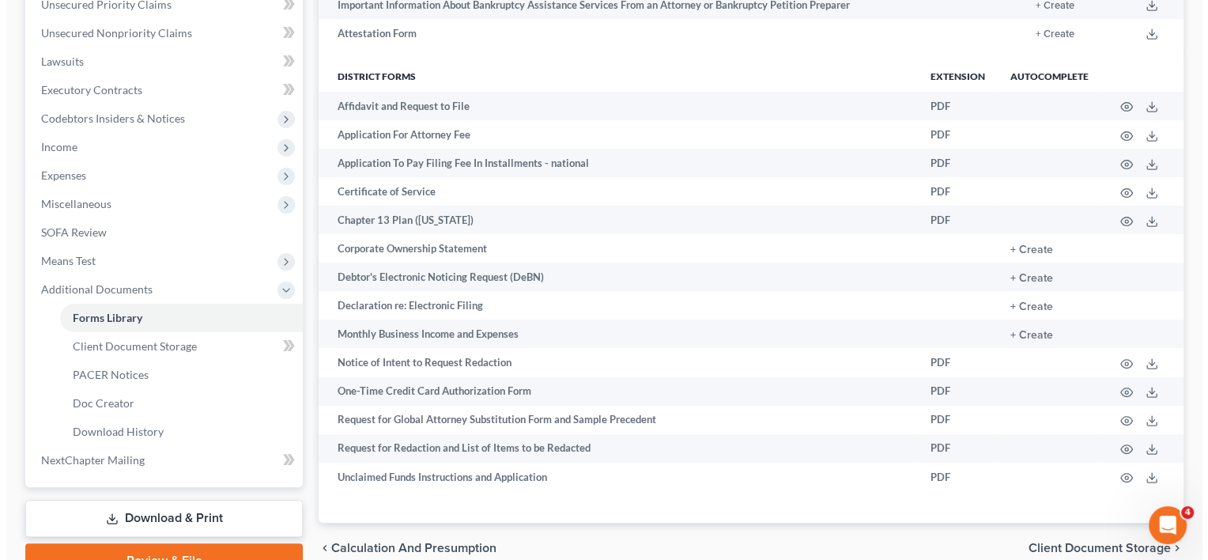
scroll to position [478, 0]
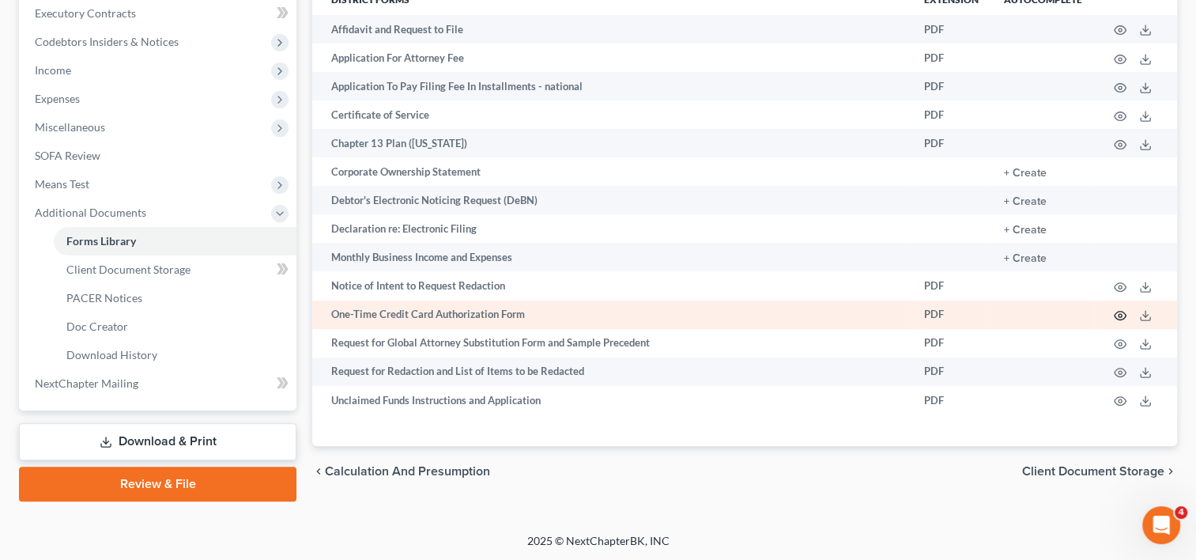
click at [1120, 314] on icon "button" at bounding box center [1120, 315] width 13 height 13
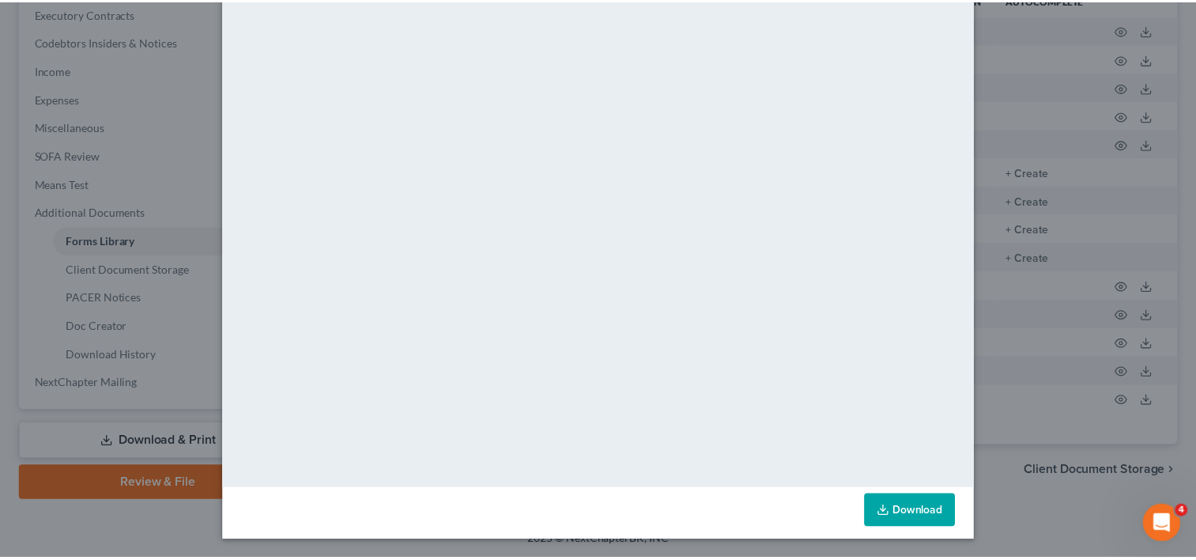
scroll to position [0, 0]
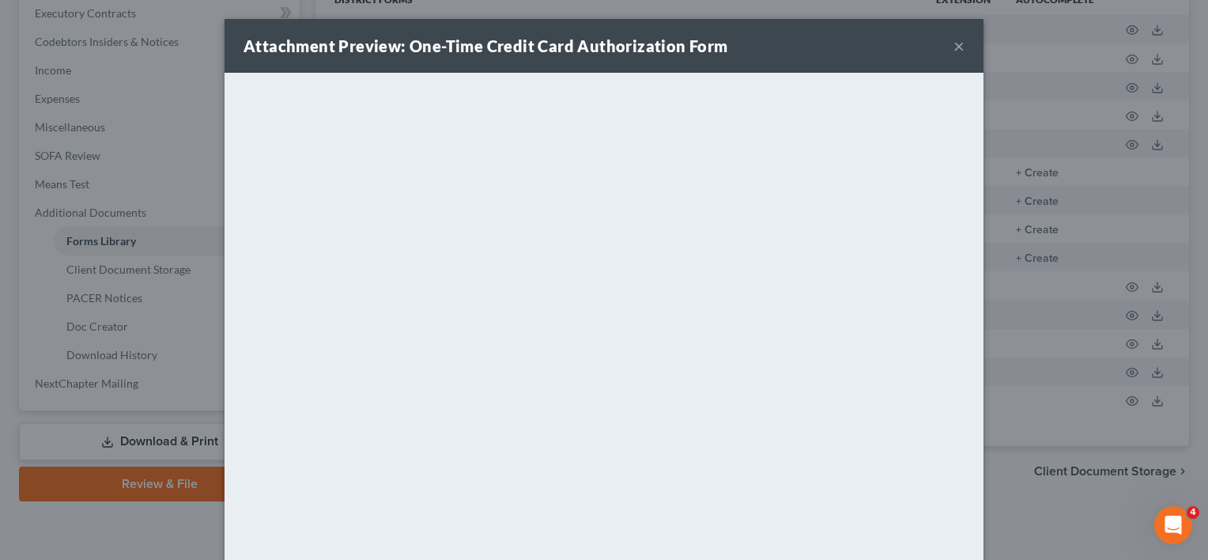
click at [954, 43] on button "×" at bounding box center [959, 45] width 11 height 19
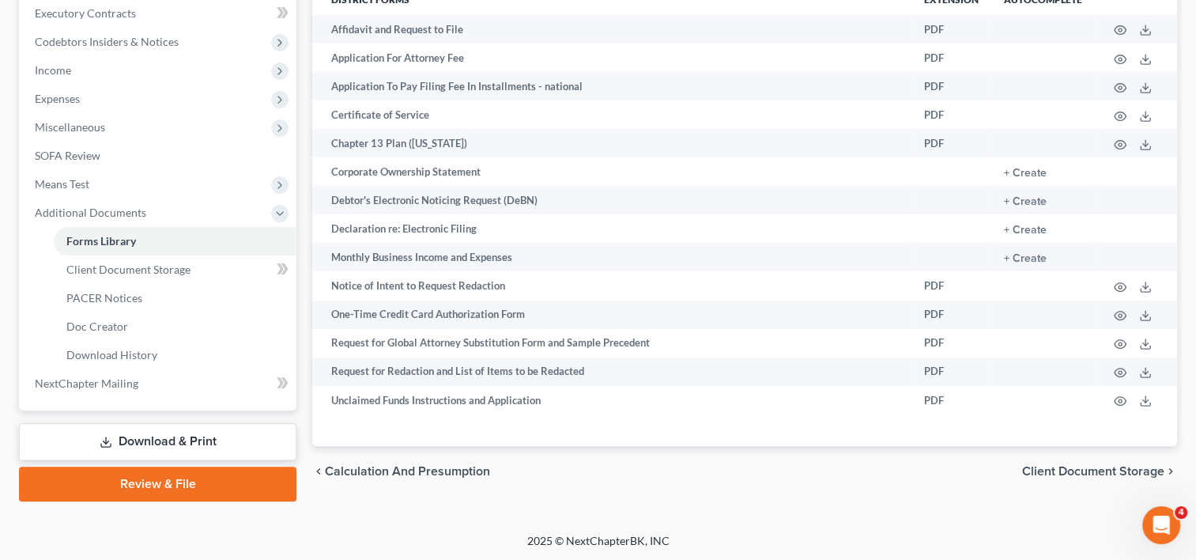
click at [174, 436] on link "Download & Print" at bounding box center [158, 441] width 278 height 37
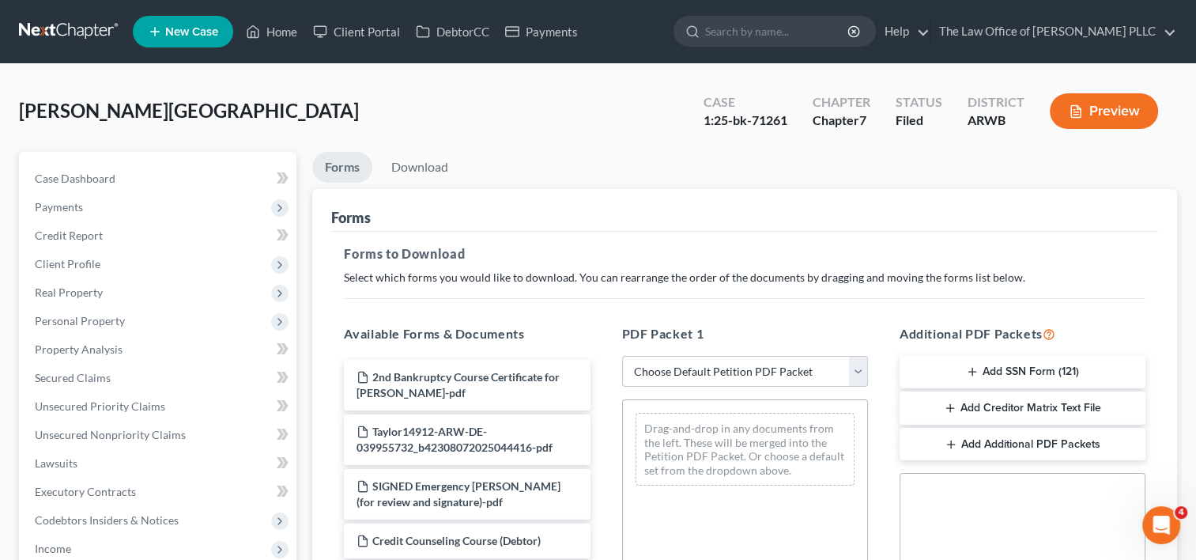
click at [852, 369] on select "Choose Default Petition PDF Packet Complete Bankruptcy Petition (all forms and …" at bounding box center [745, 372] width 246 height 32
select select "4"
click at [622, 356] on select "Choose Default Petition PDF Packet Complete Bankruptcy Petition (all forms and …" at bounding box center [745, 372] width 246 height 32
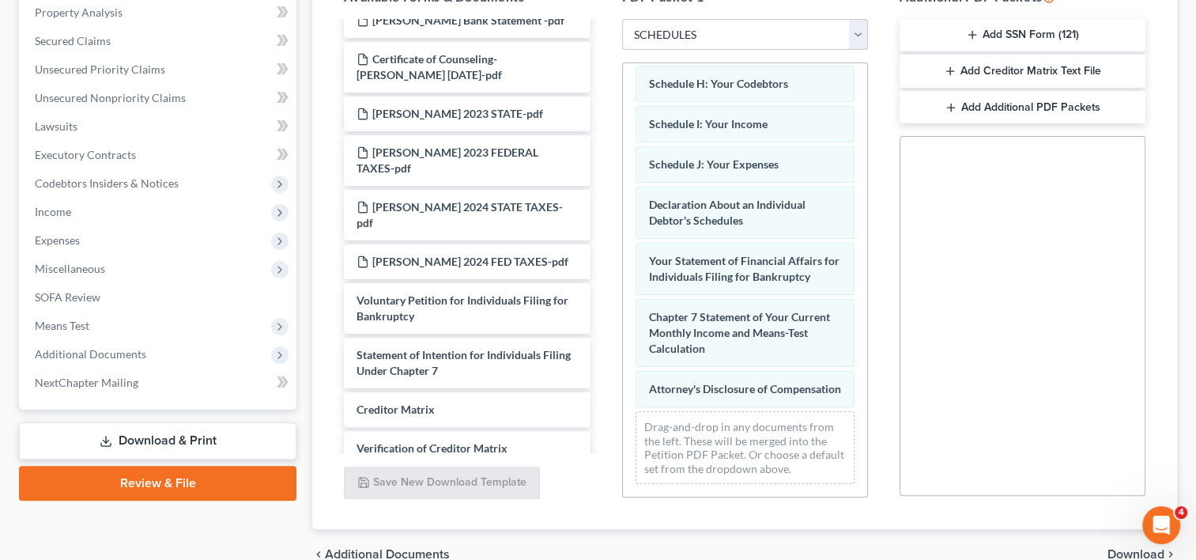
scroll to position [415, 0]
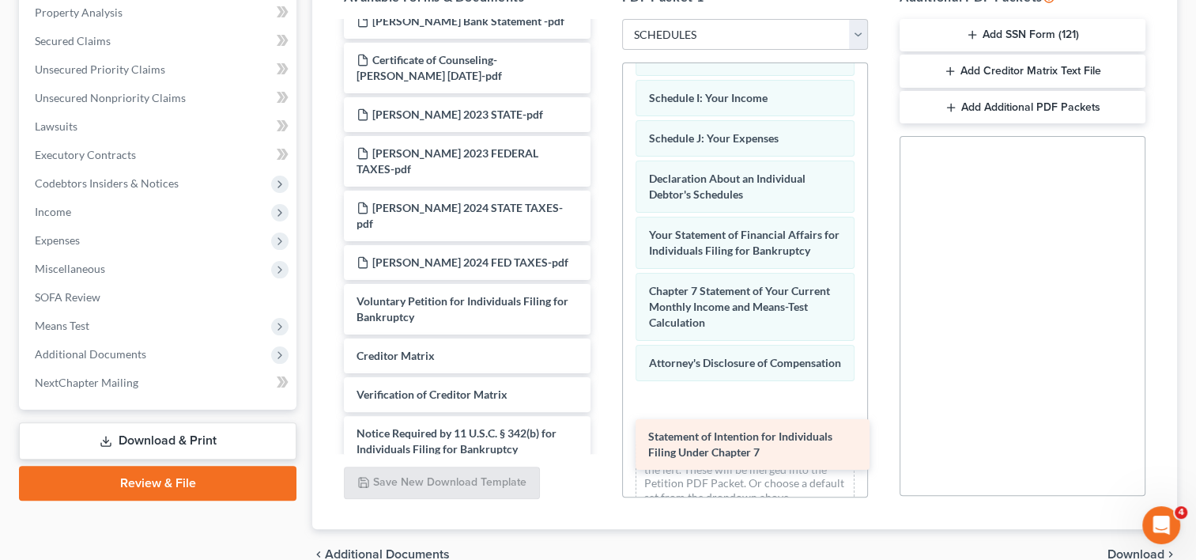
drag, startPoint x: 519, startPoint y: 372, endPoint x: 811, endPoint y: 440, distance: 299.4
click at [603, 440] on div "Statement of Intention for Individuals Filing Under Chapter 7 2nd Bankruptcy Co…" at bounding box center [466, 37] width 271 height 859
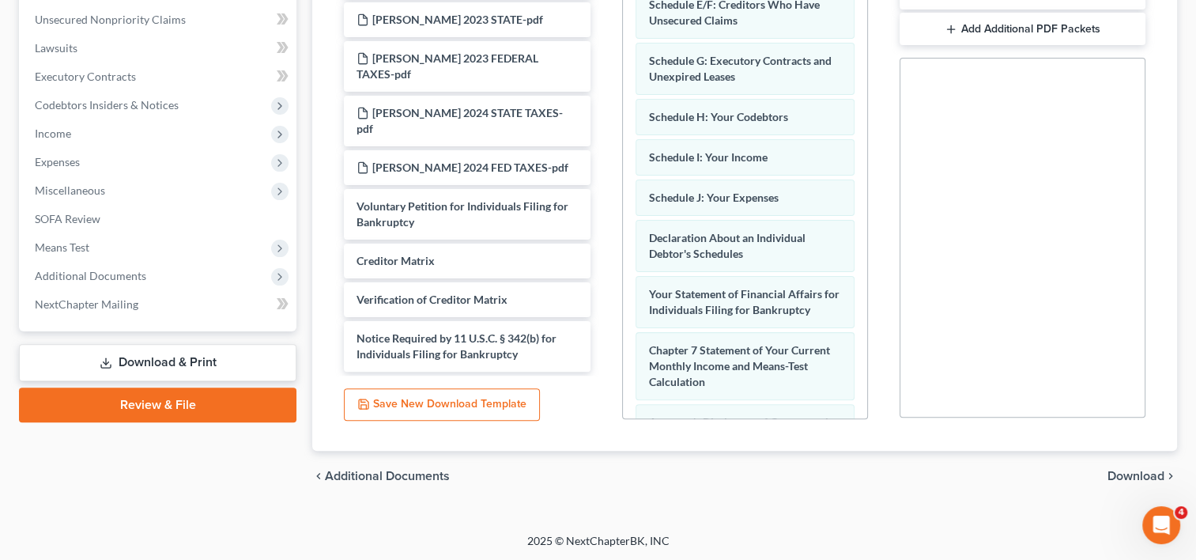
click at [1120, 475] on span "Download" at bounding box center [1136, 476] width 57 height 13
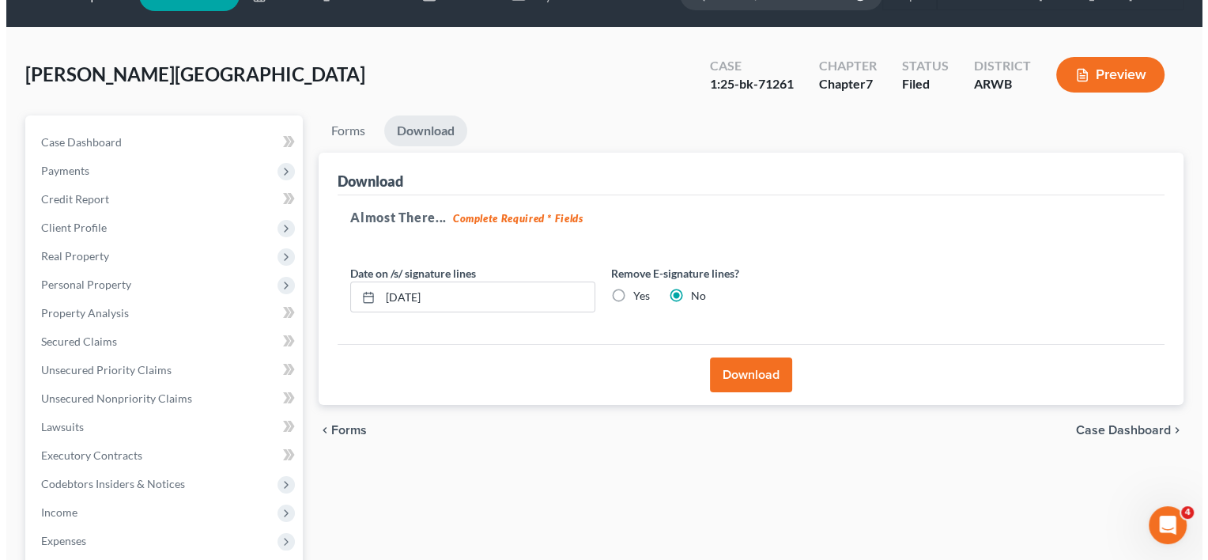
scroll to position [0, 0]
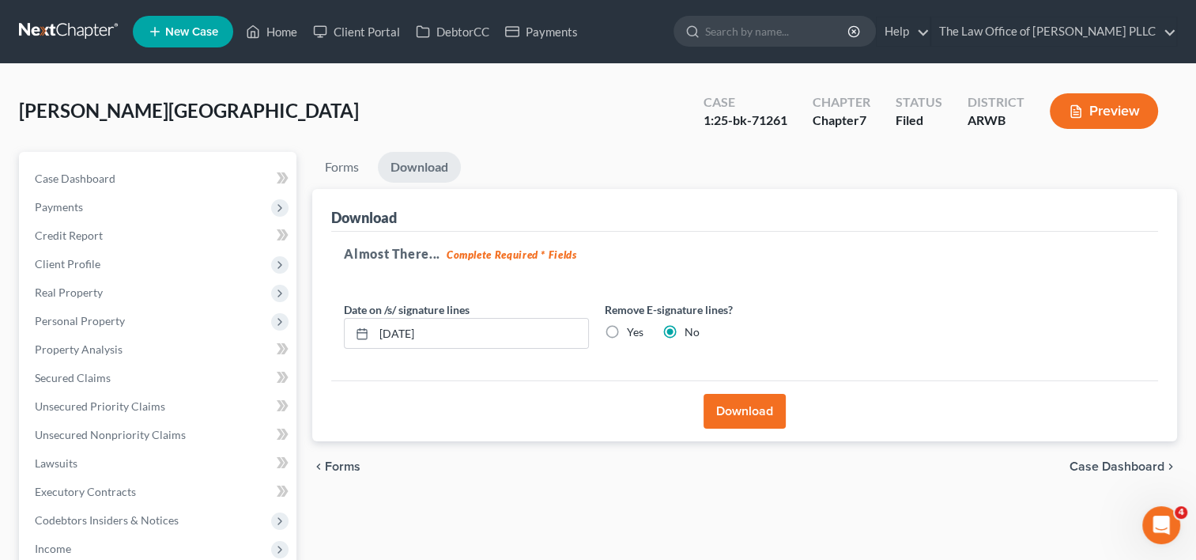
click at [749, 409] on button "Download" at bounding box center [745, 411] width 82 height 35
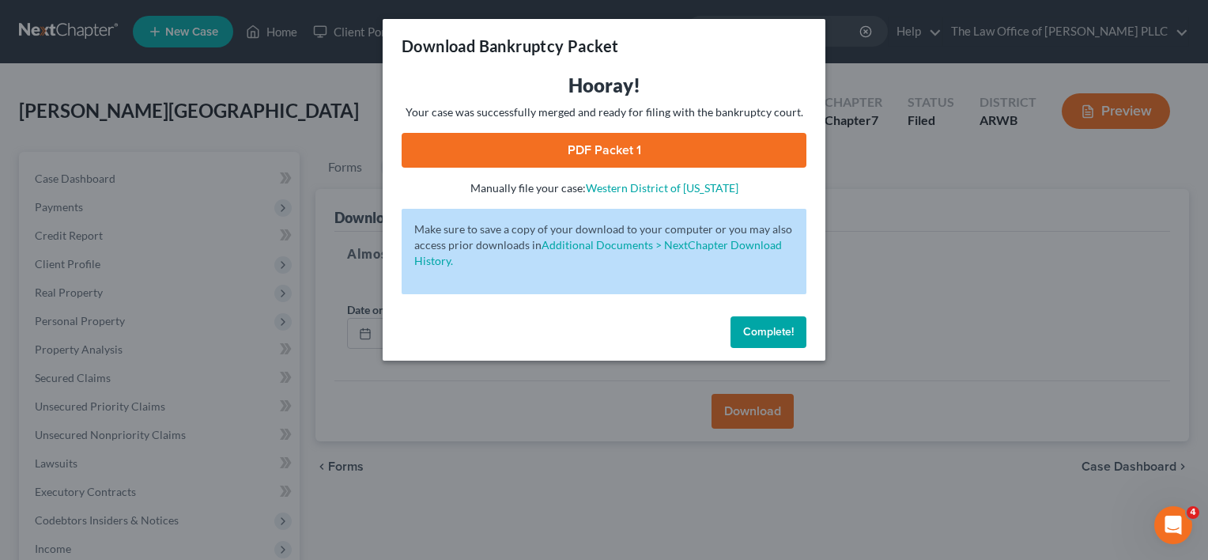
click at [770, 333] on span "Complete!" at bounding box center [768, 331] width 51 height 13
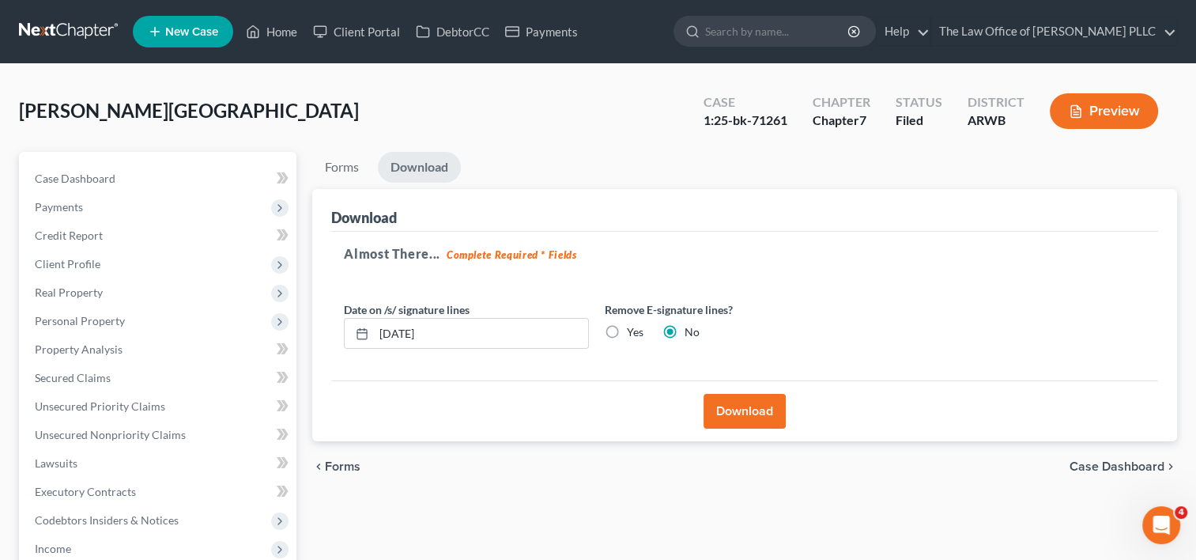
click at [599, 335] on div "Remove E-signature lines? Yes No" at bounding box center [727, 325] width 261 height 48
click at [627, 327] on label "Yes" at bounding box center [635, 332] width 17 height 16
click at [633, 327] on input "Yes" at bounding box center [638, 329] width 10 height 10
radio input "true"
radio input "false"
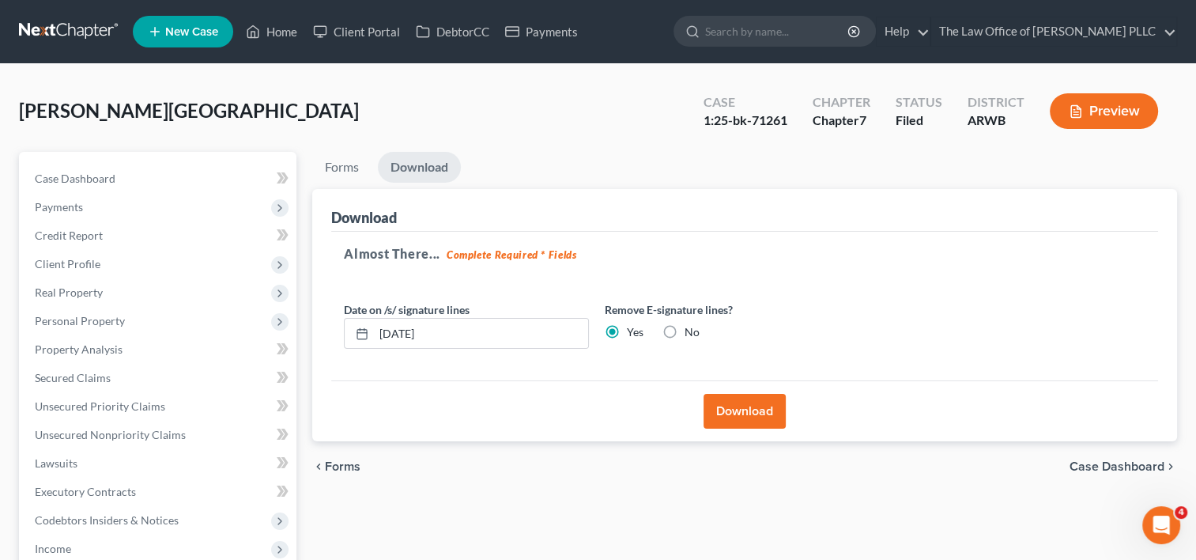
click at [737, 413] on button "Download" at bounding box center [745, 411] width 82 height 35
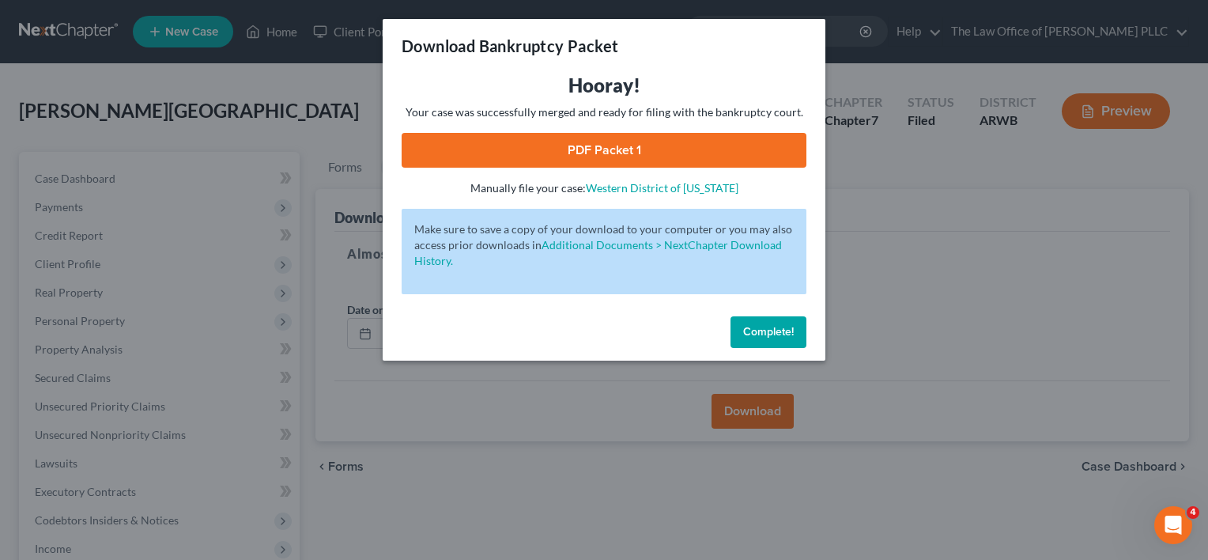
click at [628, 154] on link "PDF Packet 1" at bounding box center [604, 150] width 405 height 35
